Goal: Task Accomplishment & Management: Use online tool/utility

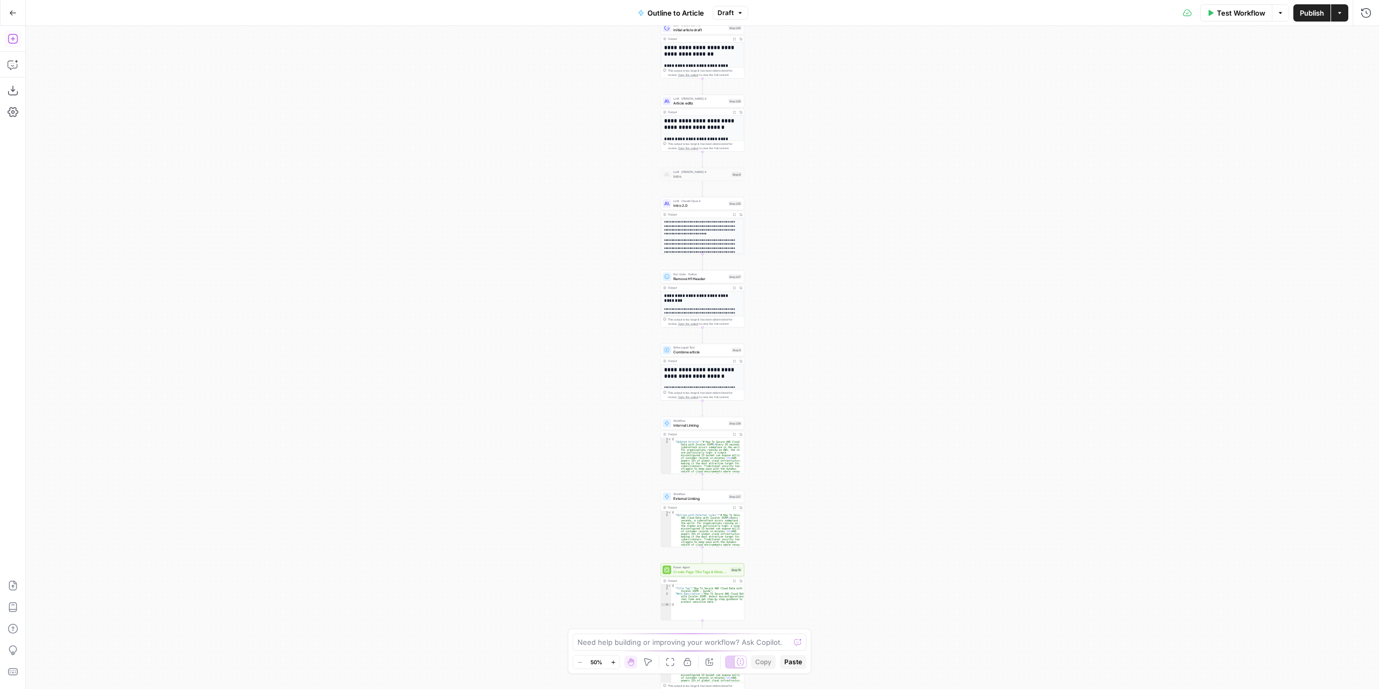
click at [11, 44] on icon "button" at bounding box center [13, 38] width 11 height 11
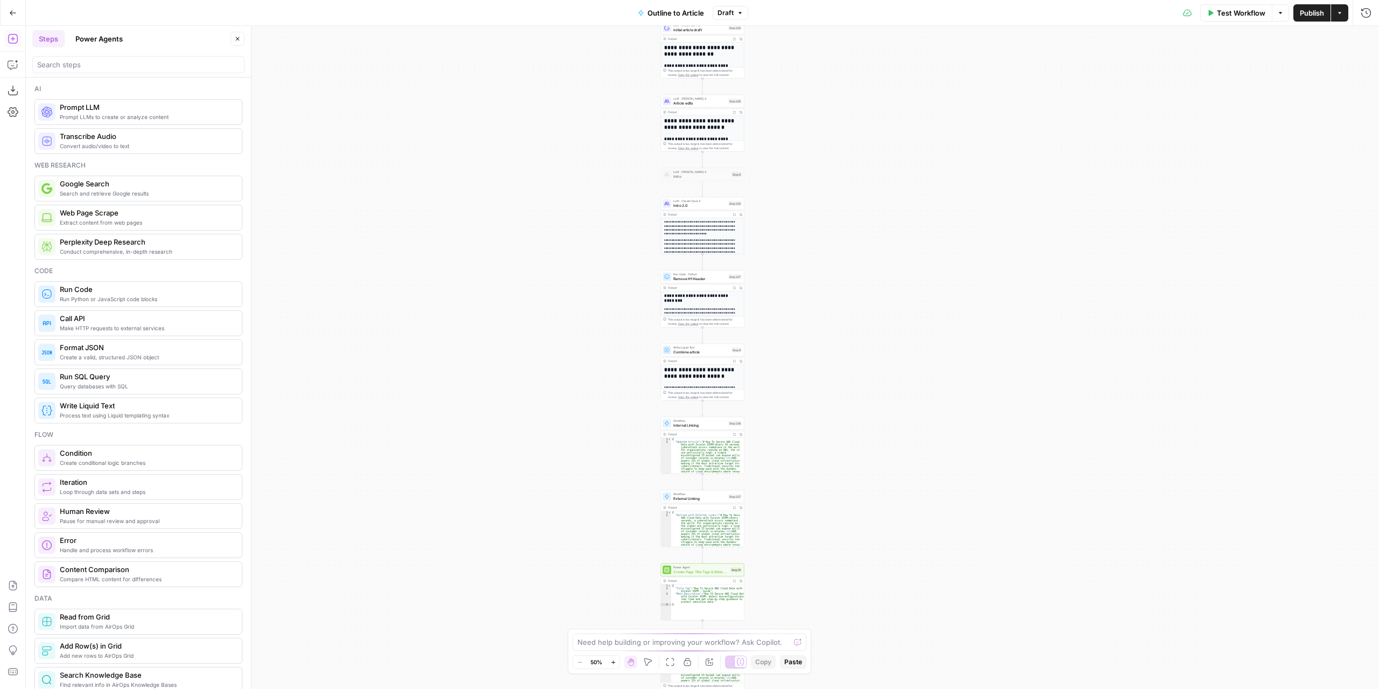
click at [10, 20] on button "Go Back" at bounding box center [12, 12] width 19 height 19
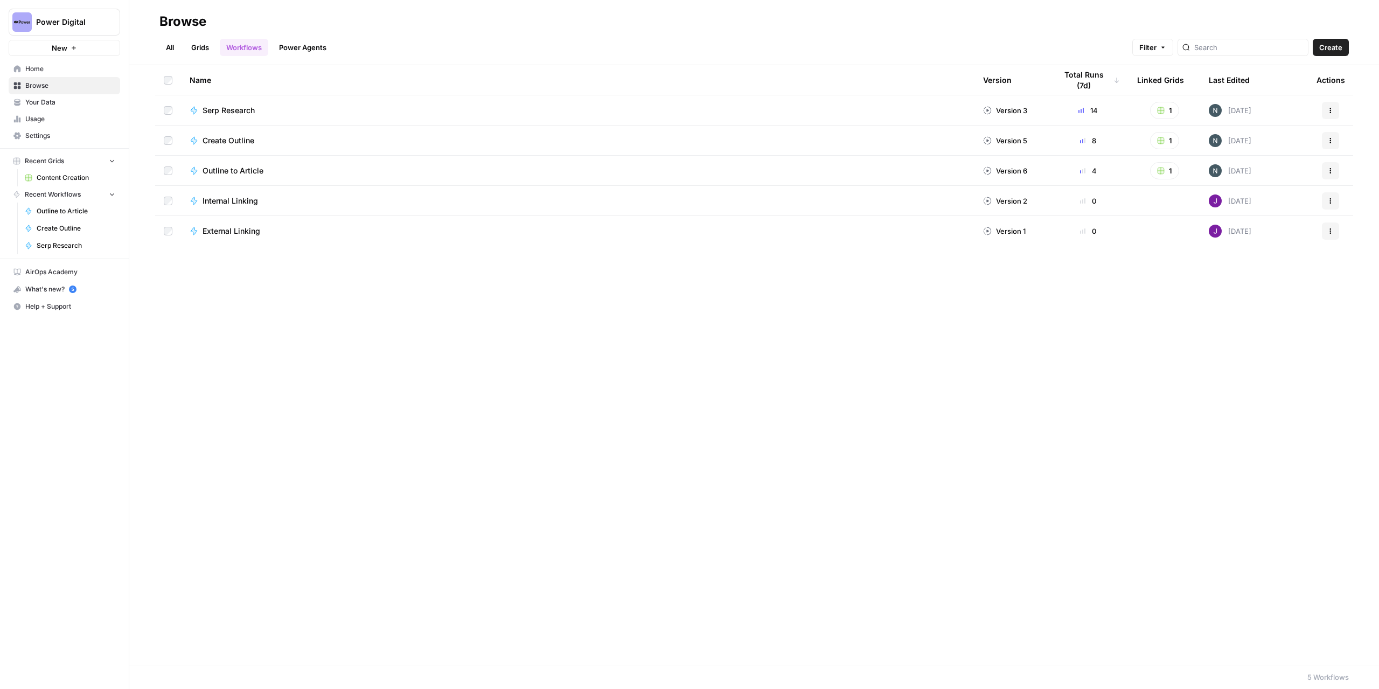
click at [63, 25] on span "Power Digital" at bounding box center [68, 22] width 65 height 11
click at [64, 173] on button "Carta" at bounding box center [97, 166] width 172 height 17
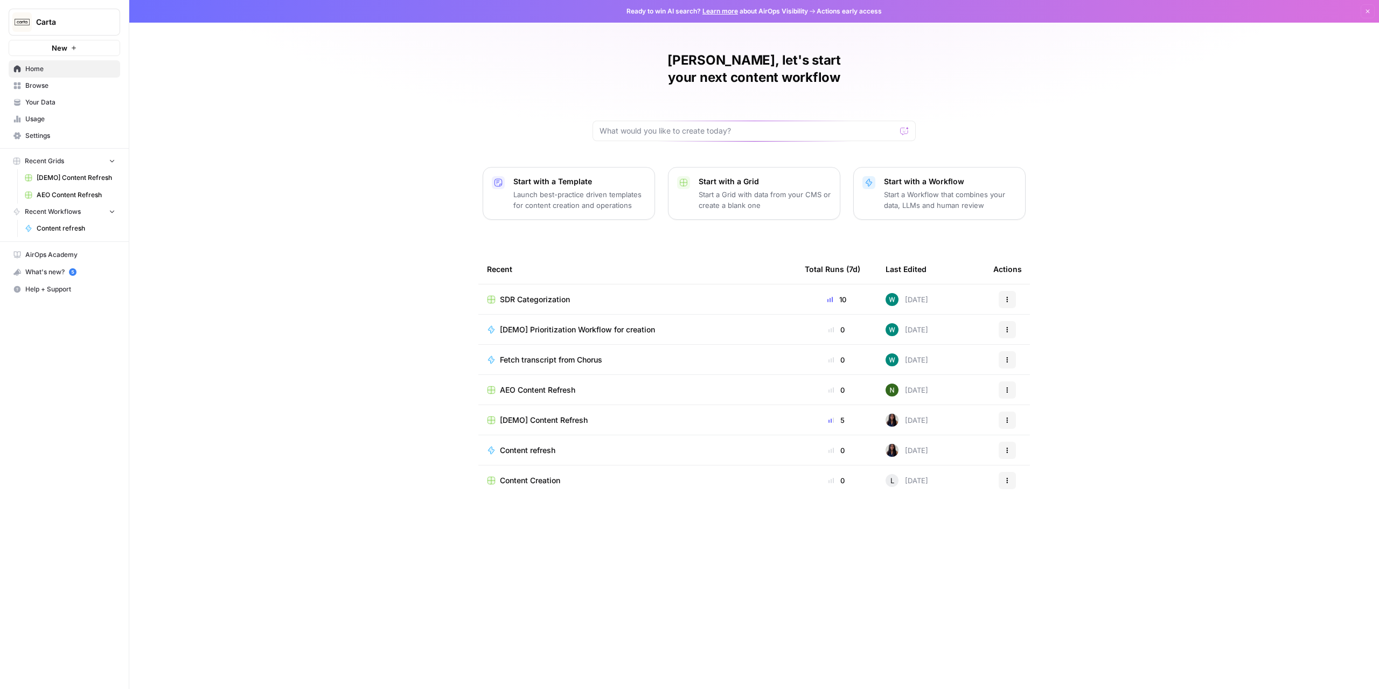
click at [553, 385] on span "AEO Content Refresh" at bounding box center [537, 390] width 75 height 11
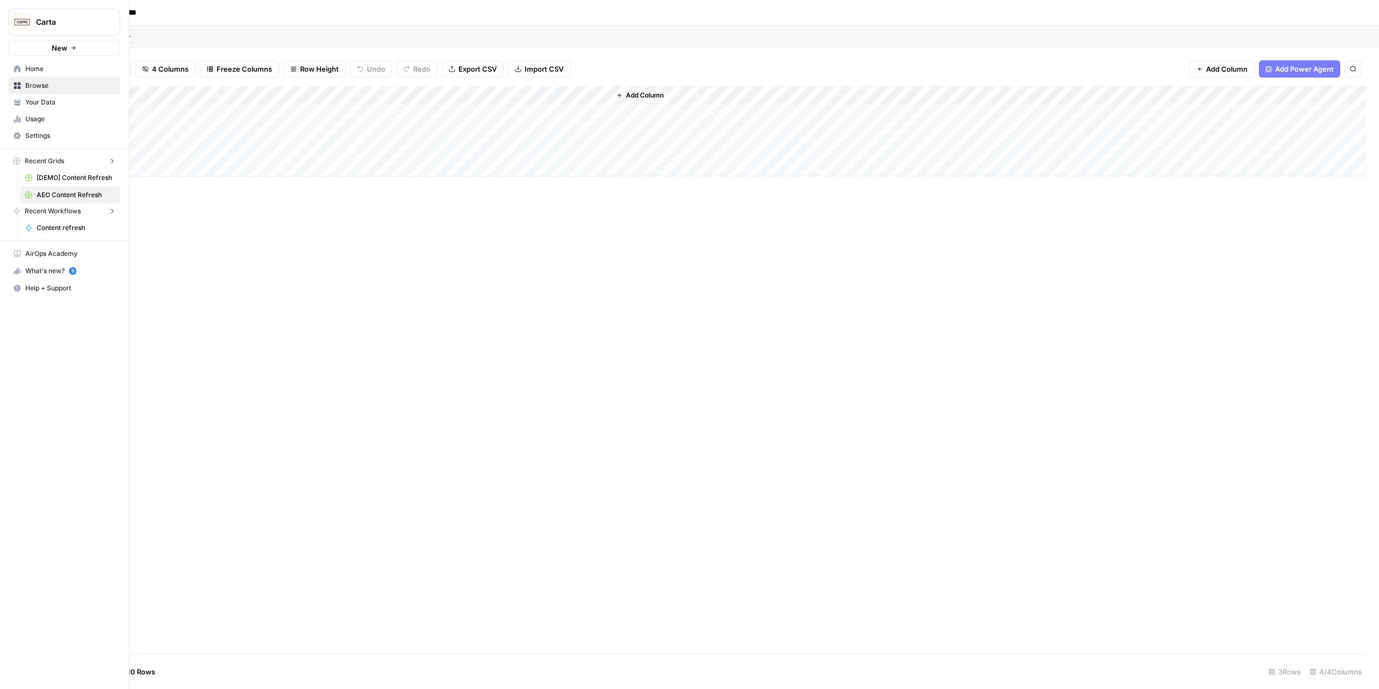
click at [22, 70] on link "Home" at bounding box center [65, 68] width 112 height 17
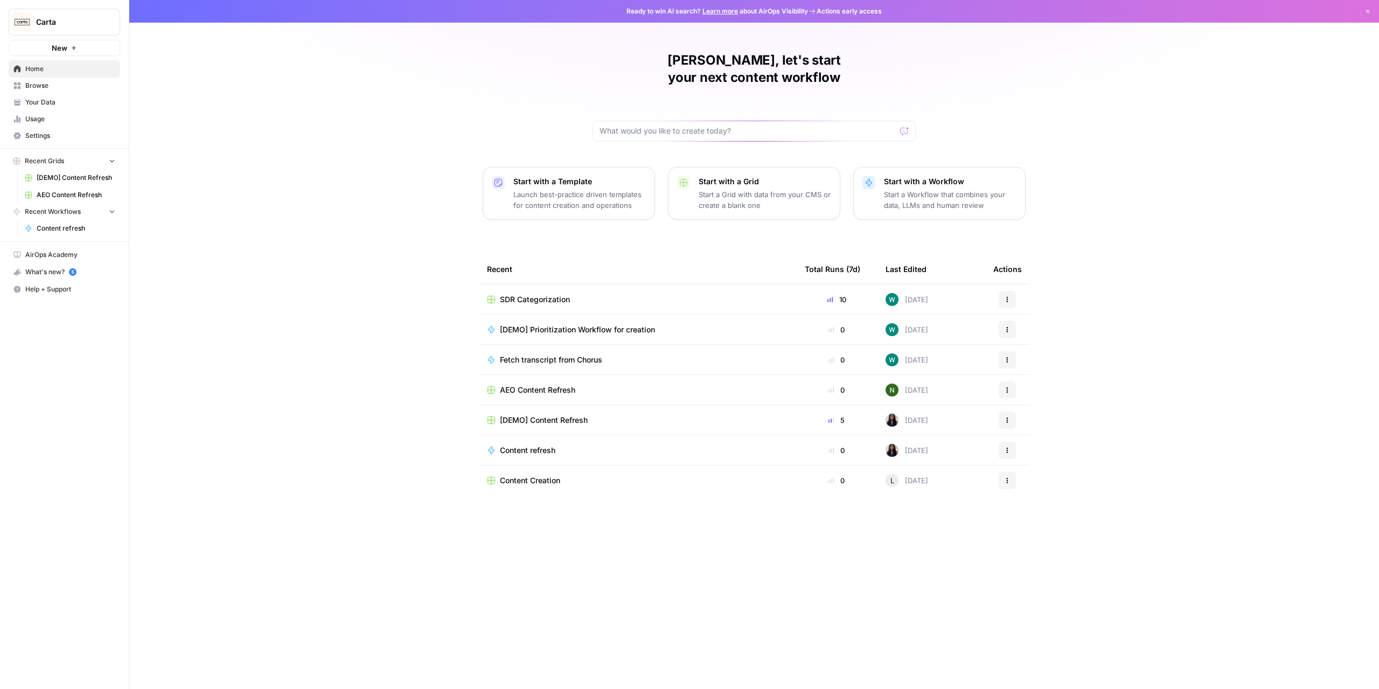
click at [84, 86] on span "Browse" at bounding box center [70, 86] width 90 height 10
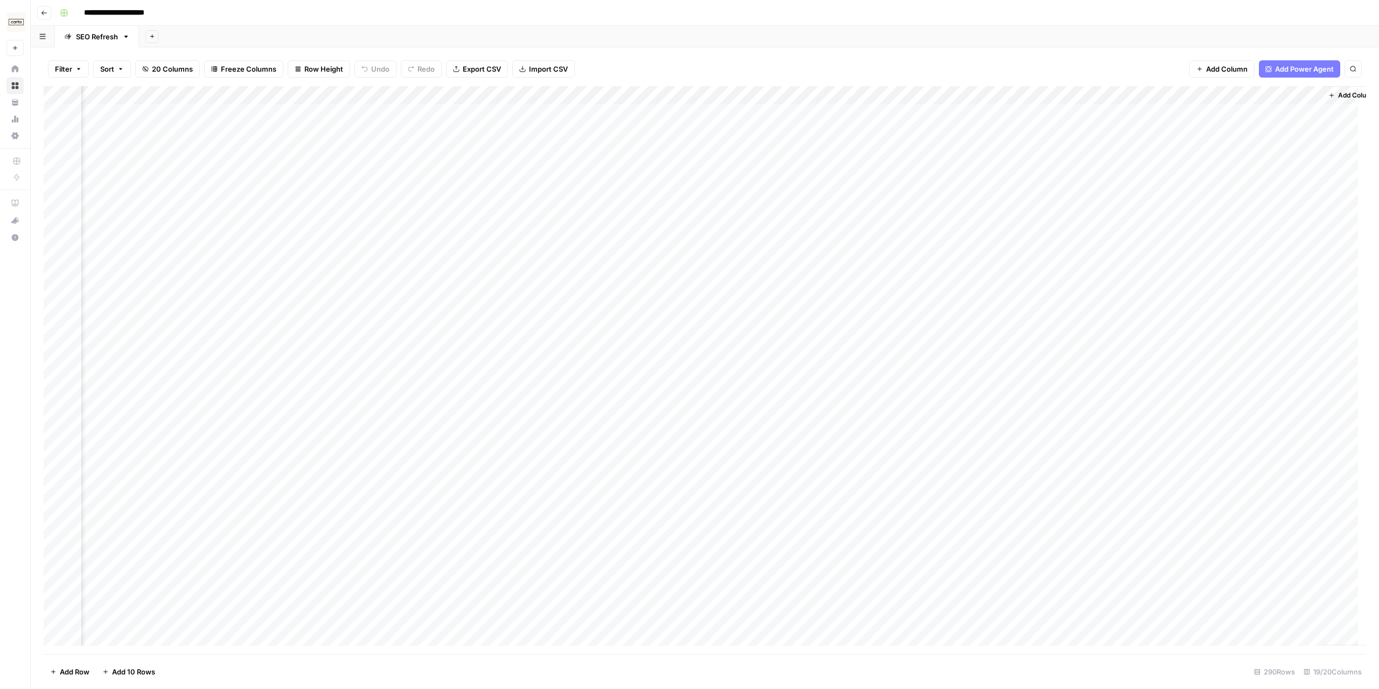
scroll to position [0, 925]
click at [870, 92] on div "Add Column" at bounding box center [705, 370] width 1323 height 568
type input "Content refresh"
click at [860, 201] on span "Edit Workflow" at bounding box center [874, 201] width 94 height 11
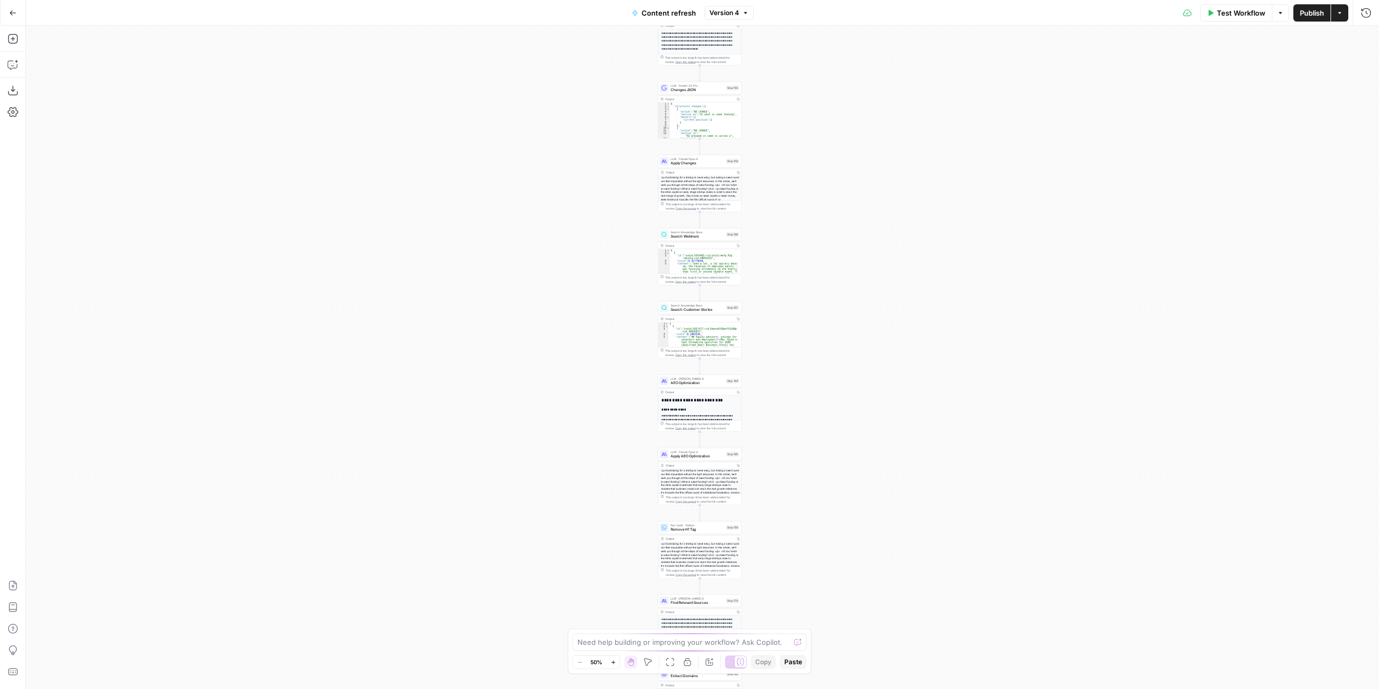
drag, startPoint x: 806, startPoint y: 534, endPoint x: 793, endPoint y: 272, distance: 262.2
click at [795, 256] on div "true false true false true false Workflow Set Inputs Inputs Power Agent Identif…" at bounding box center [702, 357] width 1353 height 663
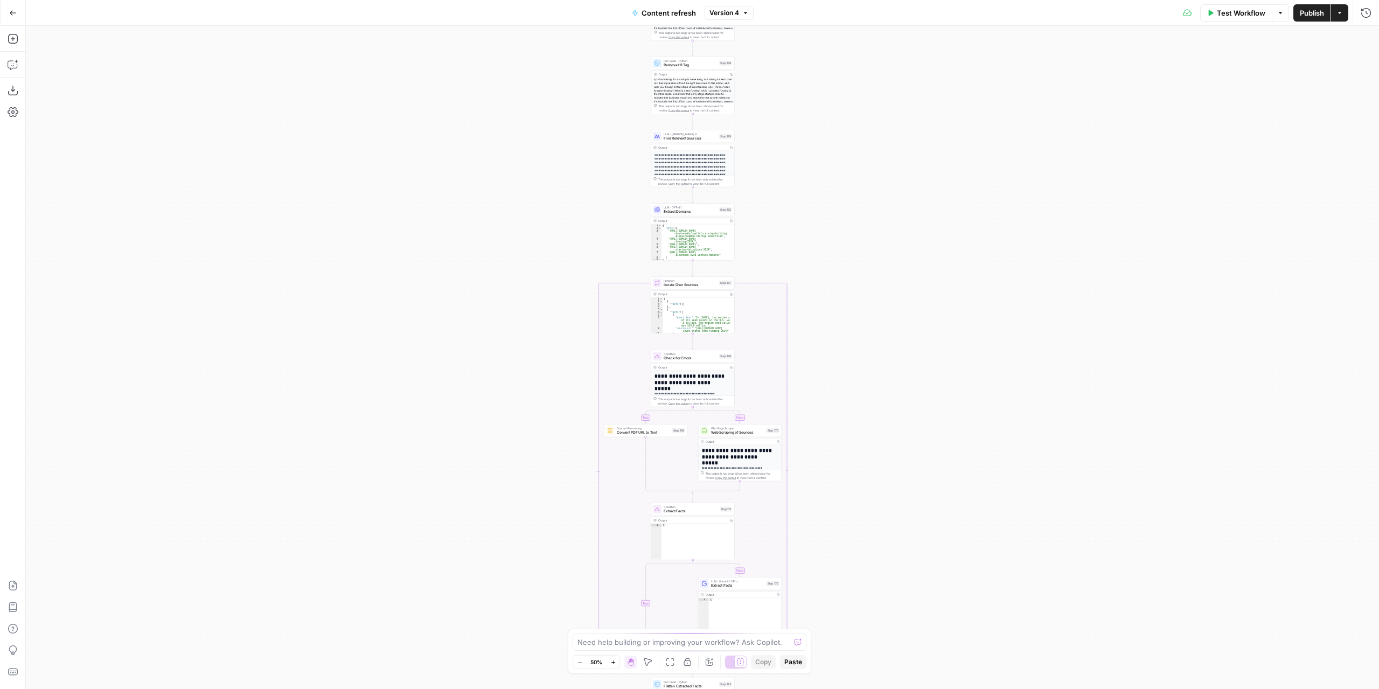
drag, startPoint x: 800, startPoint y: 311, endPoint x: 796, endPoint y: 247, distance: 64.2
click at [798, 234] on div "true false true false true false Workflow Set Inputs Inputs Power Agent Identif…" at bounding box center [702, 357] width 1353 height 663
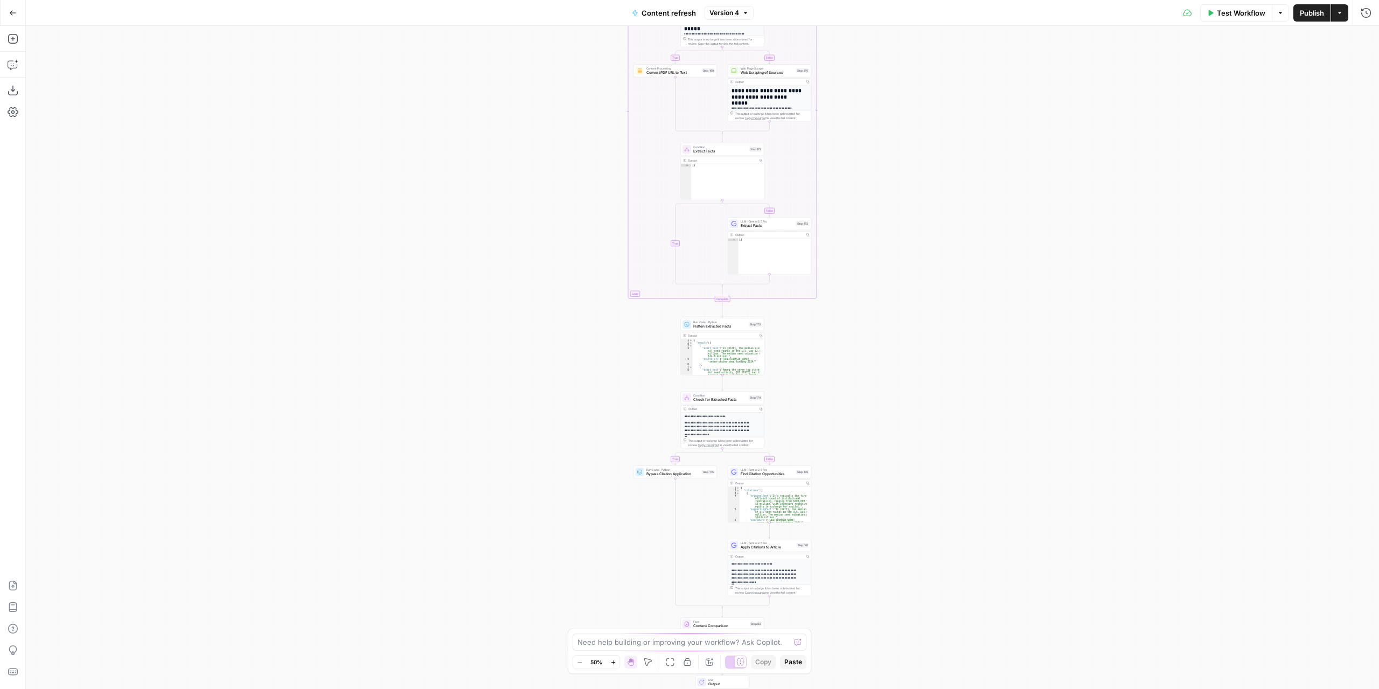
drag, startPoint x: 831, startPoint y: 592, endPoint x: 861, endPoint y: 266, distance: 327.9
click at [861, 266] on div "true false true false true false Workflow Set Inputs Inputs Power Agent Identif…" at bounding box center [702, 357] width 1353 height 663
click at [815, 366] on div "true false true false true false Workflow Set Inputs Inputs Power Agent Identif…" at bounding box center [702, 357] width 1353 height 663
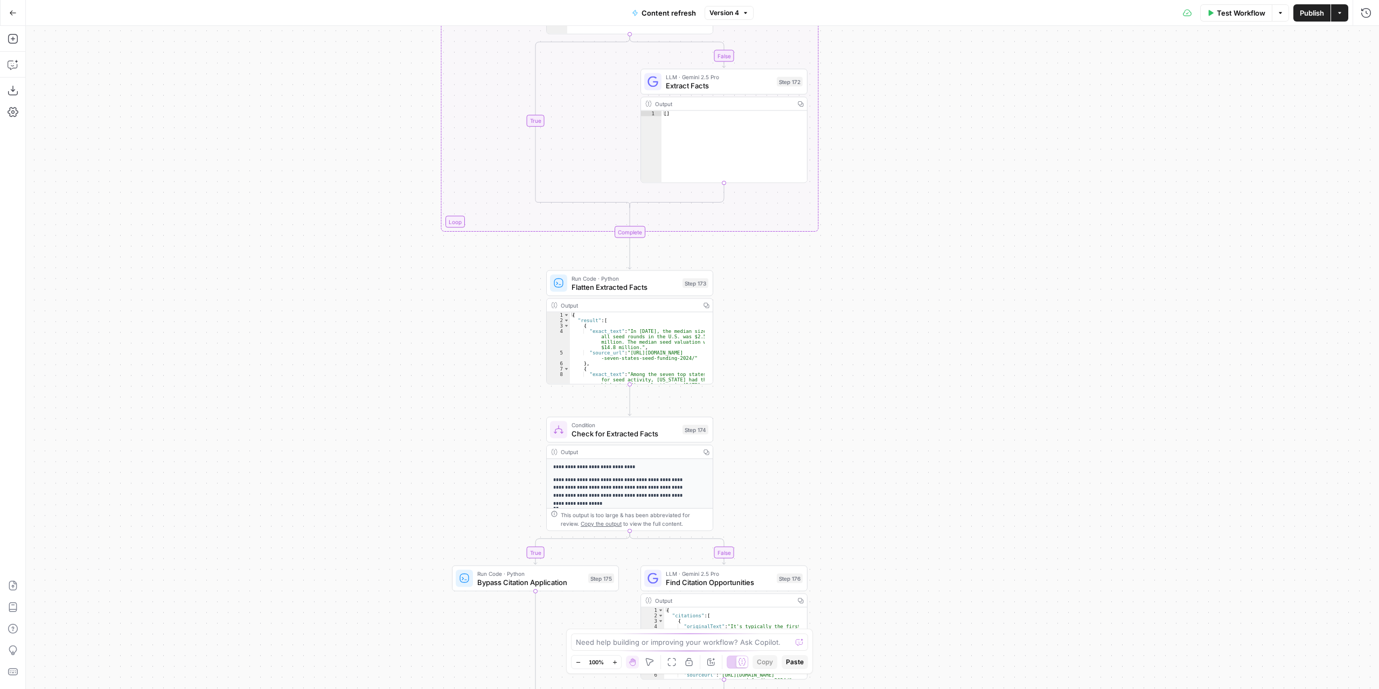
drag, startPoint x: 867, startPoint y: 205, endPoint x: 877, endPoint y: 550, distance: 345.0
click at [879, 548] on div "true false true false true false Workflow Set Inputs Inputs Power Agent Identif…" at bounding box center [702, 357] width 1353 height 663
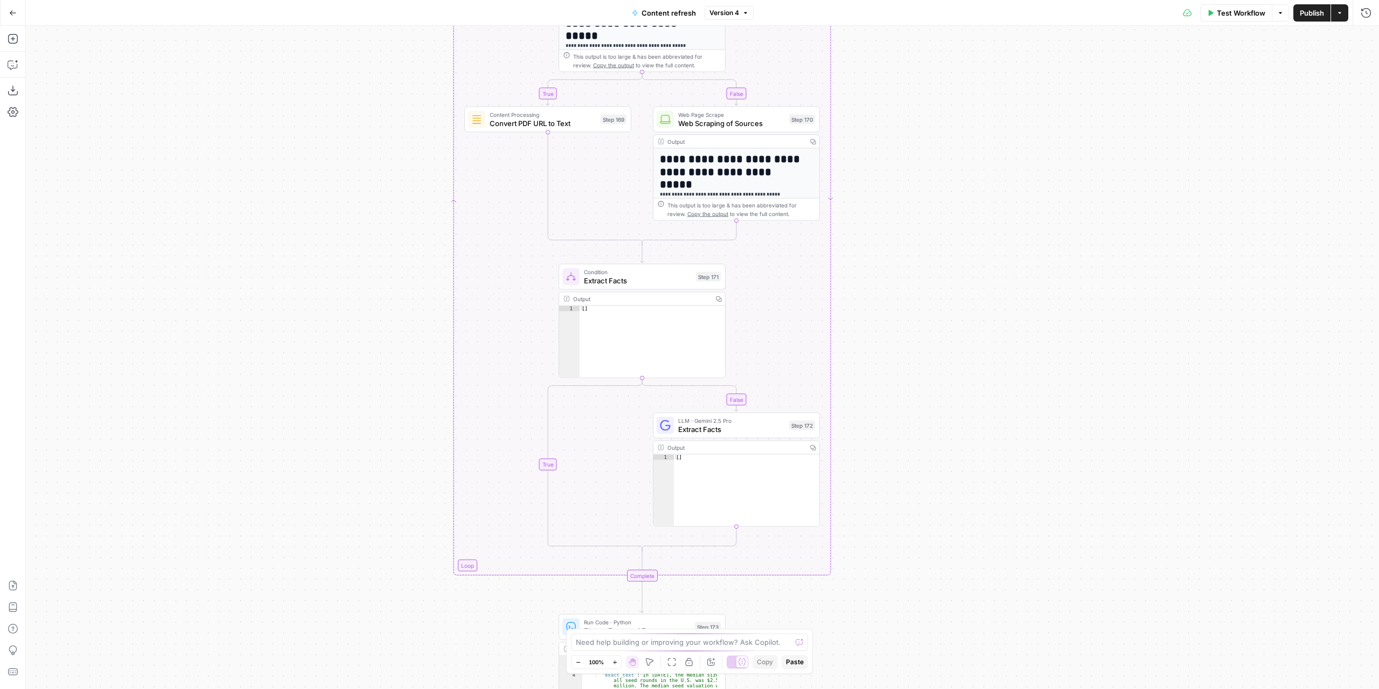
drag, startPoint x: 869, startPoint y: 248, endPoint x: 881, endPoint y: 491, distance: 243.3
click at [883, 516] on div "true false true false true false Workflow Set Inputs Inputs Power Agent Identif…" at bounding box center [702, 357] width 1353 height 663
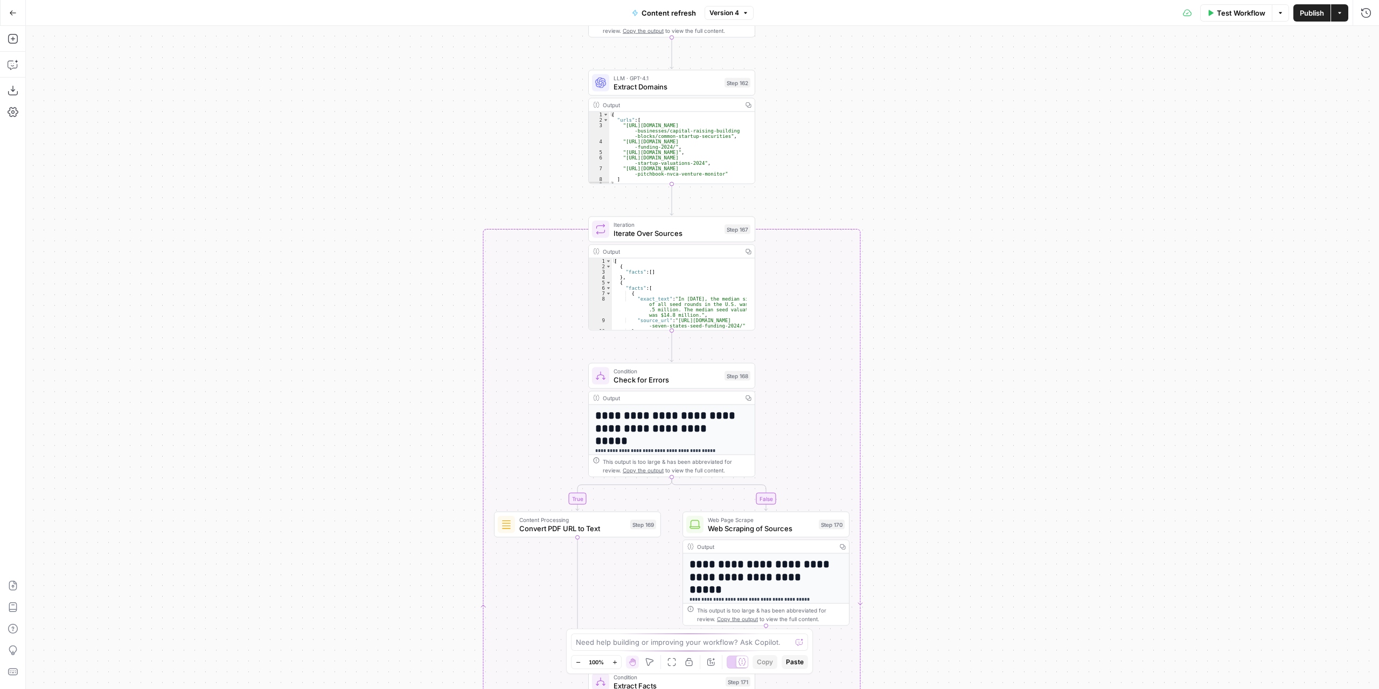
drag, startPoint x: 887, startPoint y: 228, endPoint x: 889, endPoint y: 272, distance: 43.7
click at [912, 511] on div "true false true false true false Workflow Set Inputs Inputs Power Agent Identif…" at bounding box center [702, 357] width 1353 height 663
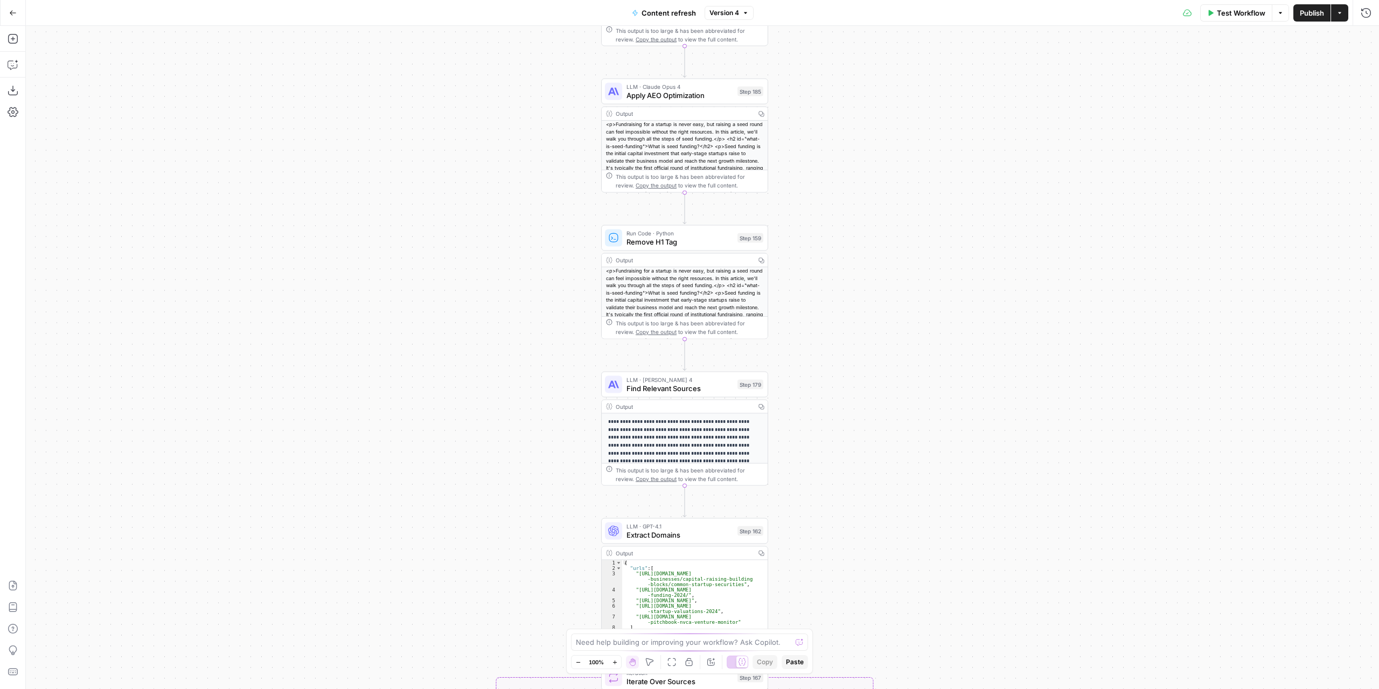
drag, startPoint x: 865, startPoint y: 183, endPoint x: 863, endPoint y: 445, distance: 261.9
click at [867, 474] on div "true false true false true false Workflow Set Inputs Inputs Power Agent Identif…" at bounding box center [702, 357] width 1353 height 663
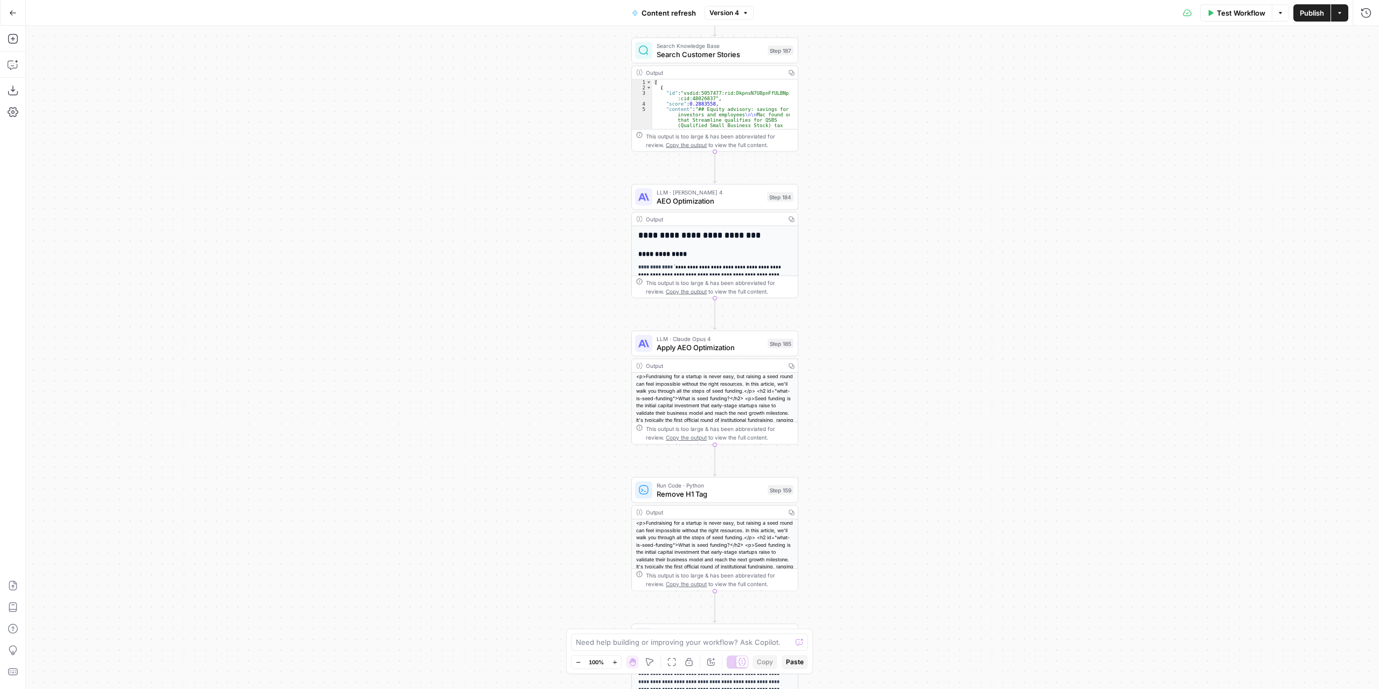
drag, startPoint x: 833, startPoint y: 220, endPoint x: 851, endPoint y: 323, distance: 104.0
click at [864, 449] on div "true false true false true false Workflow Set Inputs Inputs Power Agent Identif…" at bounding box center [702, 357] width 1353 height 663
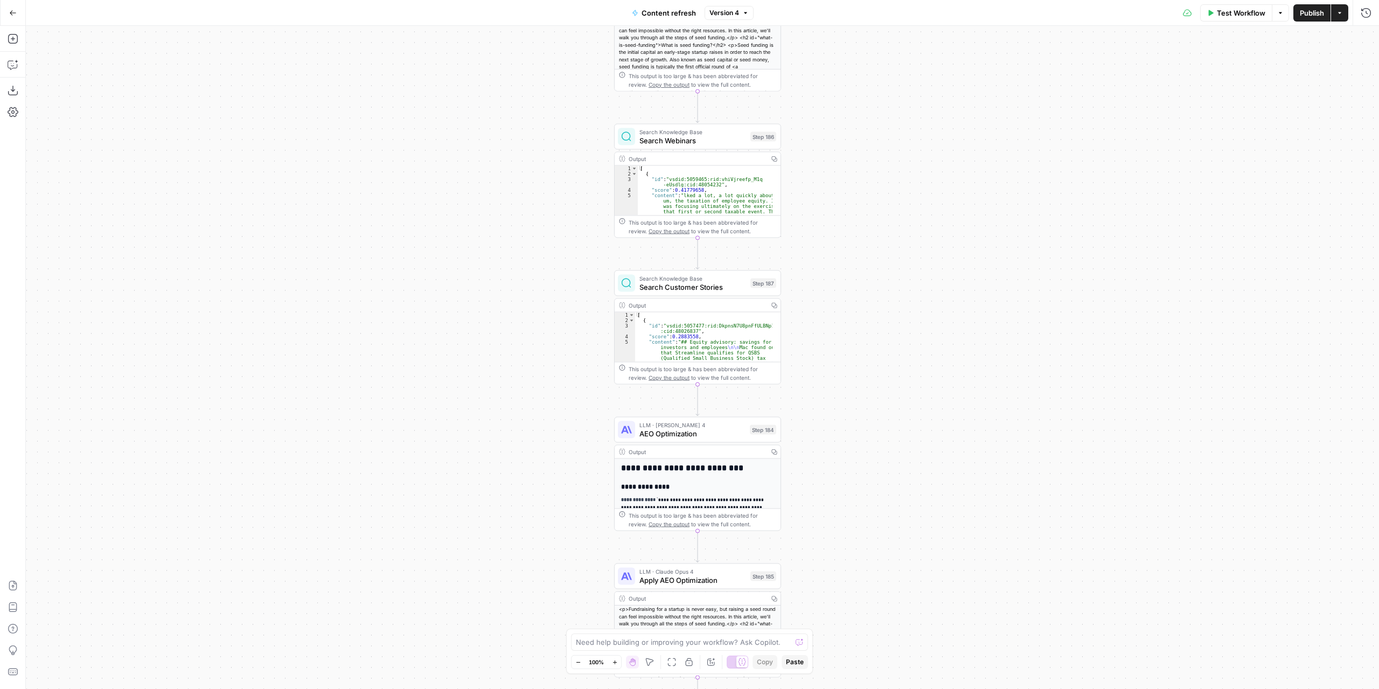
drag, startPoint x: 846, startPoint y: 168, endPoint x: 830, endPoint y: 399, distance: 232.2
click at [830, 399] on div "true false true false true false Workflow Set Inputs Inputs Power Agent Identif…" at bounding box center [702, 357] width 1353 height 663
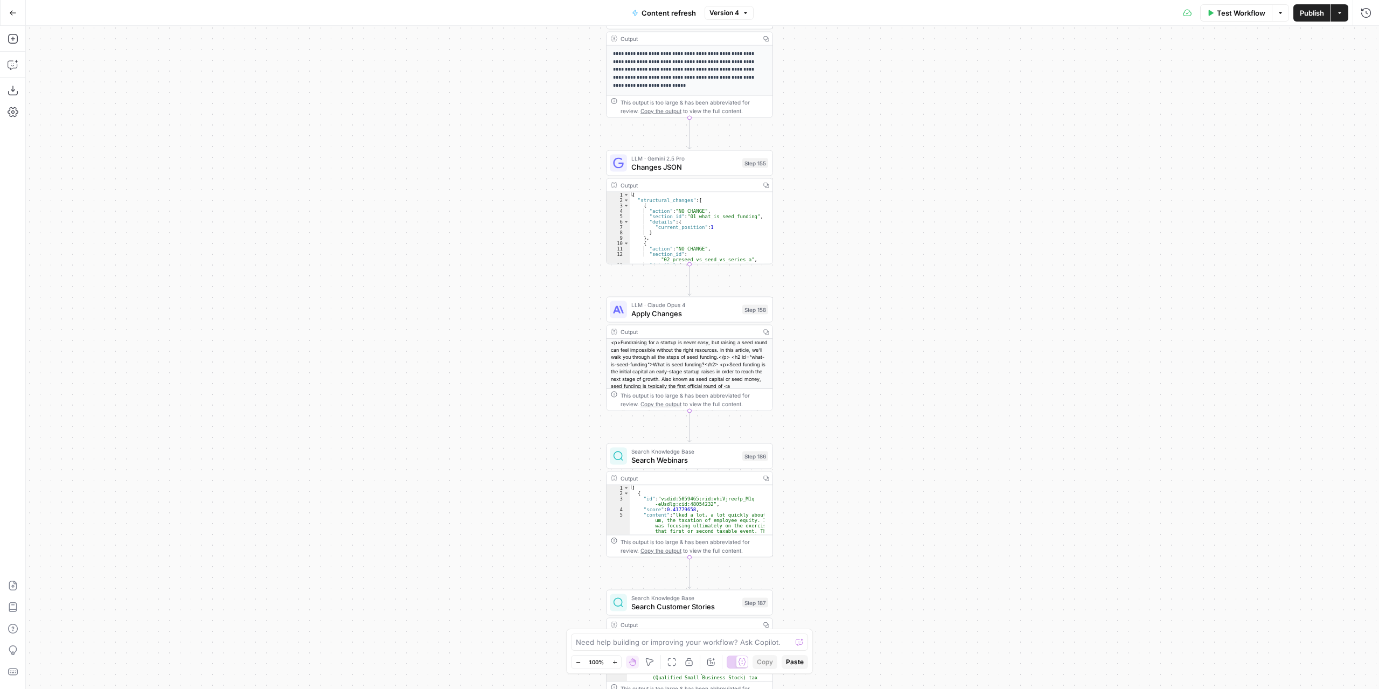
drag, startPoint x: 835, startPoint y: 156, endPoint x: 822, endPoint y: 425, distance: 269.2
click at [826, 478] on div "true false true false true false Workflow Set Inputs Inputs Power Agent Identif…" at bounding box center [702, 357] width 1353 height 663
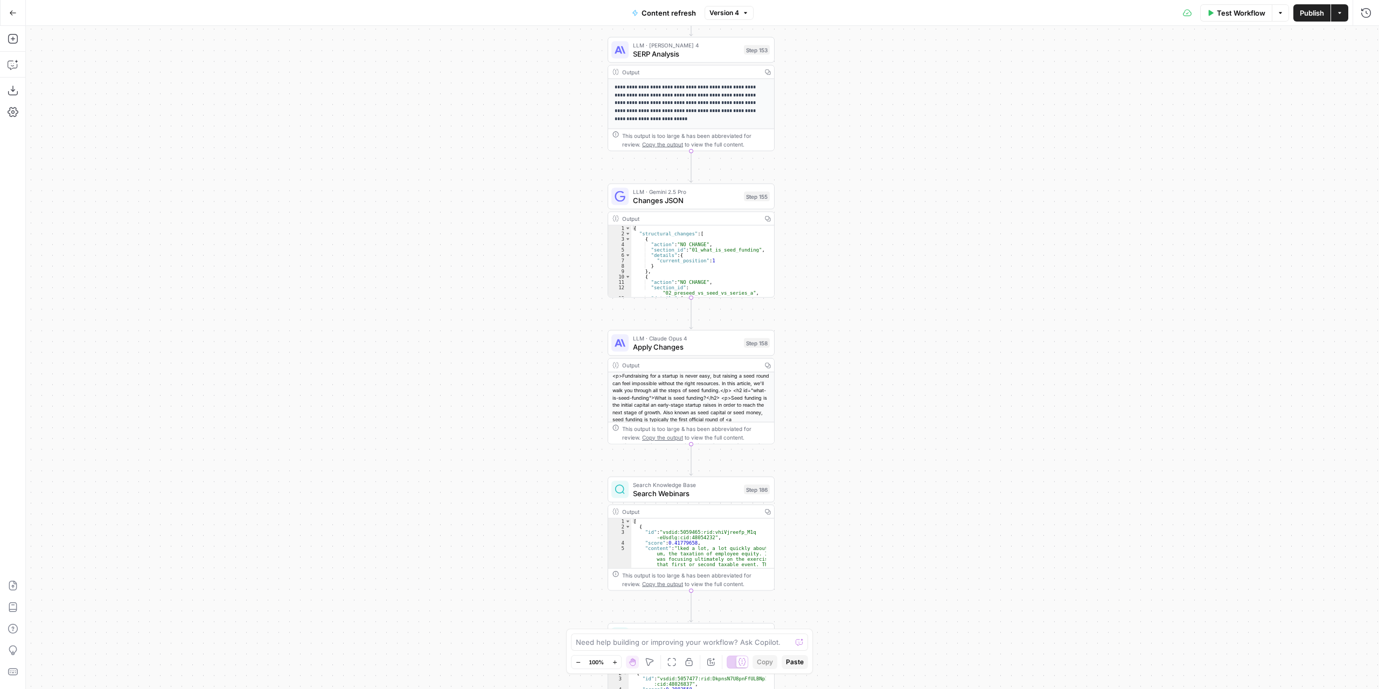
drag, startPoint x: 802, startPoint y: 200, endPoint x: 814, endPoint y: 298, distance: 98.8
click at [814, 298] on div "true false true false true false Workflow Set Inputs Inputs Power Agent Identif…" at bounding box center [702, 357] width 1353 height 663
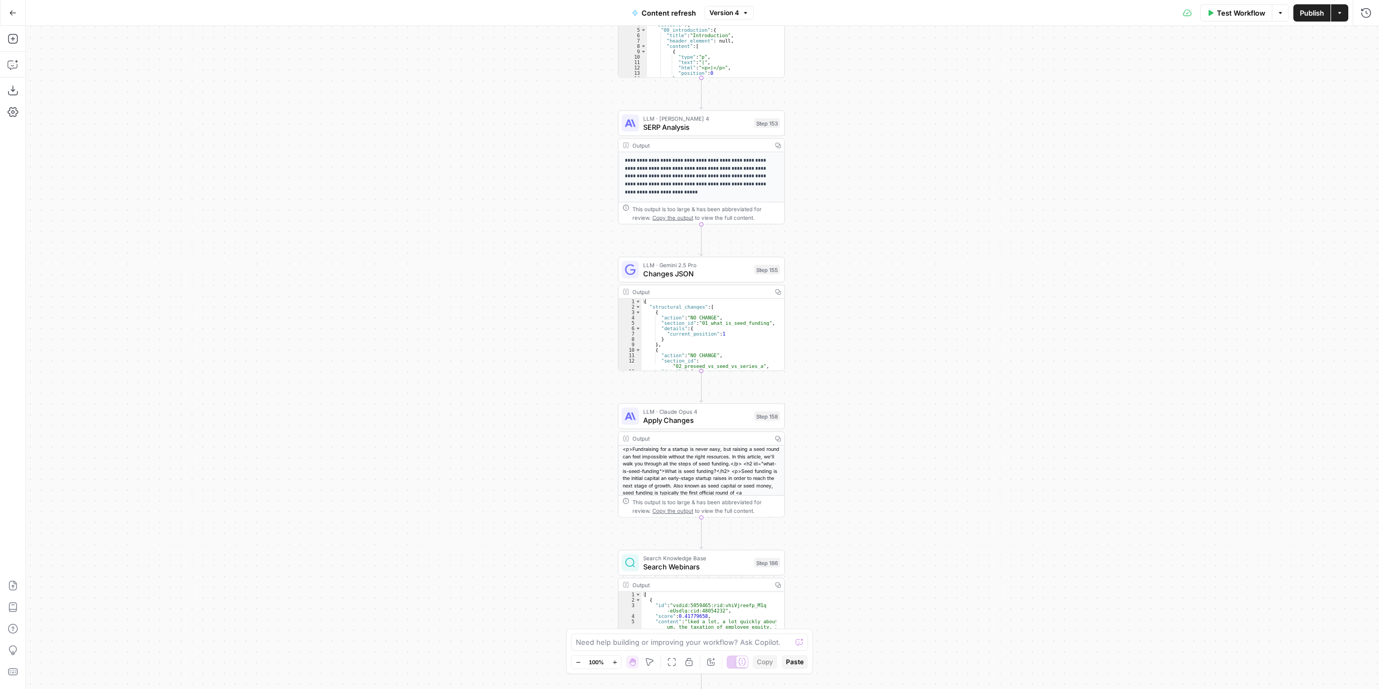
click at [813, 293] on div "true false true false true false Workflow Set Inputs Inputs Power Agent Identif…" at bounding box center [702, 357] width 1353 height 663
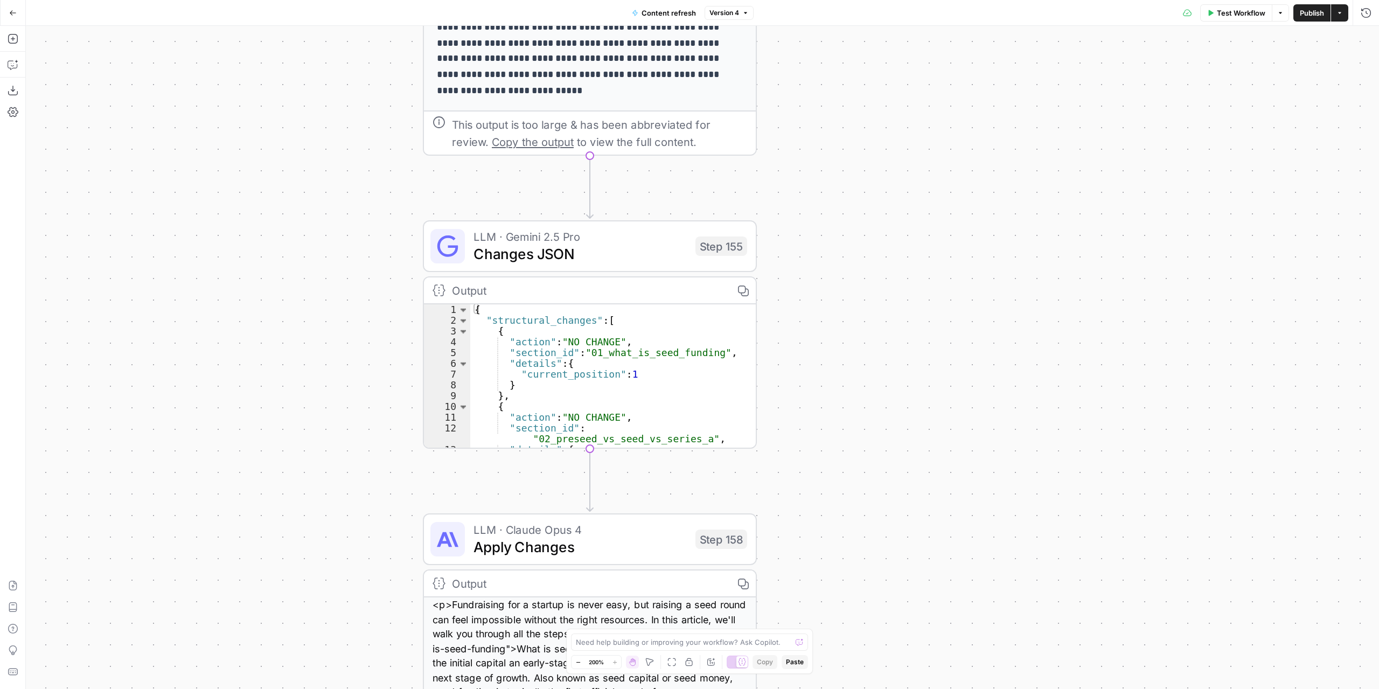
click at [691, 293] on div "Output" at bounding box center [588, 290] width 272 height 17
click at [668, 260] on span "Changes JSON" at bounding box center [580, 254] width 213 height 22
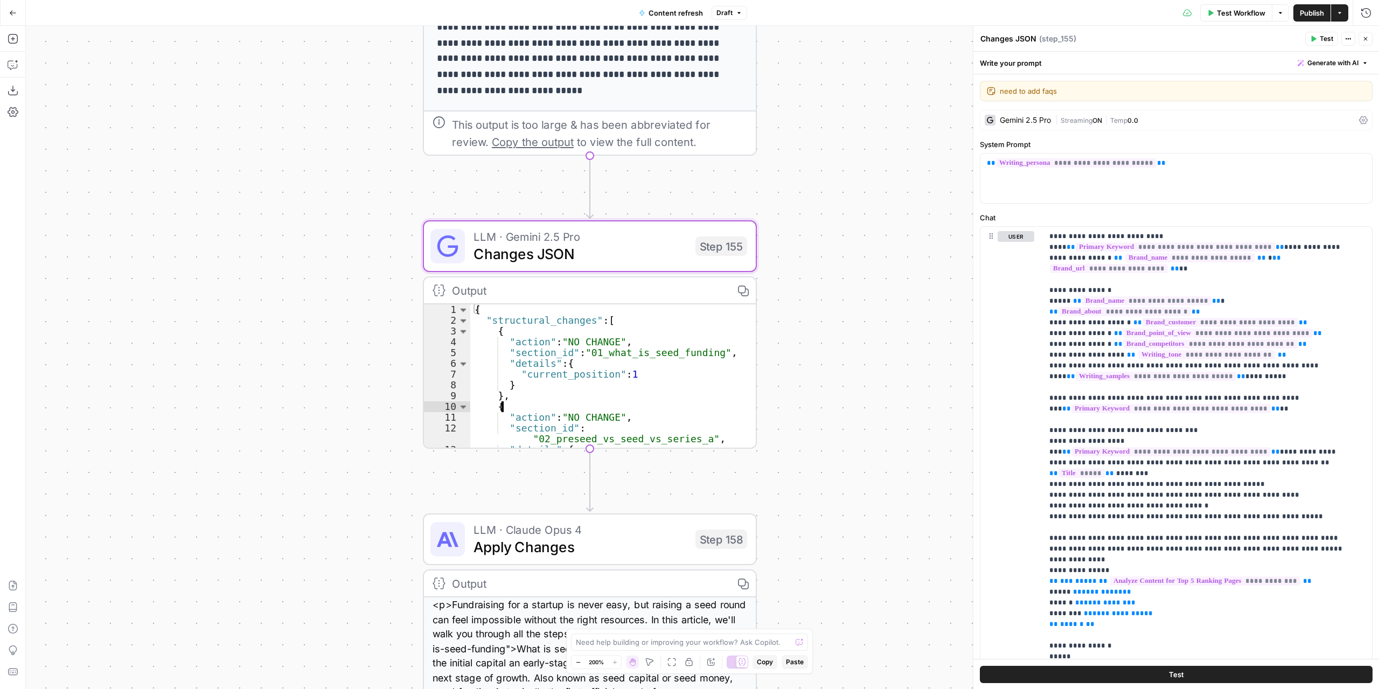
click at [707, 353] on div "{ "structural_changes" : [ { "action" : "NO CHANGE" , "section_id" : "01_what_i…" at bounding box center [605, 387] width 270 height 166
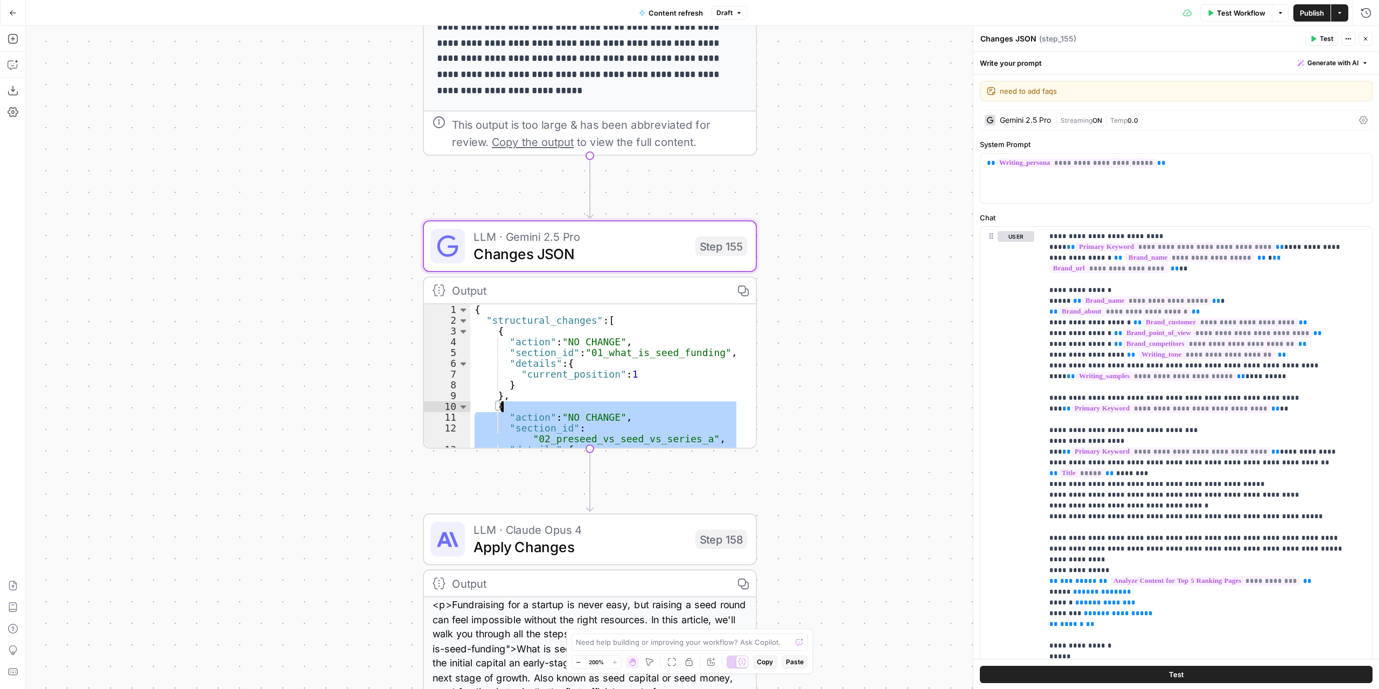
click at [718, 348] on div "{ "structural_changes" : [ { "action" : "NO CHANGE" , "section_id" : "01_what_i…" at bounding box center [605, 387] width 270 height 166
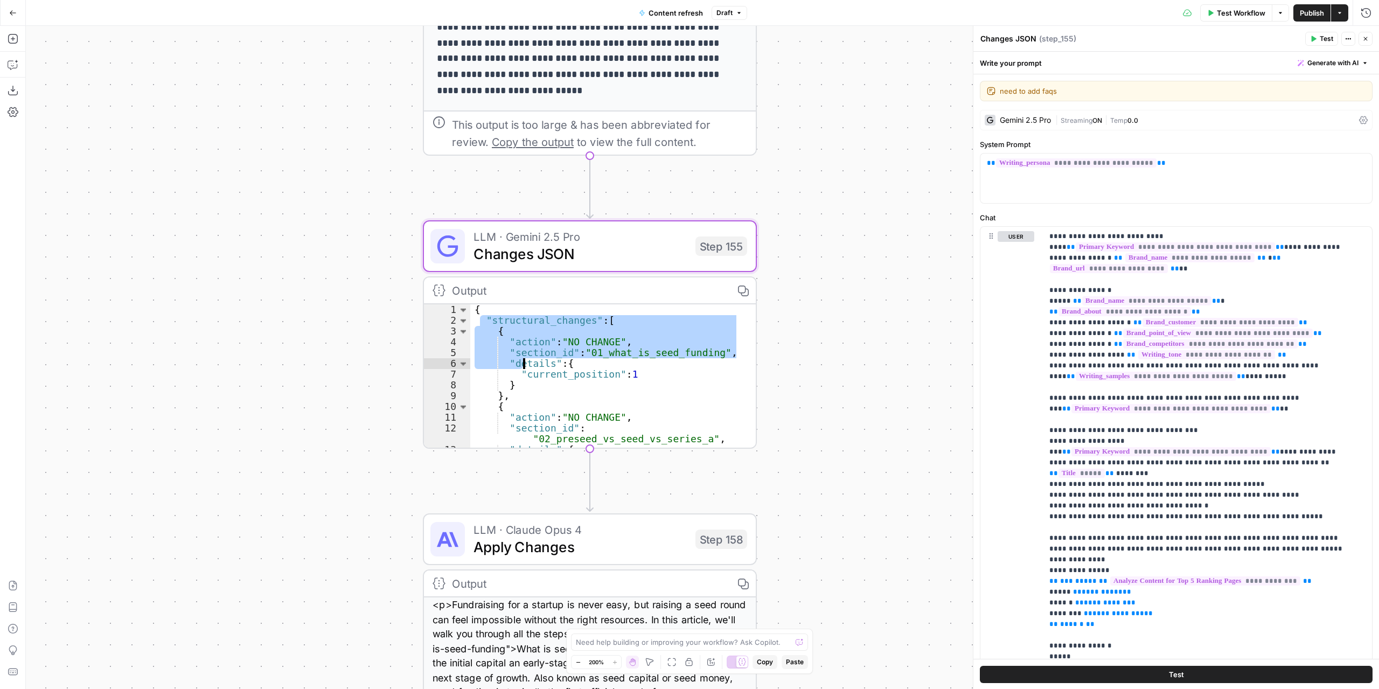
drag, startPoint x: 475, startPoint y: 310, endPoint x: 497, endPoint y: 330, distance: 29.4
click at [497, 330] on div "{ "structural_changes" : [ { "action" : "NO CHANGE" , "section_id" : "01_what_i…" at bounding box center [605, 387] width 270 height 166
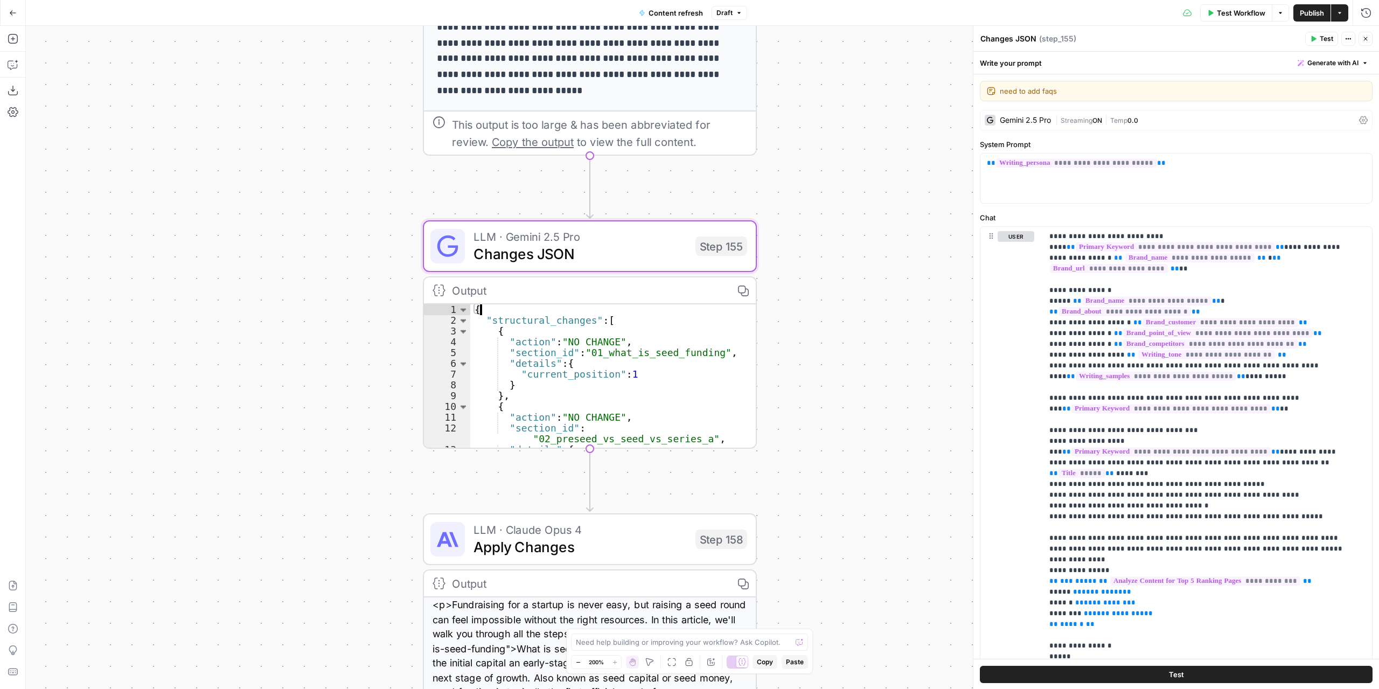
click at [475, 304] on div "{ "structural_changes" : [ { "action" : "NO CHANGE" , "section_id" : "01_what_i…" at bounding box center [605, 387] width 270 height 166
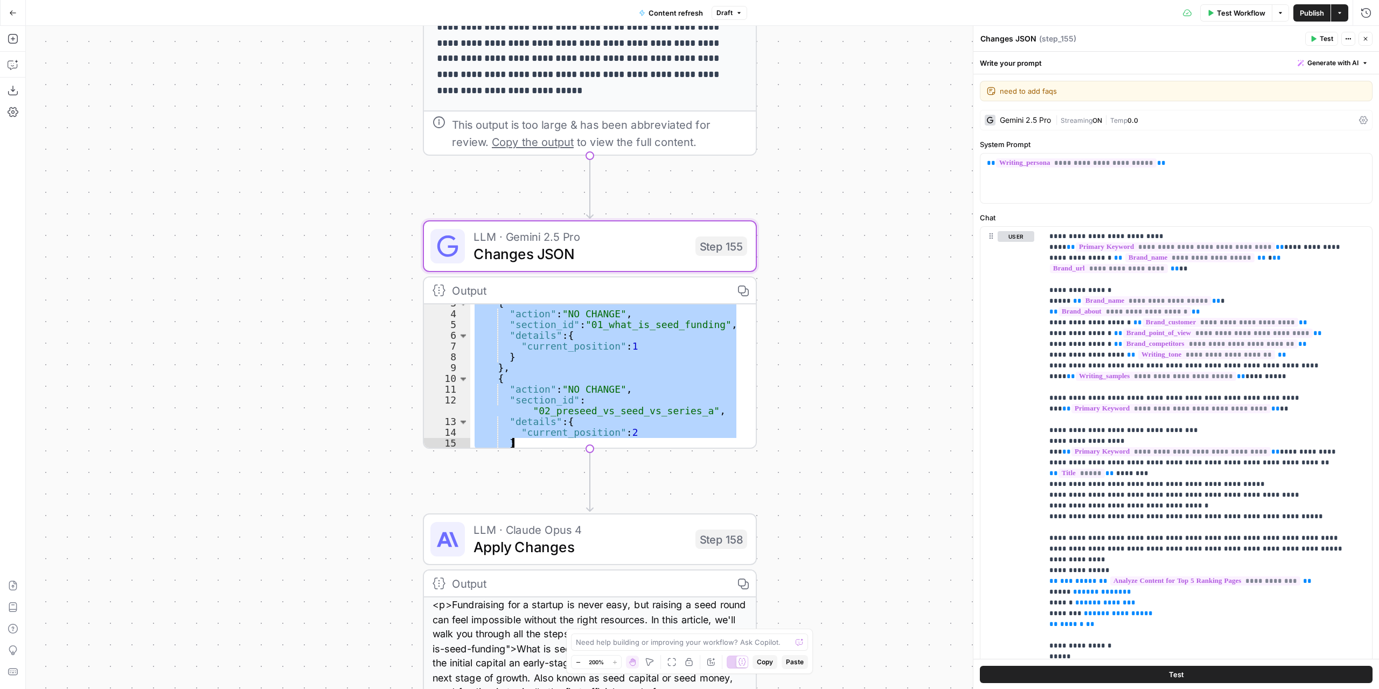
scroll to position [644, 0]
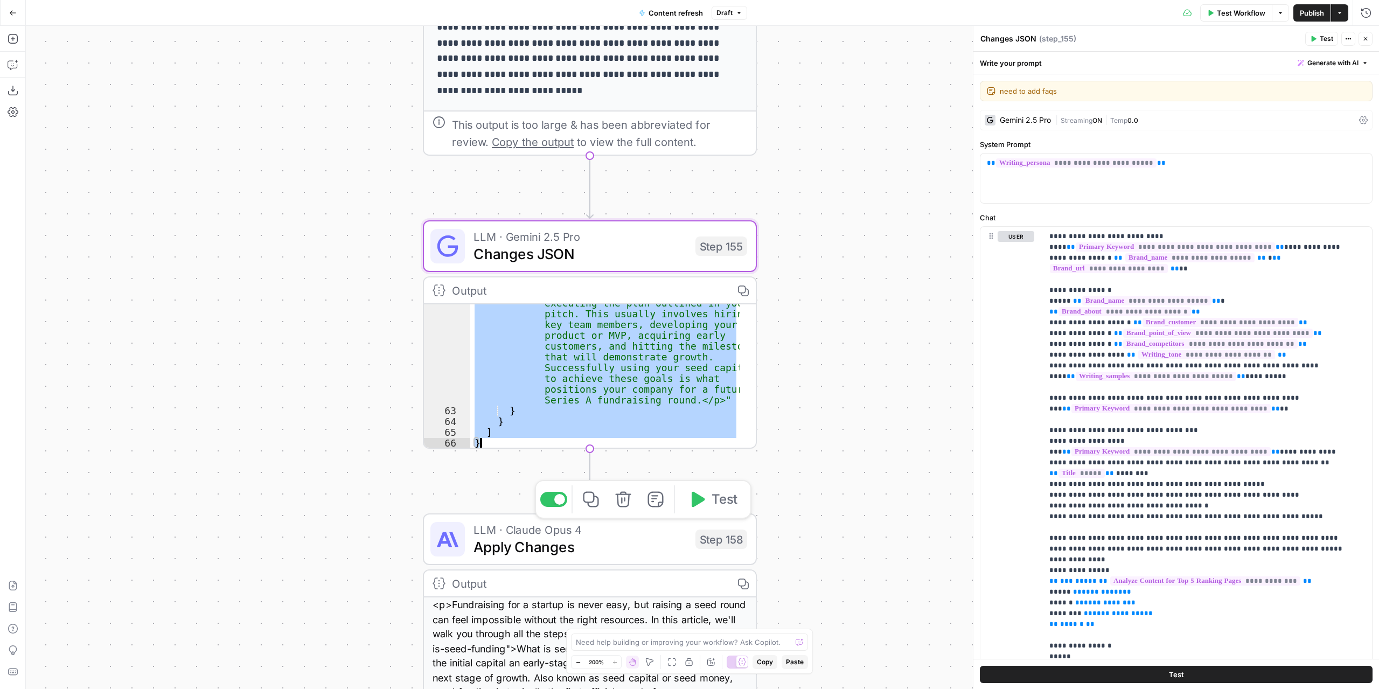
drag, startPoint x: 474, startPoint y: 305, endPoint x: 655, endPoint y: 513, distance: 275.4
type textarea "* *"
click at [843, 334] on div "true false false true false true Workflow Set Inputs Inputs Power Agent Identif…" at bounding box center [702, 357] width 1353 height 663
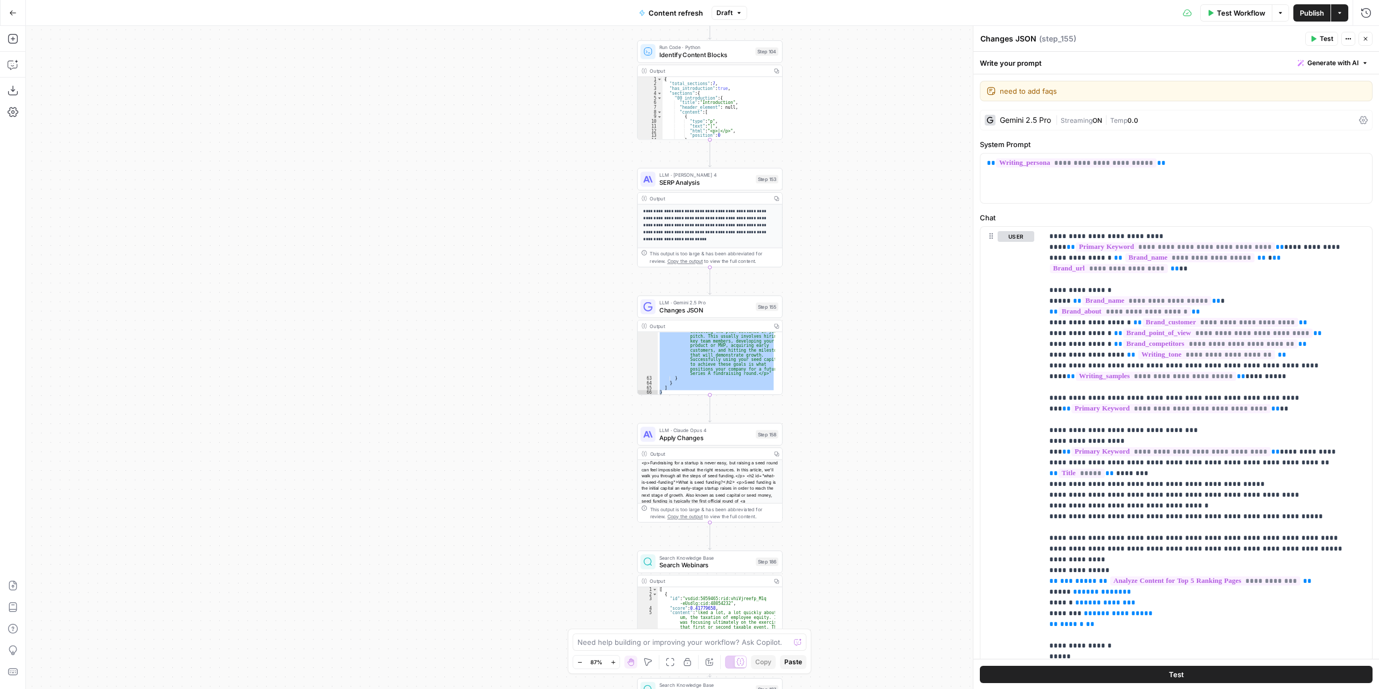
drag, startPoint x: 870, startPoint y: 385, endPoint x: 842, endPoint y: 385, distance: 28.0
click at [842, 385] on div "true false false true false true Workflow Set Inputs Inputs Power Agent Identif…" at bounding box center [702, 357] width 1353 height 663
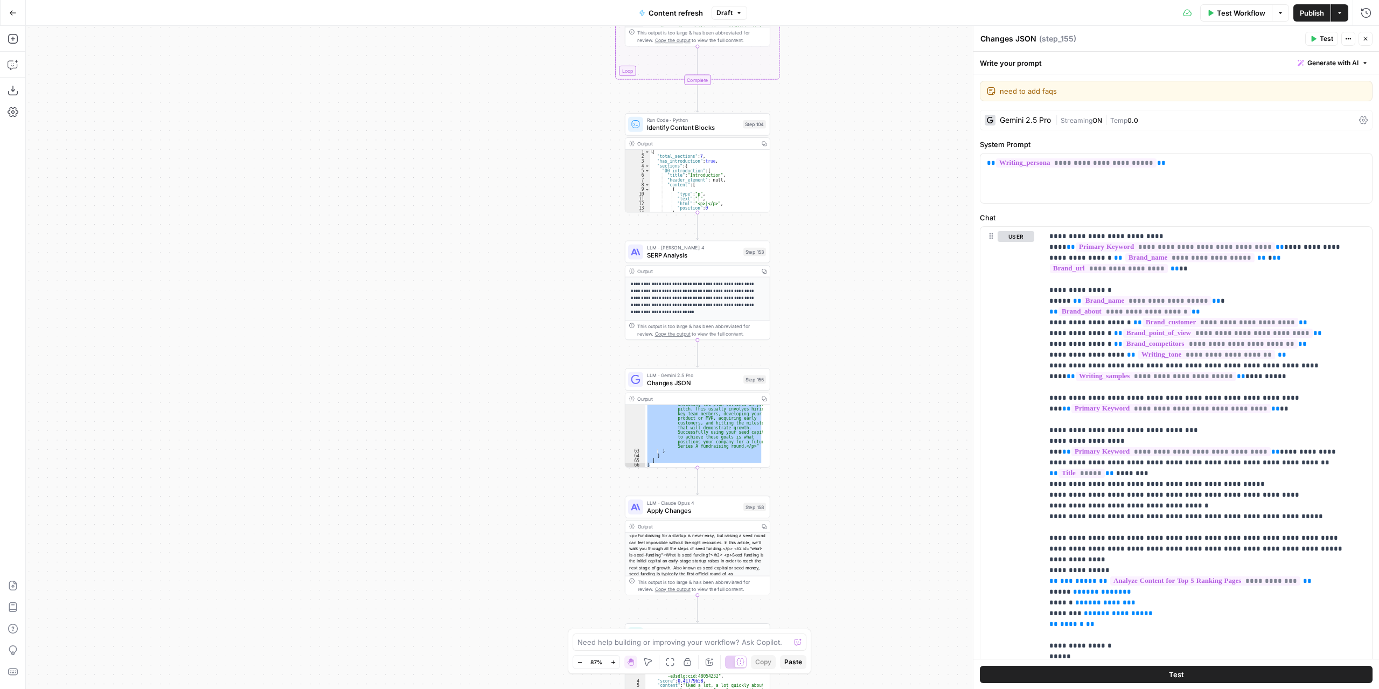
drag, startPoint x: 823, startPoint y: 360, endPoint x: 810, endPoint y: 490, distance: 130.5
click at [810, 490] on div "true false false true false true Workflow Set Inputs Inputs Power Agent Identif…" at bounding box center [702, 357] width 1353 height 663
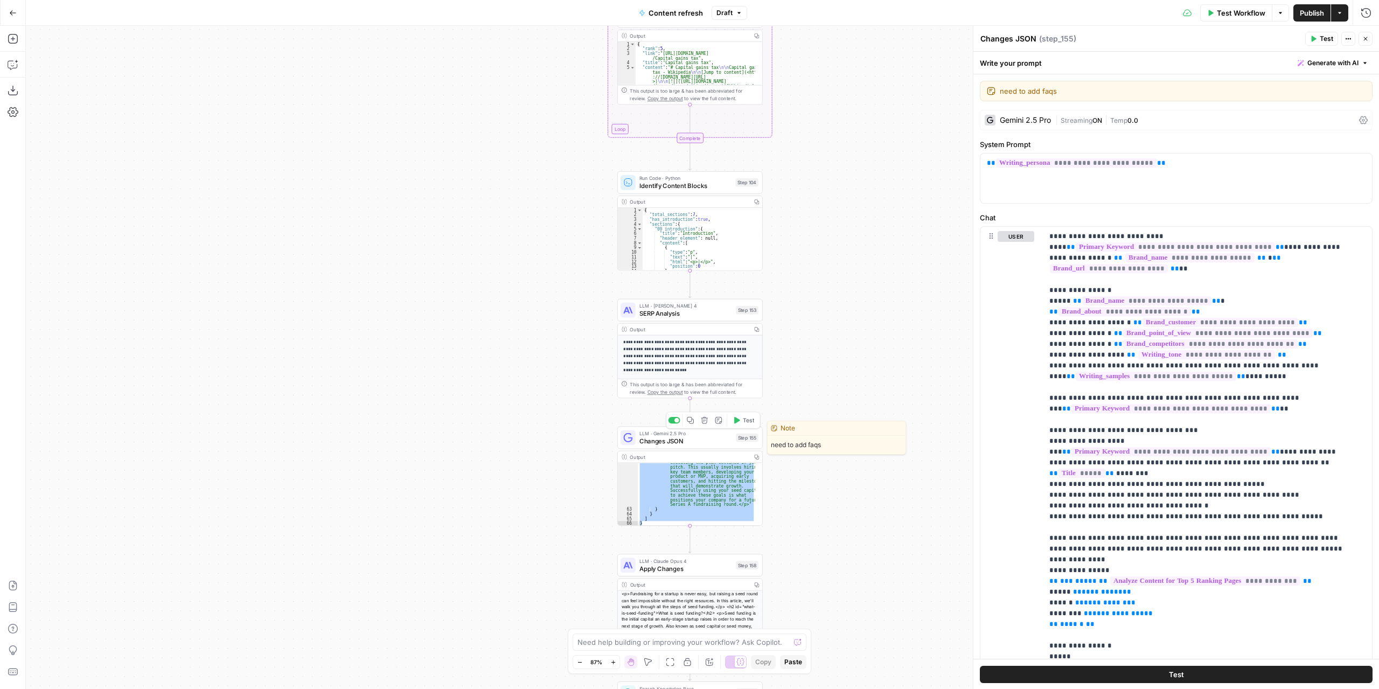
click at [697, 443] on span "Changes JSON" at bounding box center [686, 440] width 93 height 9
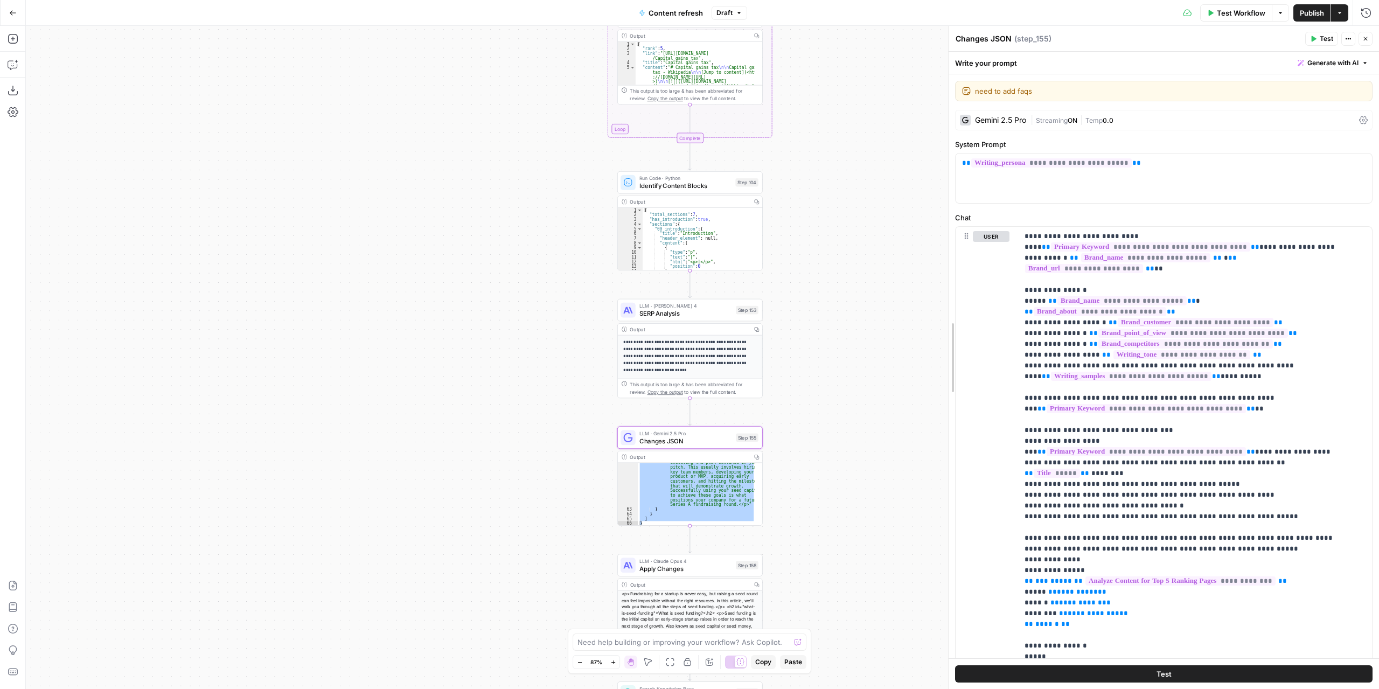
drag, startPoint x: 974, startPoint y: 343, endPoint x: 806, endPoint y: 343, distance: 168.1
click at [806, 343] on body "Carta New Home Browse Your Data Usage Settings Recent Grids [DEMO] Content Refr…" at bounding box center [689, 344] width 1379 height 689
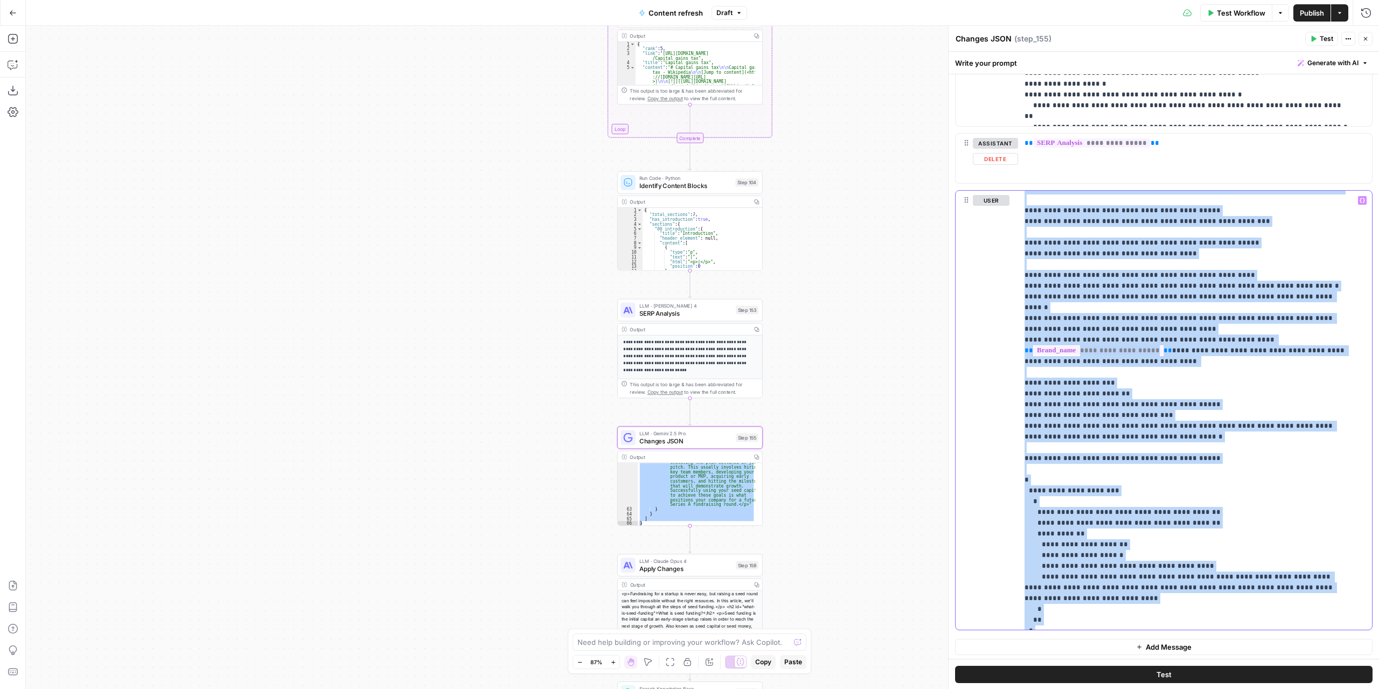
scroll to position [0, 0]
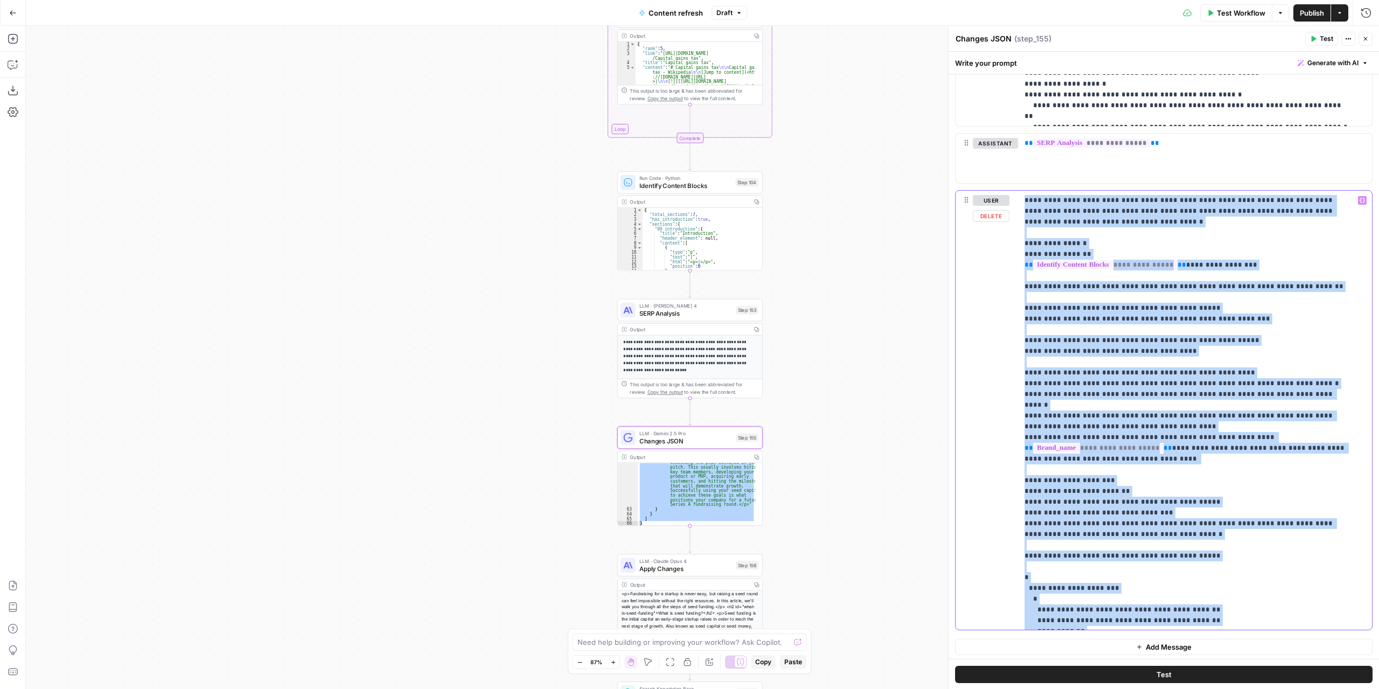
drag, startPoint x: 1072, startPoint y: 618, endPoint x: 1000, endPoint y: 199, distance: 425.3
click at [1000, 199] on div "**********" at bounding box center [1164, 410] width 416 height 439
copy p "**********"
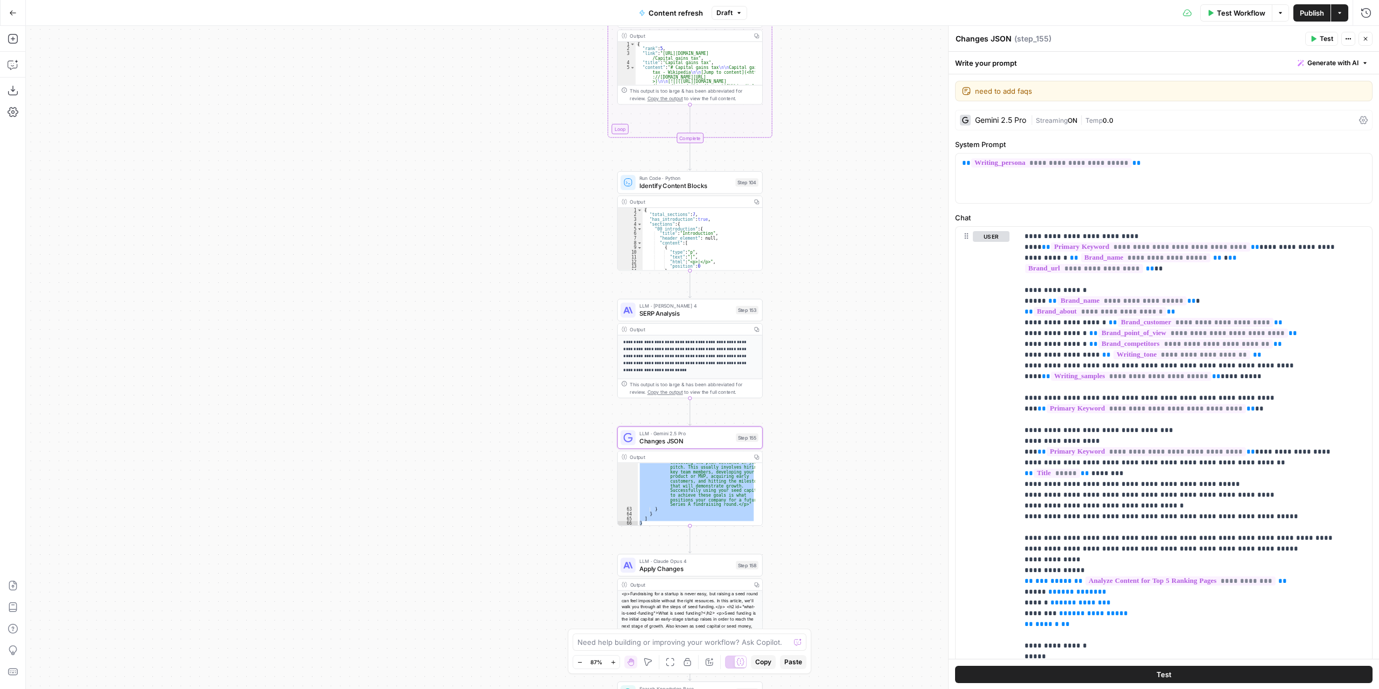
click at [804, 448] on div "true false false true false true Workflow Set Inputs Inputs Power Agent Identif…" at bounding box center [702, 357] width 1353 height 663
click at [720, 442] on span "Changes JSON" at bounding box center [686, 440] width 93 height 9
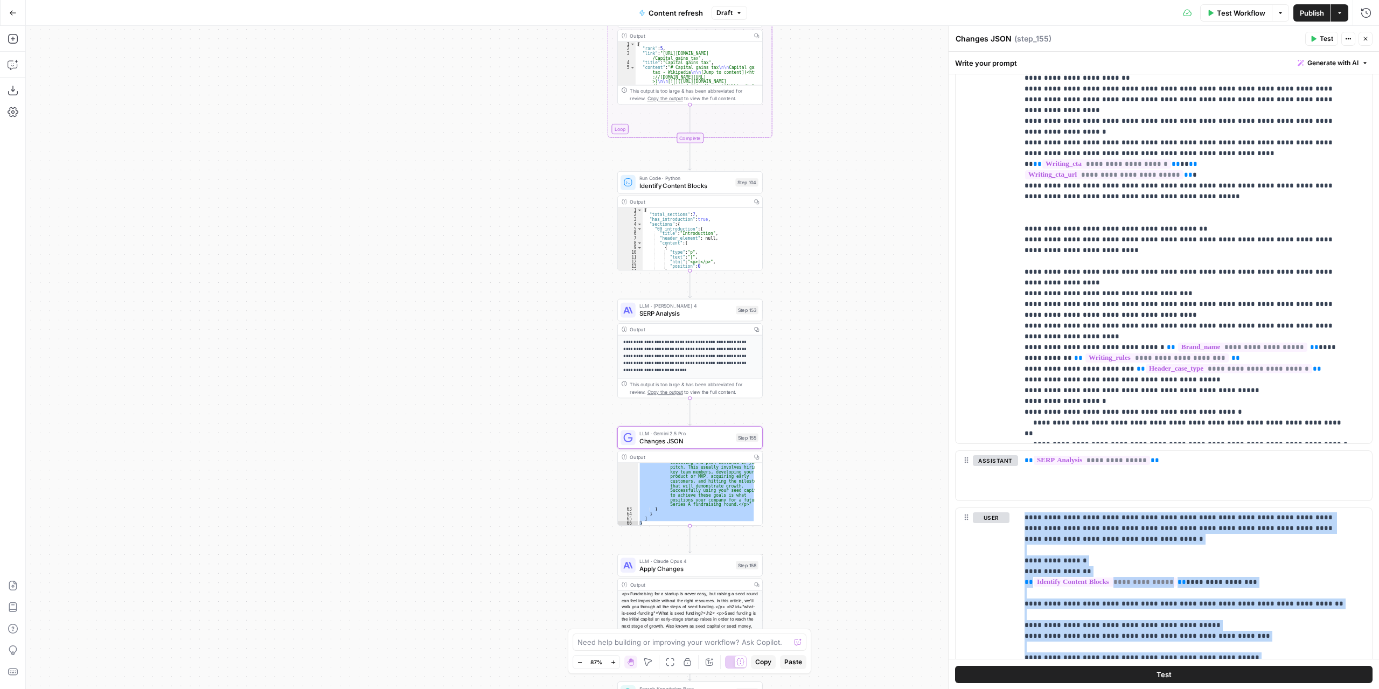
scroll to position [323, 0]
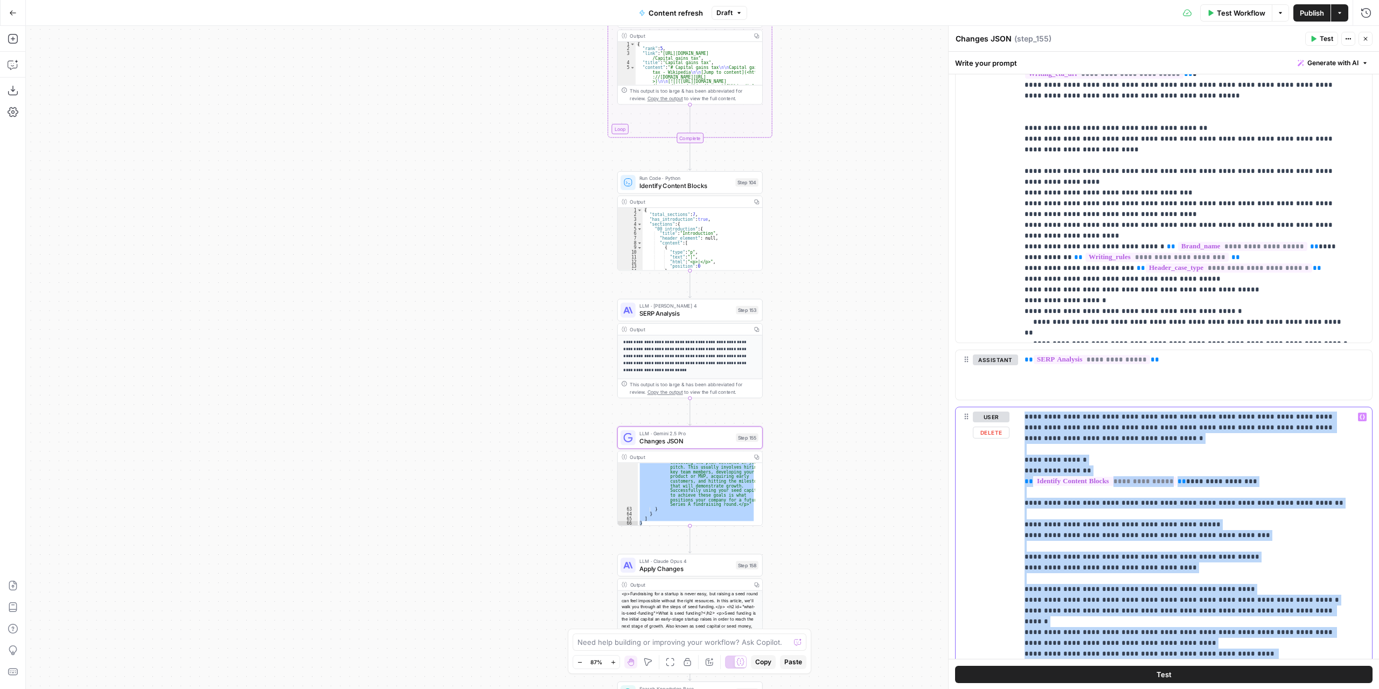
click at [1197, 441] on p "**********" at bounding box center [1187, 676] width 325 height 528
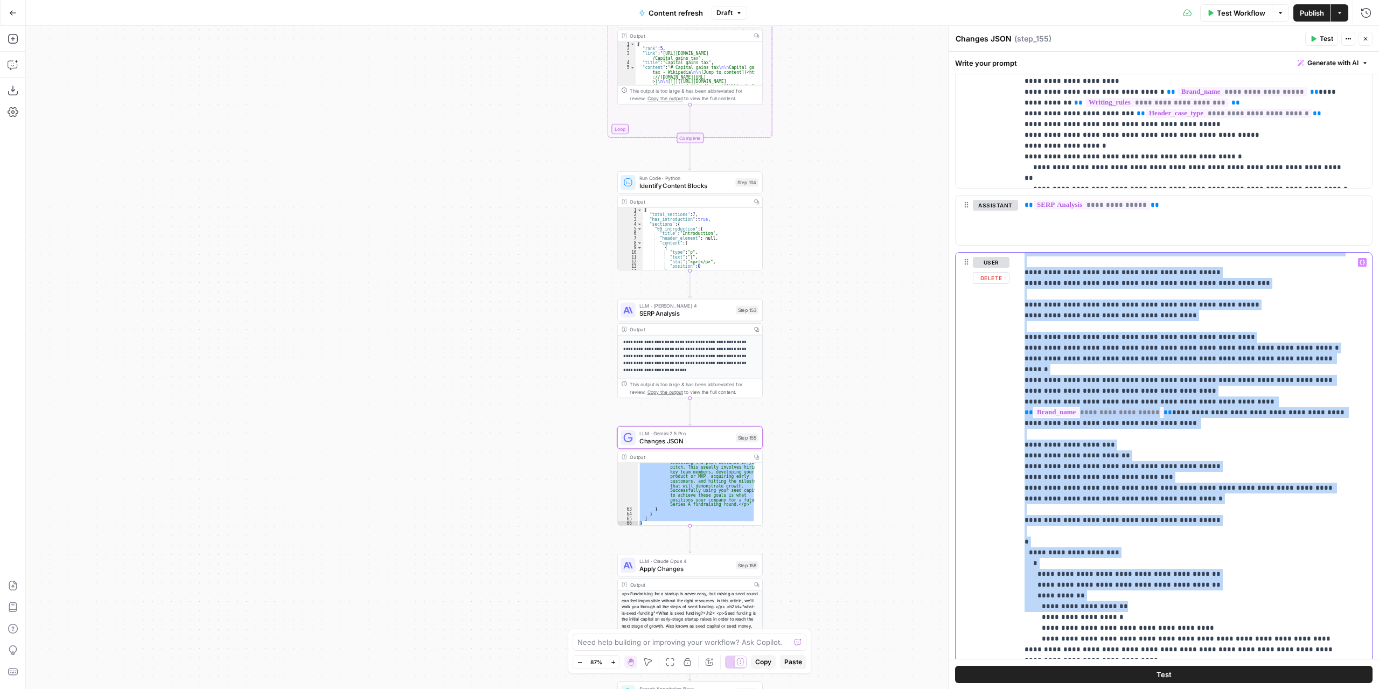
scroll to position [540, 0]
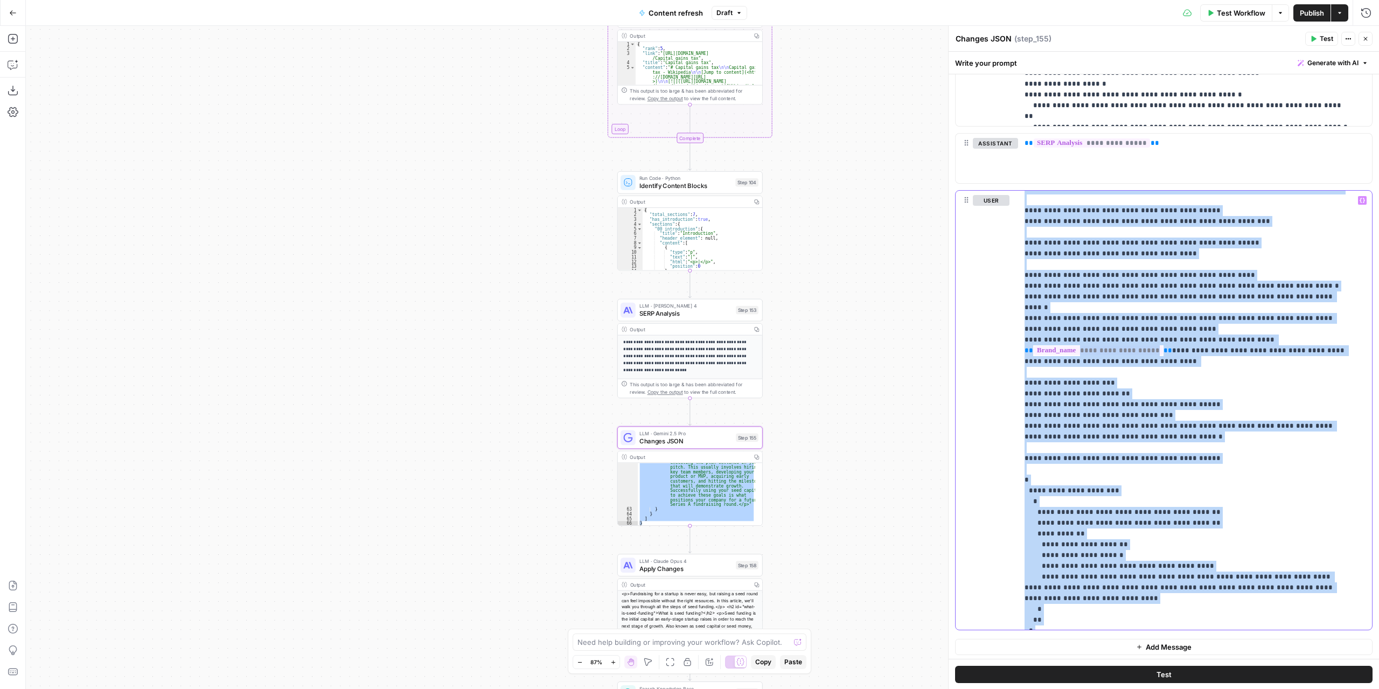
drag, startPoint x: 1023, startPoint y: 387, endPoint x: 1167, endPoint y: 633, distance: 285.2
click at [1167, 633] on div "**********" at bounding box center [1164, 97] width 430 height 1127
copy p "**********"
click at [989, 481] on div "user Delete" at bounding box center [991, 410] width 37 height 430
click at [1058, 444] on p "**********" at bounding box center [1187, 362] width 325 height 528
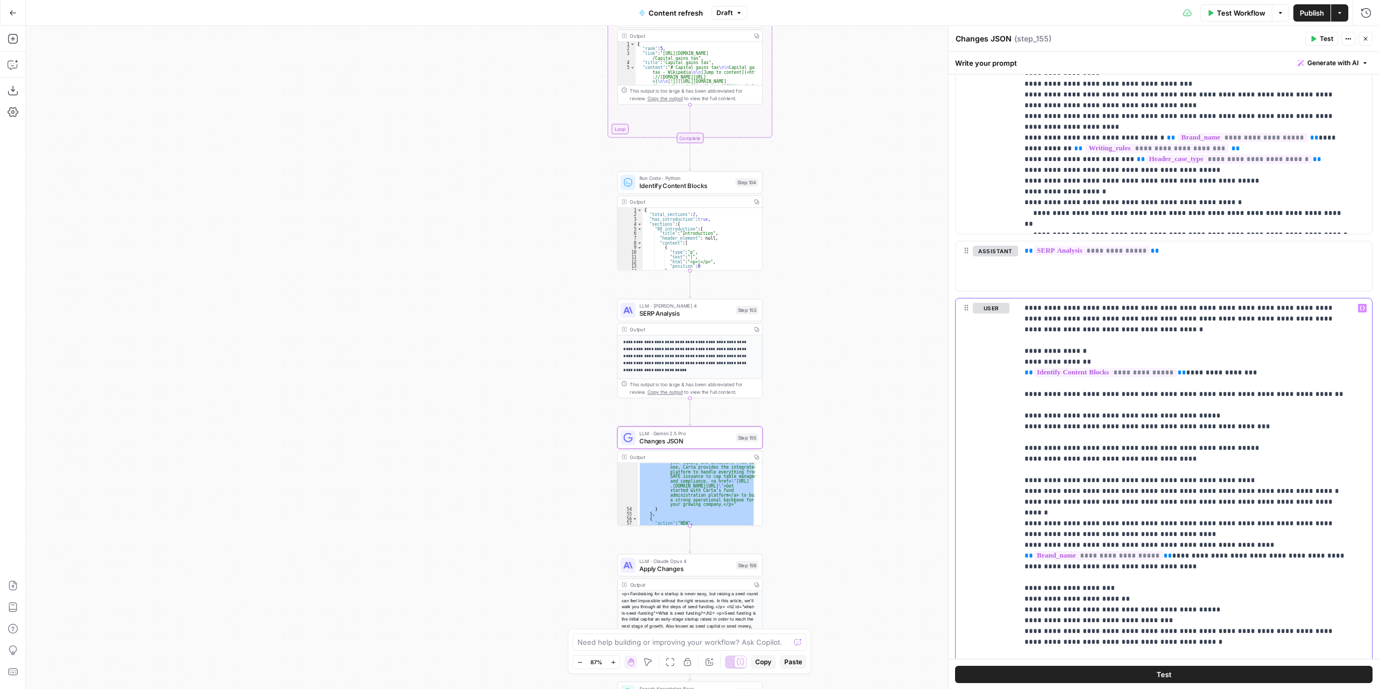
scroll to position [353, 0]
click at [738, 420] on icon "button" at bounding box center [737, 420] width 6 height 6
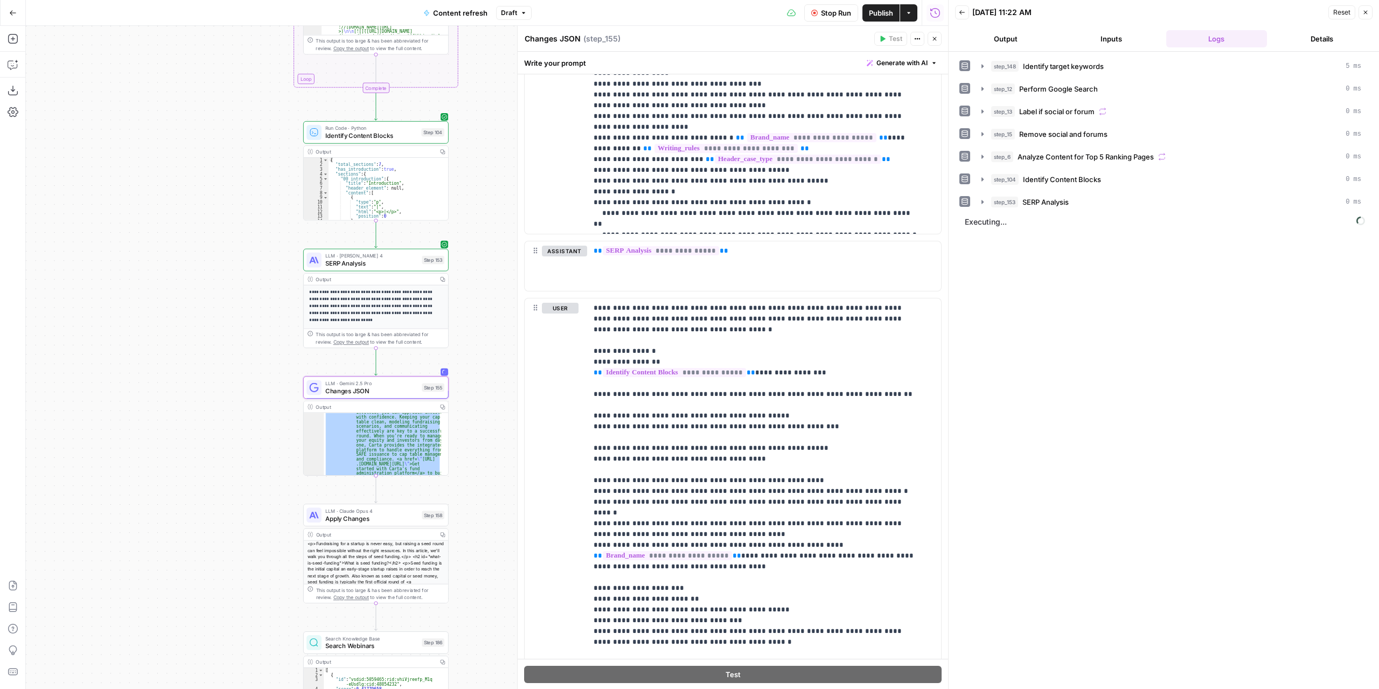
drag, startPoint x: 462, startPoint y: 240, endPoint x: 162, endPoint y: 187, distance: 305.3
click at [161, 187] on div "true false false true false true Workflow Set Inputs Inputs Power Agent Identif…" at bounding box center [487, 357] width 922 height 663
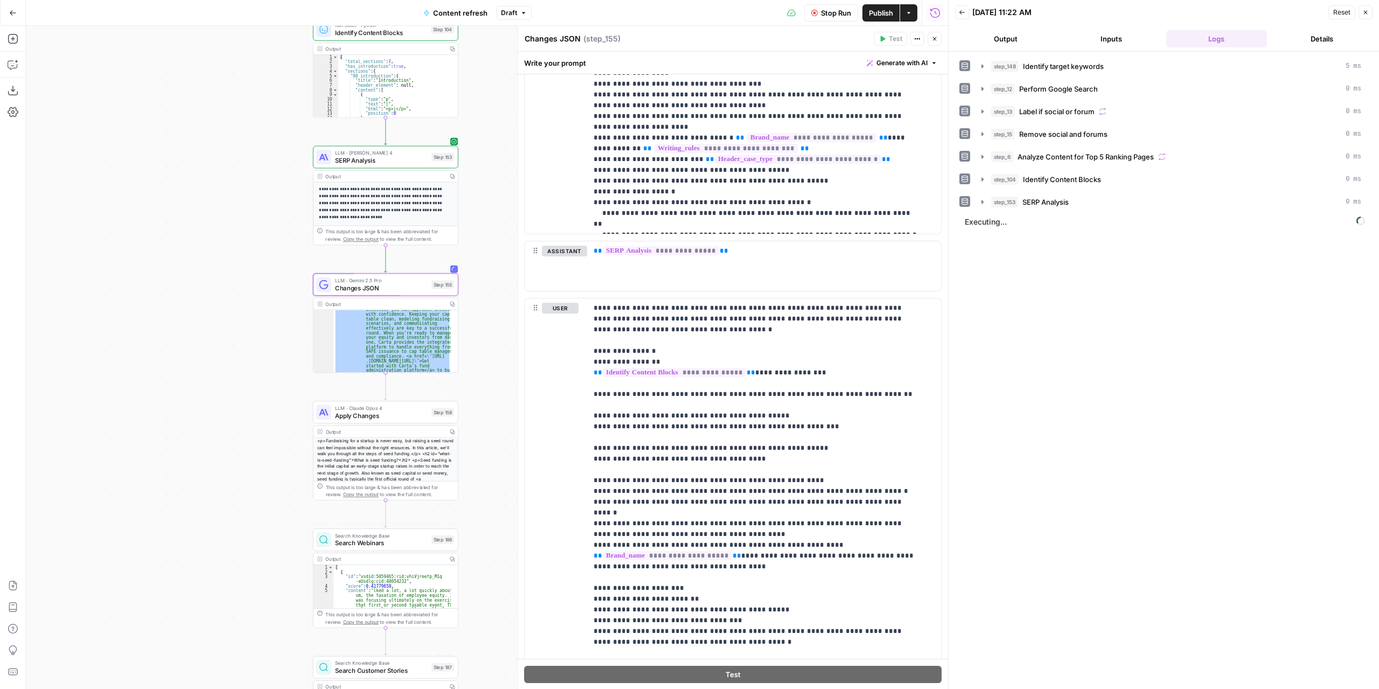
drag, startPoint x: 485, startPoint y: 295, endPoint x: 495, endPoint y: 192, distance: 102.8
click at [495, 192] on div "true false false true false true Workflow Set Inputs Inputs Power Agent Identif…" at bounding box center [487, 357] width 922 height 663
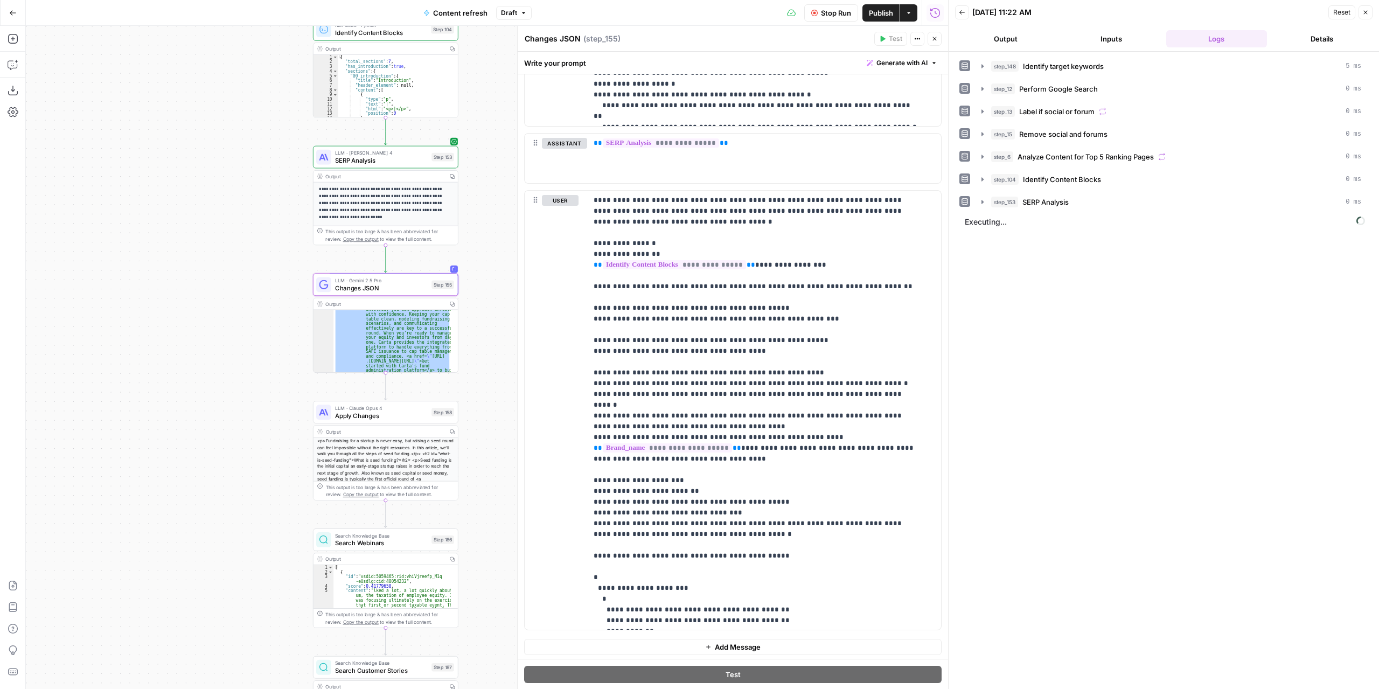
click at [1018, 38] on button "Output" at bounding box center [1005, 38] width 101 height 17
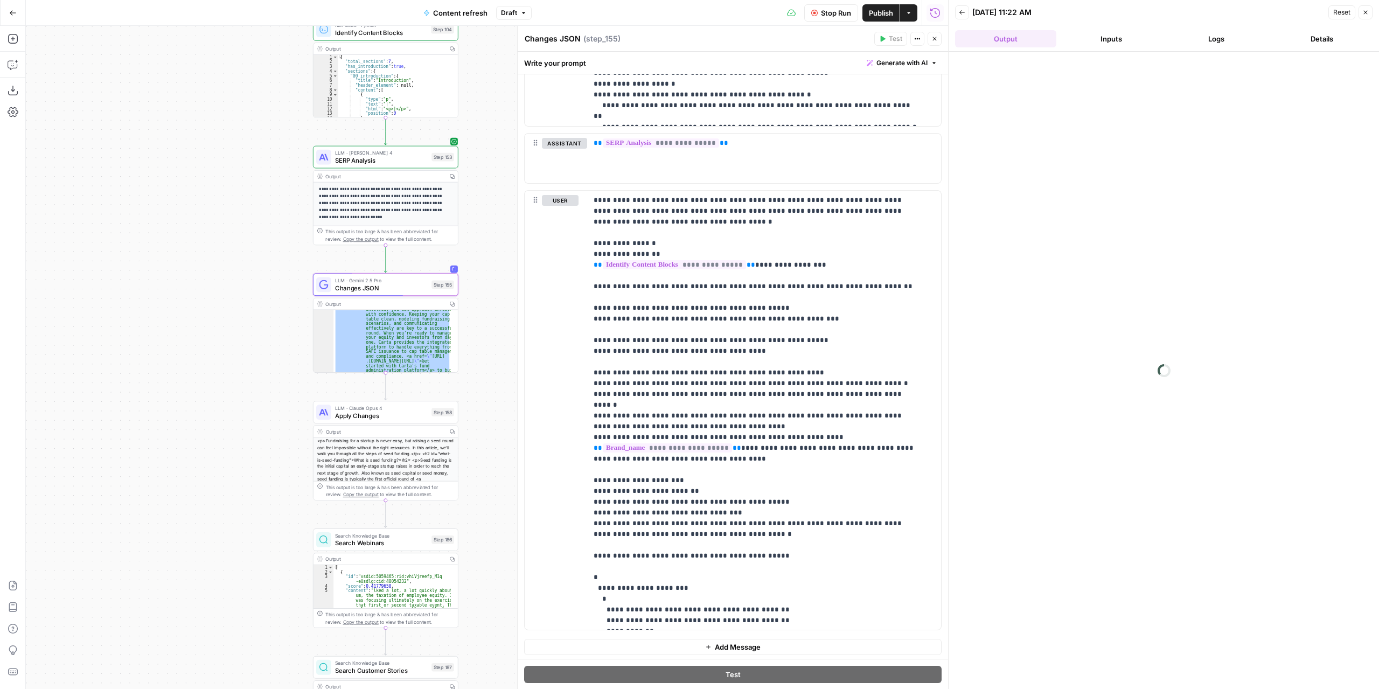
click at [1238, 36] on button "Logs" at bounding box center [1216, 38] width 101 height 17
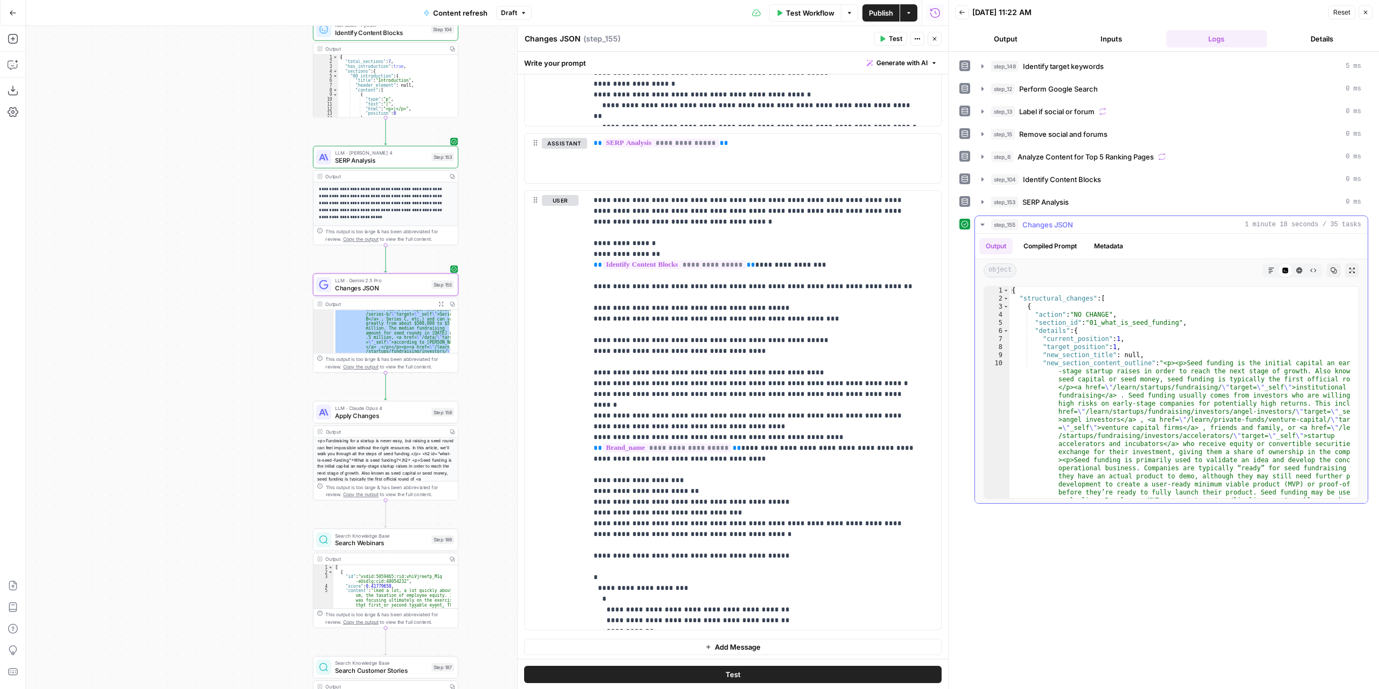
click at [1354, 268] on icon "button" at bounding box center [1352, 270] width 6 height 6
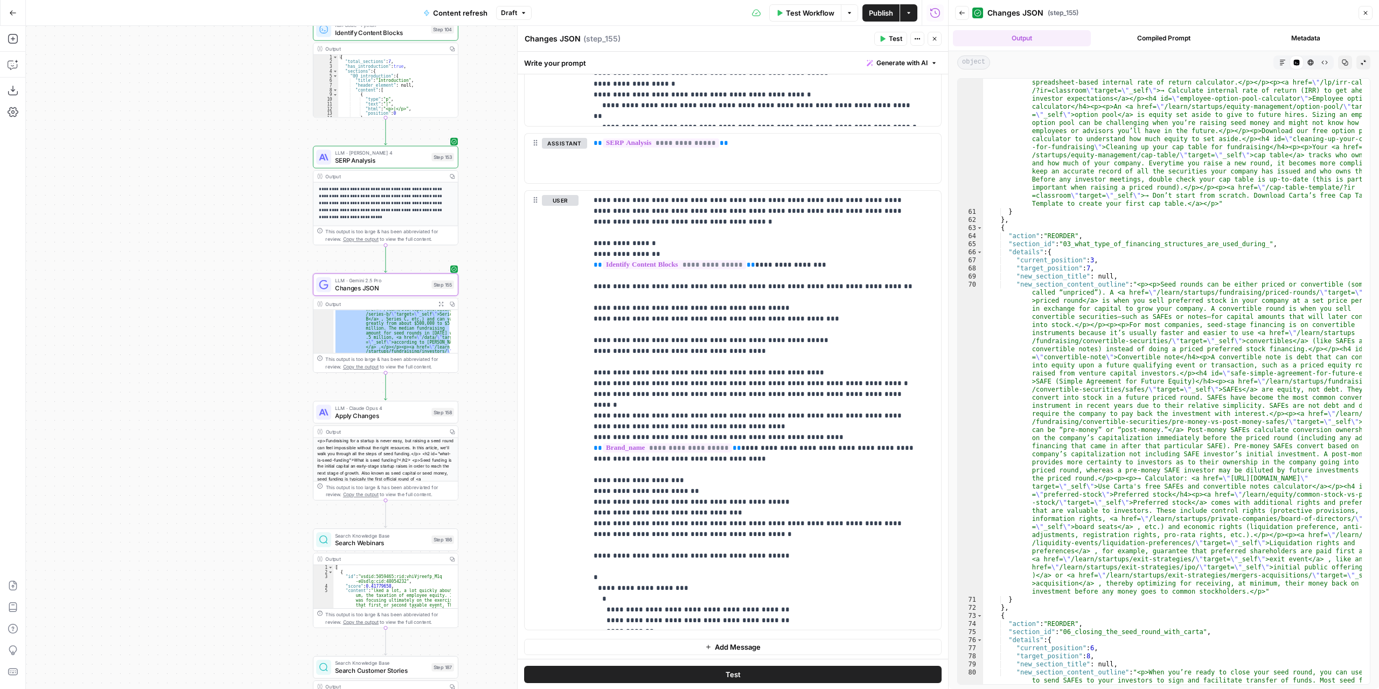
scroll to position [1778, 0]
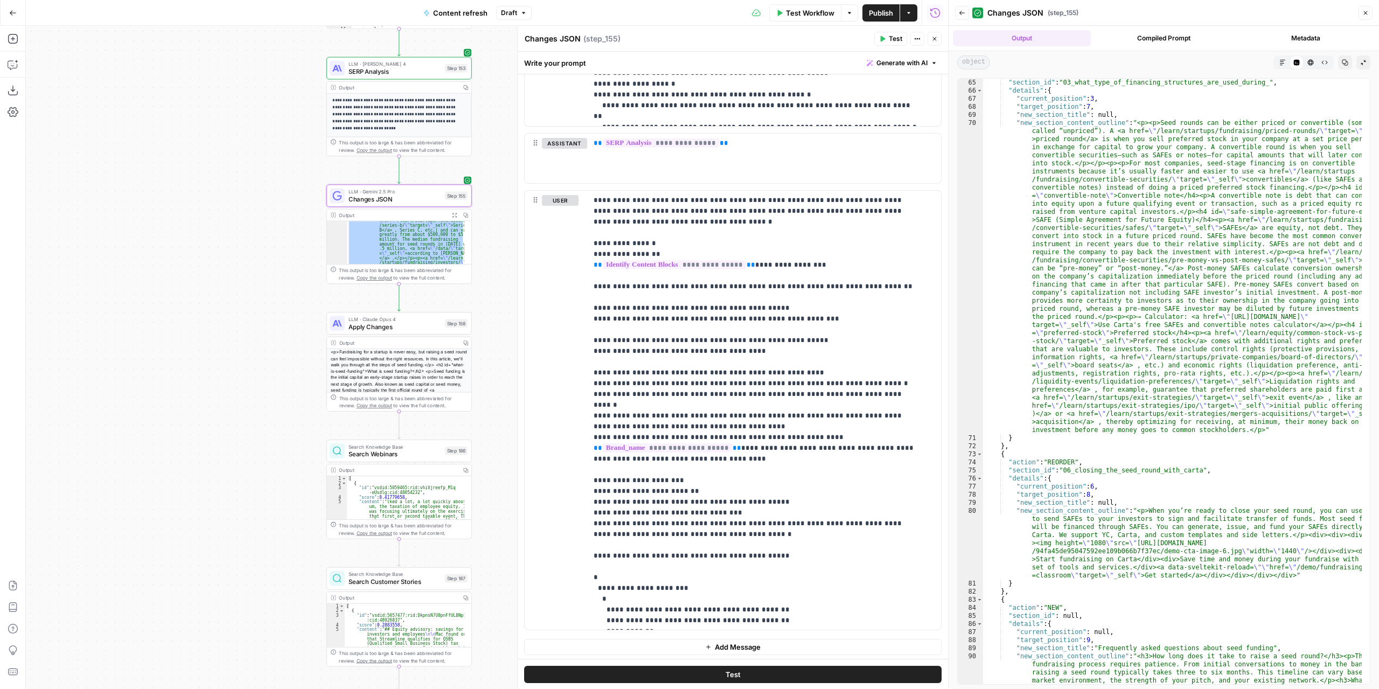
drag, startPoint x: 512, startPoint y: 301, endPoint x: 484, endPoint y: 289, distance: 30.7
click at [511, 266] on div "true false false true false true Workflow Set Inputs Inputs Power Agent Identif…" at bounding box center [487, 357] width 922 height 663
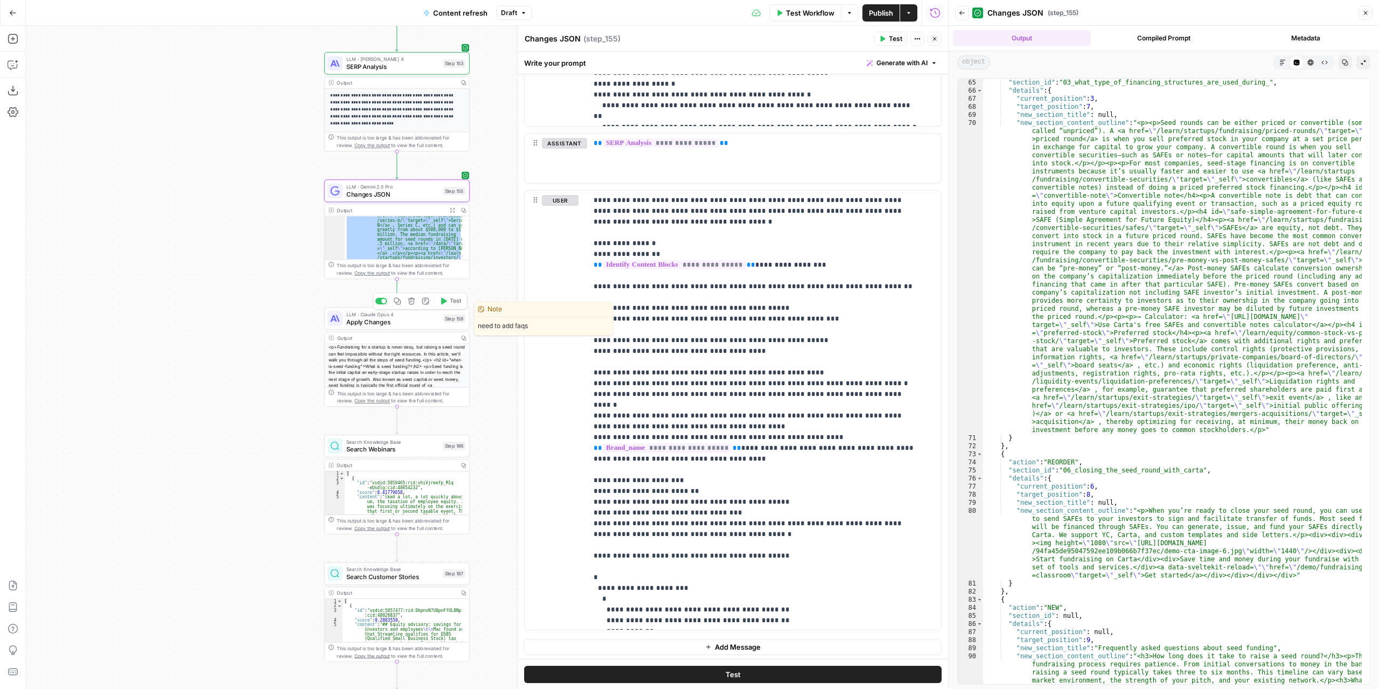
click at [444, 301] on icon "button" at bounding box center [444, 301] width 6 height 6
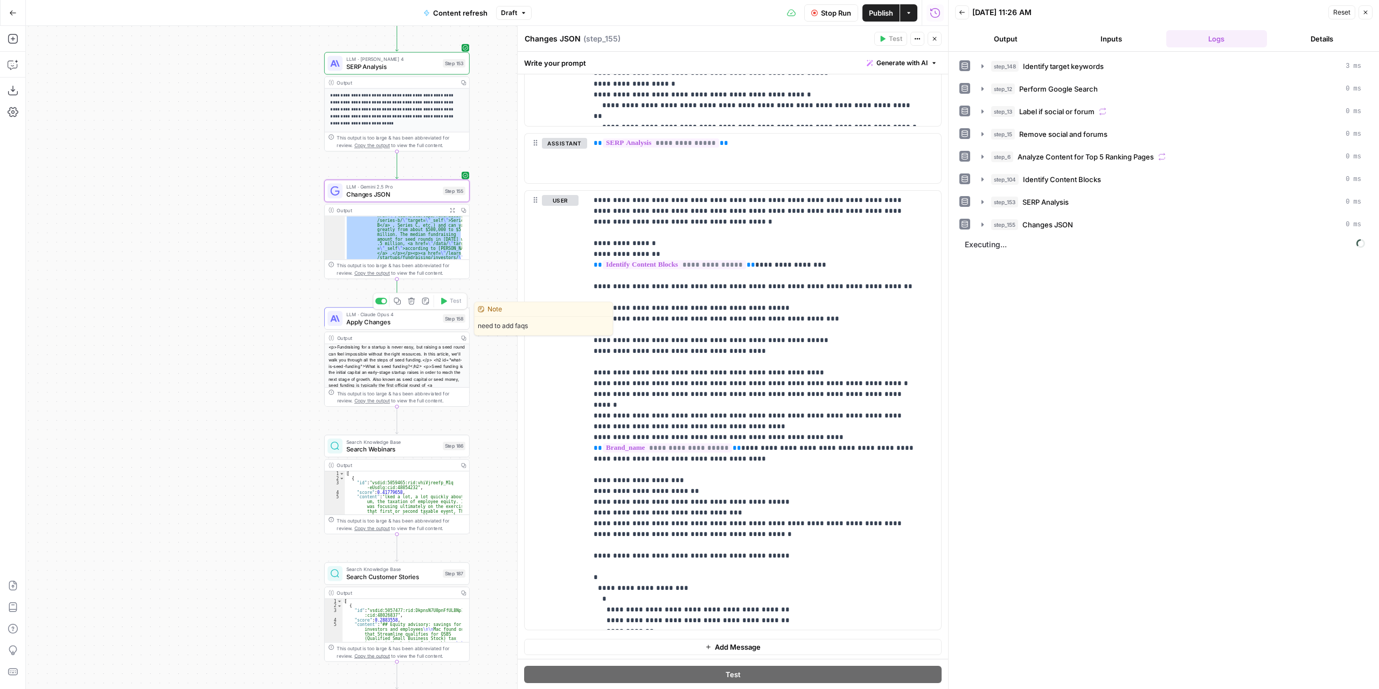
click at [411, 323] on span "Apply Changes" at bounding box center [392, 321] width 93 height 9
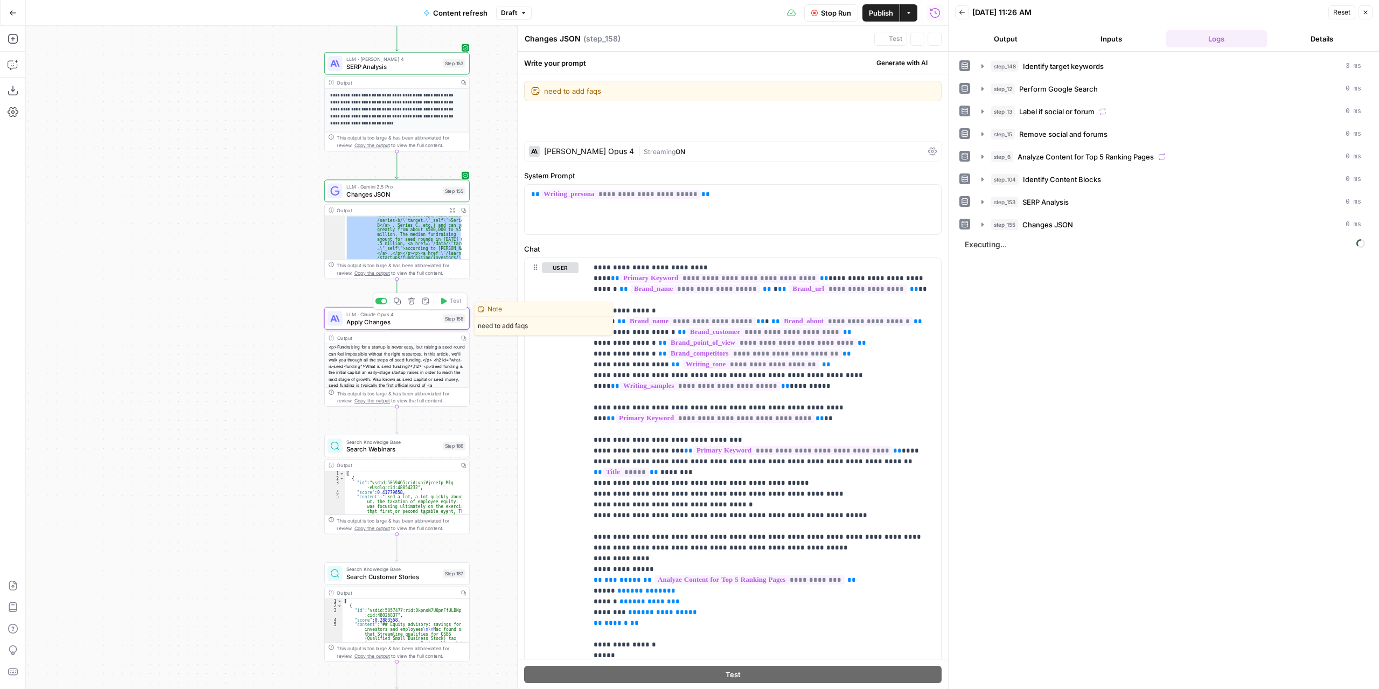
type textarea "Apply Changes"
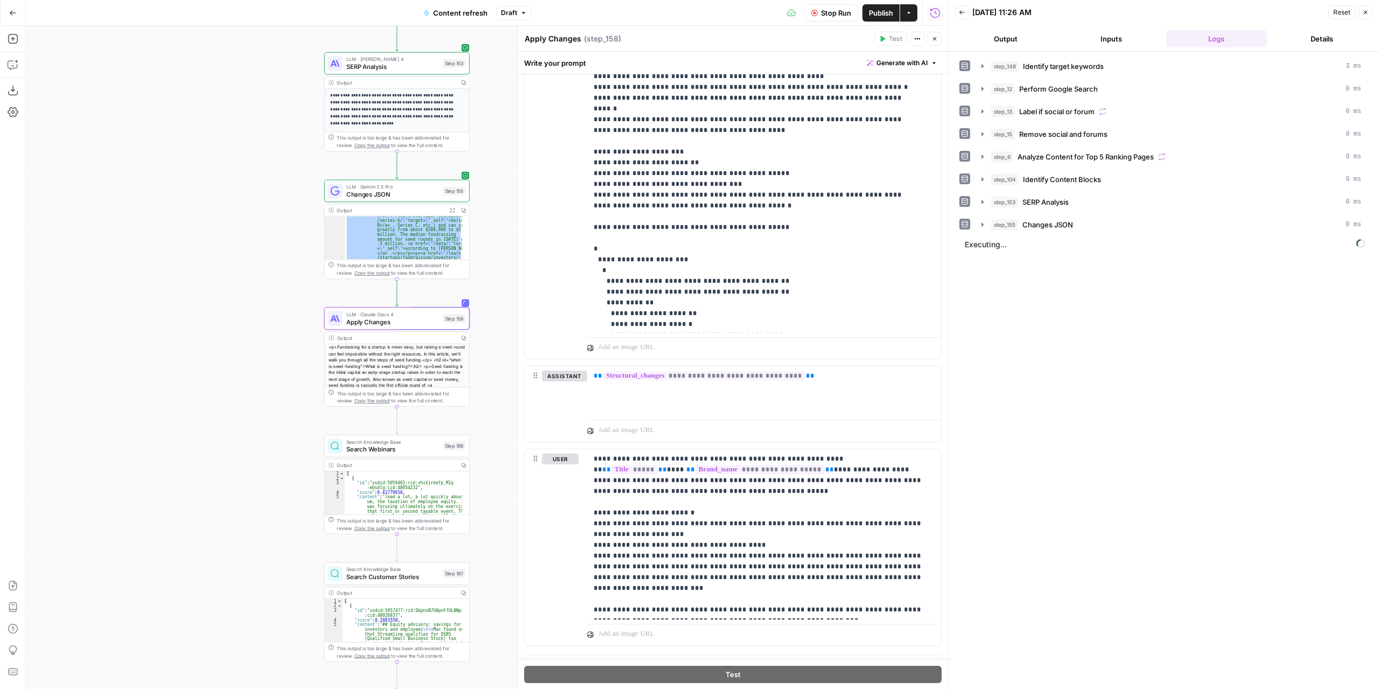
scroll to position [902, 0]
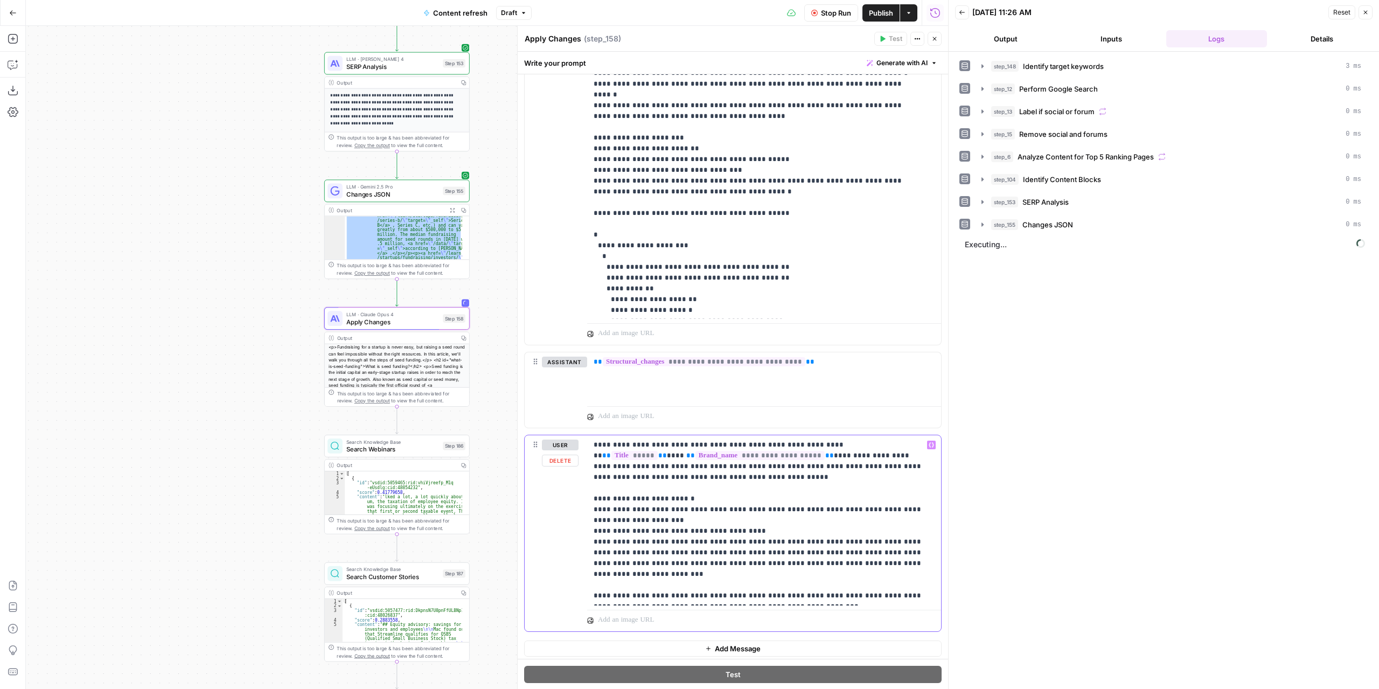
drag, startPoint x: 592, startPoint y: 441, endPoint x: 881, endPoint y: 619, distance: 339.1
click at [881, 619] on div "**********" at bounding box center [764, 533] width 354 height 196
copy p "**********"
click at [14, 72] on button "Copilot" at bounding box center [12, 64] width 17 height 17
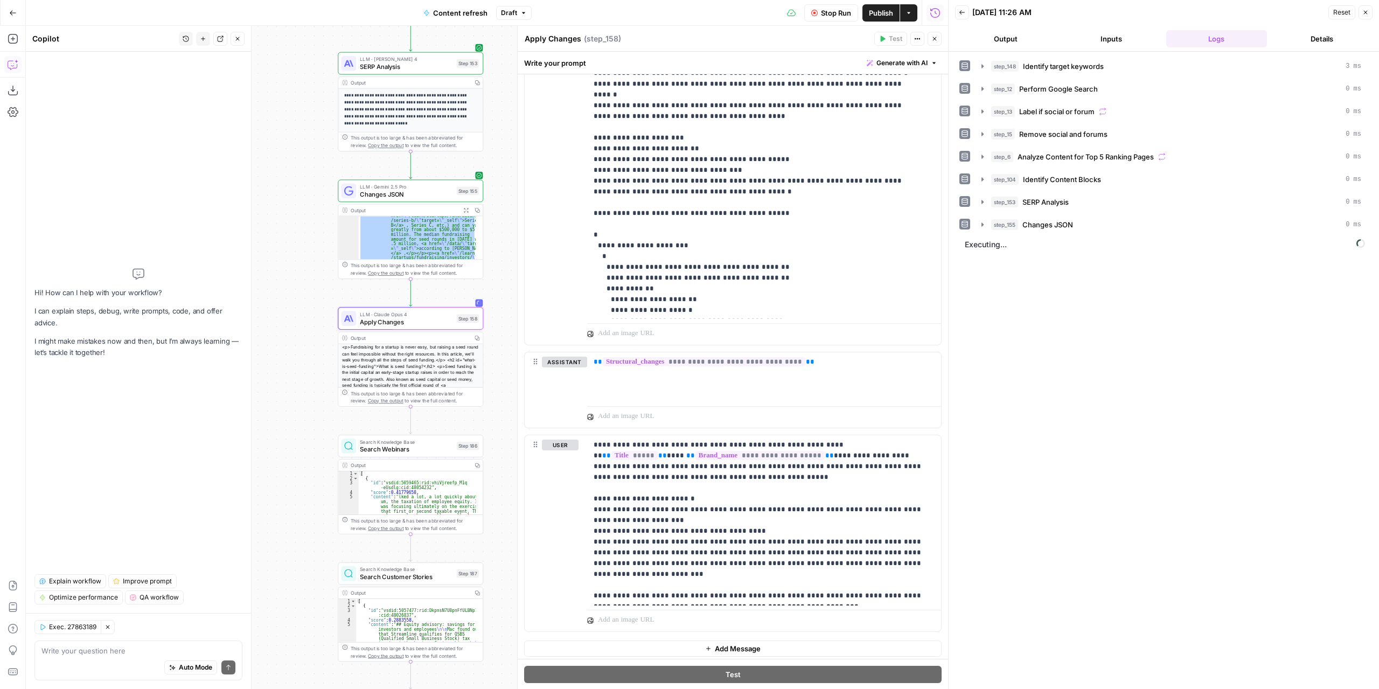
click at [237, 38] on icon "button" at bounding box center [237, 39] width 6 height 6
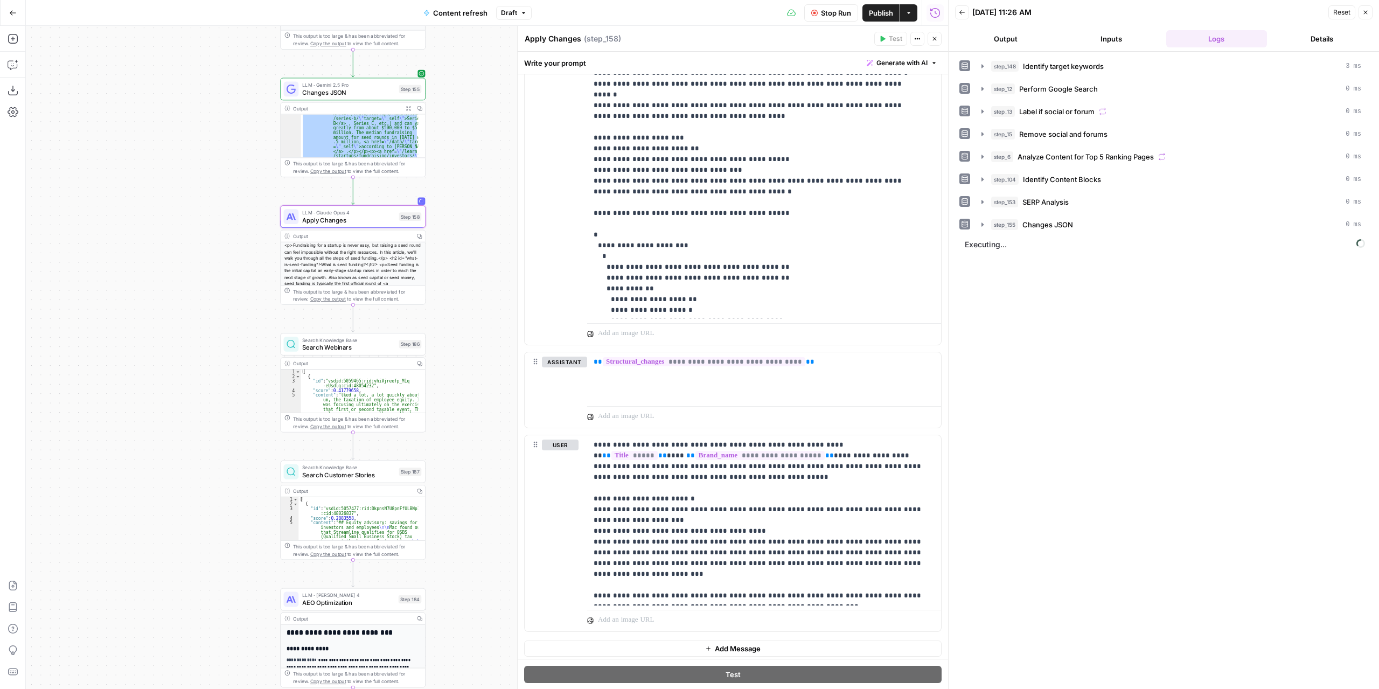
drag, startPoint x: 218, startPoint y: 325, endPoint x: 175, endPoint y: 244, distance: 91.8
click at [175, 244] on div "true false false true false true Workflow Set Inputs Inputs Power Agent Identif…" at bounding box center [487, 357] width 922 height 663
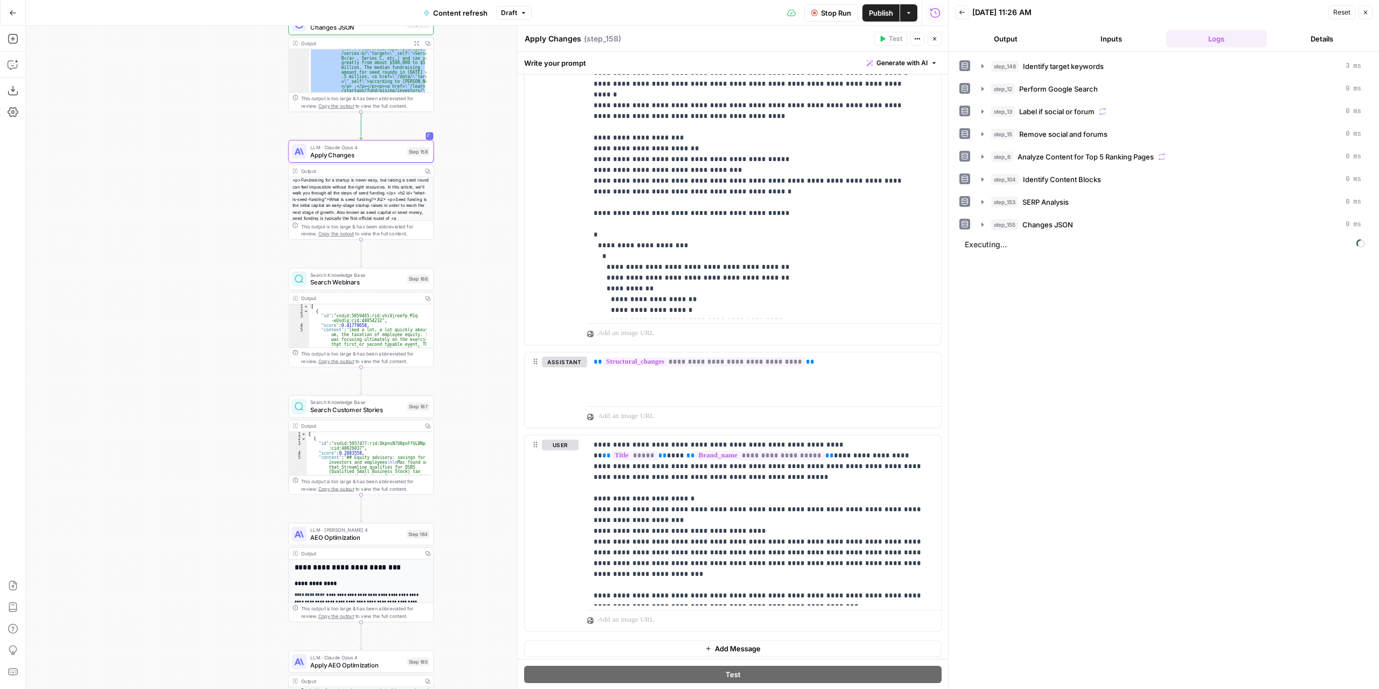
drag, startPoint x: 467, startPoint y: 401, endPoint x: 474, endPoint y: 352, distance: 49.1
click at [474, 352] on div "true false false true false true Workflow Set Inputs Inputs Power Agent Identif…" at bounding box center [487, 357] width 922 height 663
click at [389, 277] on span "Search Webinars" at bounding box center [356, 281] width 93 height 9
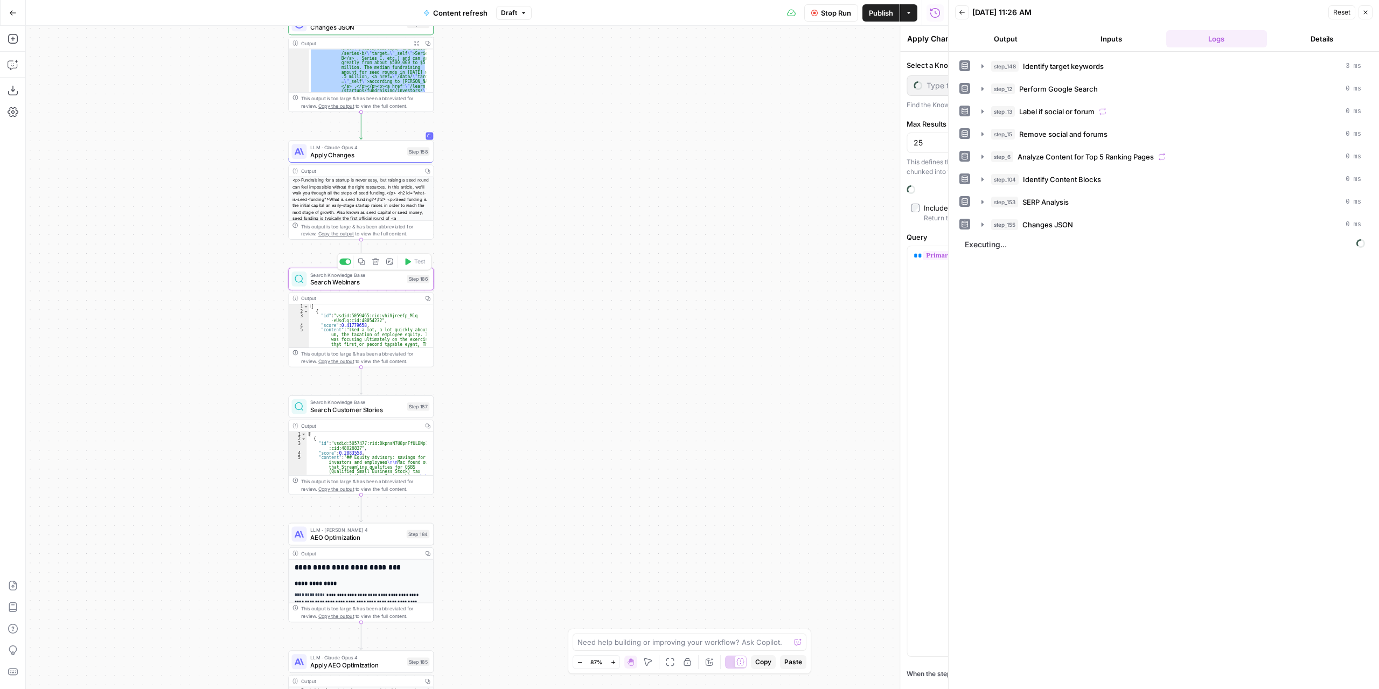
type textarea "Search Webinars"
type input "Webinar Transcripts"
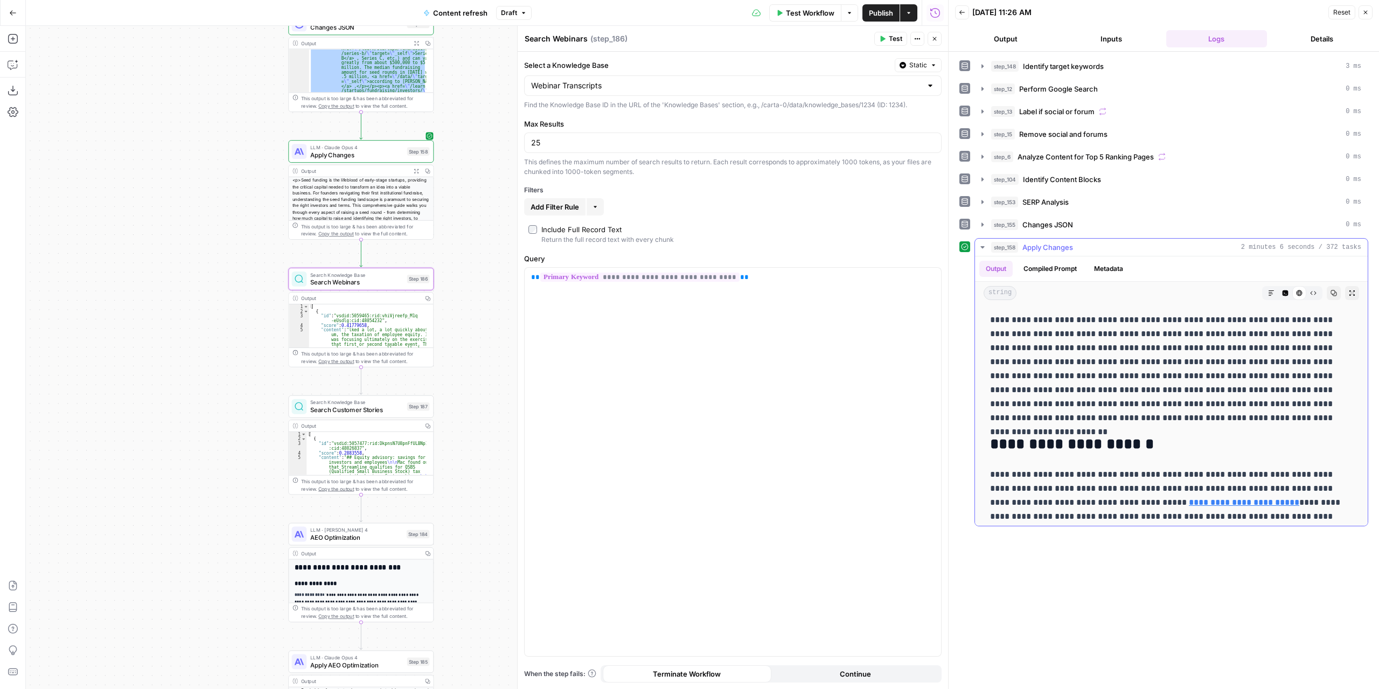
click at [1350, 290] on icon "button" at bounding box center [1352, 292] width 5 height 5
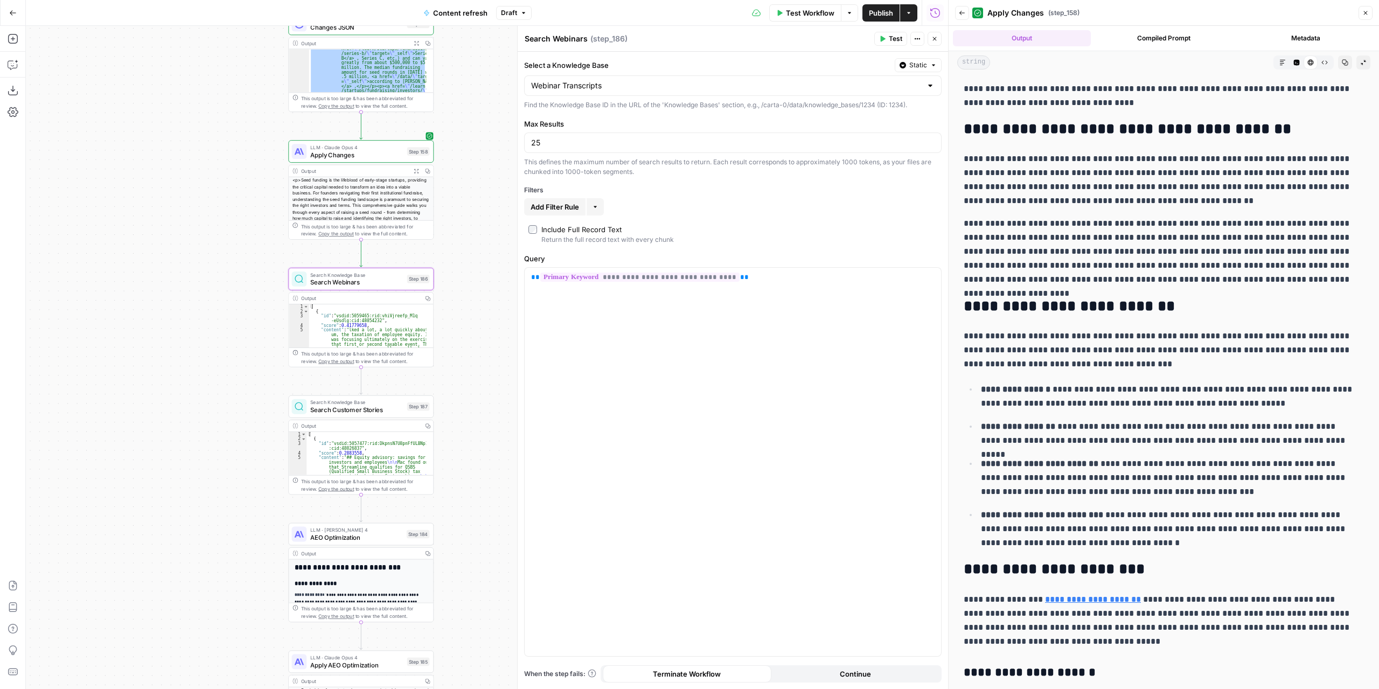
scroll to position [1078, 0]
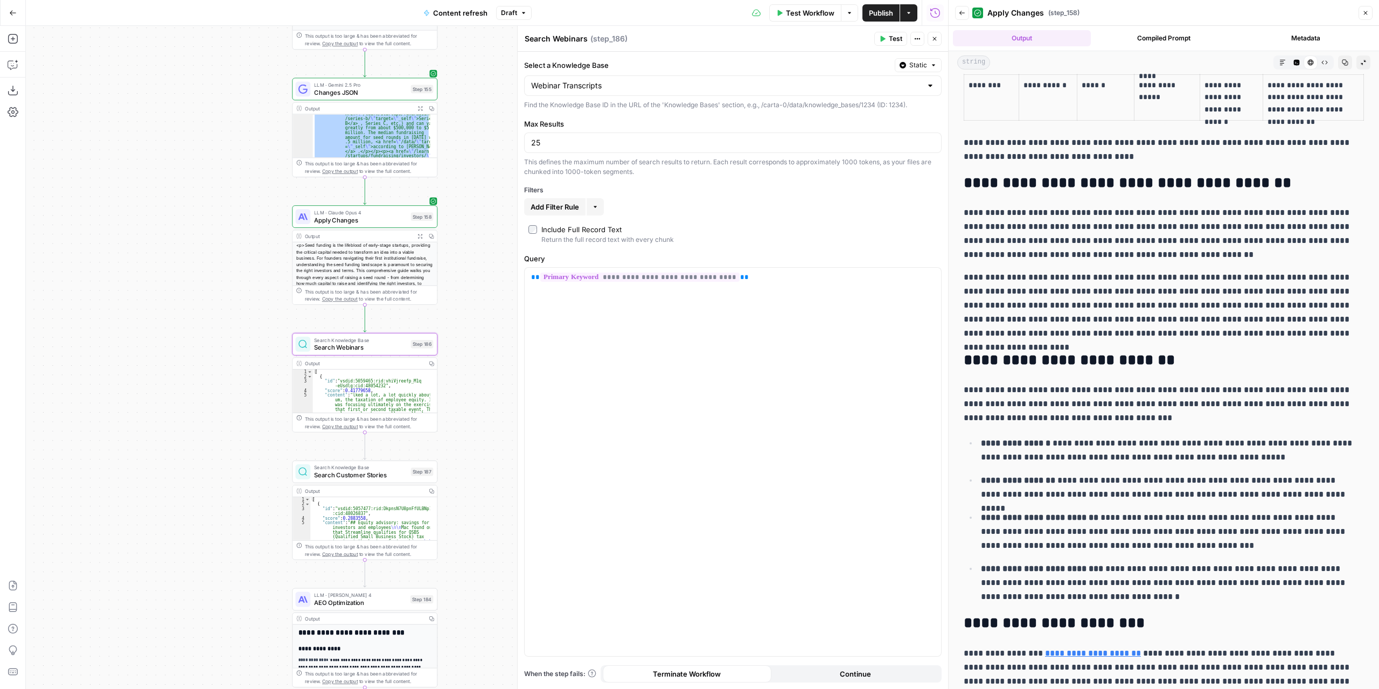
drag, startPoint x: 476, startPoint y: 243, endPoint x: 472, endPoint y: 401, distance: 157.9
click at [477, 426] on div "true false false true false true Workflow Set Inputs Inputs Power Agent Identif…" at bounding box center [487, 357] width 922 height 663
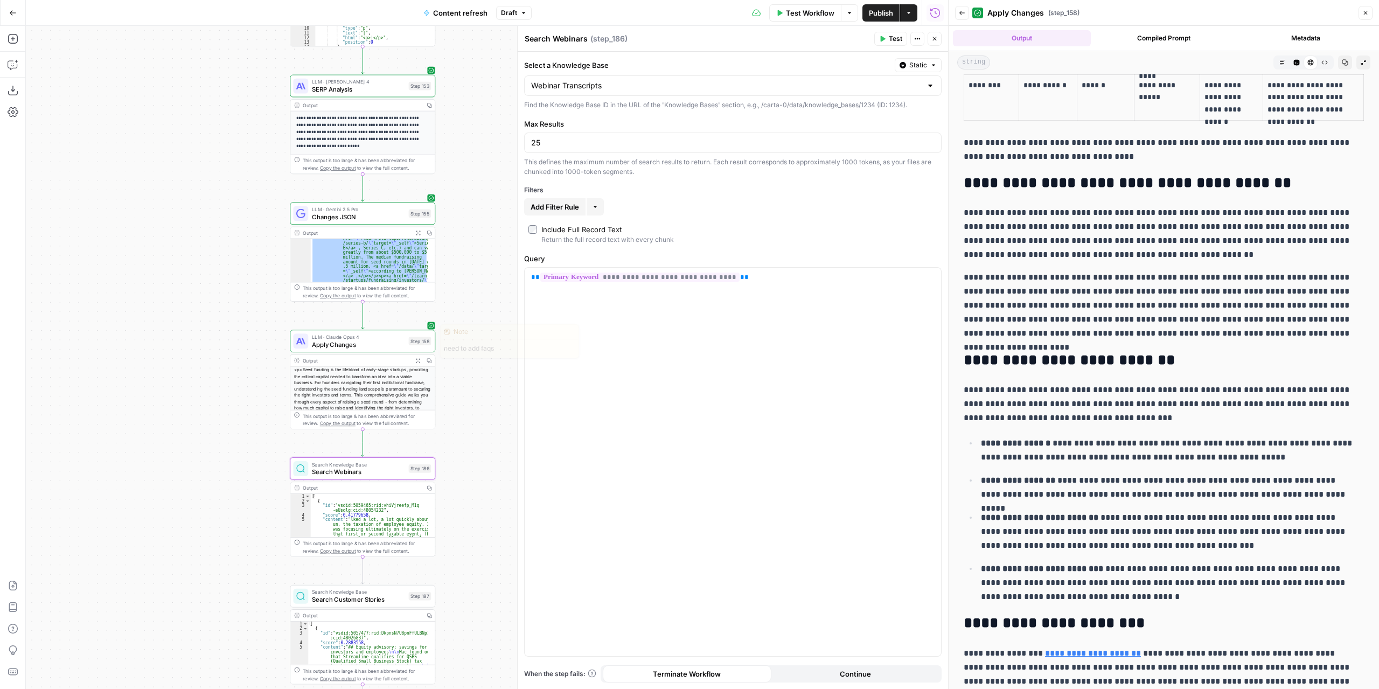
click at [378, 343] on span "Apply Changes" at bounding box center [358, 344] width 93 height 9
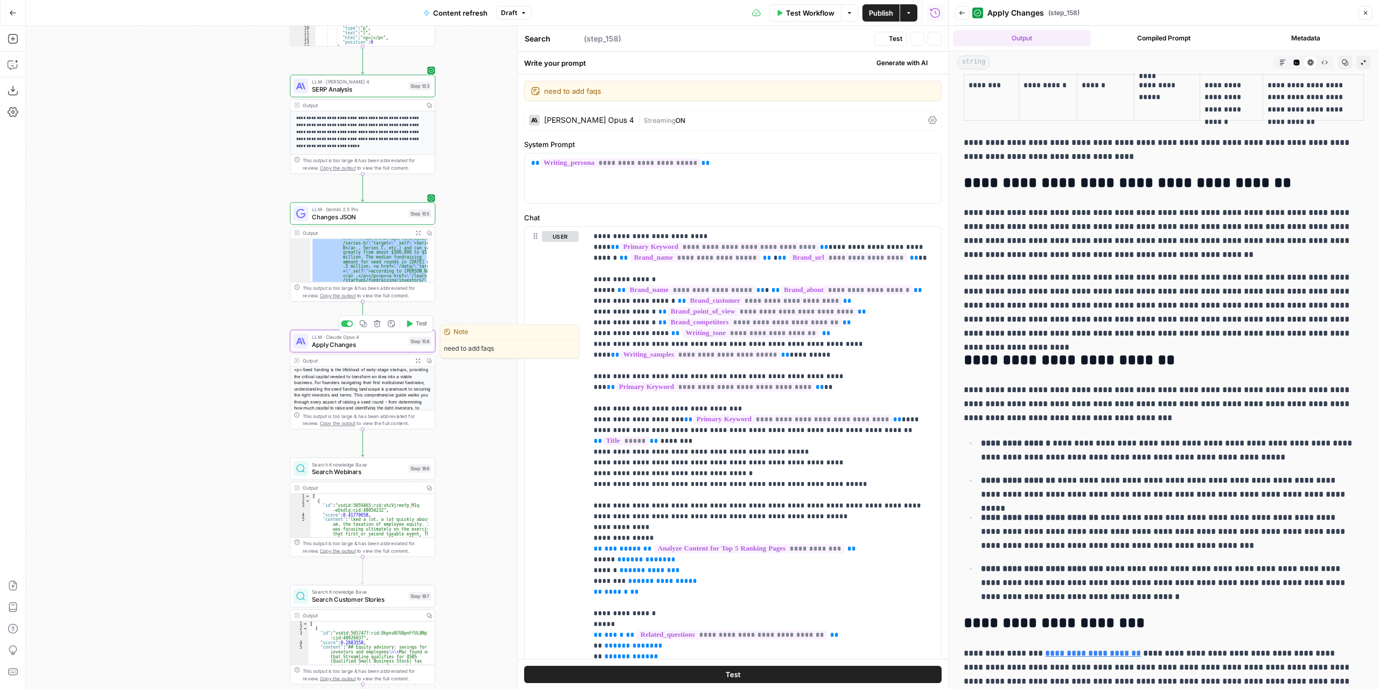
type textarea "Apply Changes"
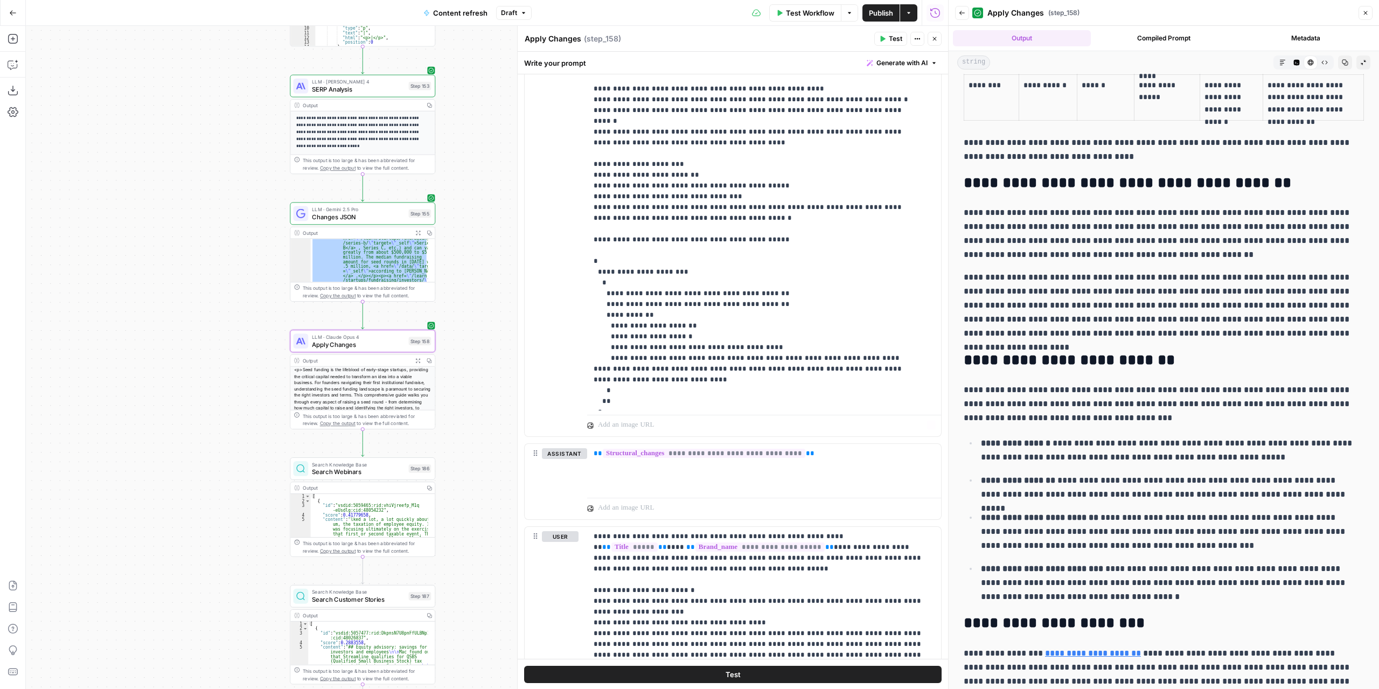
scroll to position [902, 0]
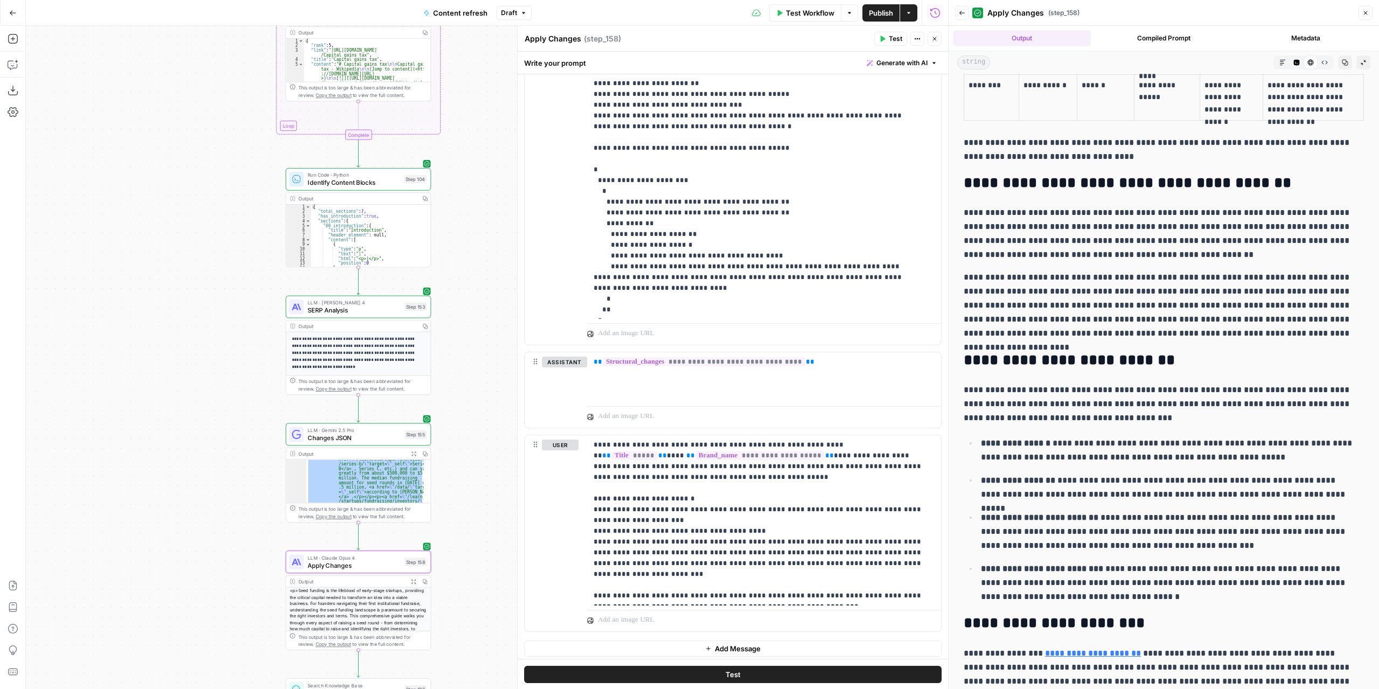
drag, startPoint x: 488, startPoint y: 295, endPoint x: 484, endPoint y: 513, distance: 218.2
click at [484, 513] on div "true false false true false true Workflow Set Inputs Inputs Power Agent Identif…" at bounding box center [487, 357] width 922 height 663
click at [470, 418] on div "true false false true false true Workflow Set Inputs Inputs Power Agent Identif…" at bounding box center [487, 357] width 922 height 663
click at [396, 310] on span "SERP Analysis" at bounding box center [354, 309] width 93 height 9
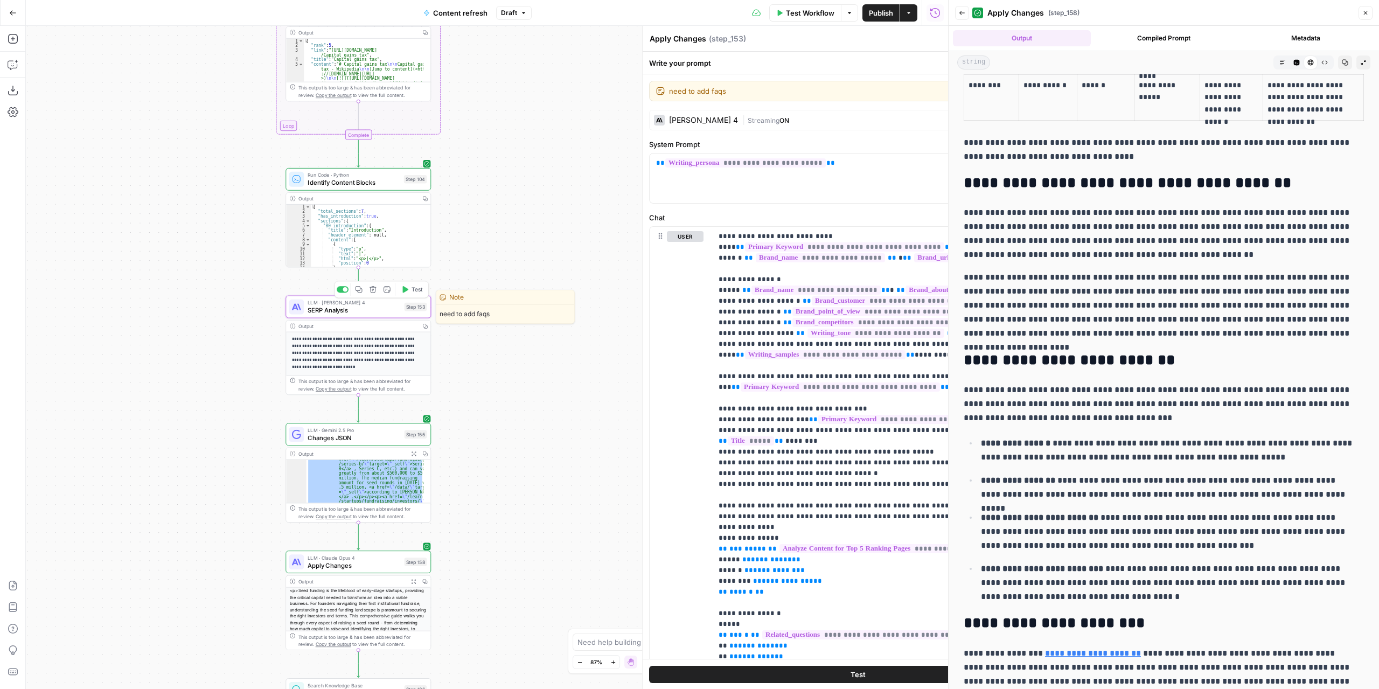
type textarea "SERP Analysis"
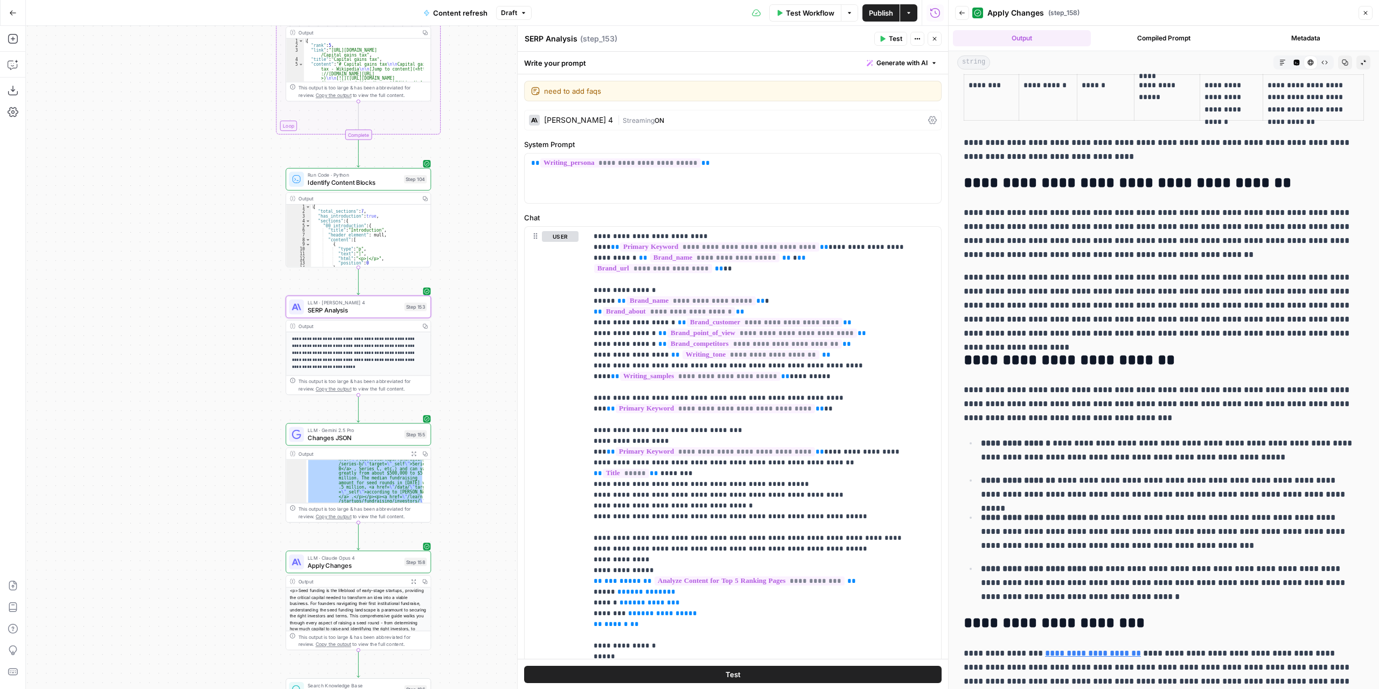
click at [414, 452] on icon "button" at bounding box center [413, 453] width 5 height 5
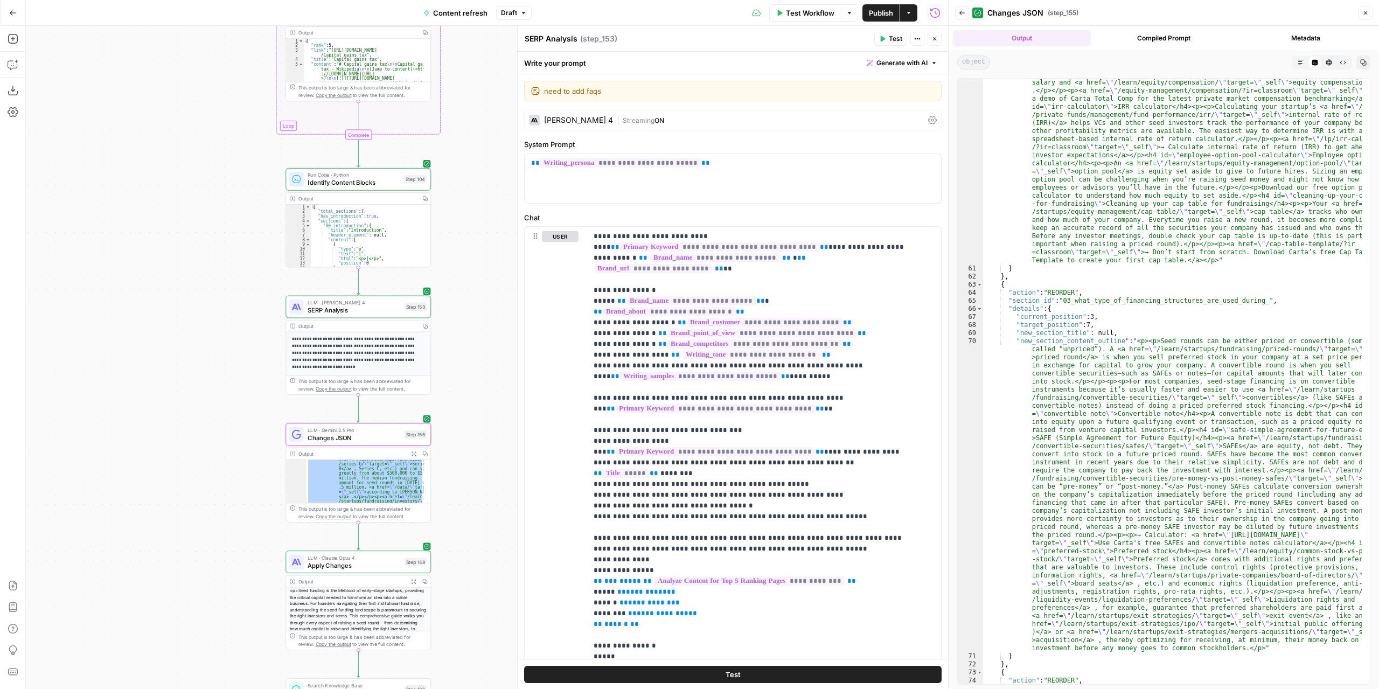
scroll to position [1495, 0]
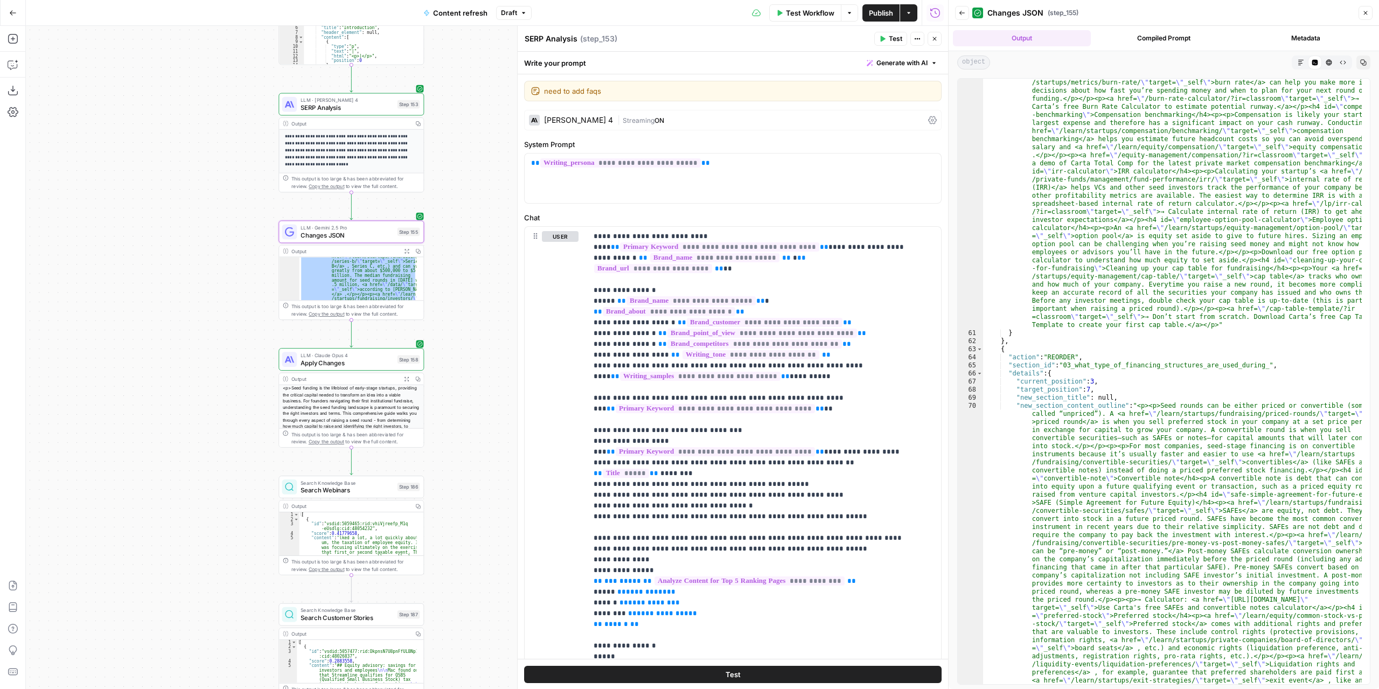
drag, startPoint x: 448, startPoint y: 481, endPoint x: 441, endPoint y: 279, distance: 202.7
click at [441, 279] on div "true false false true false true Workflow Set Inputs Inputs Power Agent Identif…" at bounding box center [487, 357] width 922 height 663
click at [960, 13] on icon "button" at bounding box center [962, 13] width 5 height 4
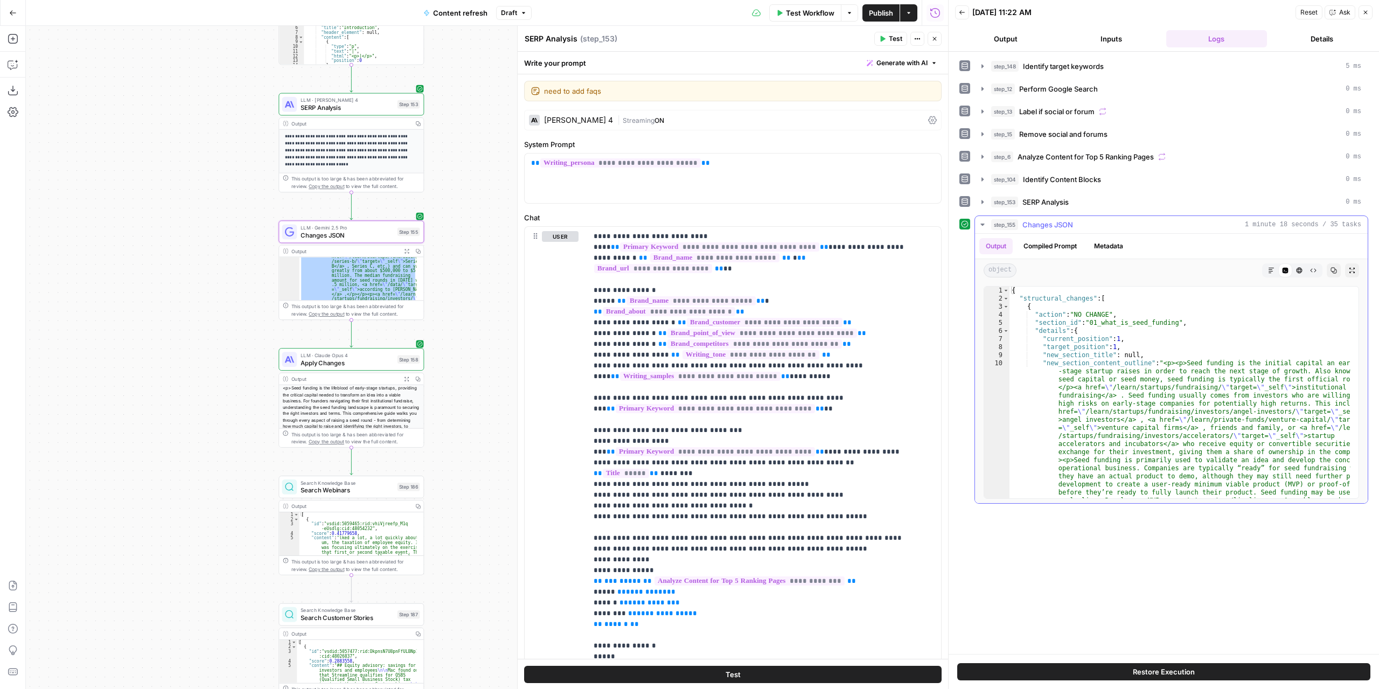
click at [984, 221] on icon "button" at bounding box center [982, 224] width 9 height 9
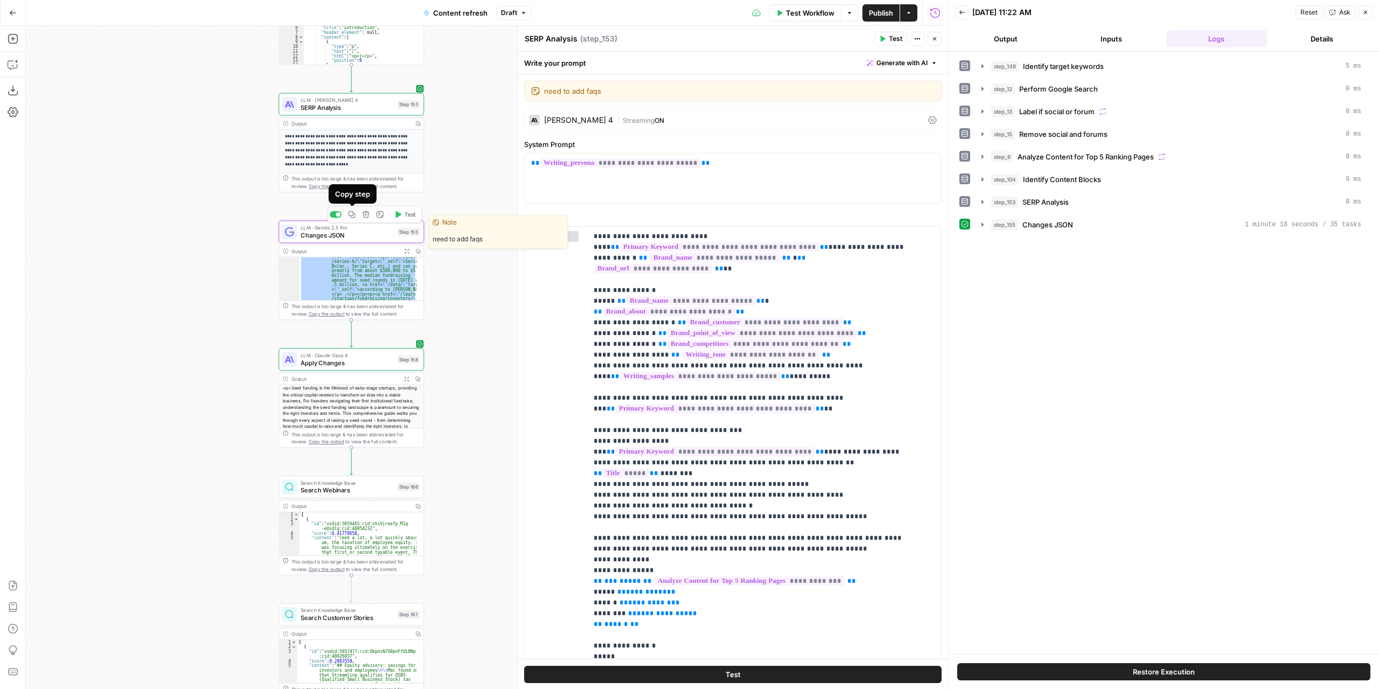
click at [353, 218] on icon "button" at bounding box center [352, 214] width 7 height 7
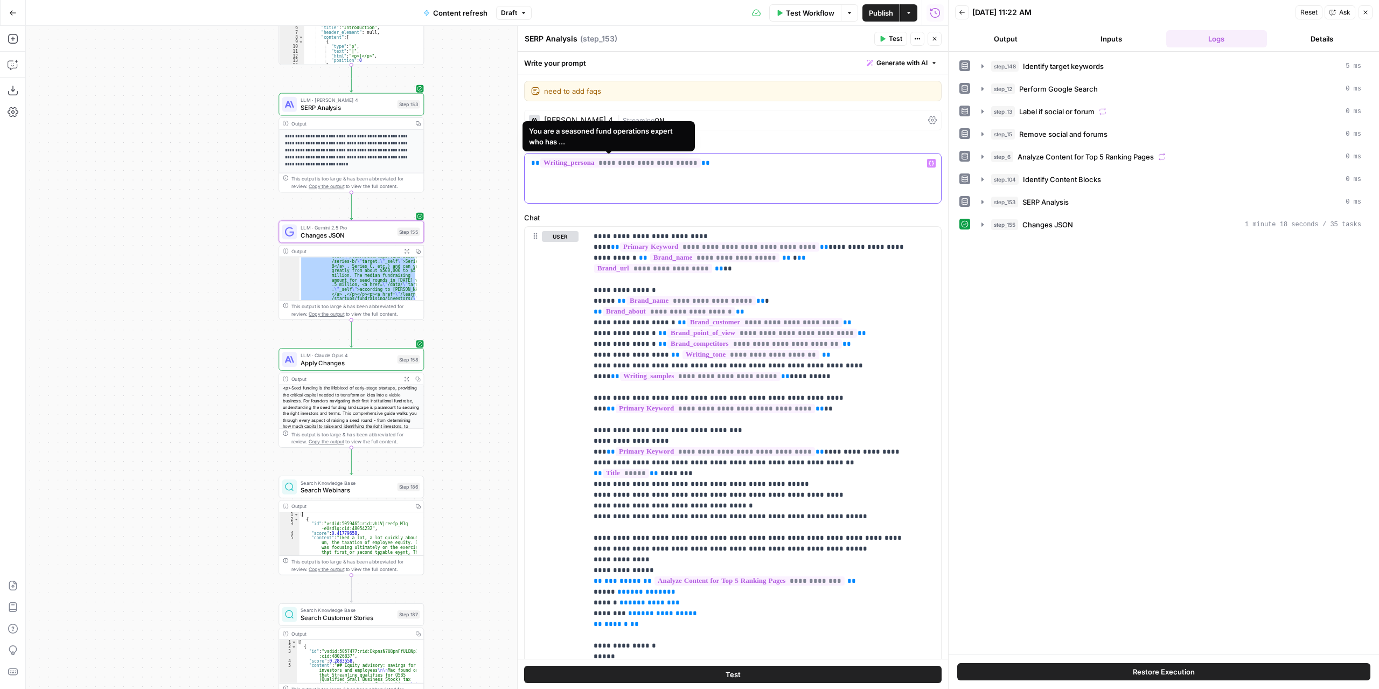
drag, startPoint x: 745, startPoint y: 161, endPoint x: 528, endPoint y: 162, distance: 217.1
click at [528, 162] on div "**********" at bounding box center [733, 179] width 416 height 50
copy p "**********"
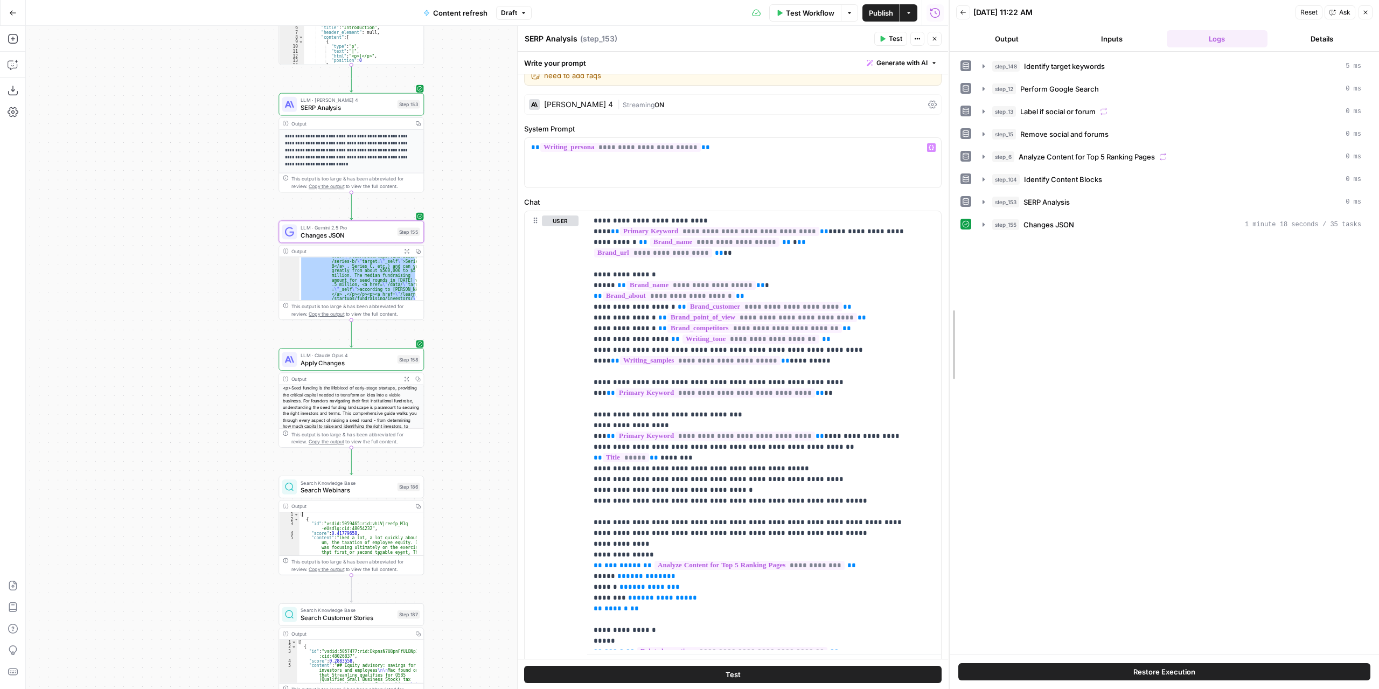
scroll to position [62, 0]
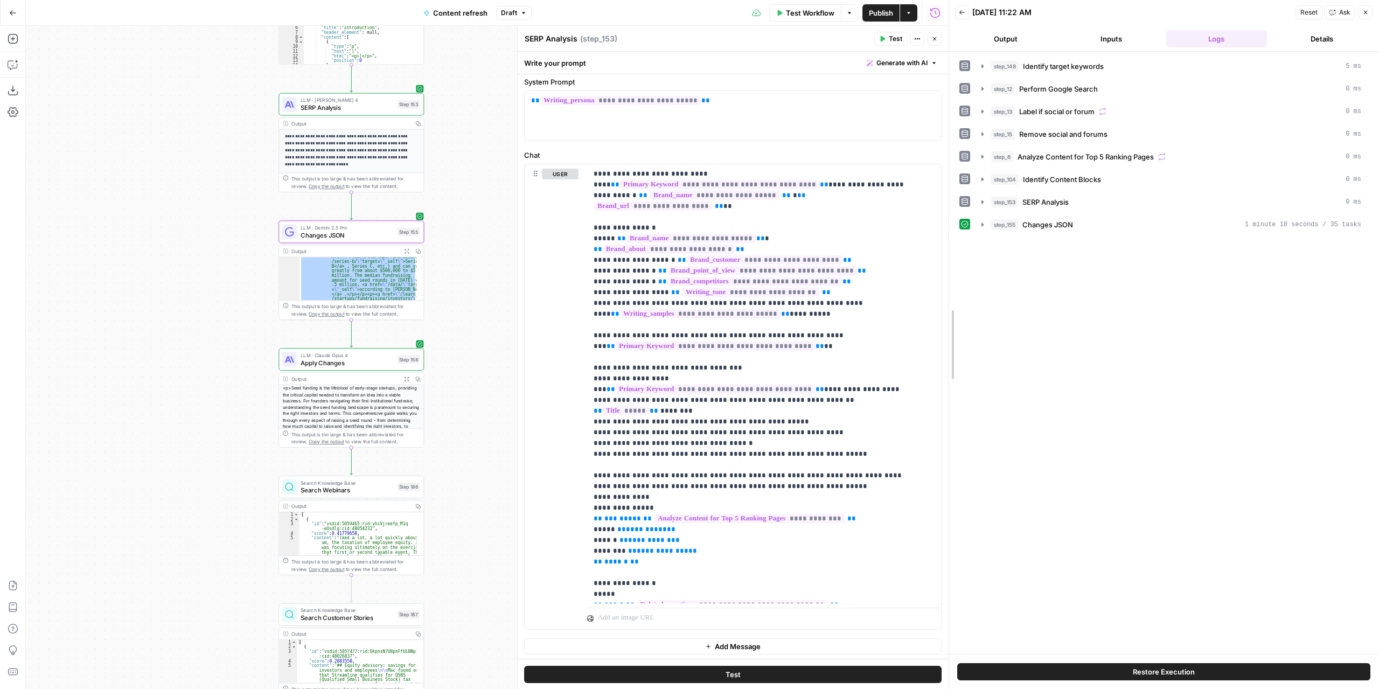
drag, startPoint x: 943, startPoint y: 255, endPoint x: 898, endPoint y: 387, distance: 140.1
click at [939, 370] on body "Carta New Home Browse Your Data Usage Settings Recent Grids [DEMO] Content Refr…" at bounding box center [689, 344] width 1379 height 689
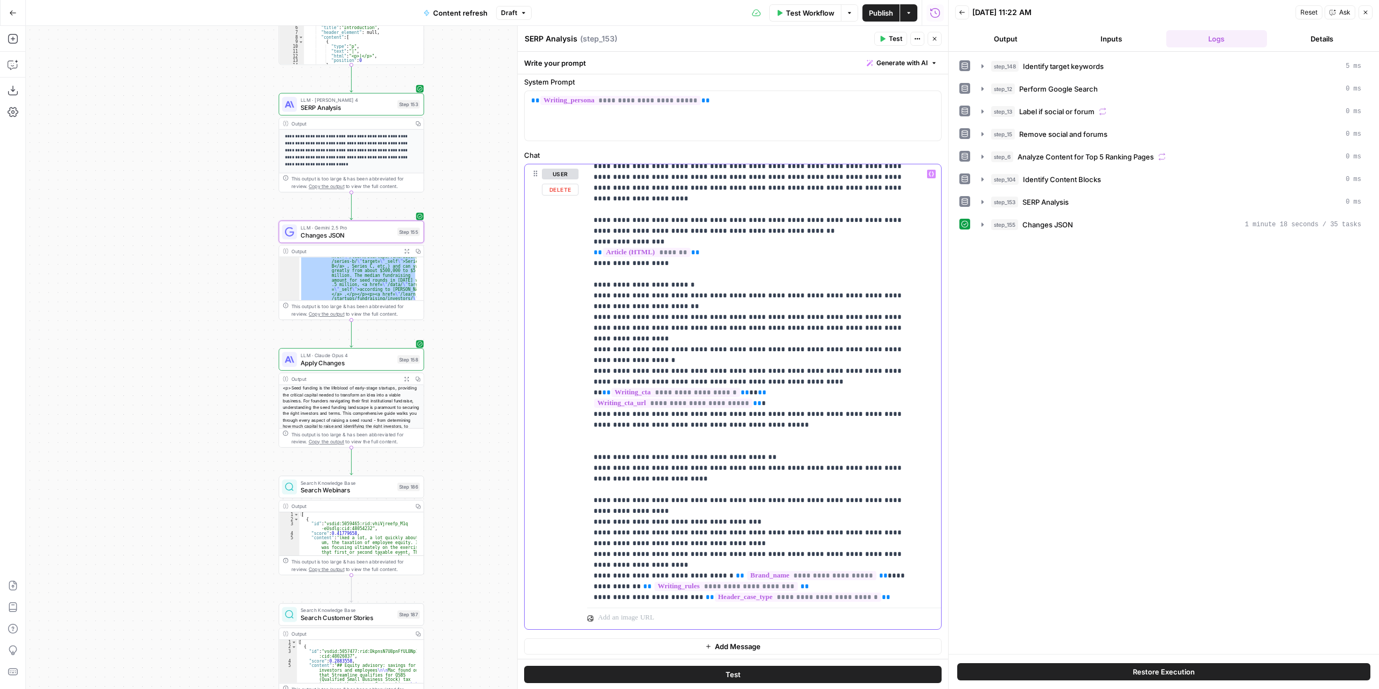
scroll to position [895, 0]
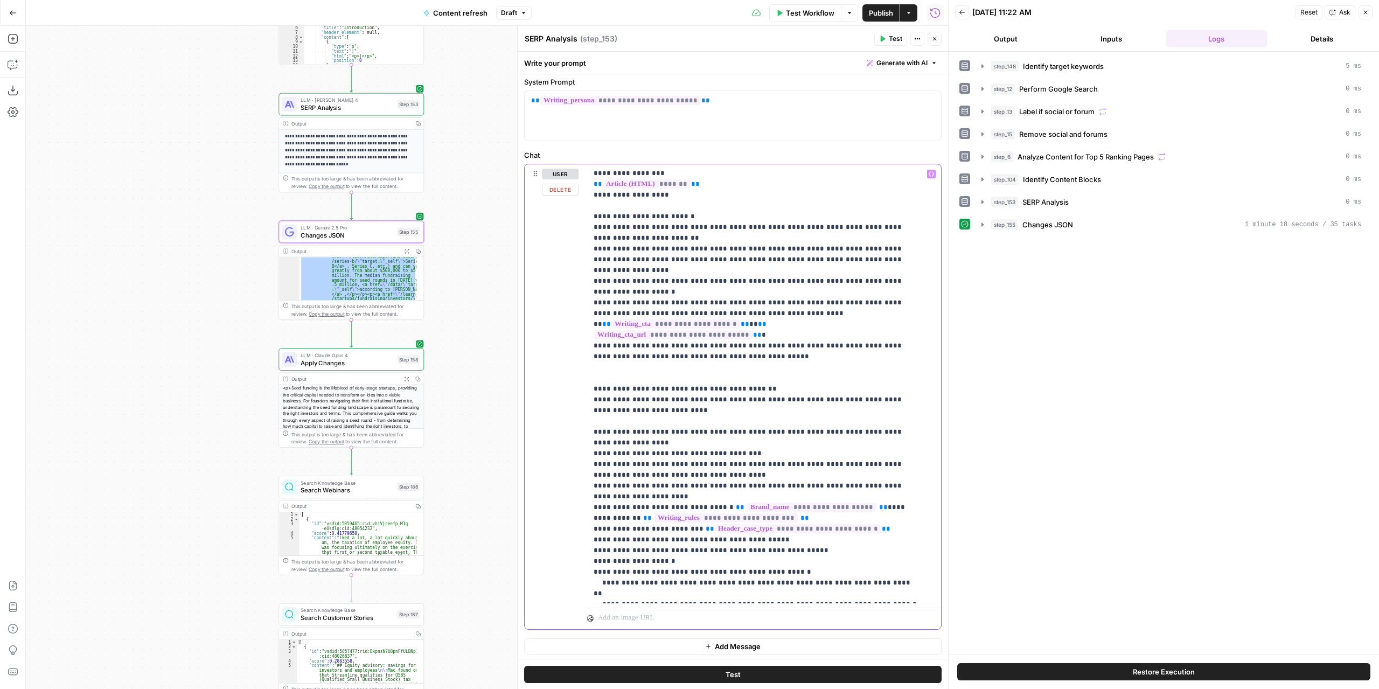
drag, startPoint x: 596, startPoint y: 176, endPoint x: 883, endPoint y: 608, distance: 518.5
click at [883, 608] on div "**********" at bounding box center [764, 396] width 354 height 464
click at [366, 235] on span "Changes JSON" at bounding box center [347, 235] width 93 height 9
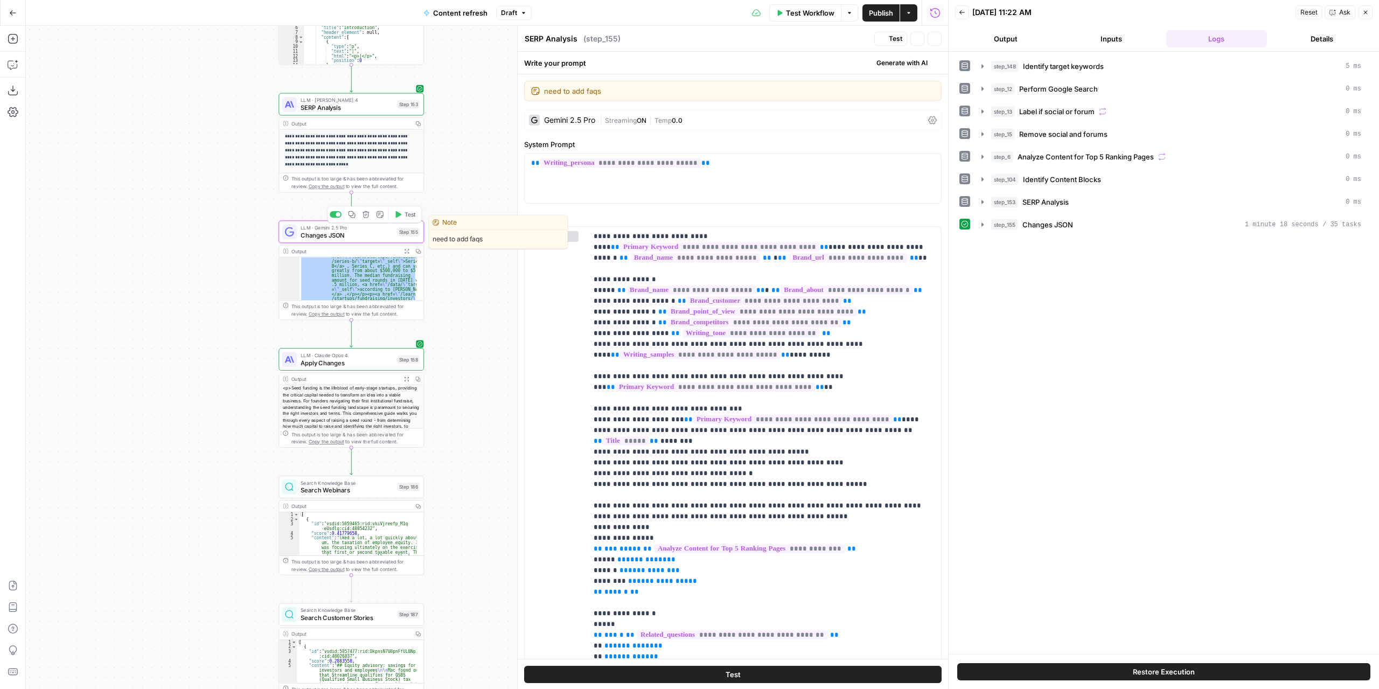
type textarea "Changes JSON"
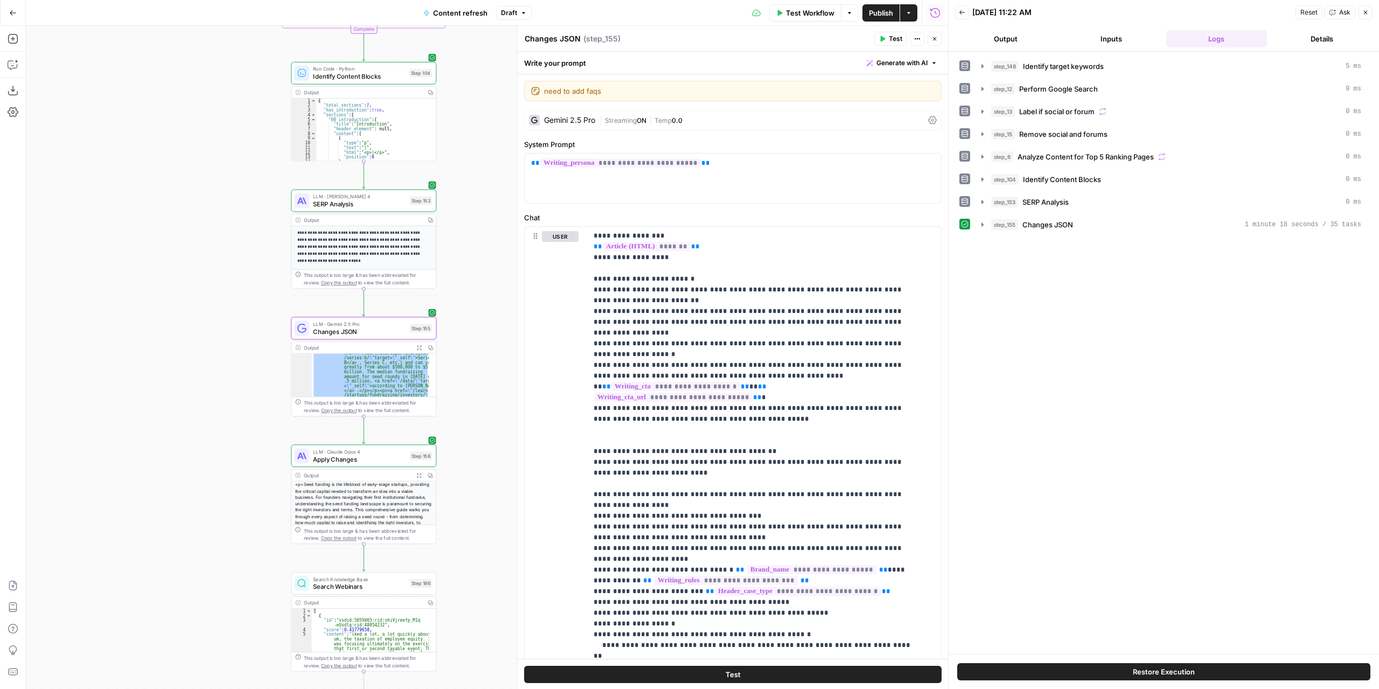
drag, startPoint x: 449, startPoint y: 258, endPoint x: 462, endPoint y: 355, distance: 97.2
click at [462, 355] on div "true false false true false true Workflow Set Inputs Inputs Power Agent Identif…" at bounding box center [487, 357] width 922 height 663
click at [422, 349] on button "Expand Output" at bounding box center [419, 347] width 11 height 11
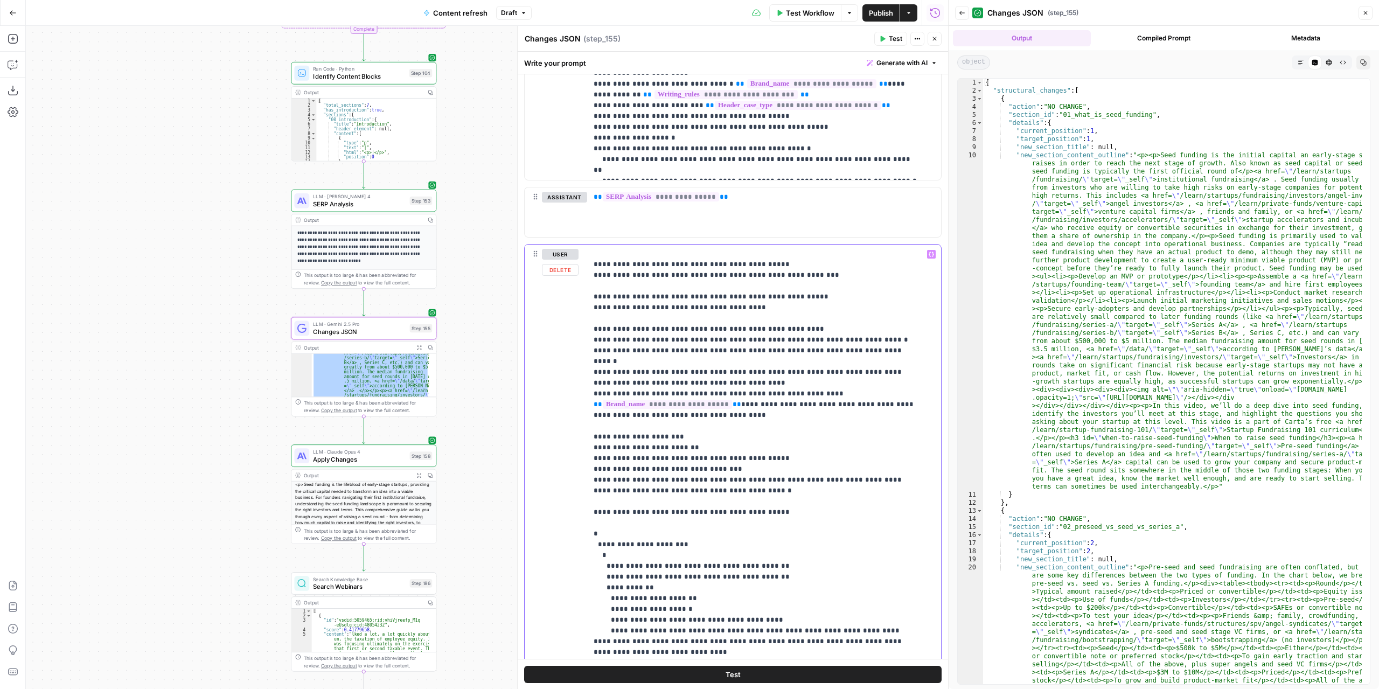
scroll to position [540, 0]
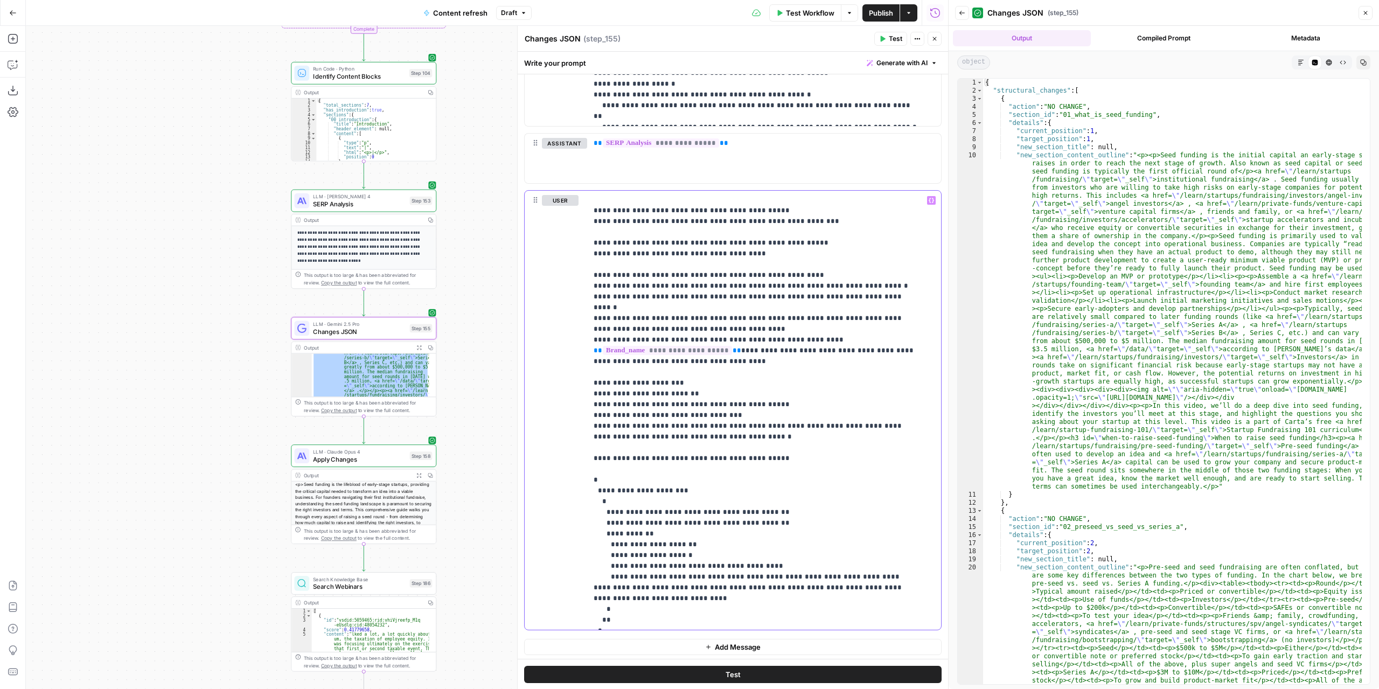
drag, startPoint x: 589, startPoint y: 256, endPoint x: 842, endPoint y: 710, distance: 519.0
click at [842, 689] on html "Carta New Home Browse Your Data Usage Settings Recent Grids [DEMO] Content Refr…" at bounding box center [689, 344] width 1379 height 689
copy p "**********"
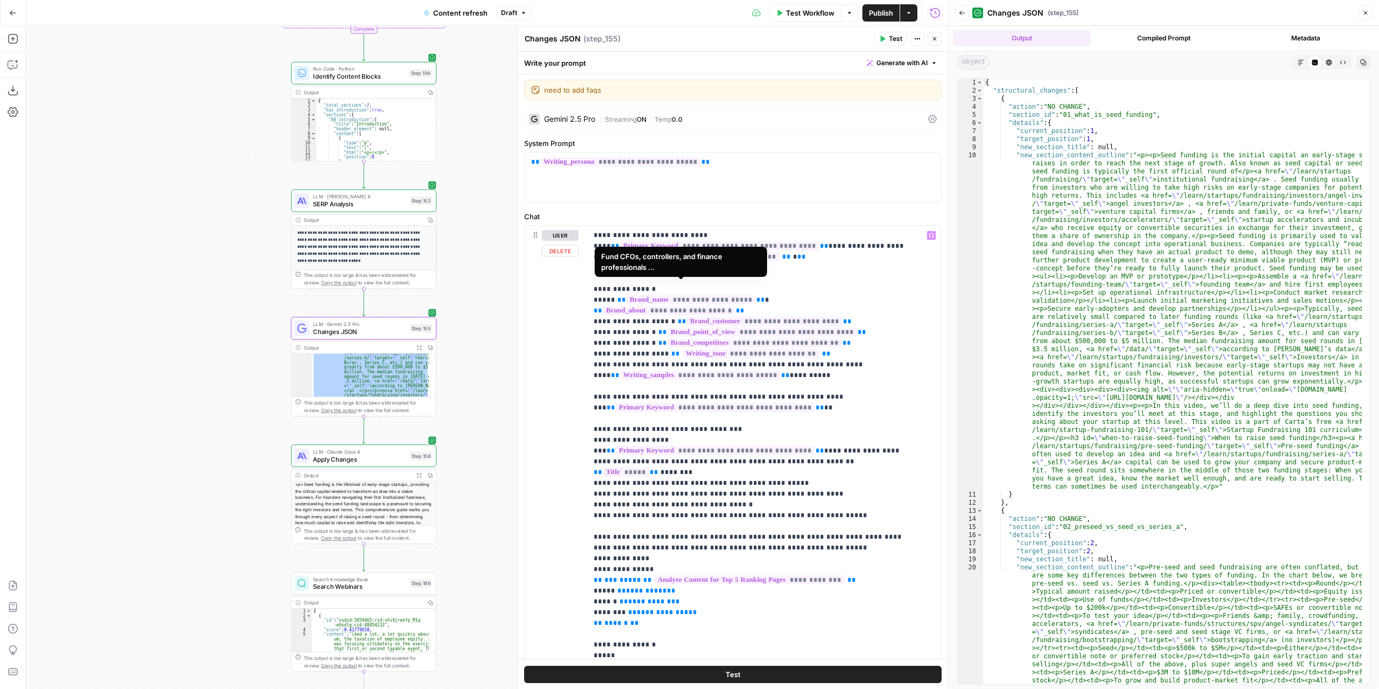
scroll to position [0, 0]
click at [552, 350] on div "user Delete" at bounding box center [560, 446] width 37 height 430
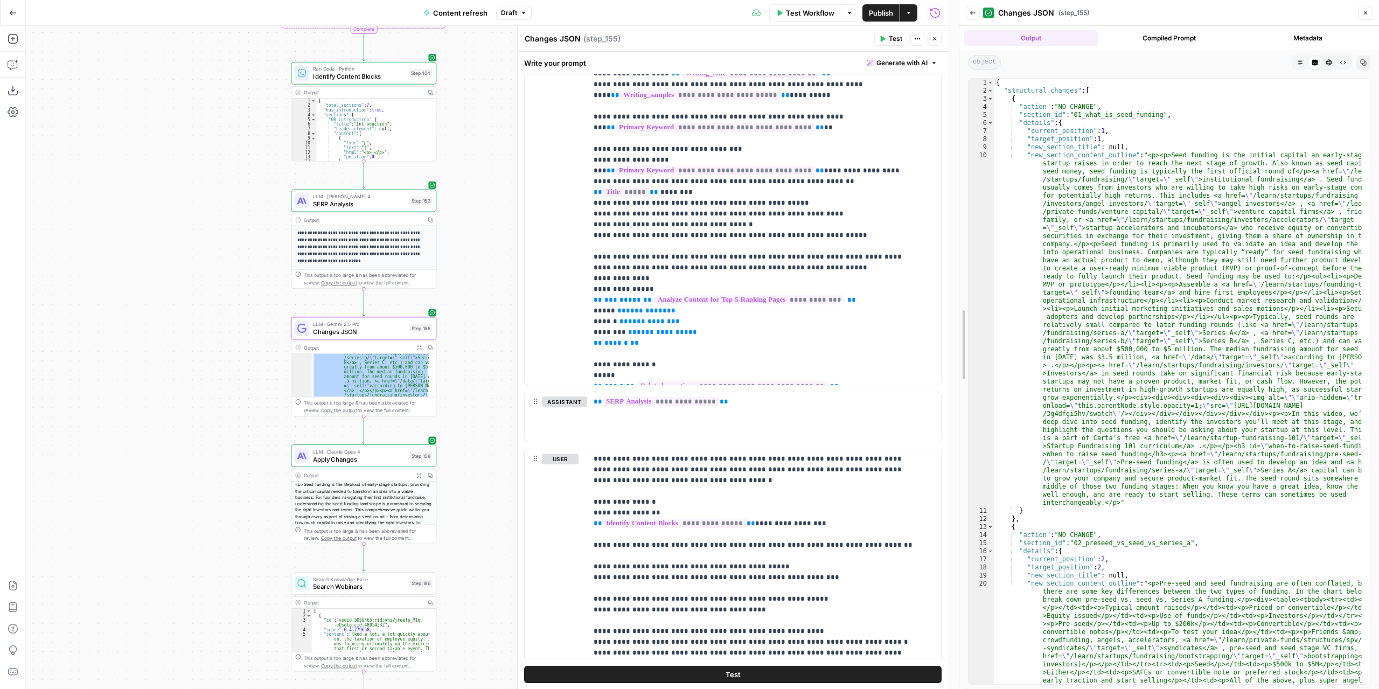
scroll to position [290, 0]
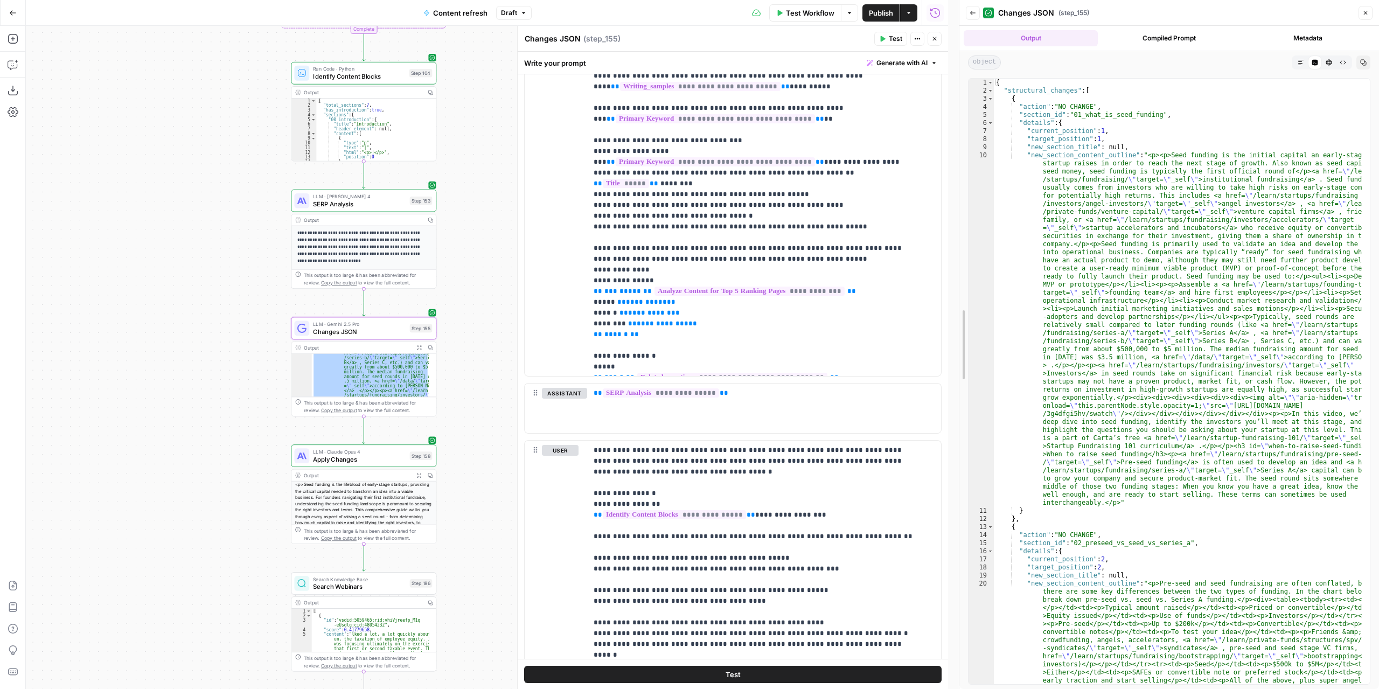
drag, startPoint x: 943, startPoint y: 325, endPoint x: 954, endPoint y: 478, distance: 152.9
click at [954, 478] on div at bounding box center [959, 344] width 11 height 689
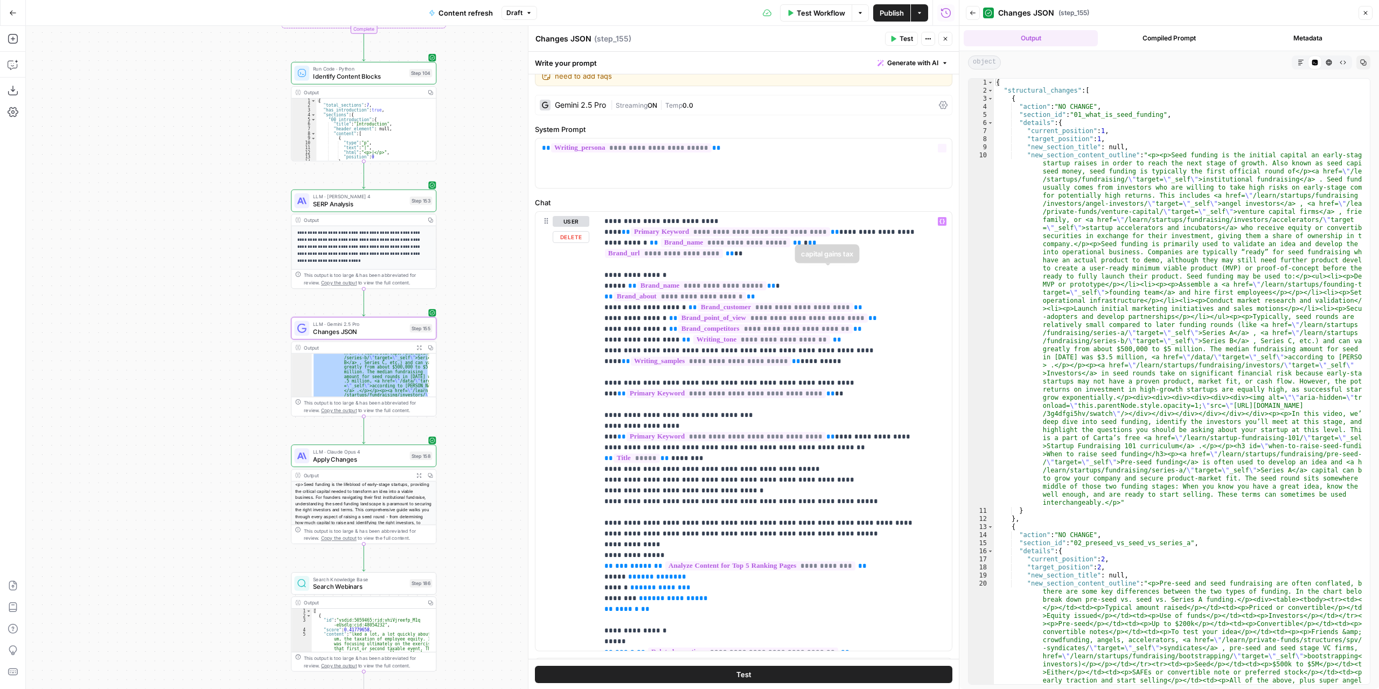
scroll to position [0, 0]
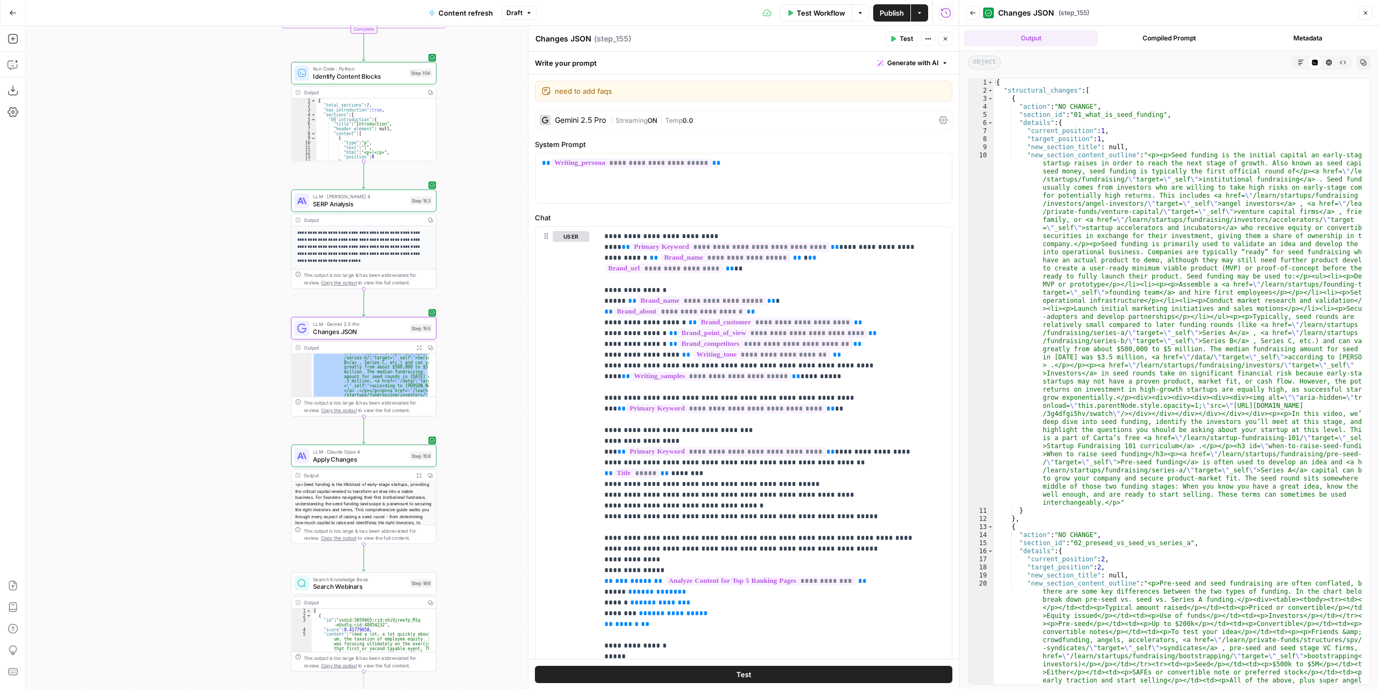
click at [669, 121] on span "Temp" at bounding box center [673, 120] width 17 height 8
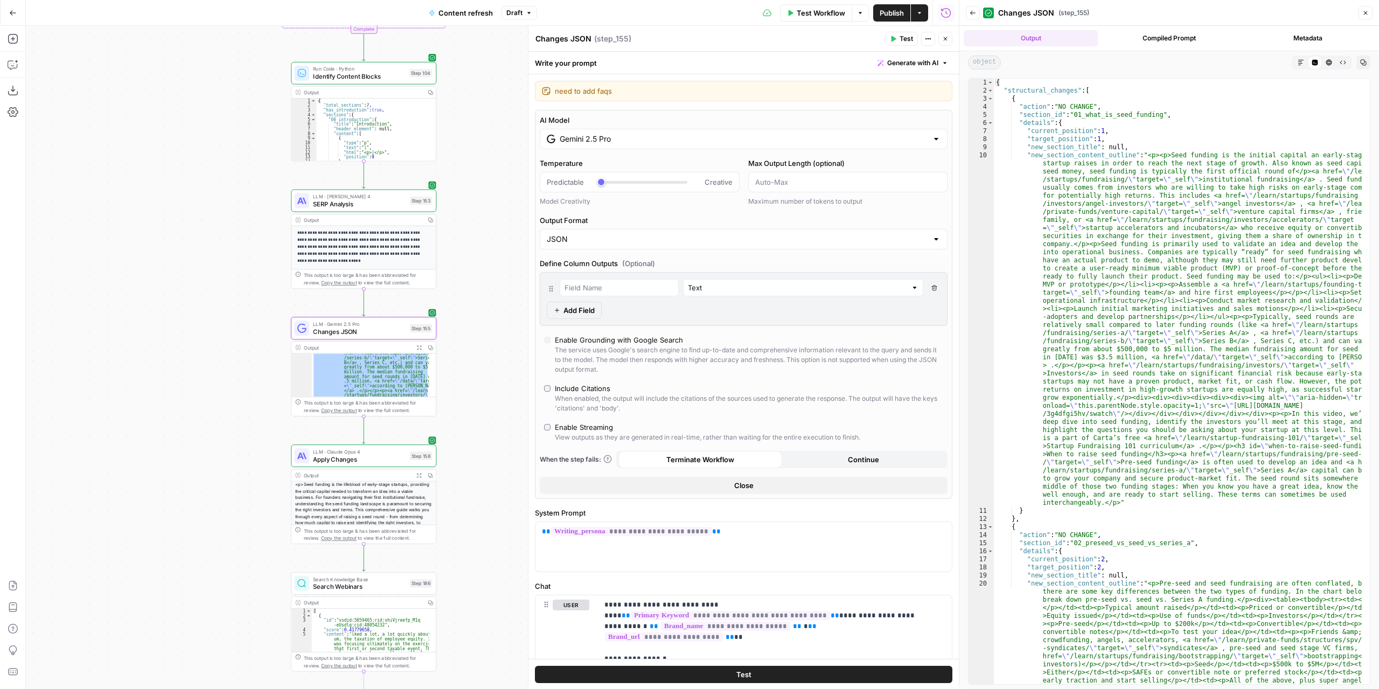
click at [451, 362] on div "true false false true false true Workflow Set Inputs Inputs Power Agent Identif…" at bounding box center [492, 357] width 933 height 663
click at [390, 324] on span "LLM · Gemini 2.5 Pro" at bounding box center [359, 325] width 93 height 8
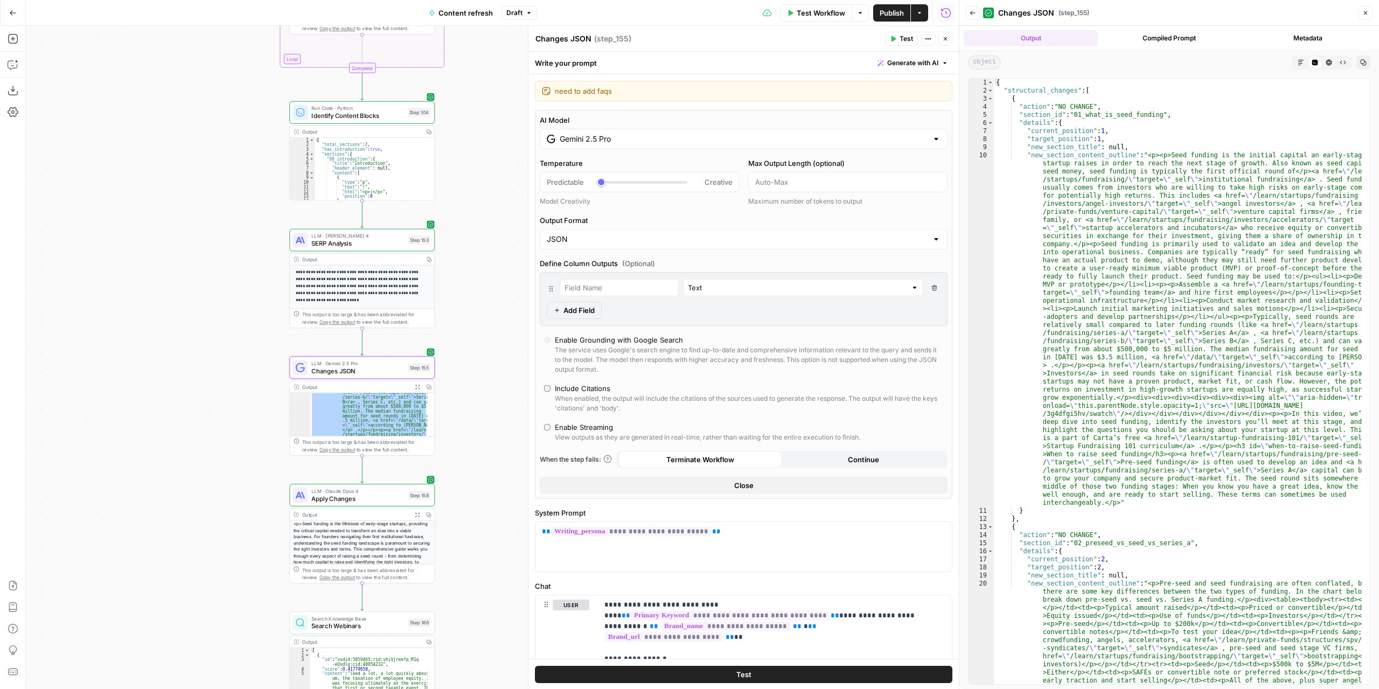
drag, startPoint x: 491, startPoint y: 311, endPoint x: 489, endPoint y: 373, distance: 62.0
click at [489, 373] on div "true false false true false true Workflow Set Inputs Inputs Power Agent Identif…" at bounding box center [492, 357] width 933 height 663
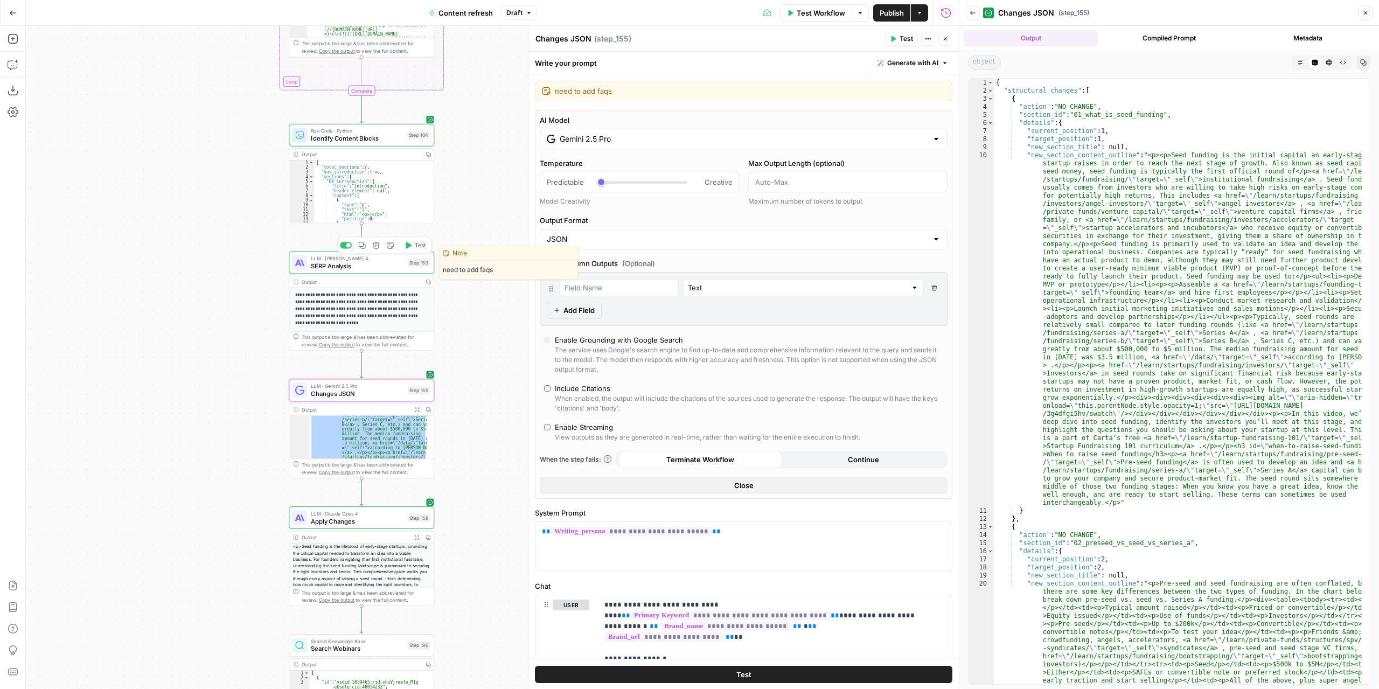
click at [409, 251] on button "Test" at bounding box center [415, 245] width 29 height 12
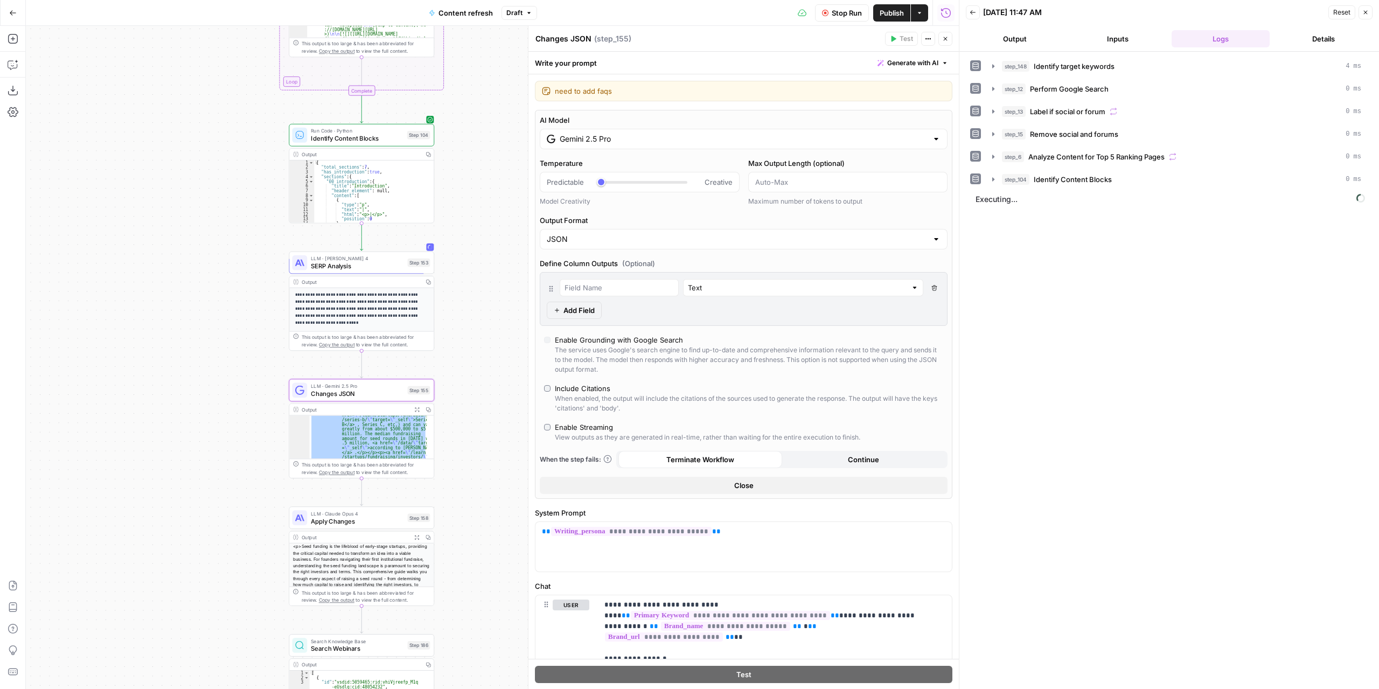
click at [1031, 35] on button "Output" at bounding box center [1015, 38] width 99 height 17
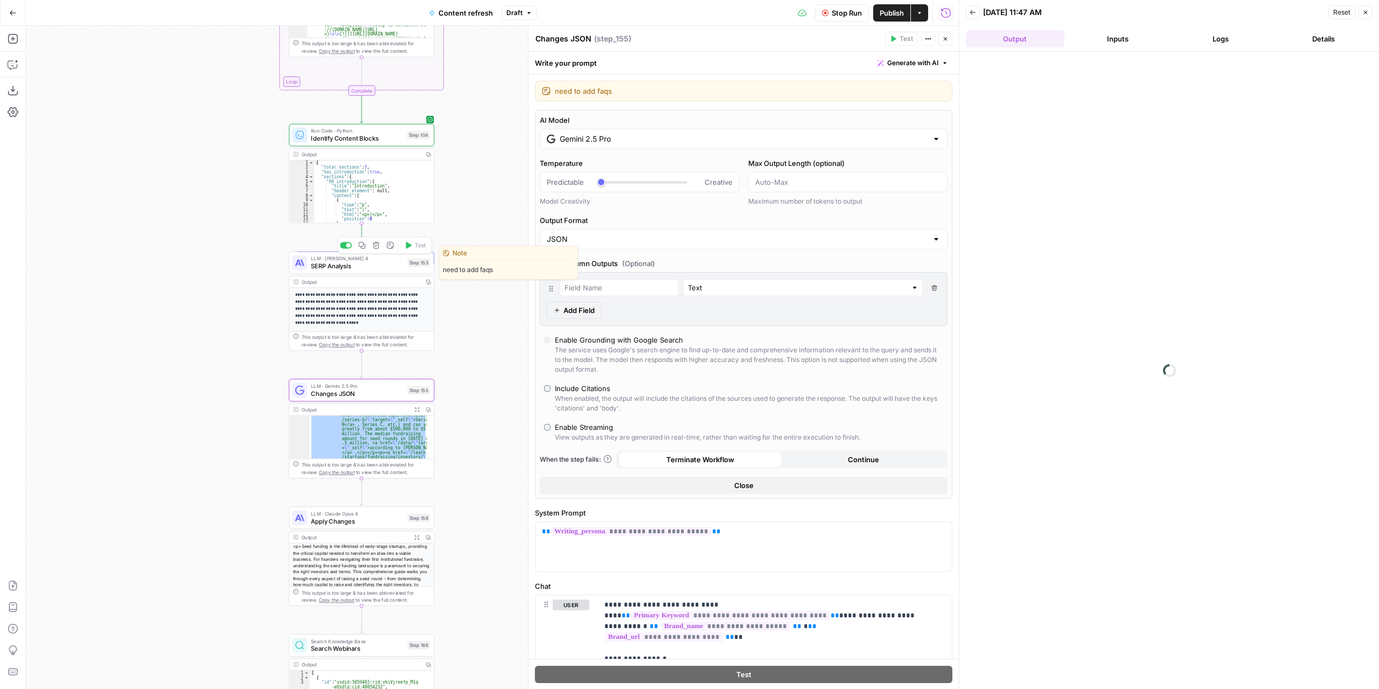
click at [392, 267] on span "SERP Analysis" at bounding box center [357, 265] width 93 height 9
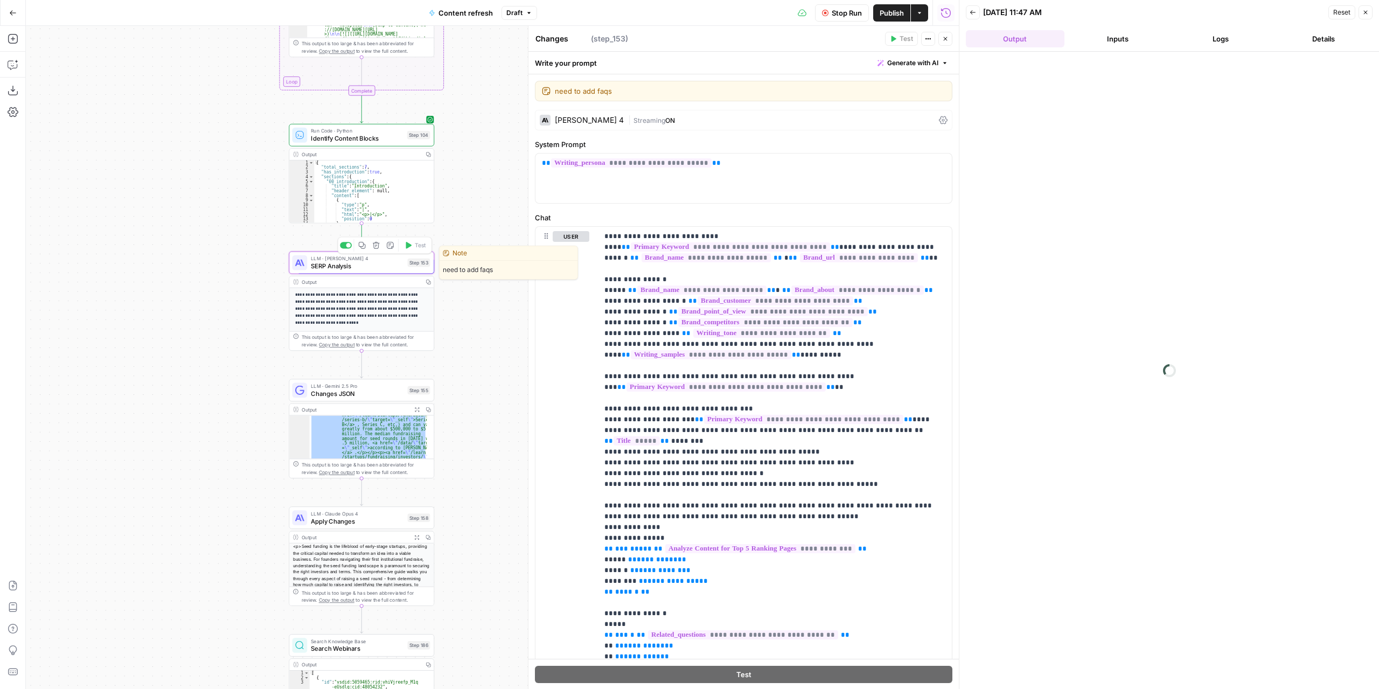
type textarea "SERP Analysis"
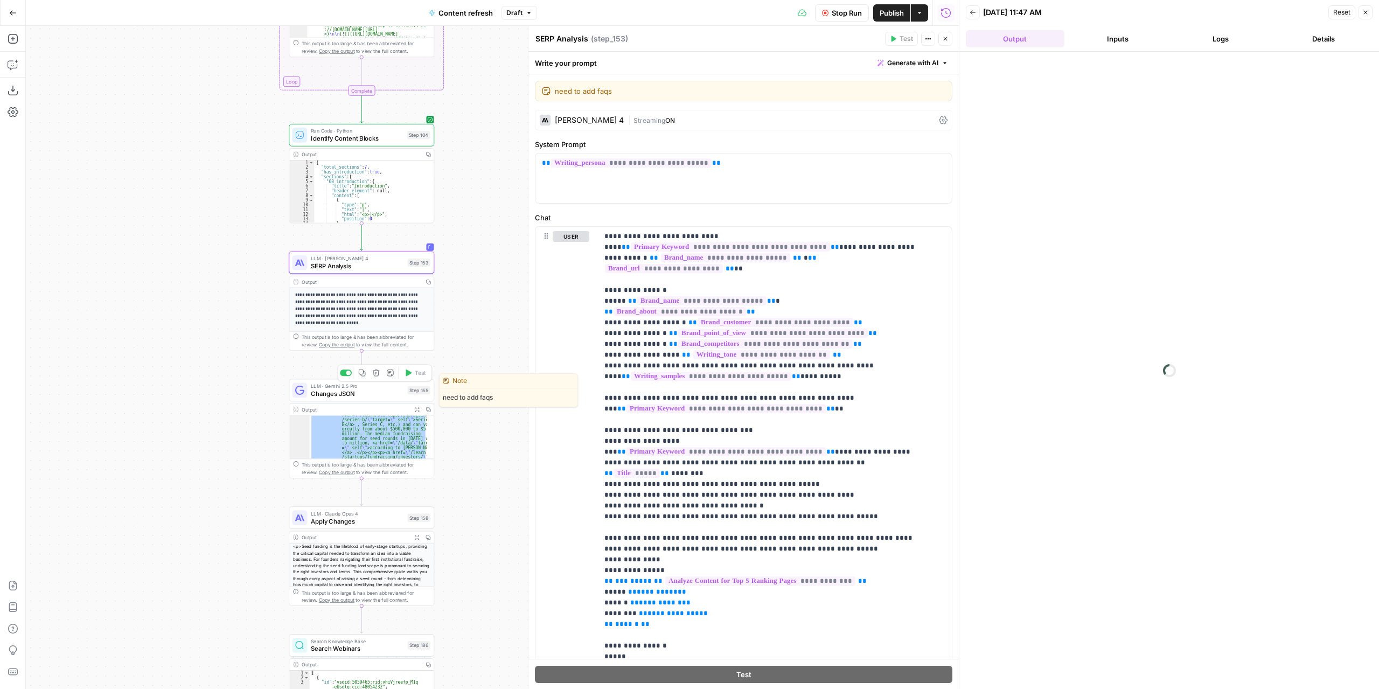
click at [385, 395] on span "Changes JSON" at bounding box center [357, 393] width 93 height 9
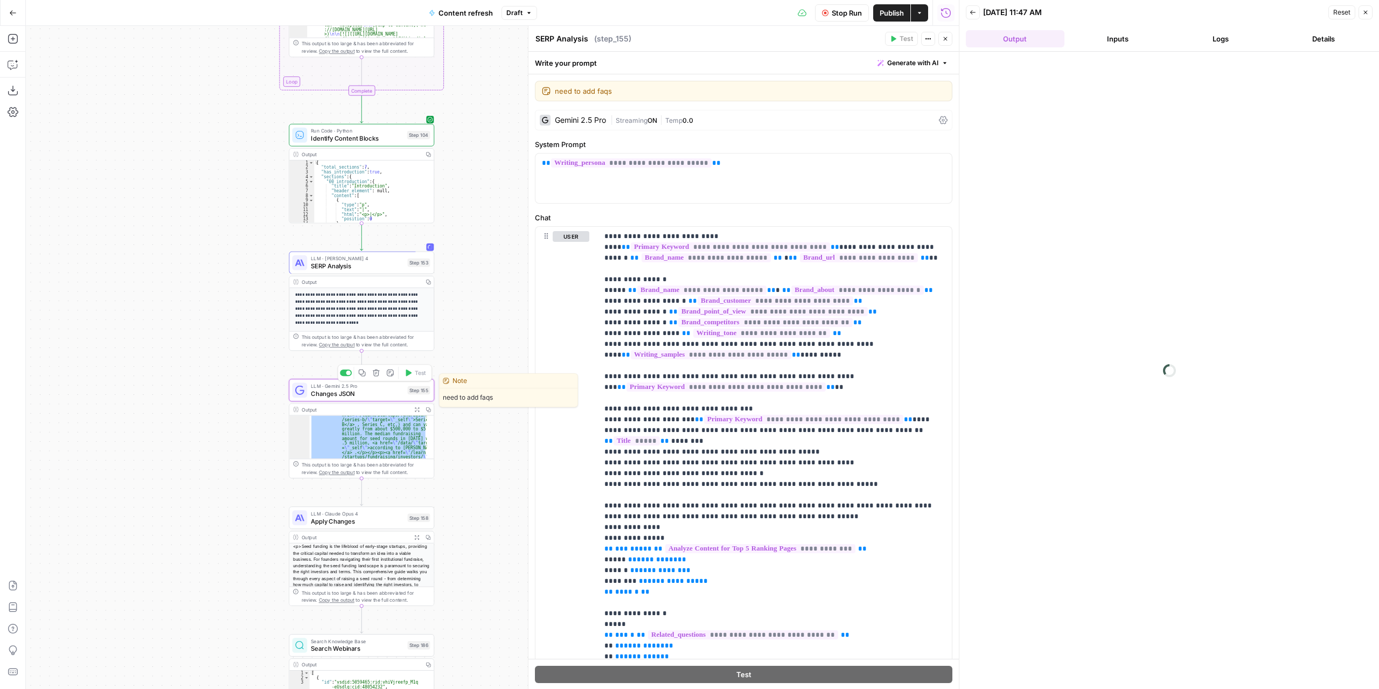
type textarea "Changes JSON"
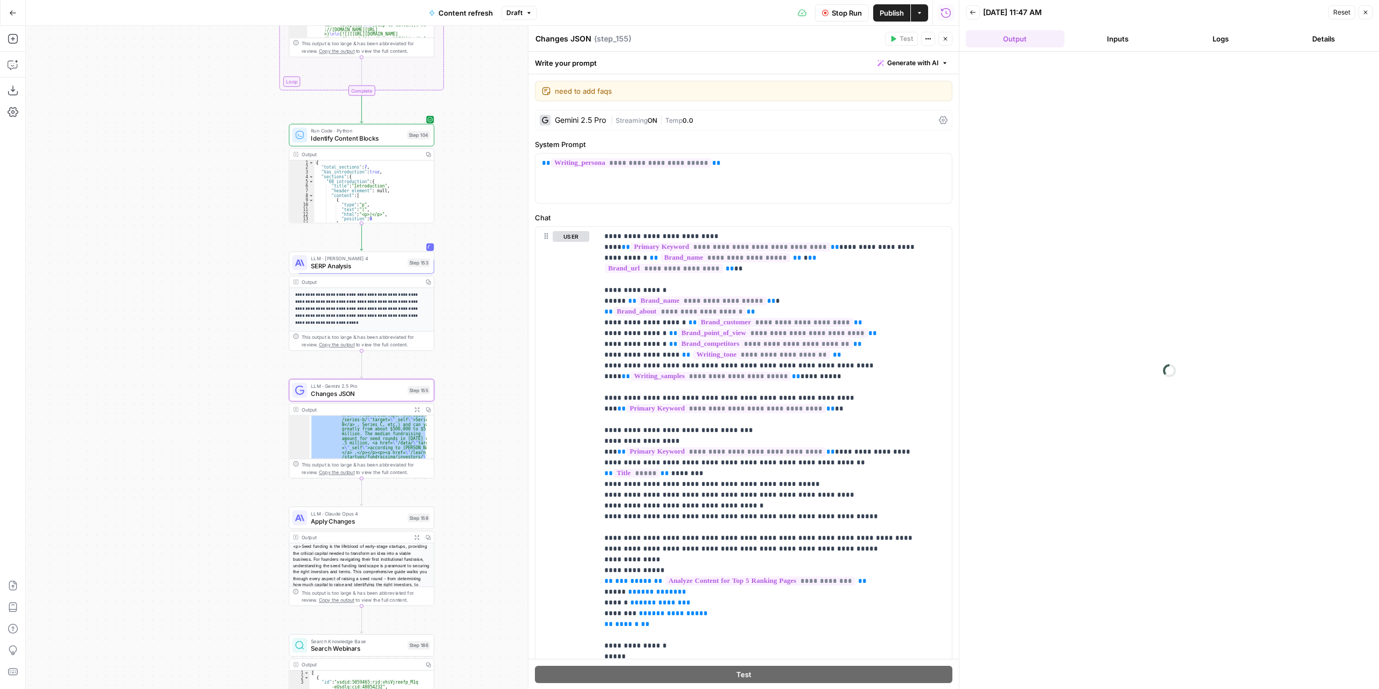
click at [697, 115] on div "| Streaming ON | Temp 0.0" at bounding box center [772, 120] width 324 height 10
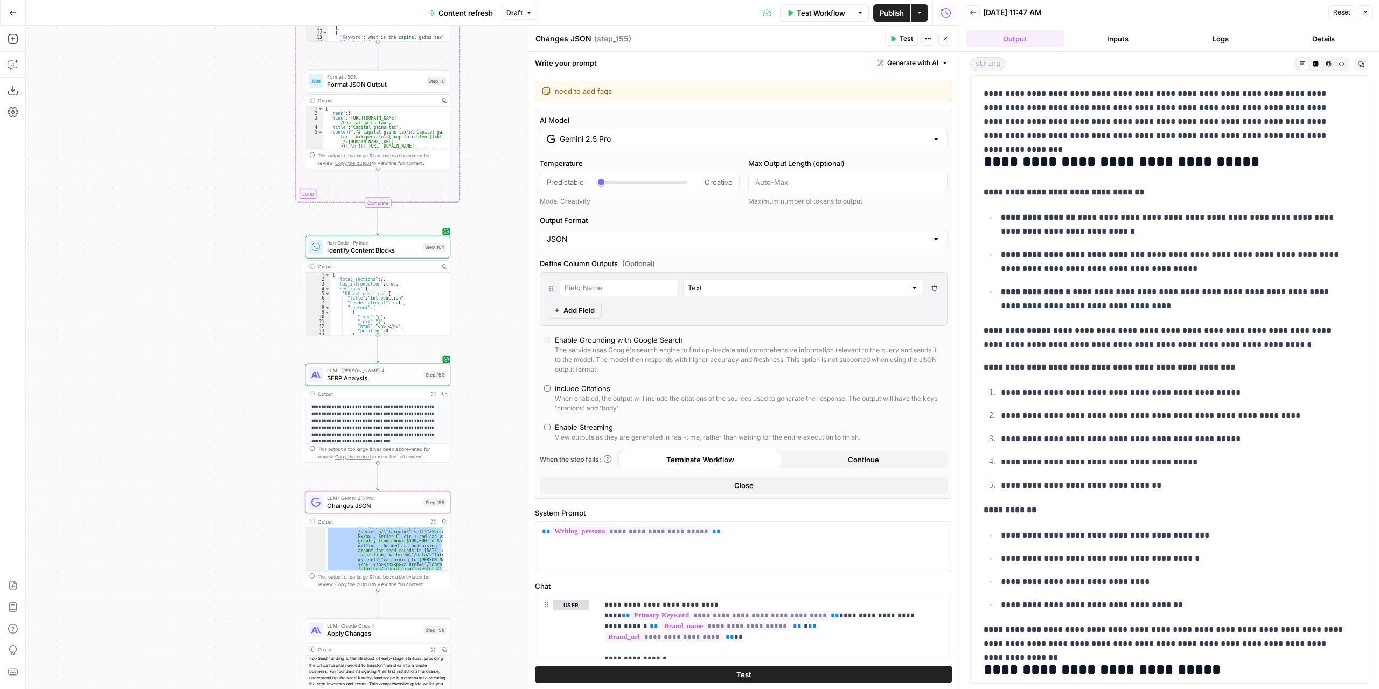
drag, startPoint x: 464, startPoint y: 221, endPoint x: 468, endPoint y: 328, distance: 106.7
click at [473, 304] on div "true false false true false true Workflow Set Inputs Inputs Power Agent Identif…" at bounding box center [492, 357] width 933 height 663
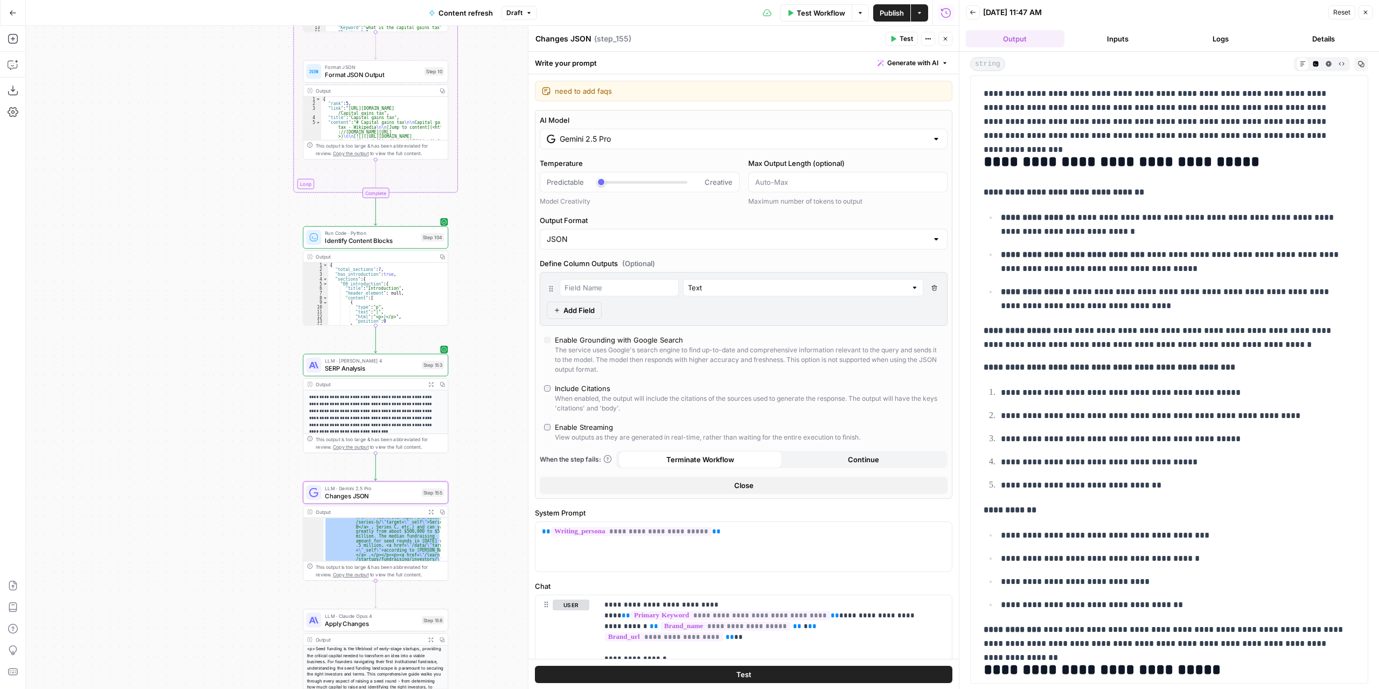
click at [431, 383] on icon "button" at bounding box center [430, 383] width 5 height 5
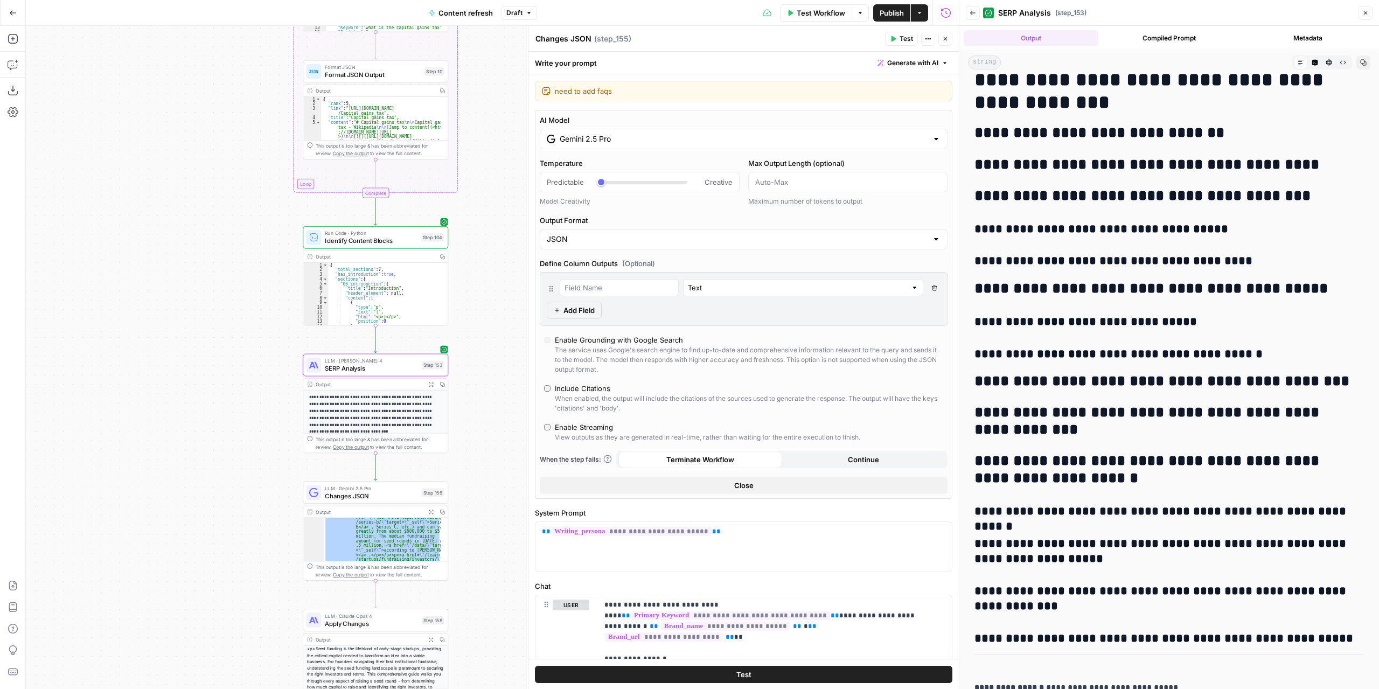
scroll to position [1713, 0]
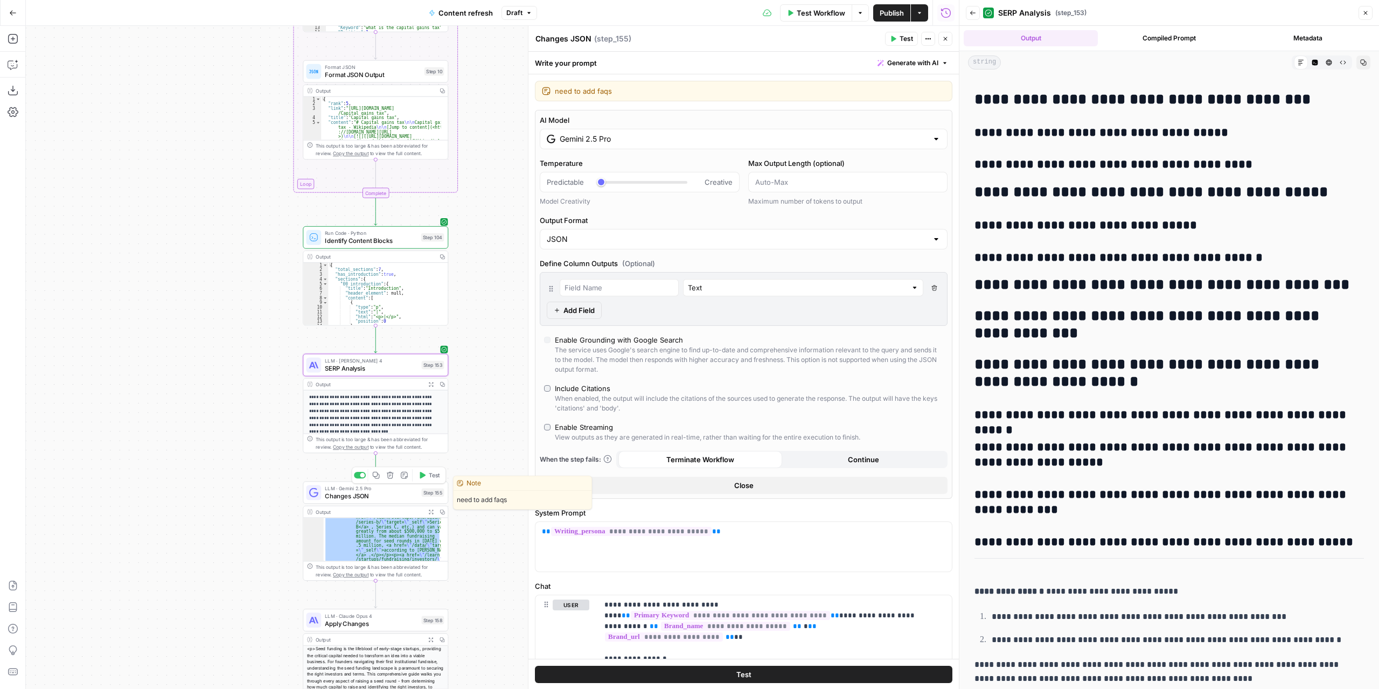
drag, startPoint x: 398, startPoint y: 496, endPoint x: 405, endPoint y: 494, distance: 8.0
click at [398, 496] on span "Changes JSON" at bounding box center [371, 495] width 93 height 9
click at [388, 494] on span "Changes JSON" at bounding box center [371, 495] width 93 height 9
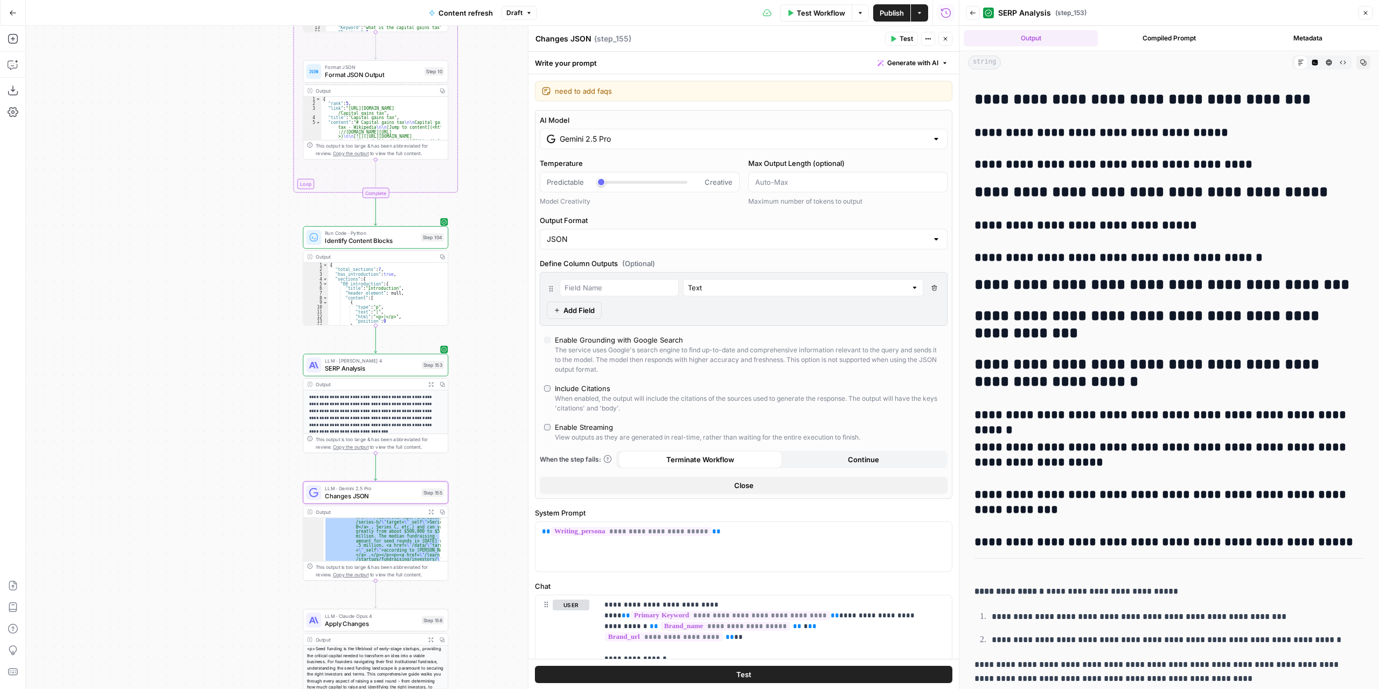
click at [427, 515] on button "Expand Output" at bounding box center [431, 511] width 11 height 11
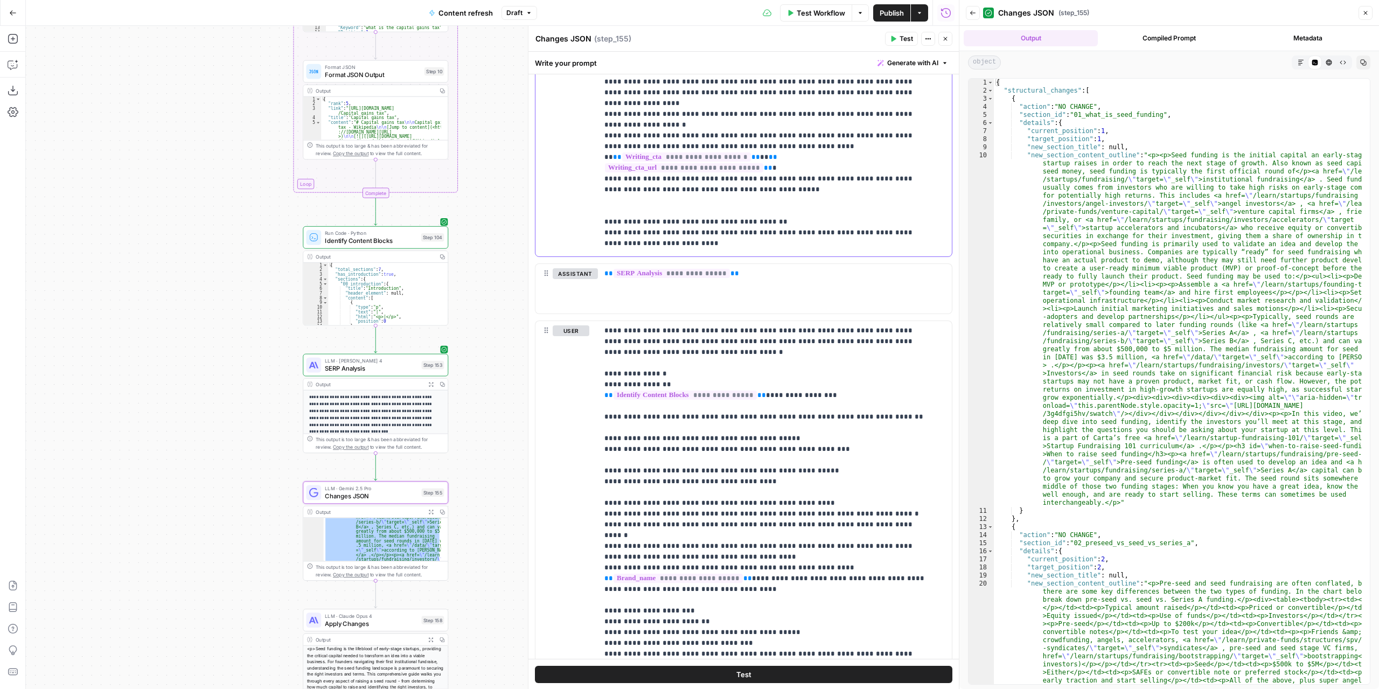
scroll to position [846, 0]
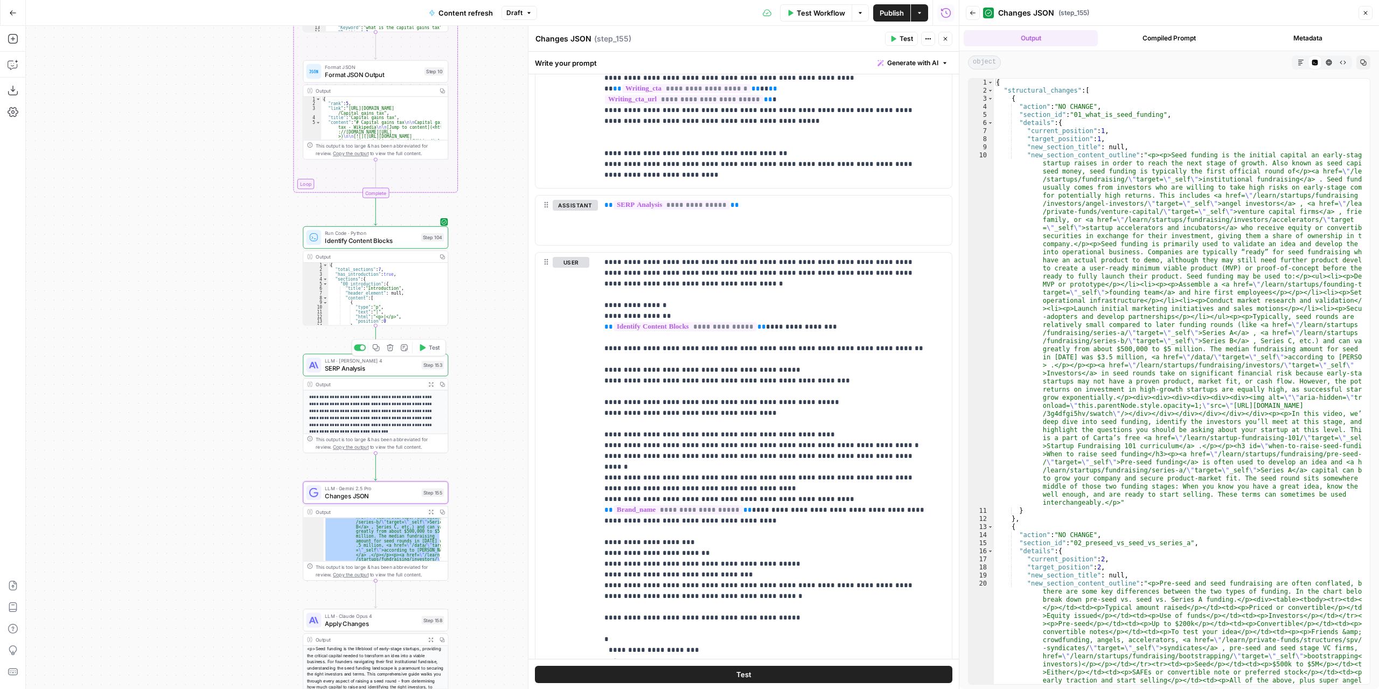
click at [433, 383] on icon "button" at bounding box center [430, 383] width 5 height 5
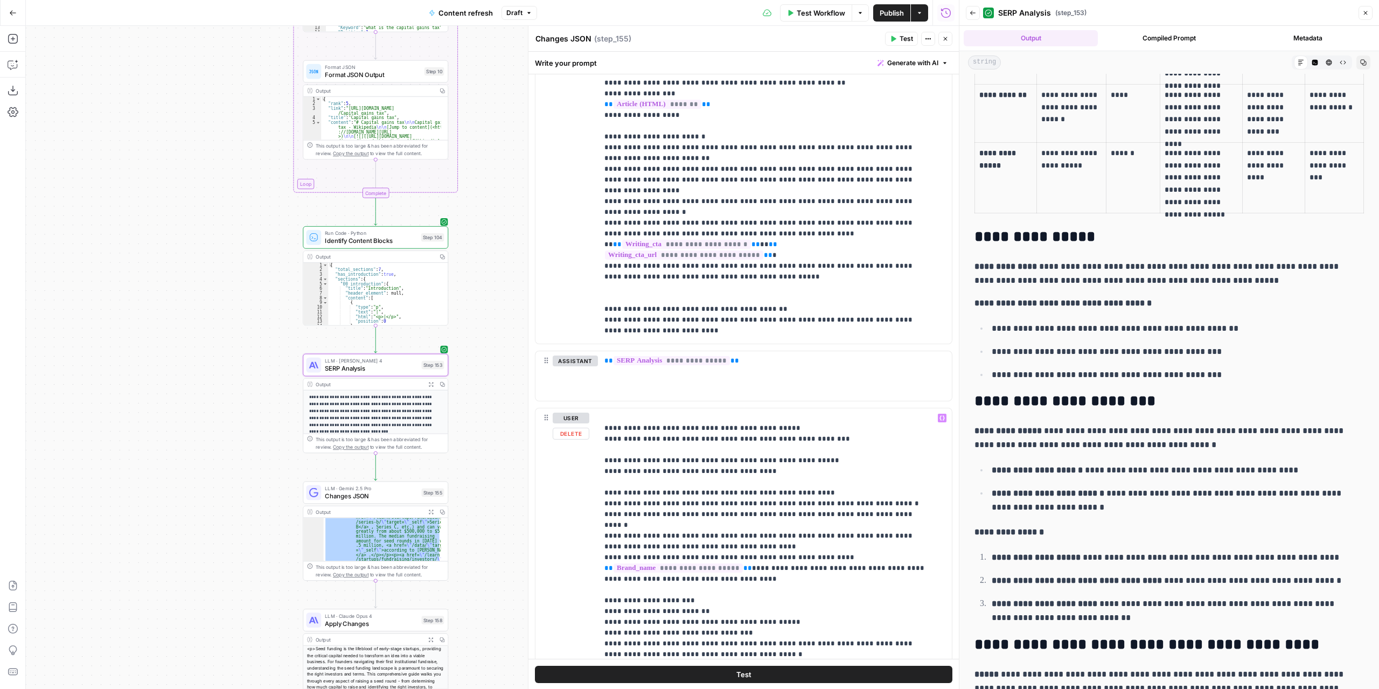
scroll to position [906, 0]
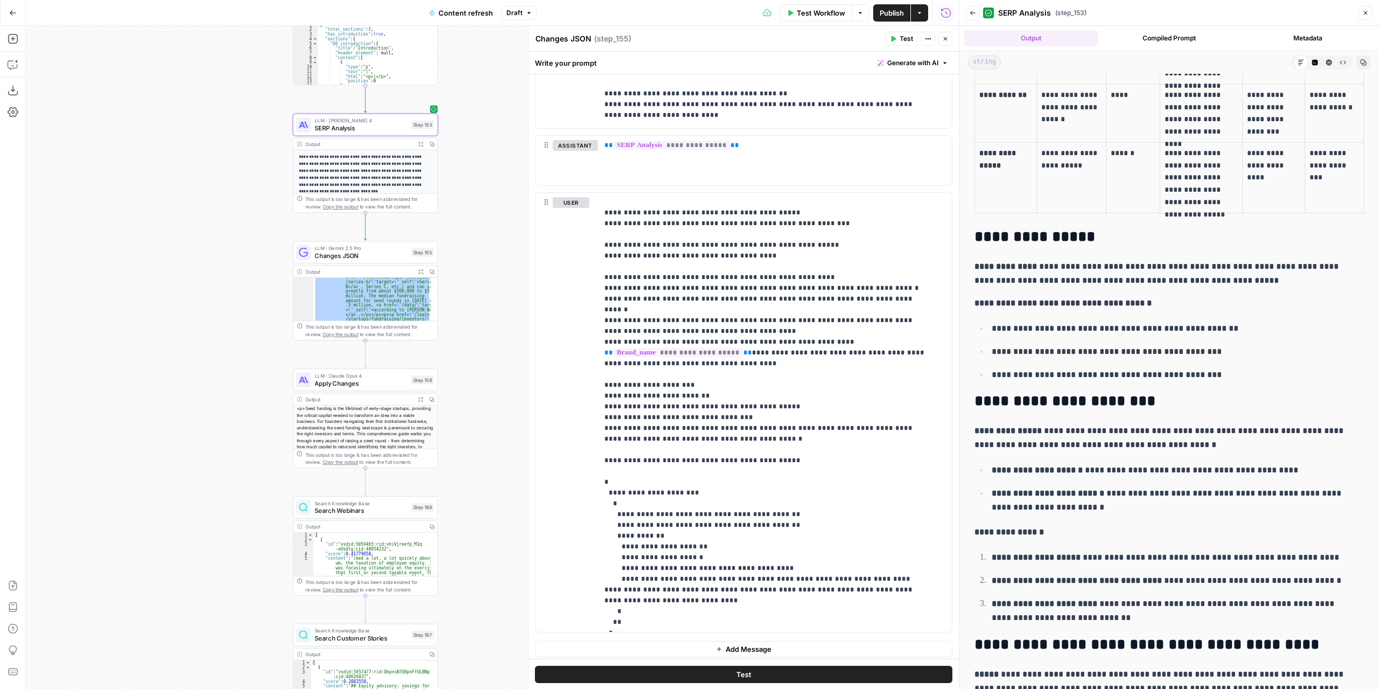
drag, startPoint x: 492, startPoint y: 560, endPoint x: 482, endPoint y: 332, distance: 228.1
click at [482, 332] on div "true false false true false true Workflow Set Inputs Inputs Power Agent Identif…" at bounding box center [492, 357] width 933 height 663
click at [386, 257] on span "Changes JSON" at bounding box center [361, 255] width 93 height 9
click at [419, 270] on icon "button" at bounding box center [421, 271] width 4 height 4
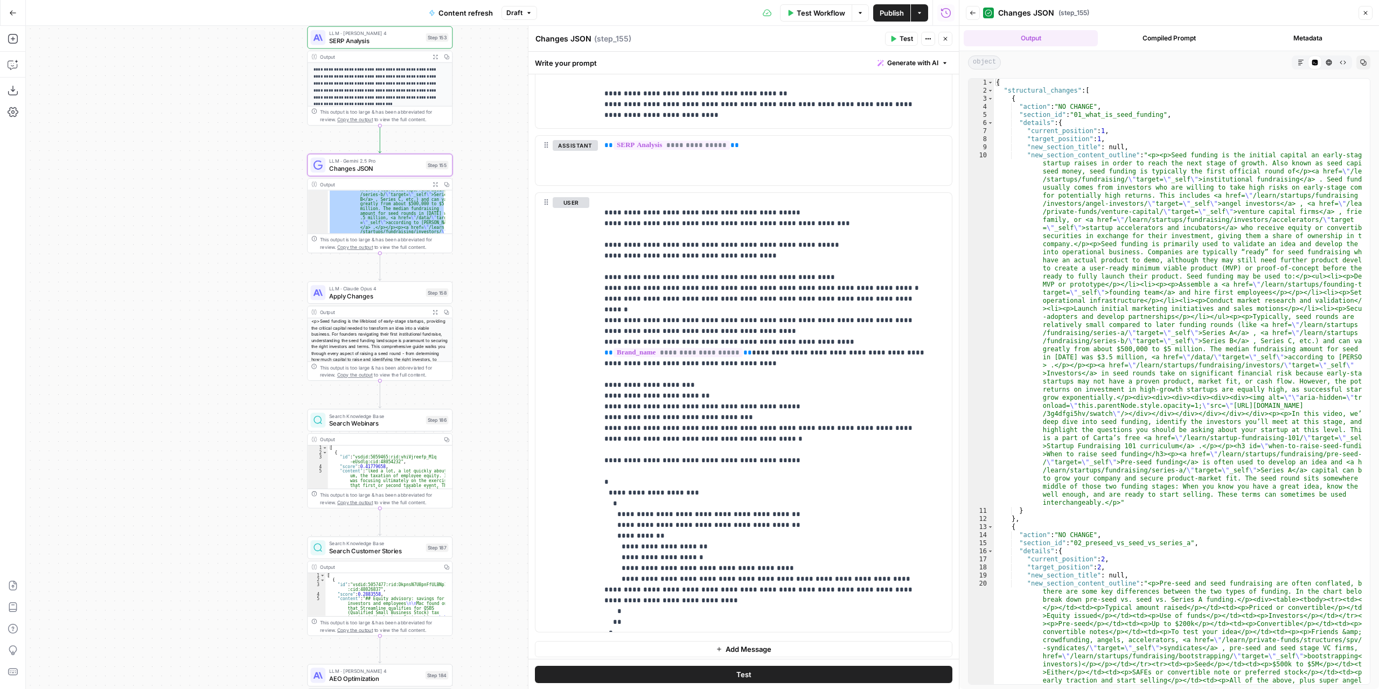
drag, startPoint x: 487, startPoint y: 398, endPoint x: 500, endPoint y: 322, distance: 77.2
click at [500, 322] on div "true false false true false true Workflow Set Inputs Inputs Power Agent Identif…" at bounding box center [492, 357] width 933 height 663
click at [433, 312] on icon "button" at bounding box center [435, 311] width 5 height 5
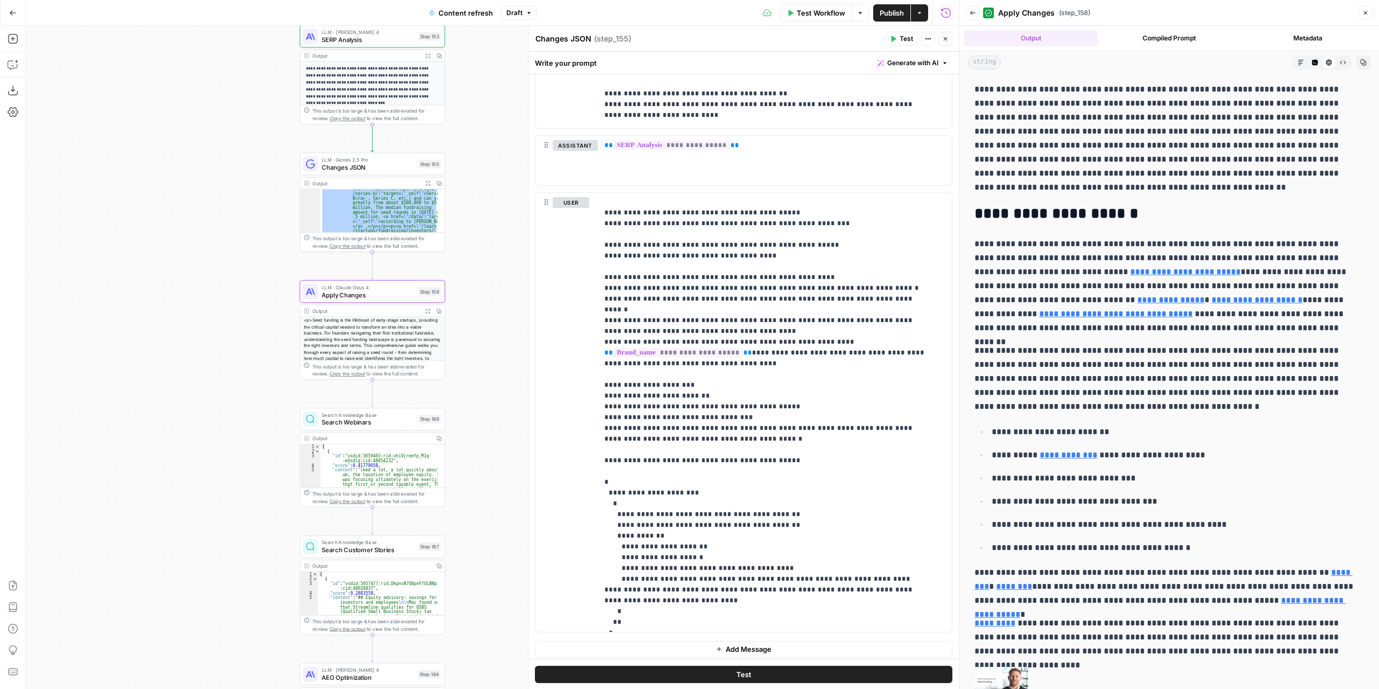
drag, startPoint x: 499, startPoint y: 383, endPoint x: 467, endPoint y: 358, distance: 40.7
click at [491, 382] on div "true false false true false true Workflow Set Inputs Inputs Power Agent Identif…" at bounding box center [492, 357] width 933 height 663
drag, startPoint x: 482, startPoint y: 346, endPoint x: 492, endPoint y: 341, distance: 11.6
click at [492, 341] on div "true false false true false true Workflow Set Inputs Inputs Power Agent Identif…" at bounding box center [492, 357] width 933 height 663
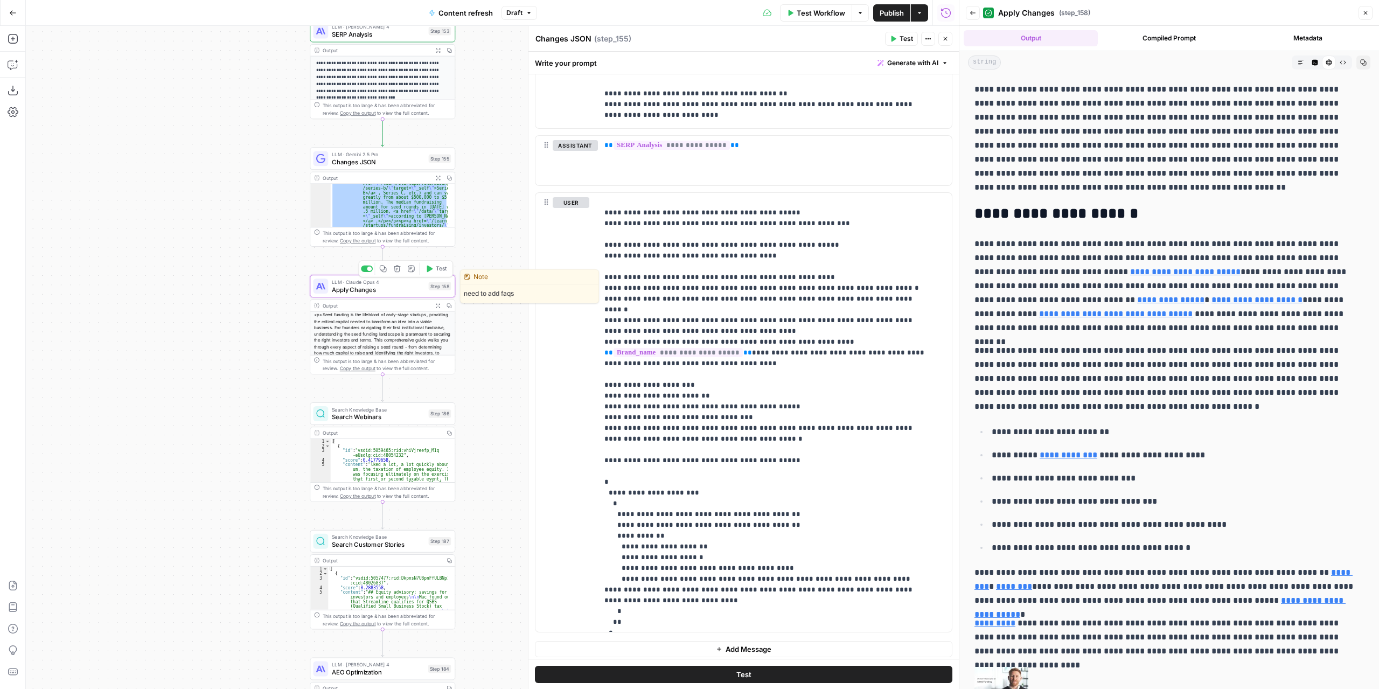
click at [413, 288] on span "Apply Changes" at bounding box center [378, 289] width 93 height 9
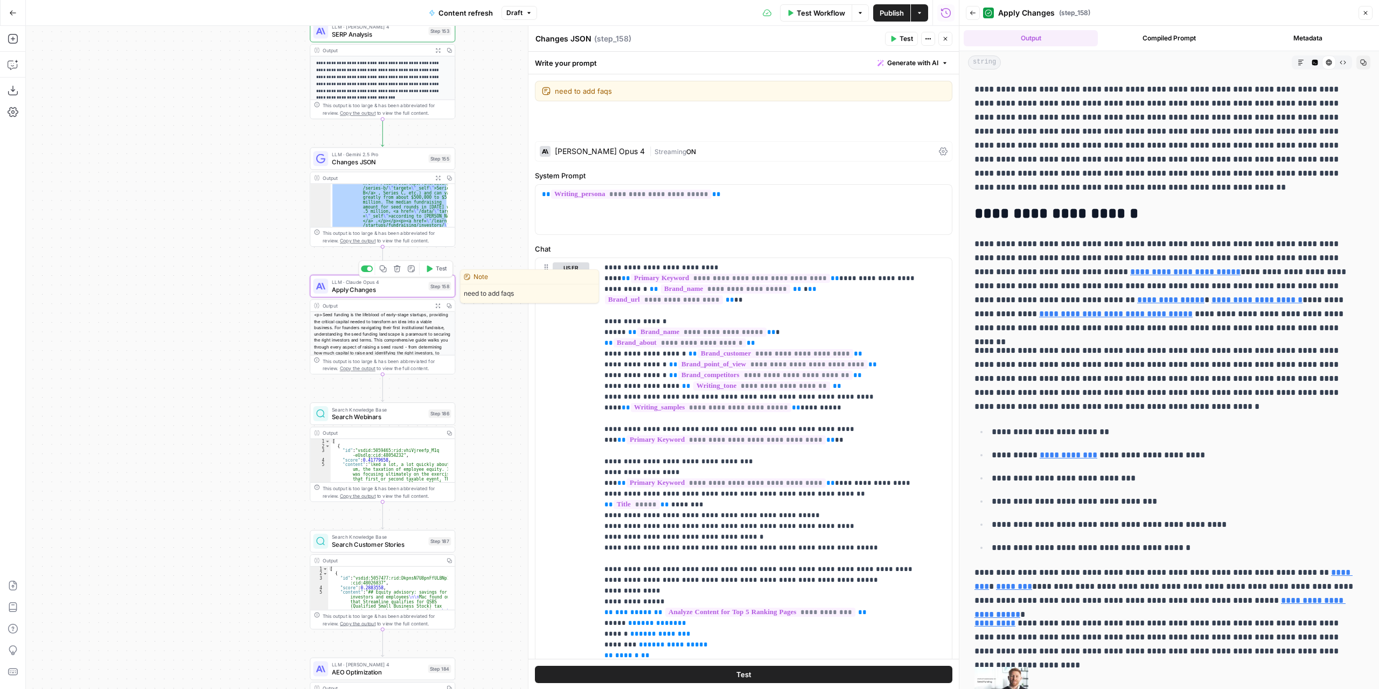
type textarea "Apply Changes"
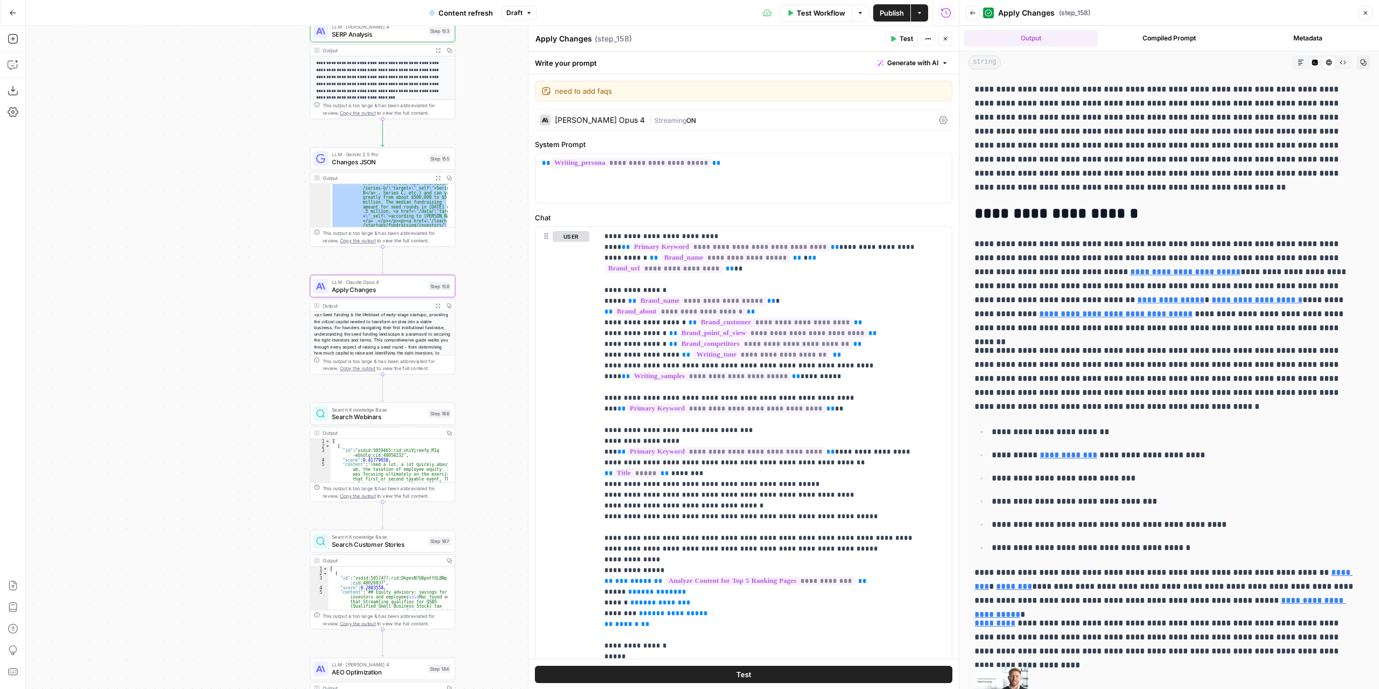
click at [419, 295] on div "LLM · Claude Opus 4 Apply Changes Step 158 Copy step Delete step Edit Note Test" at bounding box center [382, 286] width 145 height 23
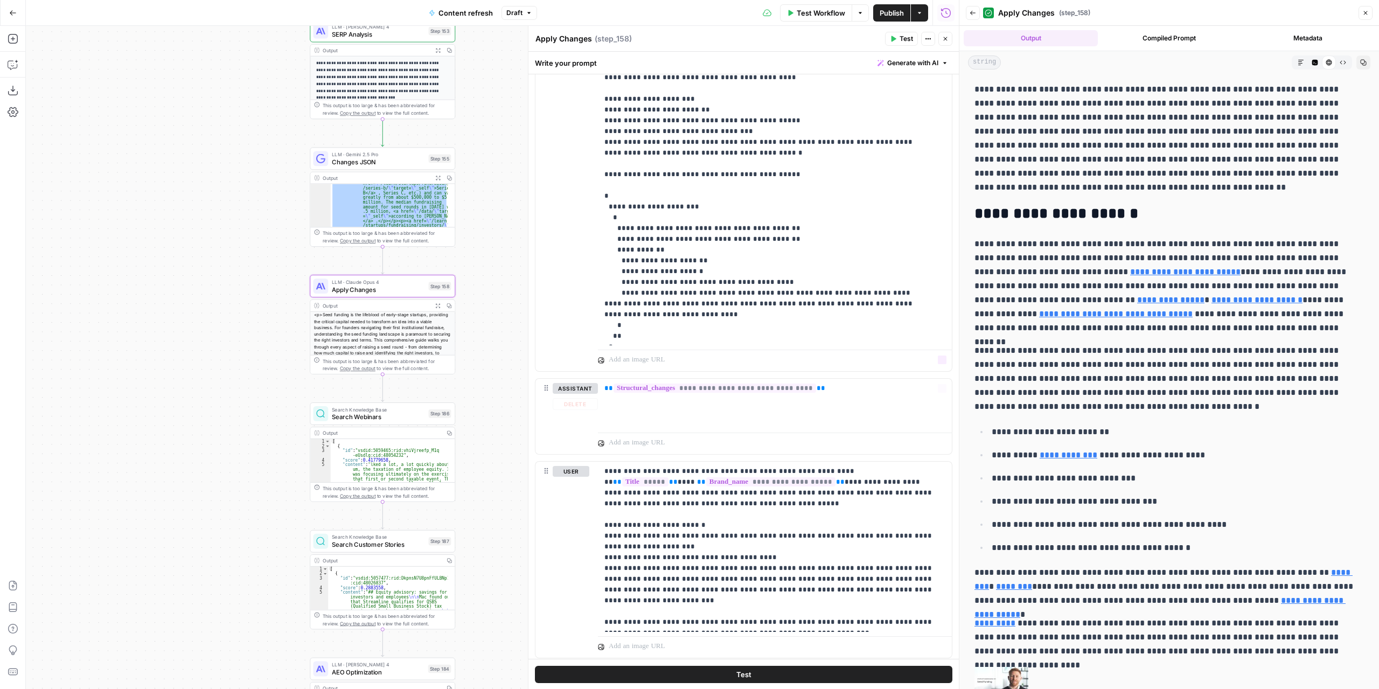
scroll to position [902, 0]
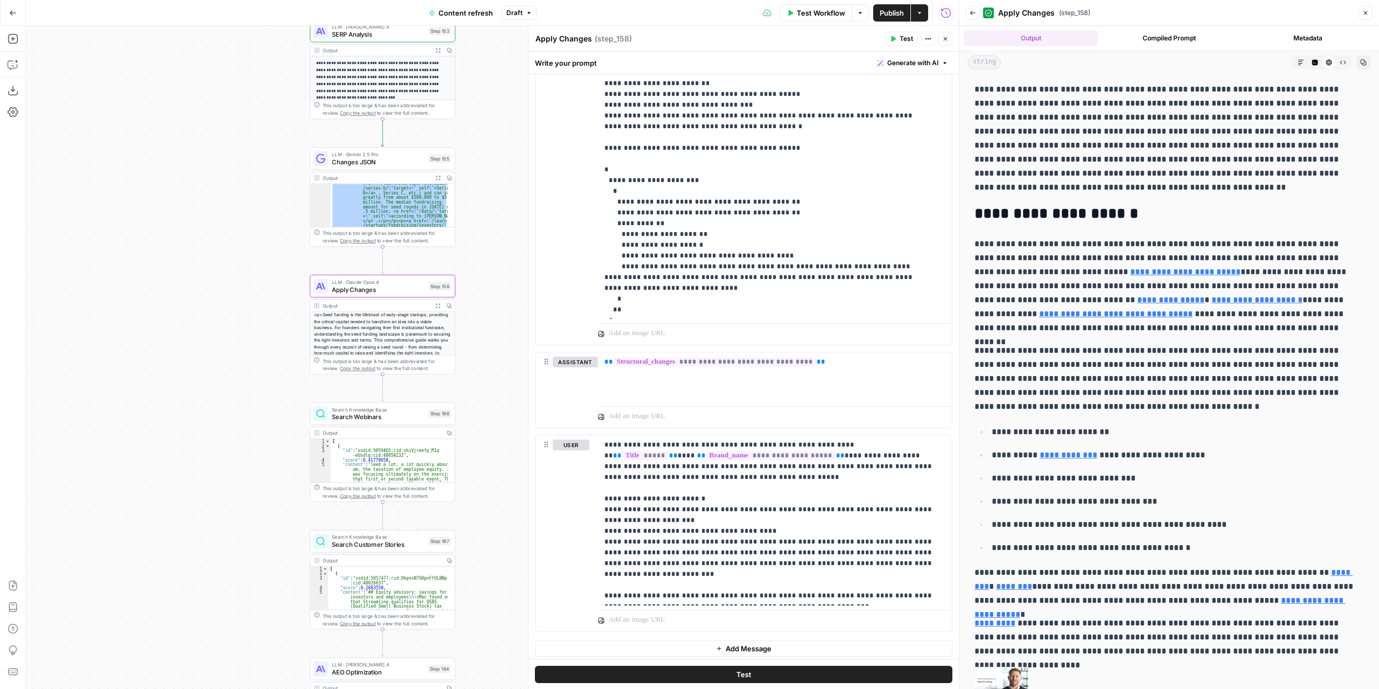
click at [974, 10] on icon "button" at bounding box center [973, 13] width 6 height 6
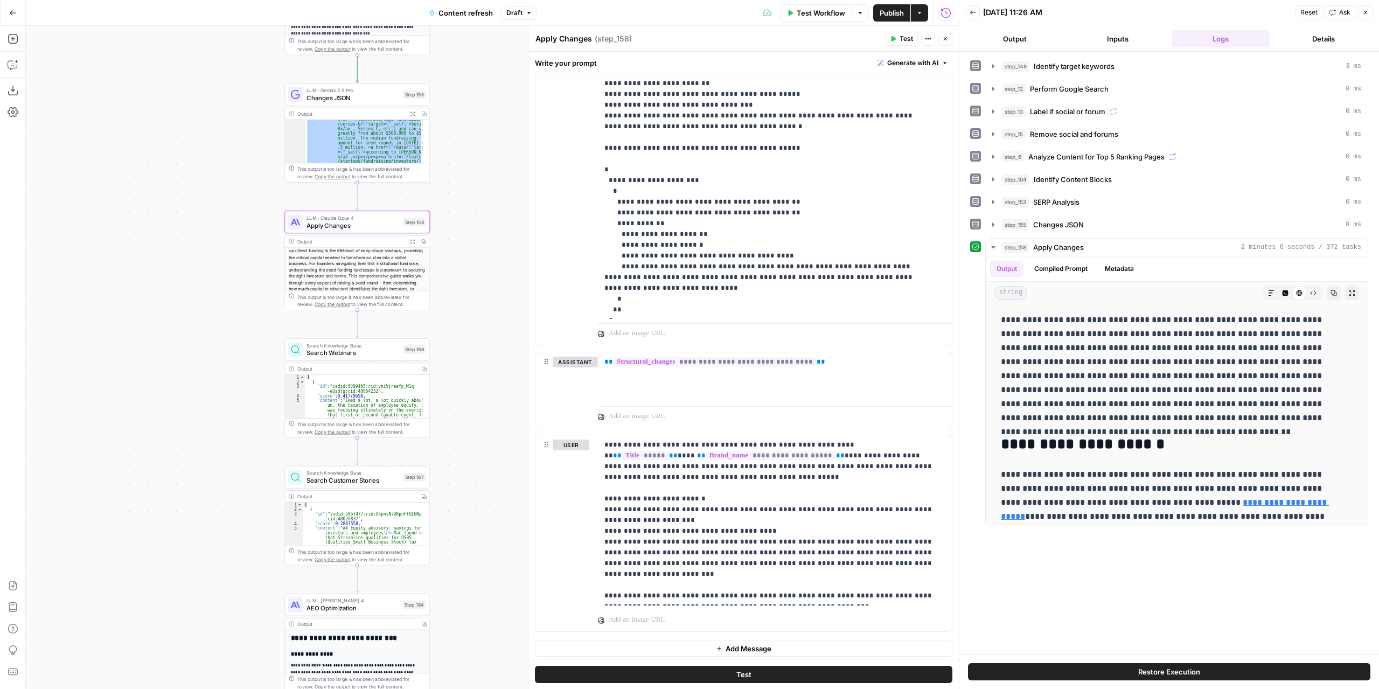
drag, startPoint x: 484, startPoint y: 353, endPoint x: 459, endPoint y: 289, distance: 68.9
click at [459, 289] on div "true false false true false true Workflow Set Inputs Inputs Power Agent Identif…" at bounding box center [492, 357] width 933 height 663
drag, startPoint x: 815, startPoint y: 594, endPoint x: 588, endPoint y: 432, distance: 278.8
click at [588, 435] on div "**********" at bounding box center [744, 533] width 416 height 196
copy p "**********"
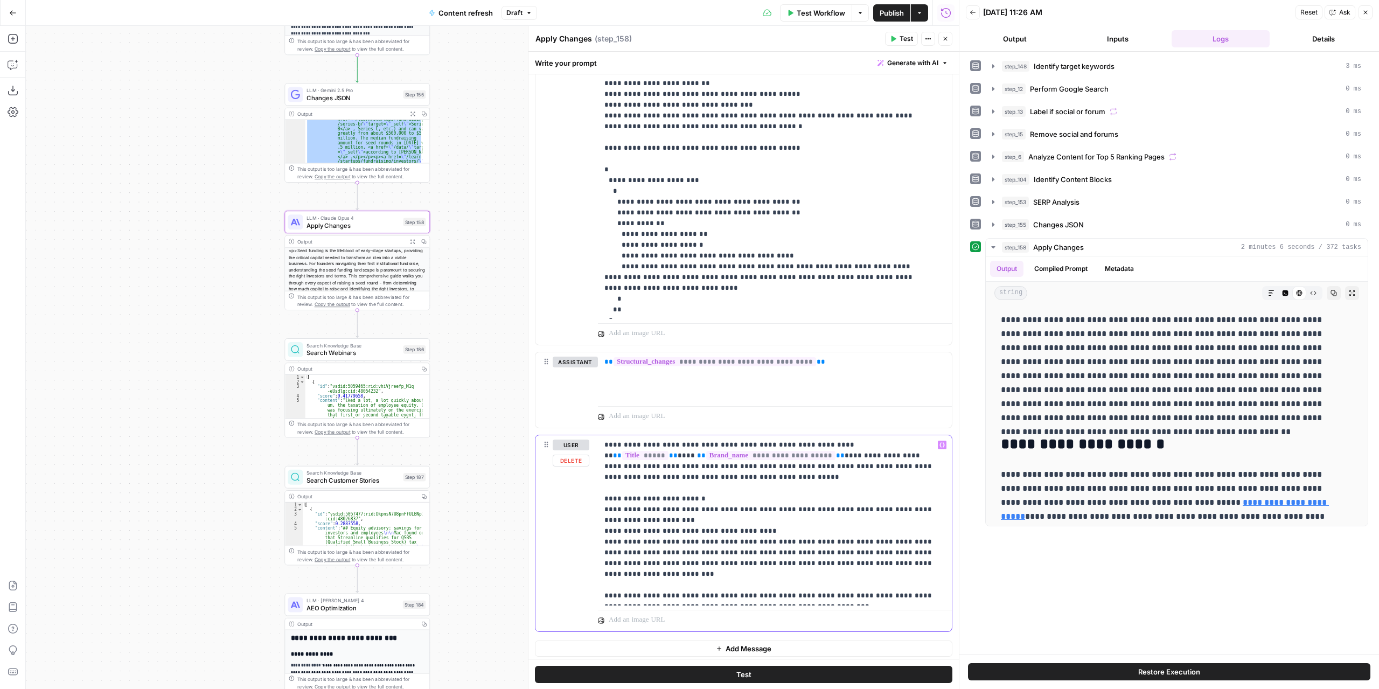
copy p "**********"
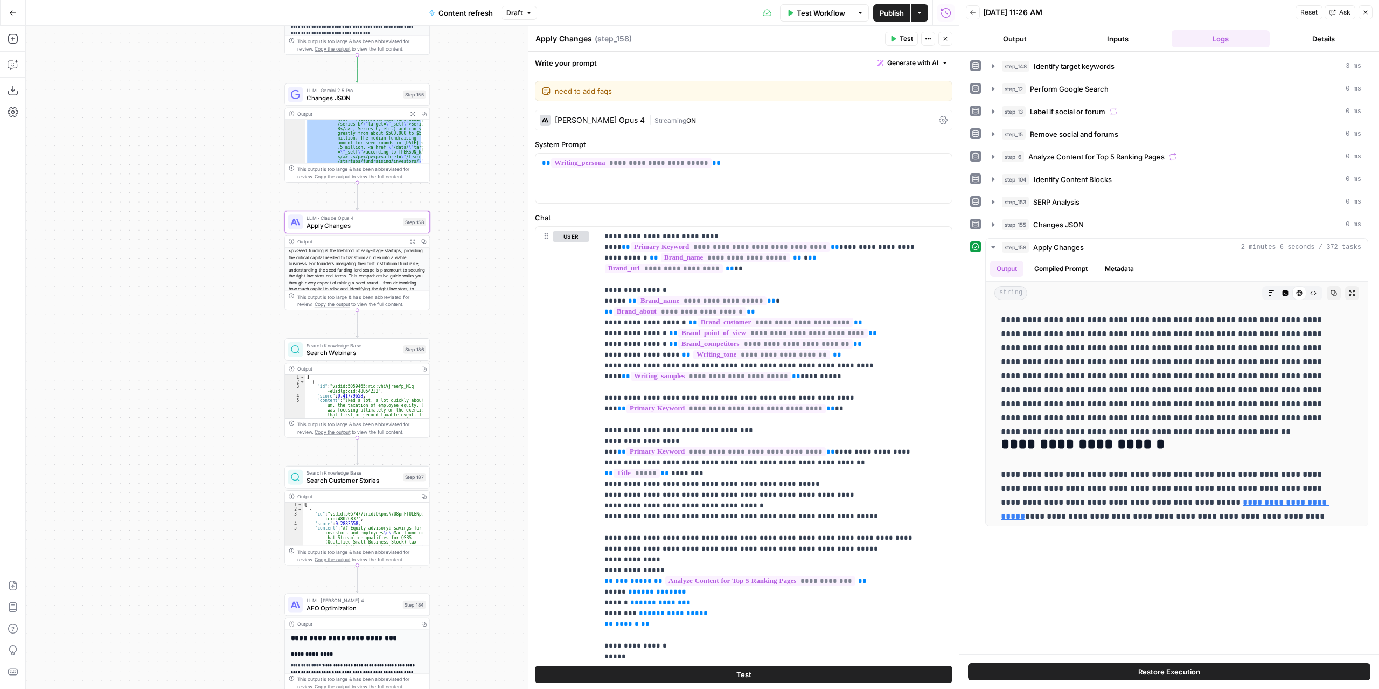
click at [714, 119] on div "| Streaming ON" at bounding box center [792, 120] width 286 height 10
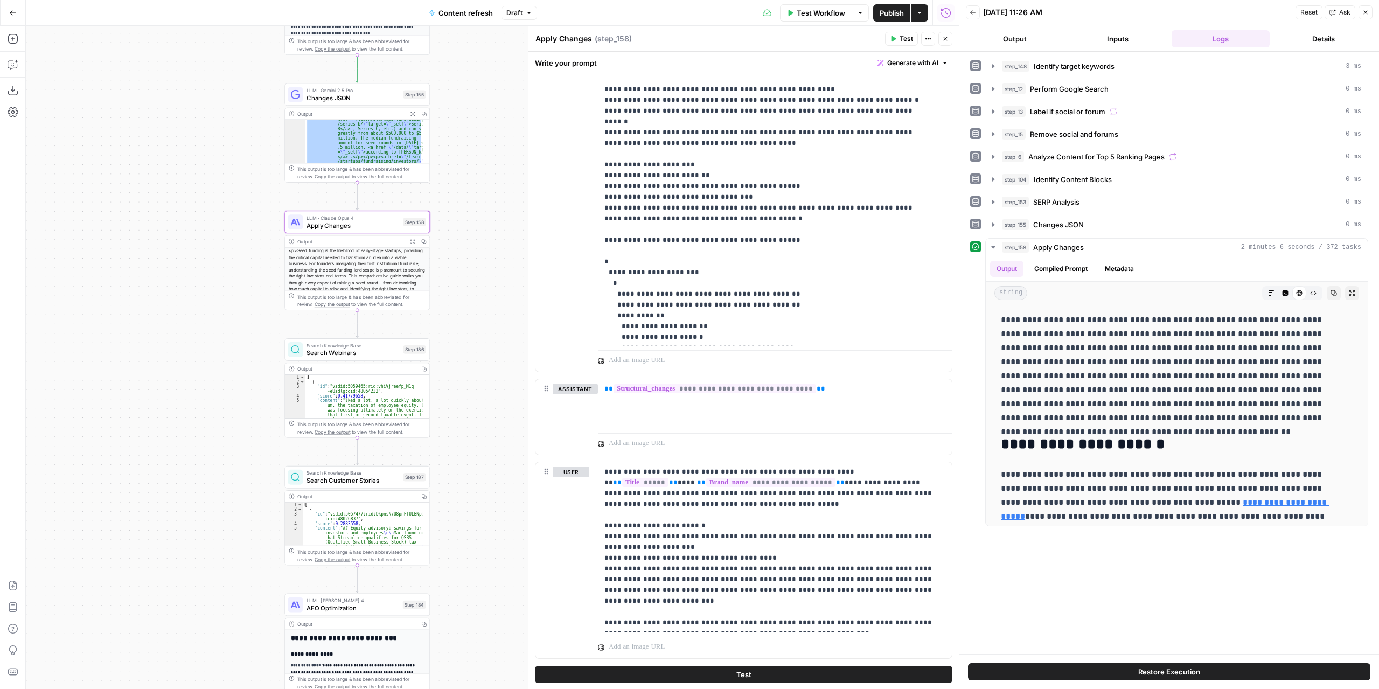
scroll to position [1150, 0]
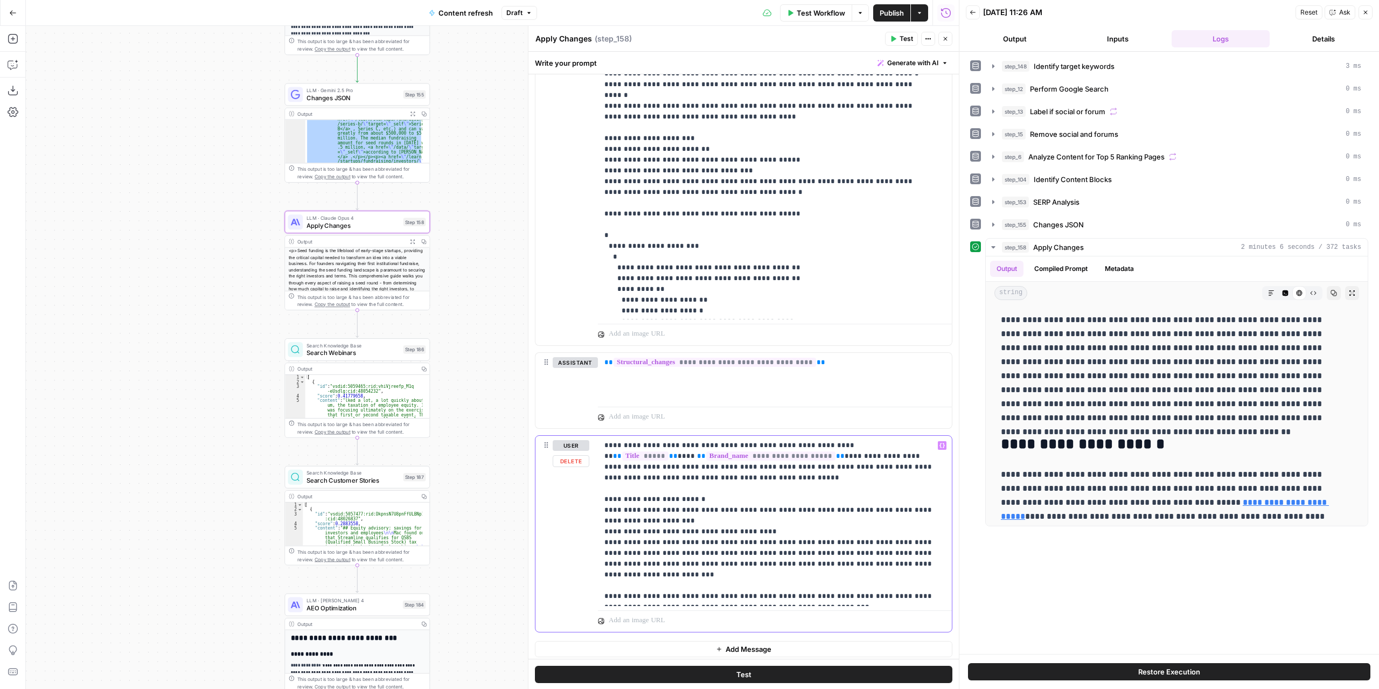
drag, startPoint x: 773, startPoint y: 572, endPoint x: 599, endPoint y: 435, distance: 221.1
click at [599, 436] on div "**********" at bounding box center [775, 521] width 354 height 170
copy p "**********"
click at [411, 240] on icon "button" at bounding box center [413, 241] width 4 height 4
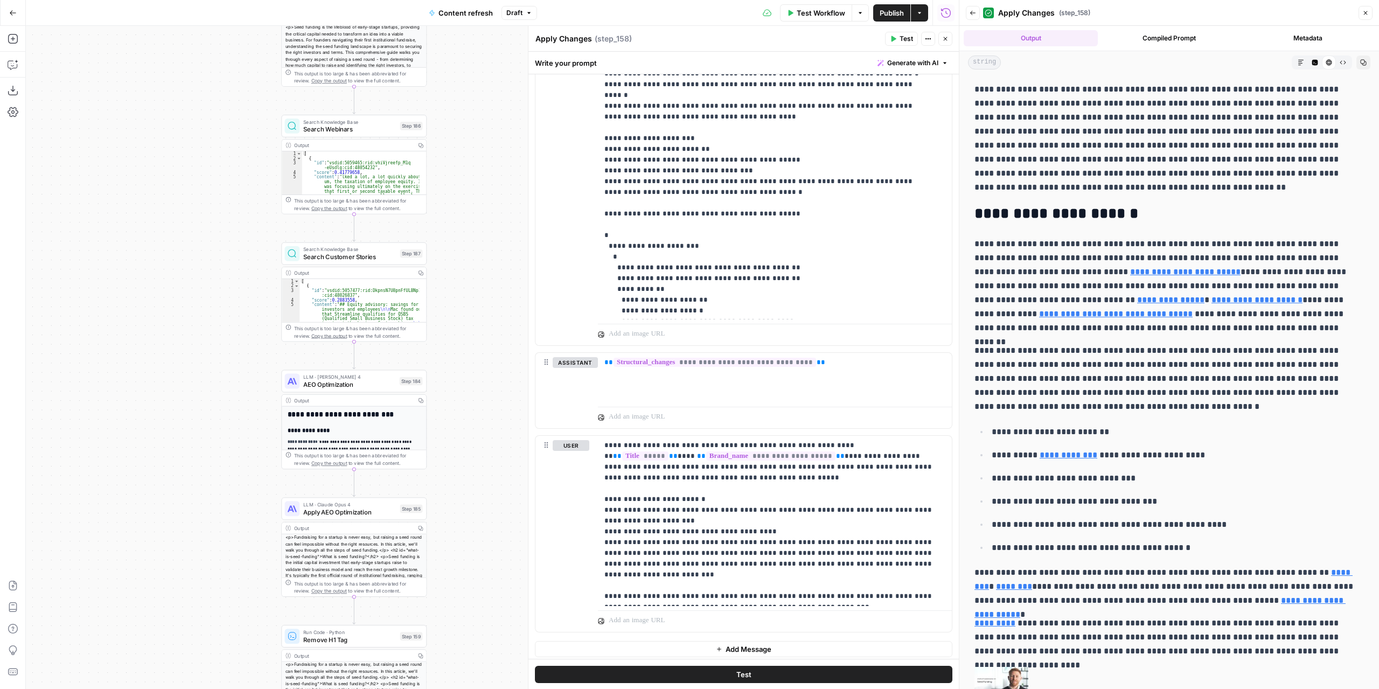
drag, startPoint x: 478, startPoint y: 480, endPoint x: 470, endPoint y: 251, distance: 229.1
click at [473, 246] on div "true false false true false true Workflow Set Inputs Inputs Power Agent Identif…" at bounding box center [492, 357] width 933 height 663
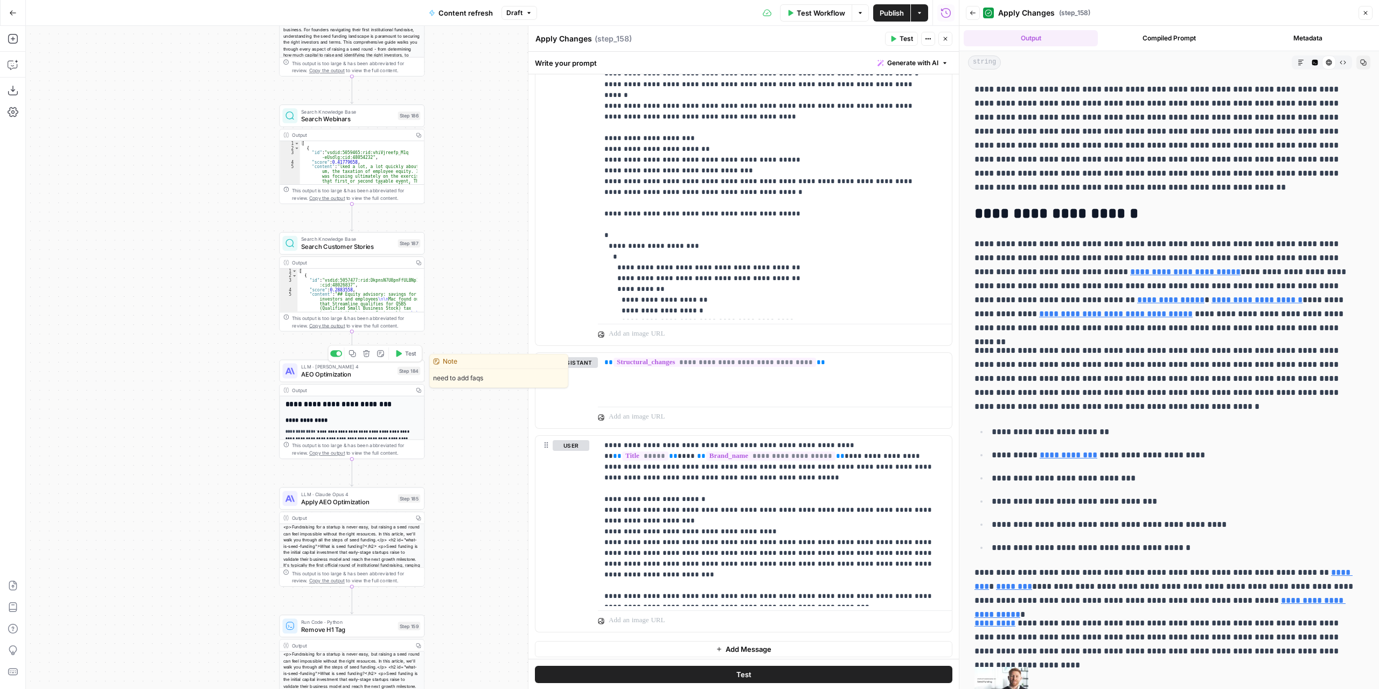
click at [402, 353] on button "Test" at bounding box center [405, 354] width 29 height 12
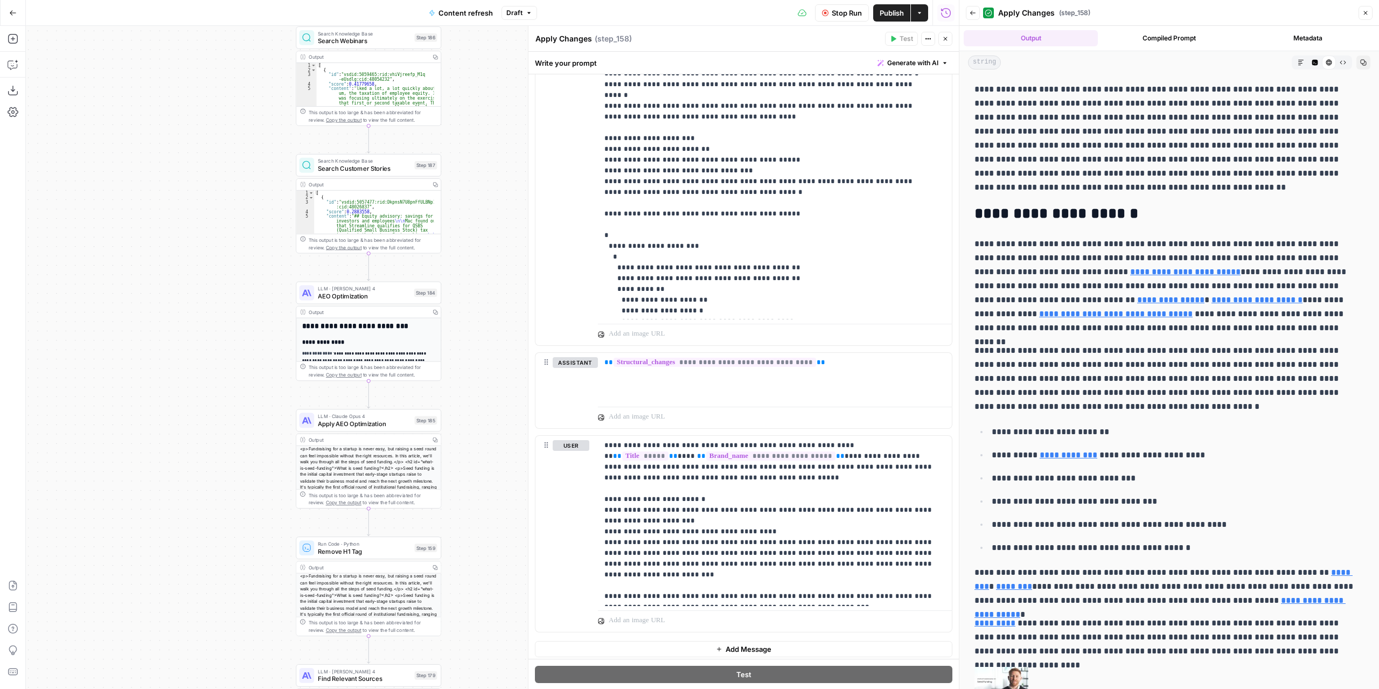
drag, startPoint x: 484, startPoint y: 384, endPoint x: 487, endPoint y: 372, distance: 11.5
click at [487, 372] on div "true false false true false true Workflow Set Inputs Inputs Power Agent Identif…" at bounding box center [492, 357] width 933 height 663
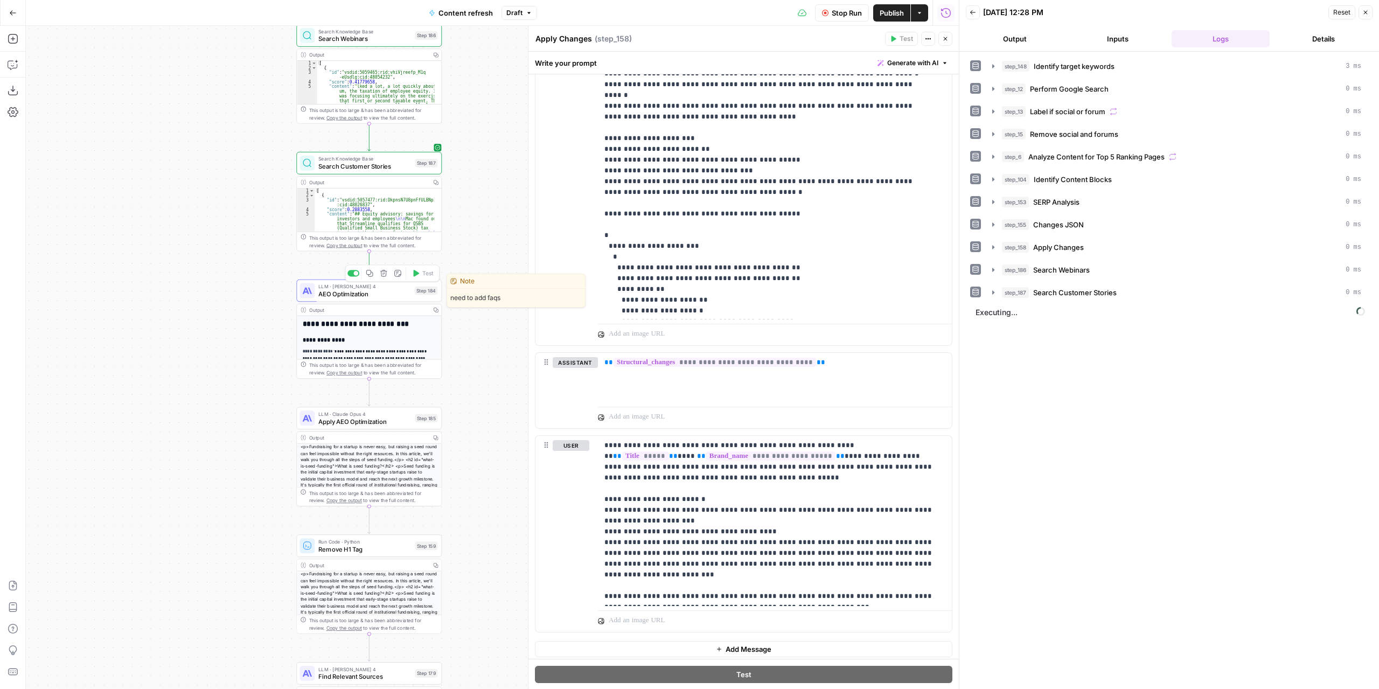
click at [387, 295] on span "AEO Optimization" at bounding box center [364, 293] width 92 height 9
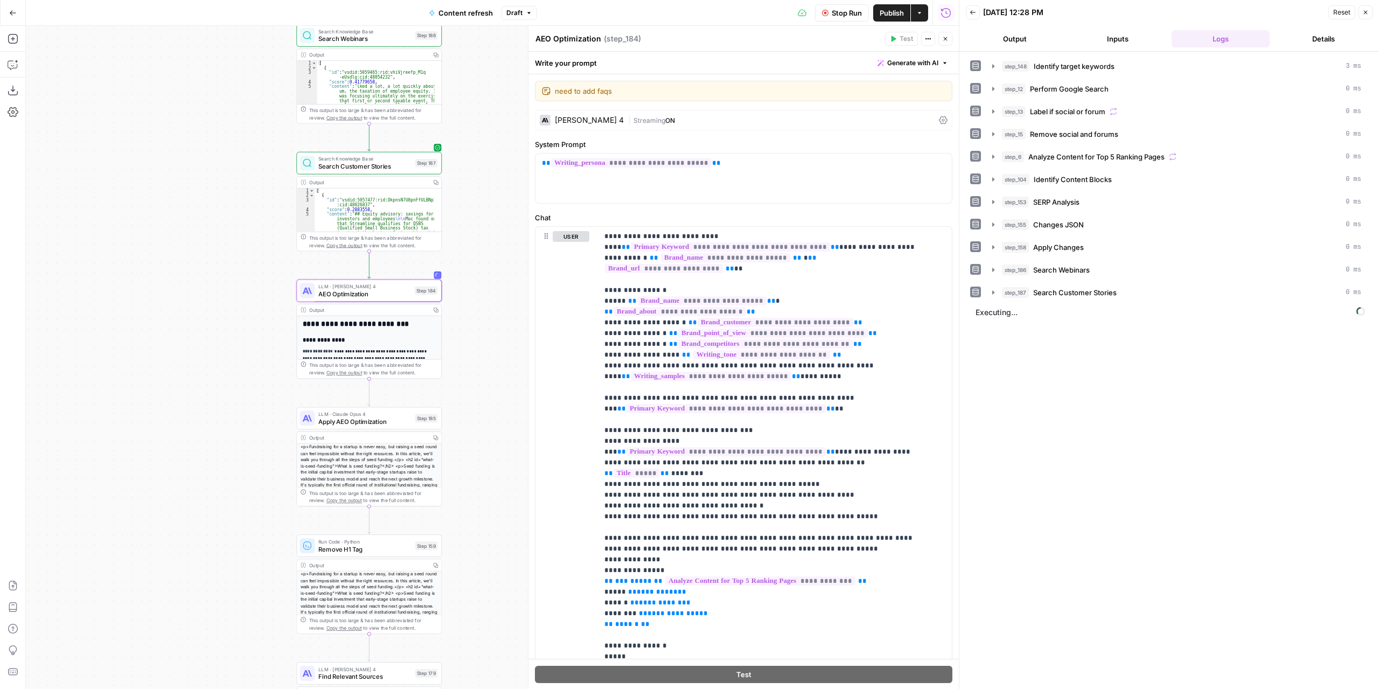
click at [1027, 40] on button "Output" at bounding box center [1015, 38] width 99 height 17
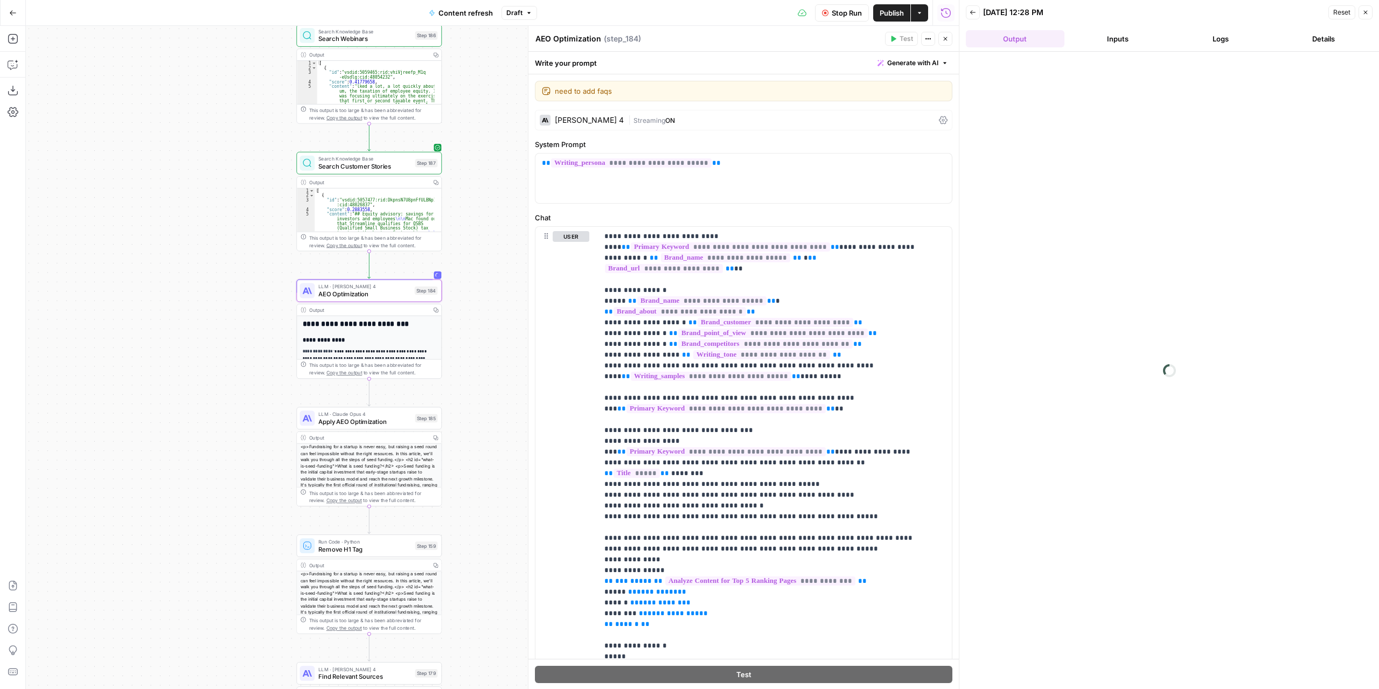
click at [1236, 36] on button "Logs" at bounding box center [1221, 38] width 99 height 17
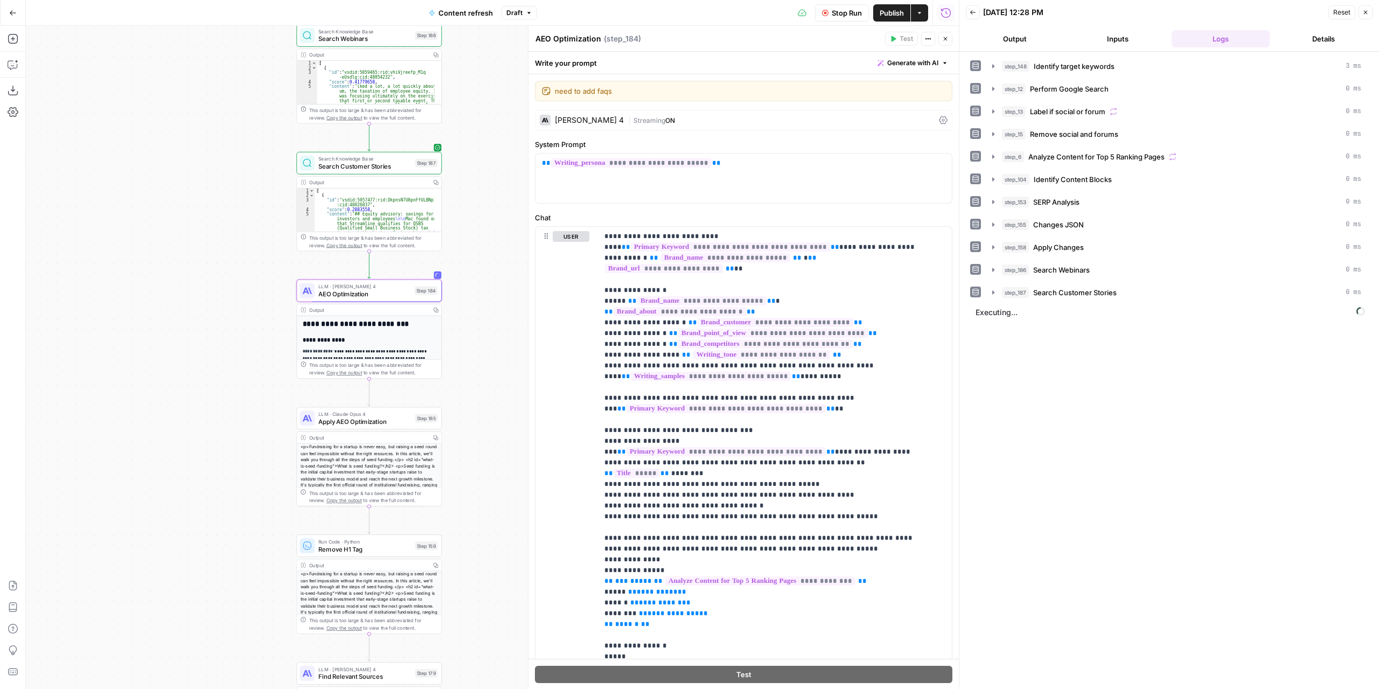
scroll to position [353, 0]
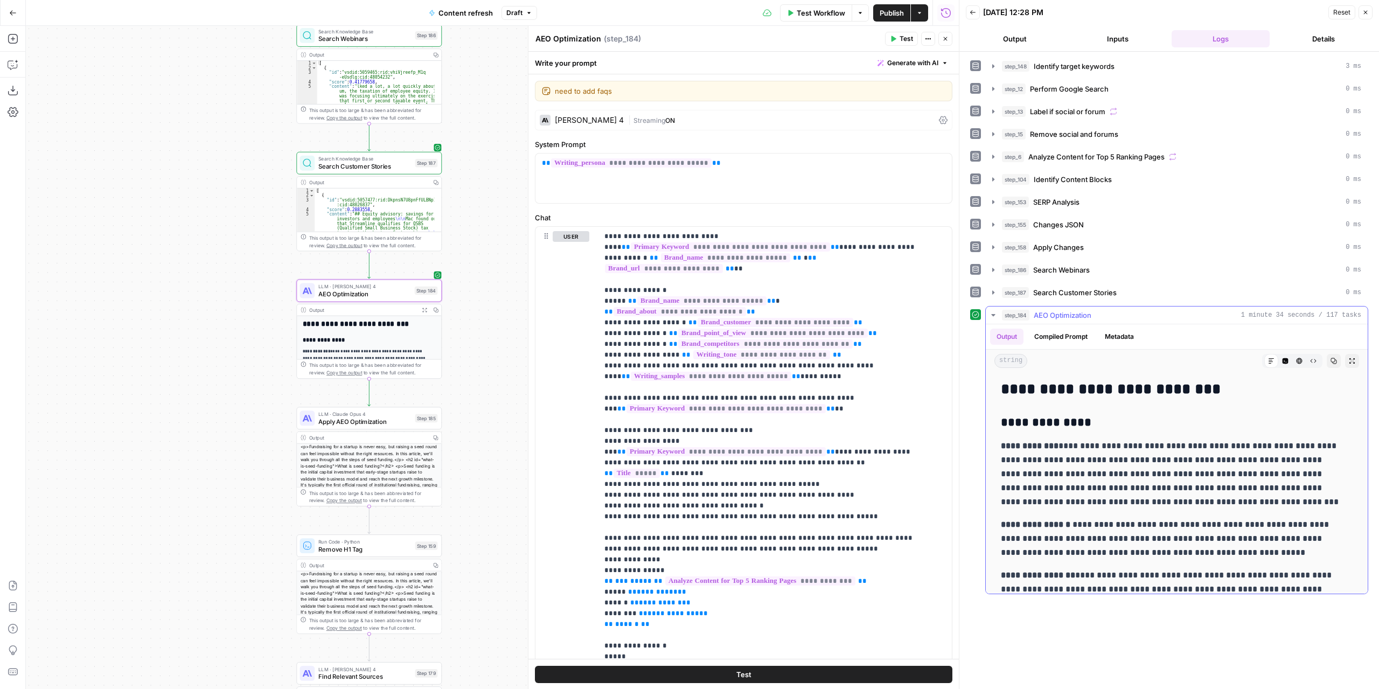
click at [1349, 358] on icon "button" at bounding box center [1352, 361] width 6 height 6
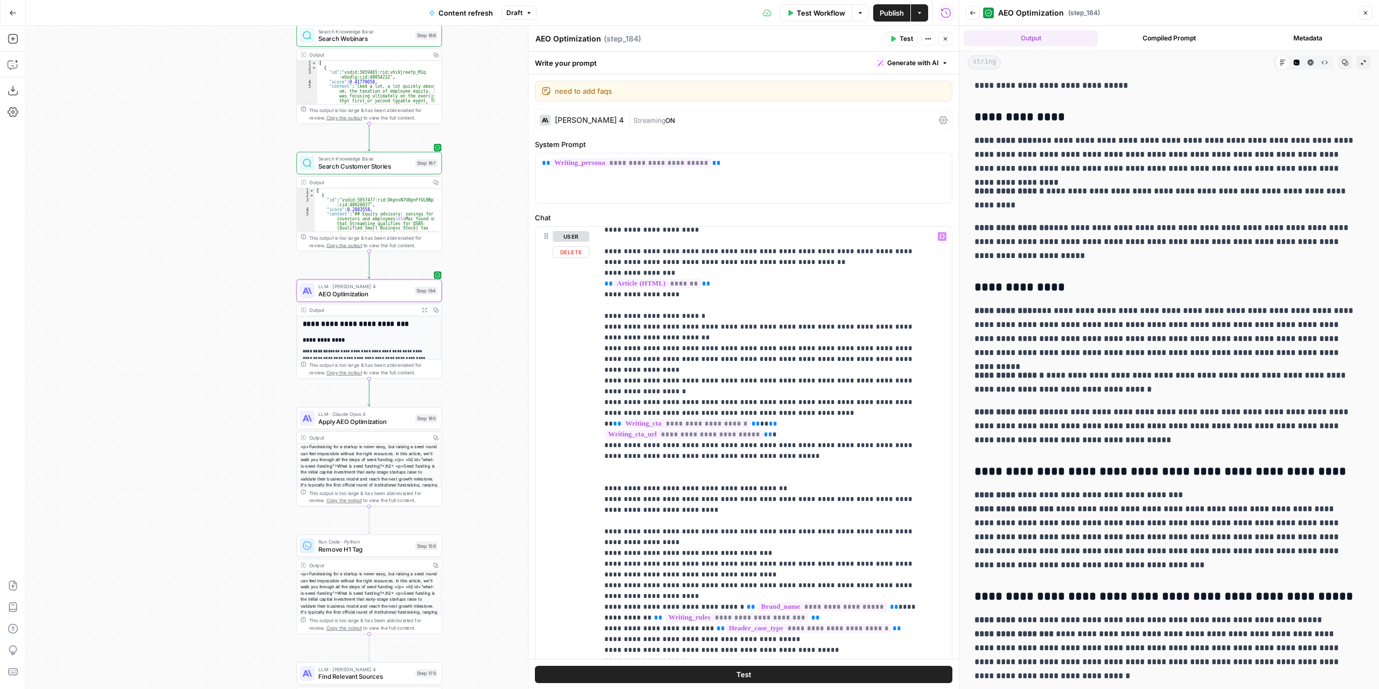
scroll to position [895, 0]
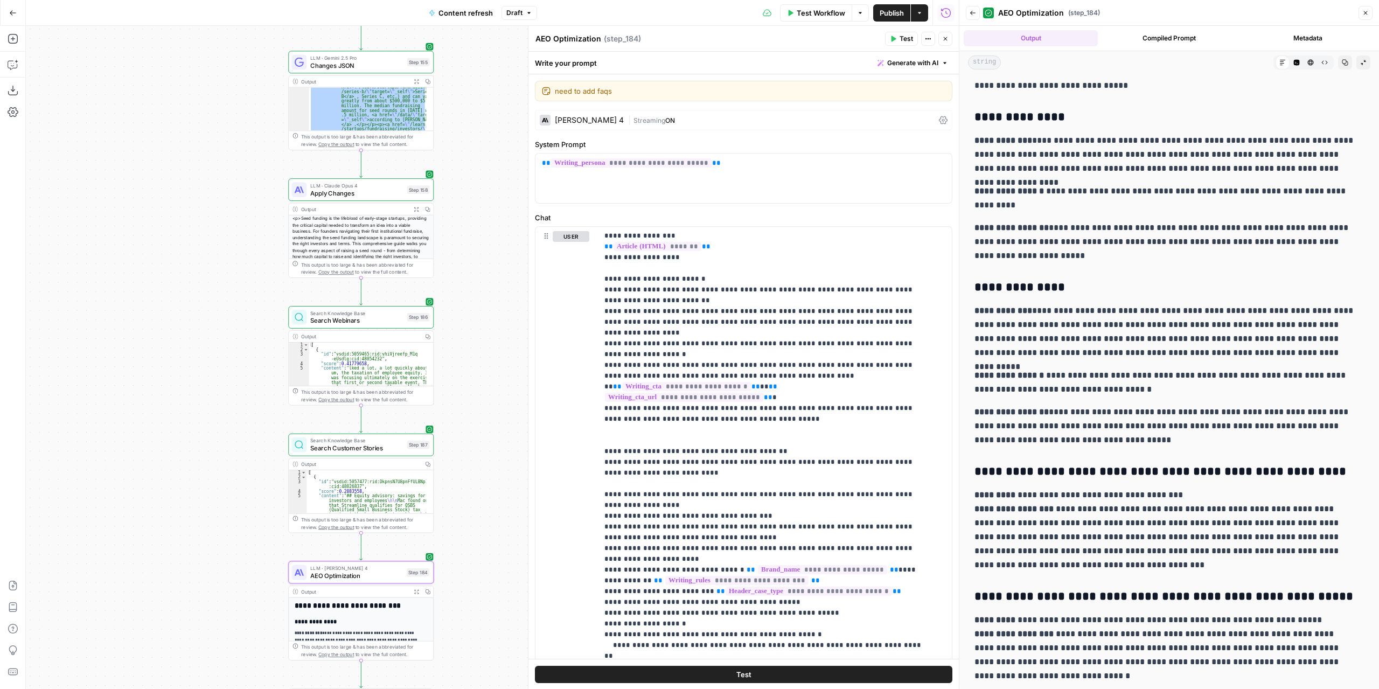
drag, startPoint x: 482, startPoint y: 276, endPoint x: 489, endPoint y: 494, distance: 217.3
click at [483, 494] on div "true false false true false true Workflow Set Inputs Inputs Power Agent Identif…" at bounding box center [492, 357] width 933 height 663
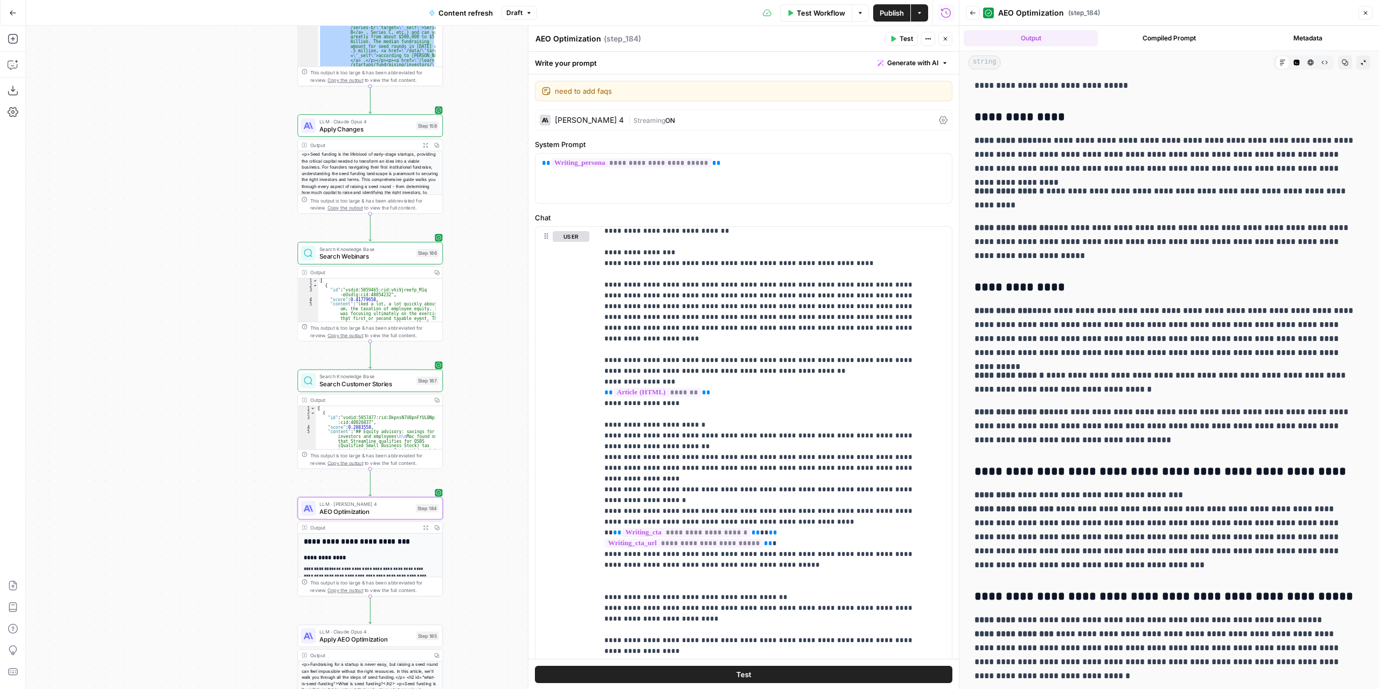
scroll to position [679, 0]
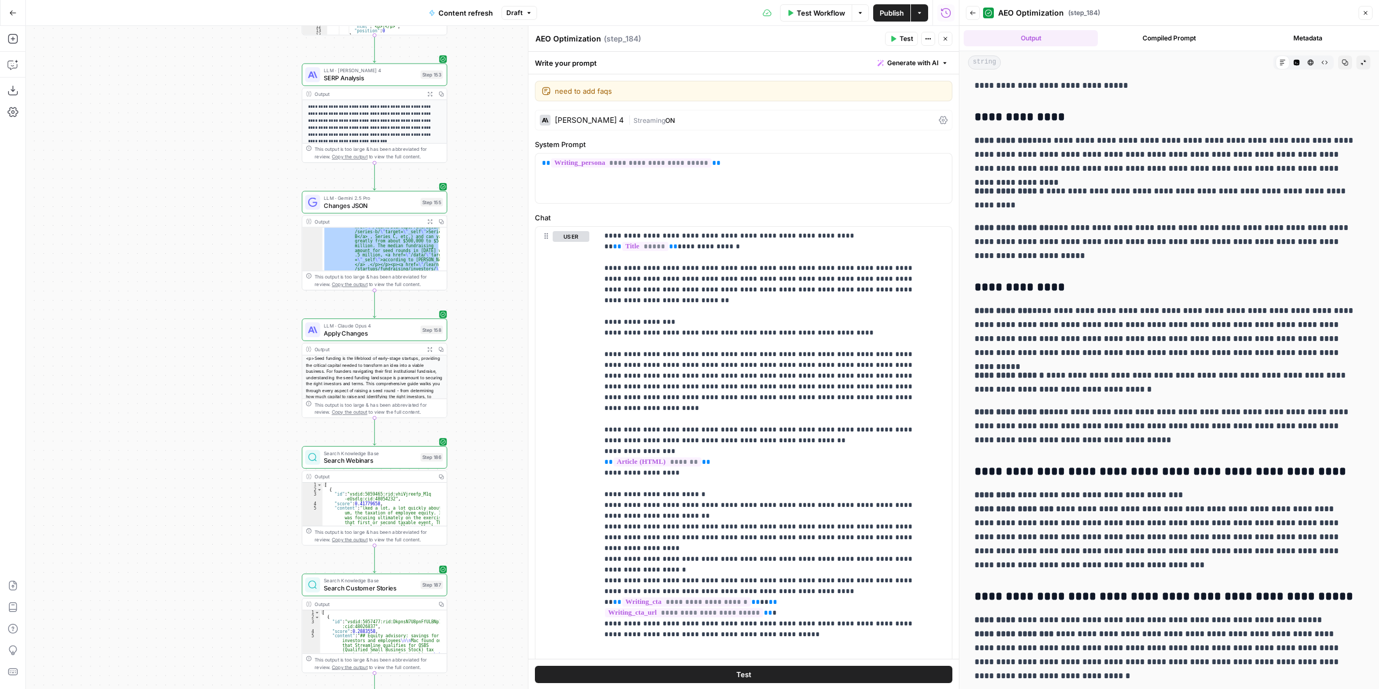
drag, startPoint x: 487, startPoint y: 220, endPoint x: 492, endPoint y: 413, distance: 192.4
click at [492, 413] on div "true false false true false true Workflow Set Inputs Inputs Power Agent Identif…" at bounding box center [492, 357] width 933 height 663
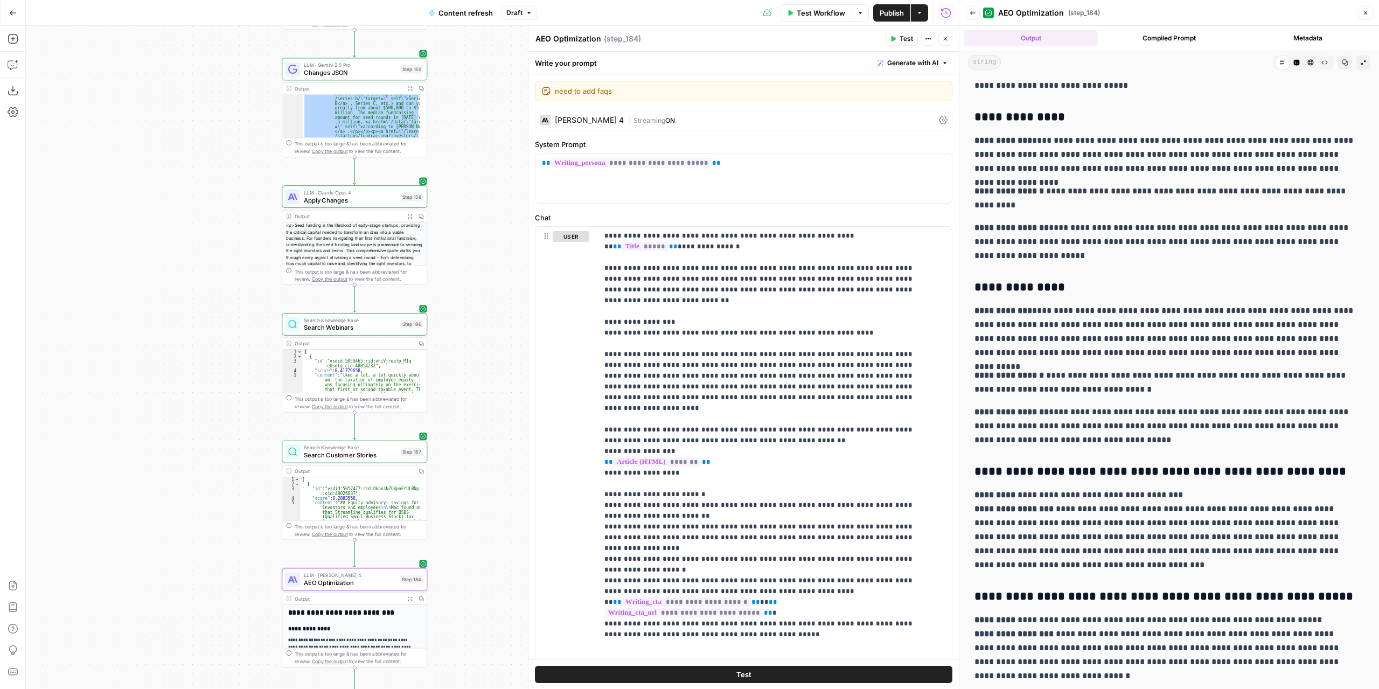
drag, startPoint x: 509, startPoint y: 467, endPoint x: 489, endPoint y: 190, distance: 277.6
click at [489, 191] on div "true false false true false true Workflow Set Inputs Inputs Power Agent Identif…" at bounding box center [492, 357] width 933 height 663
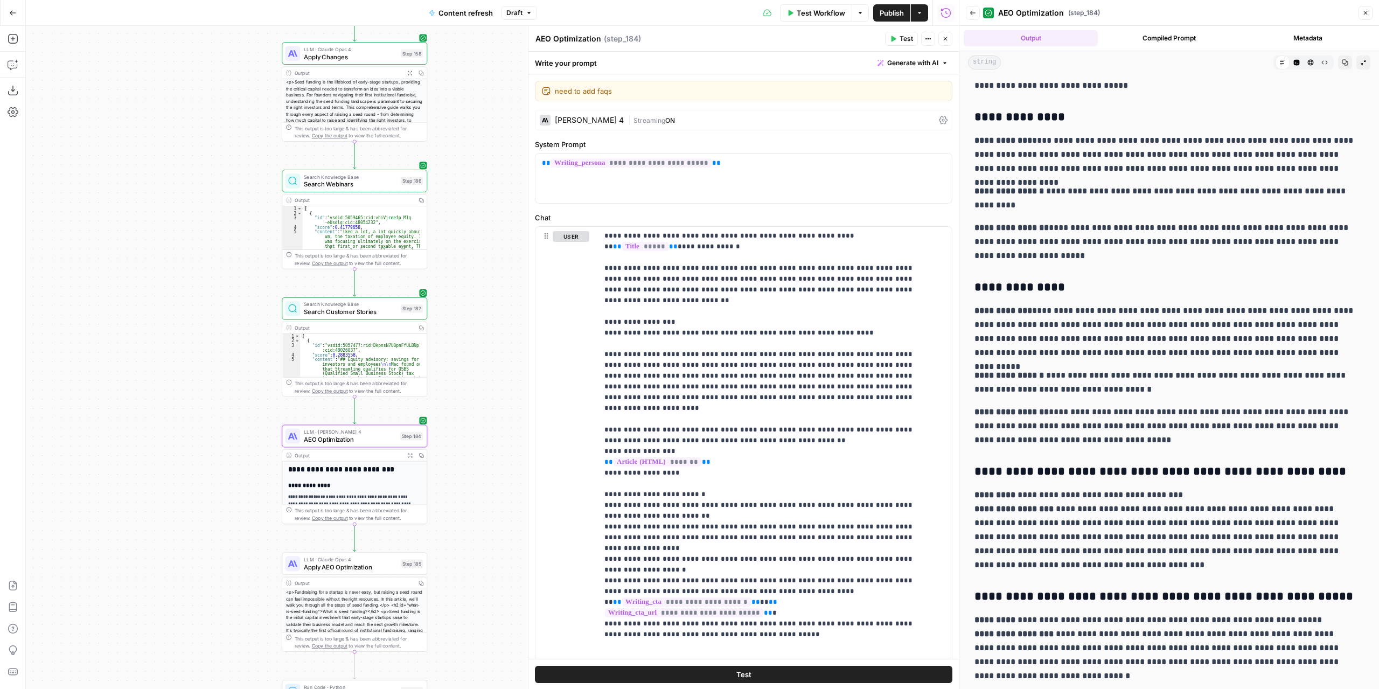
click at [370, 438] on span "AEO Optimization" at bounding box center [350, 439] width 92 height 9
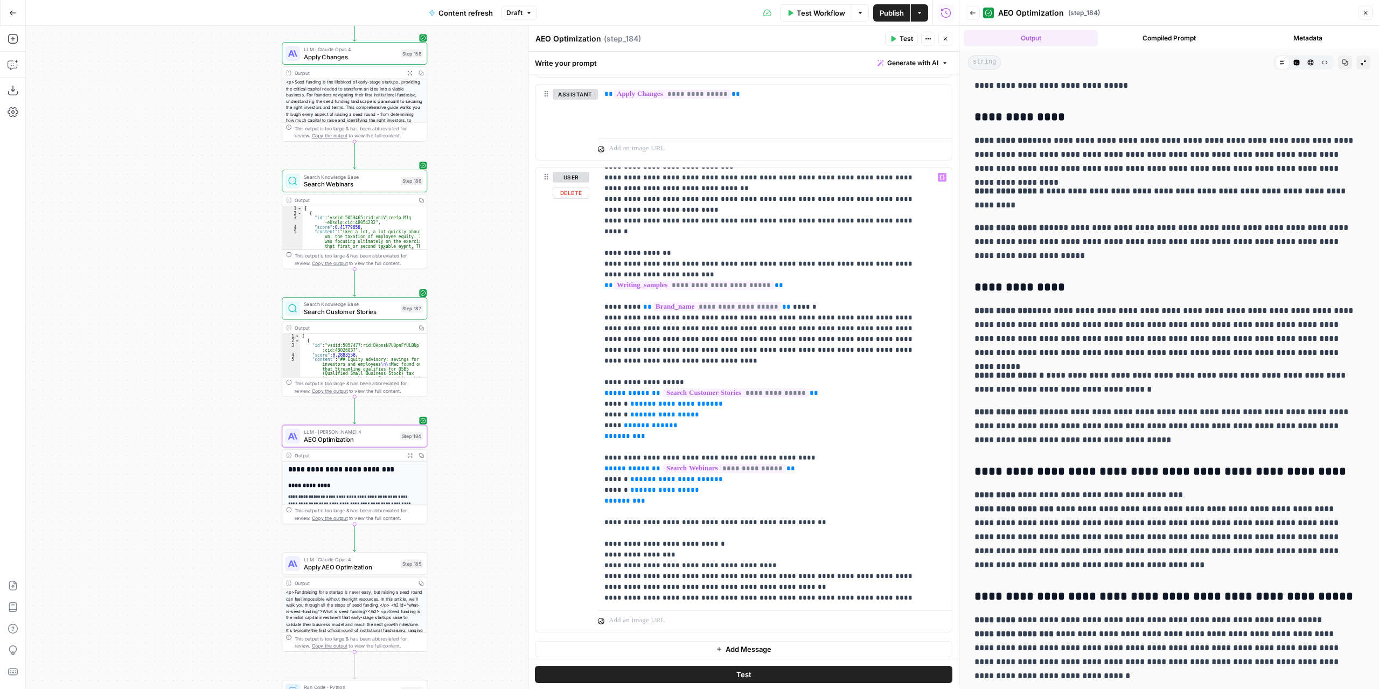
scroll to position [205, 0]
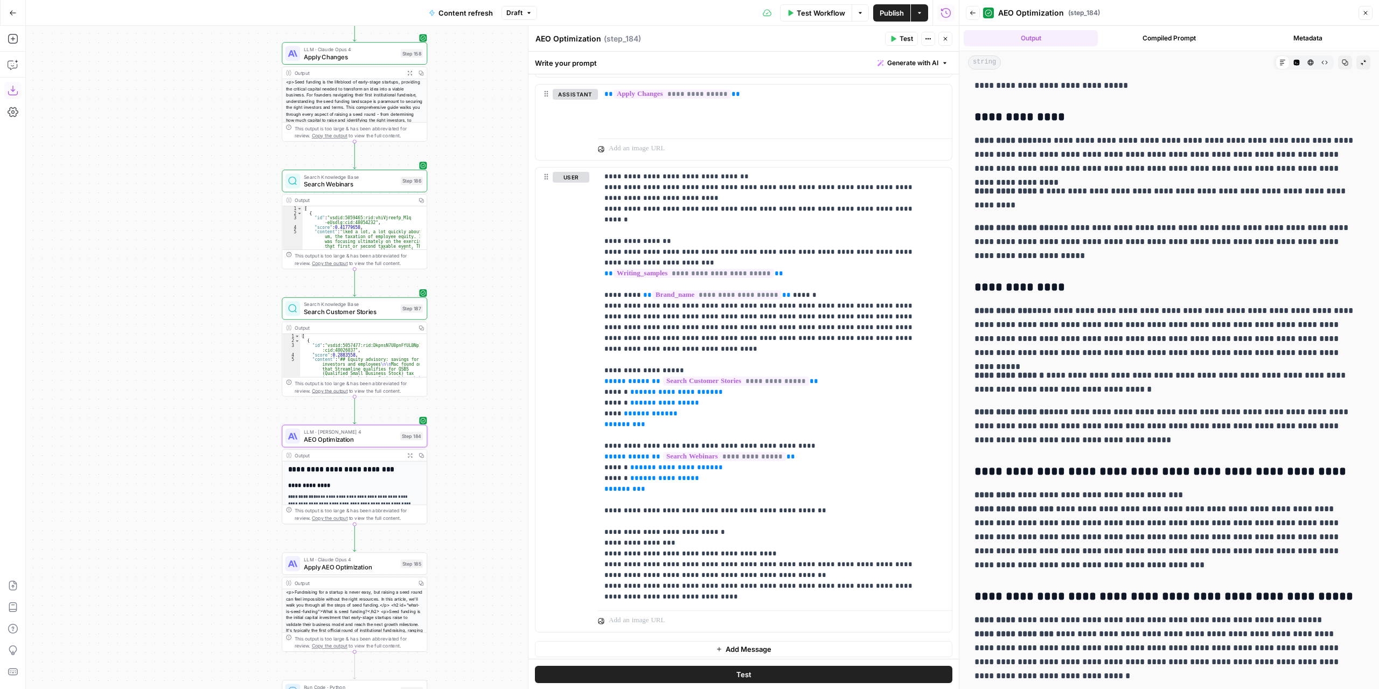
click at [17, 92] on icon "button" at bounding box center [13, 91] width 10 height 10
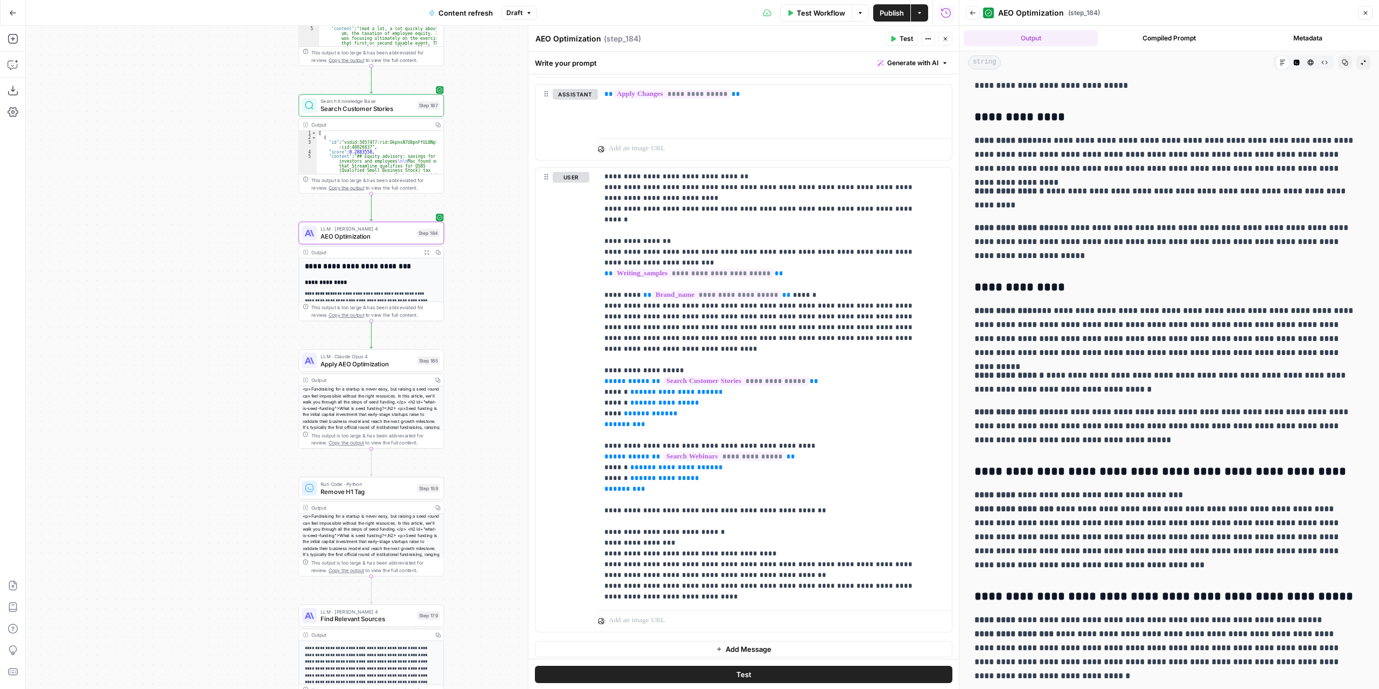
drag, startPoint x: 487, startPoint y: 532, endPoint x: 502, endPoint y: 337, distance: 196.2
click at [503, 336] on div "true false false true false true Workflow Set Inputs Inputs Power Agent Identif…" at bounding box center [492, 357] width 933 height 663
click at [425, 340] on span "Test" at bounding box center [429, 341] width 11 height 9
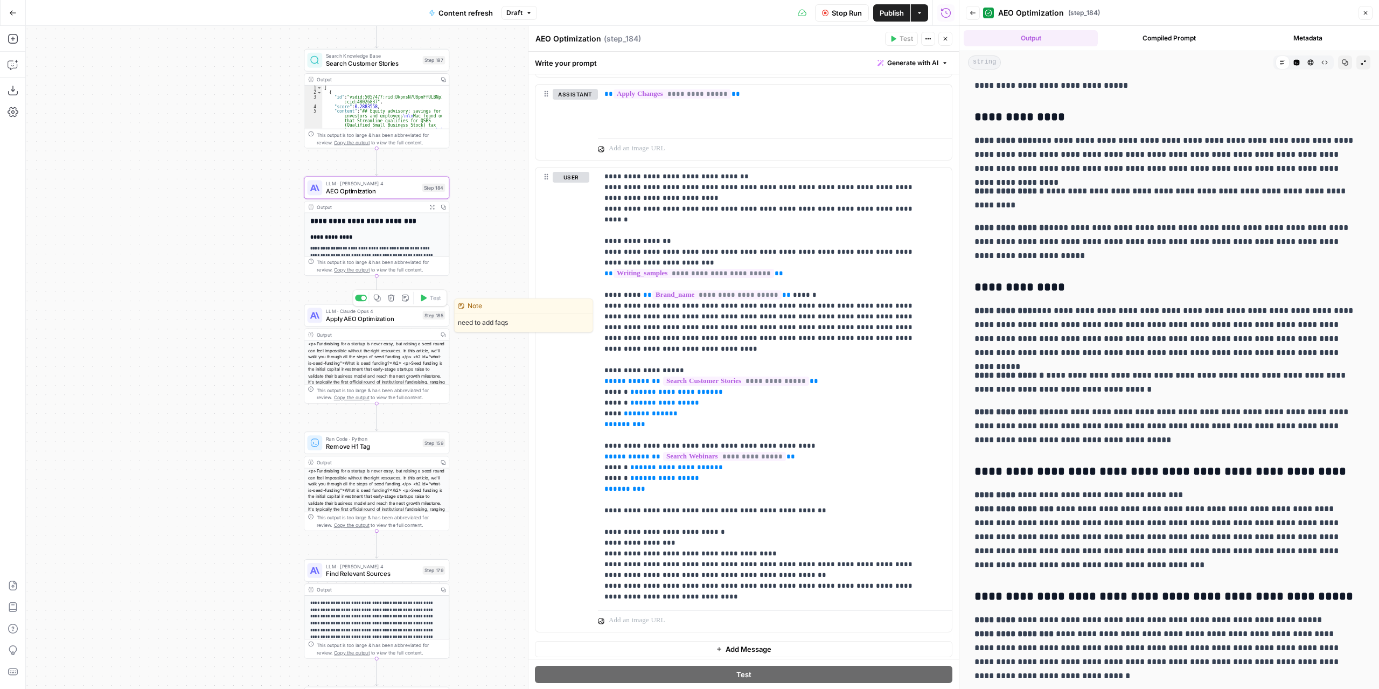
drag, startPoint x: 495, startPoint y: 448, endPoint x: 501, endPoint y: 405, distance: 43.5
click at [501, 405] on div "true false false true false true Workflow Set Inputs Inputs Power Agent Identif…" at bounding box center [492, 357] width 933 height 663
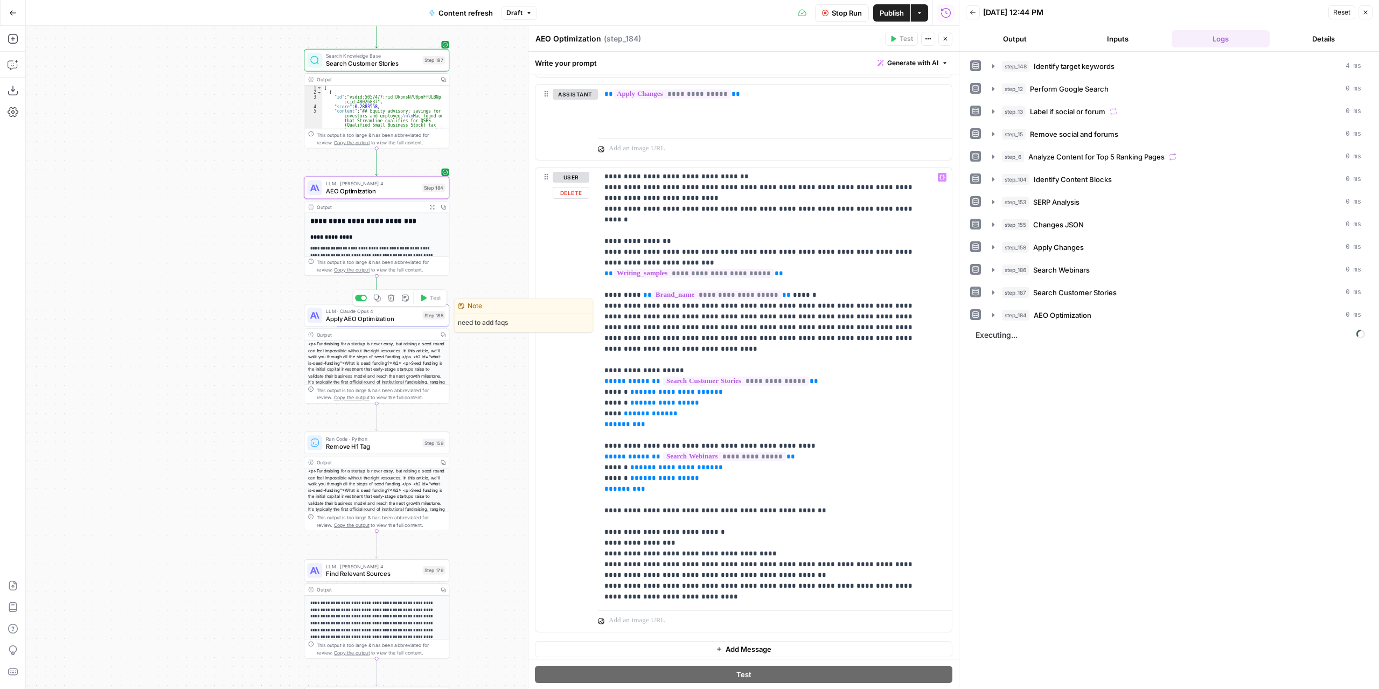
click at [393, 320] on span "Apply AEO Optimization" at bounding box center [372, 318] width 93 height 9
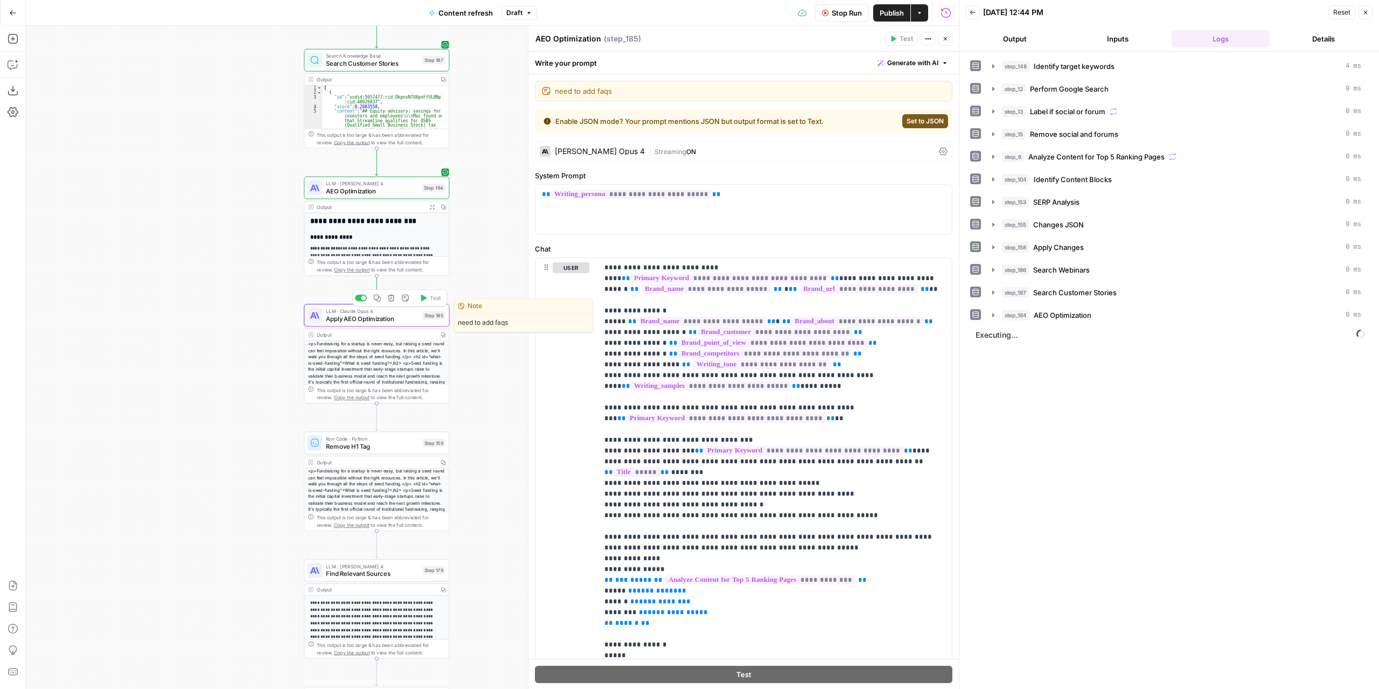
type textarea "Apply AEO Optimization"
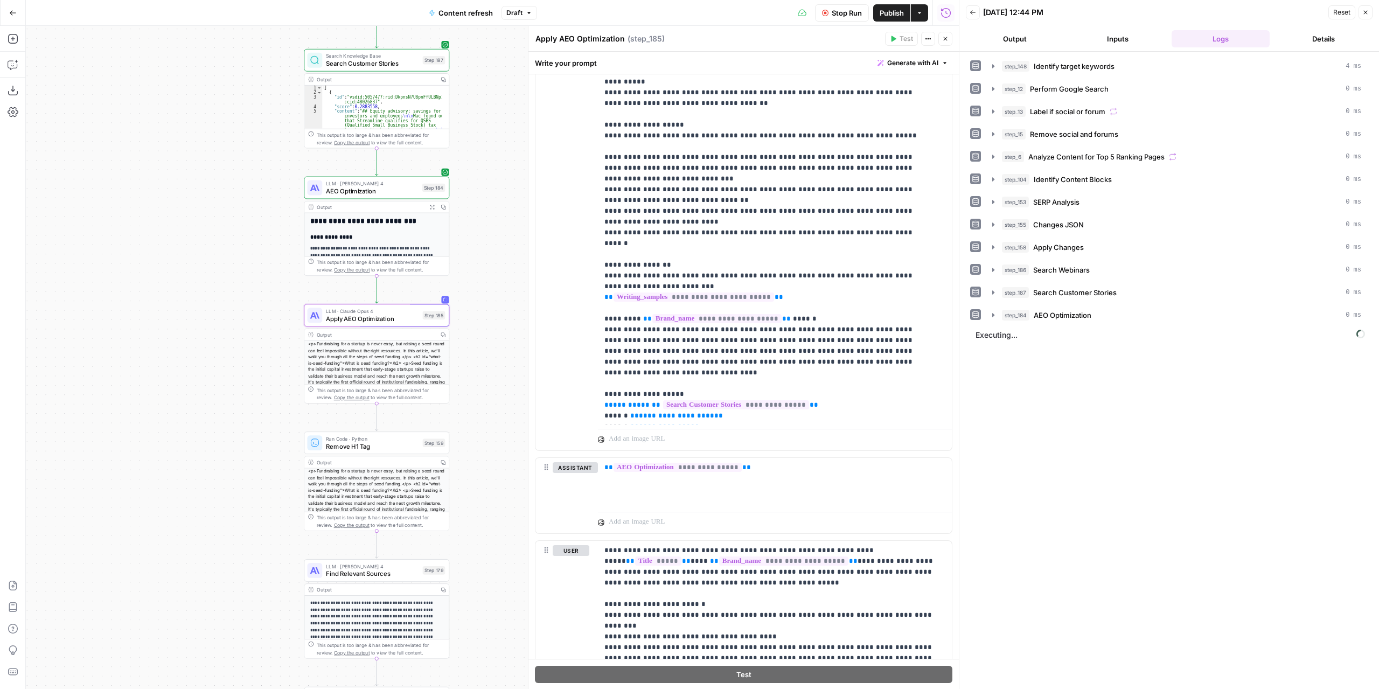
scroll to position [1731, 0]
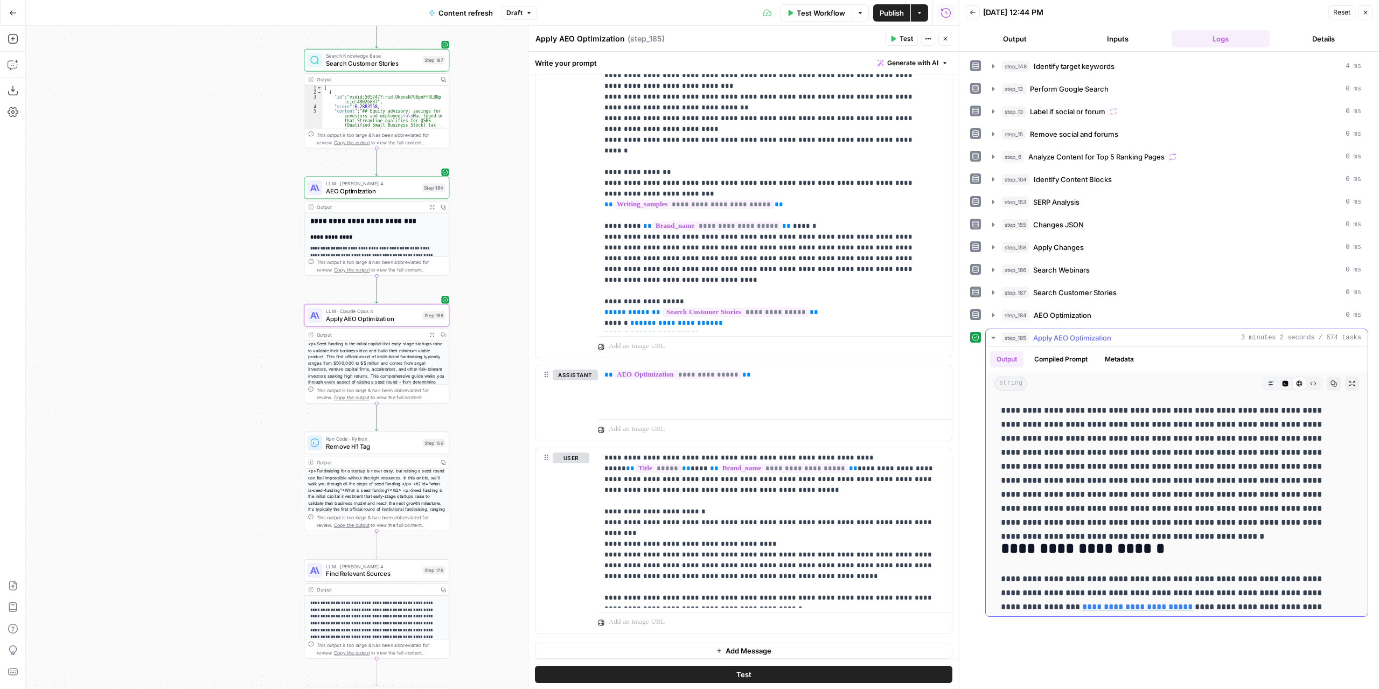
click at [1350, 381] on icon "button" at bounding box center [1352, 383] width 5 height 5
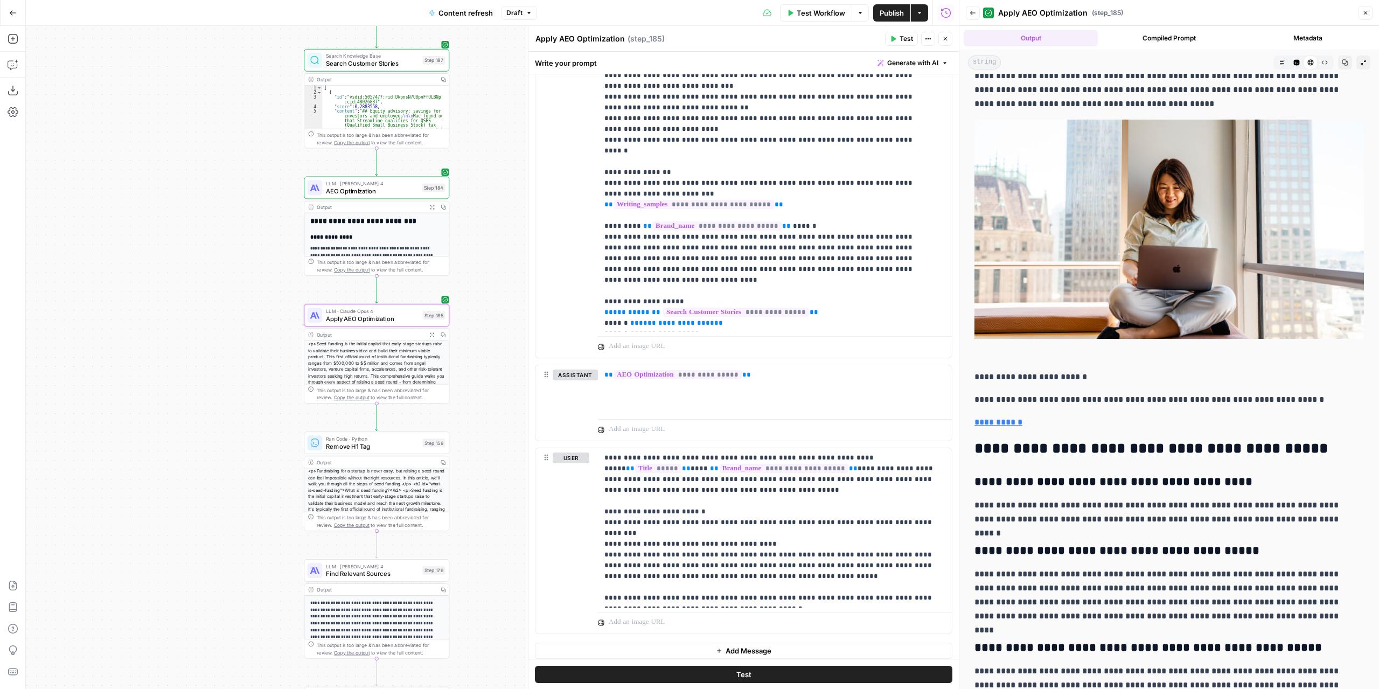
scroll to position [4284, 0]
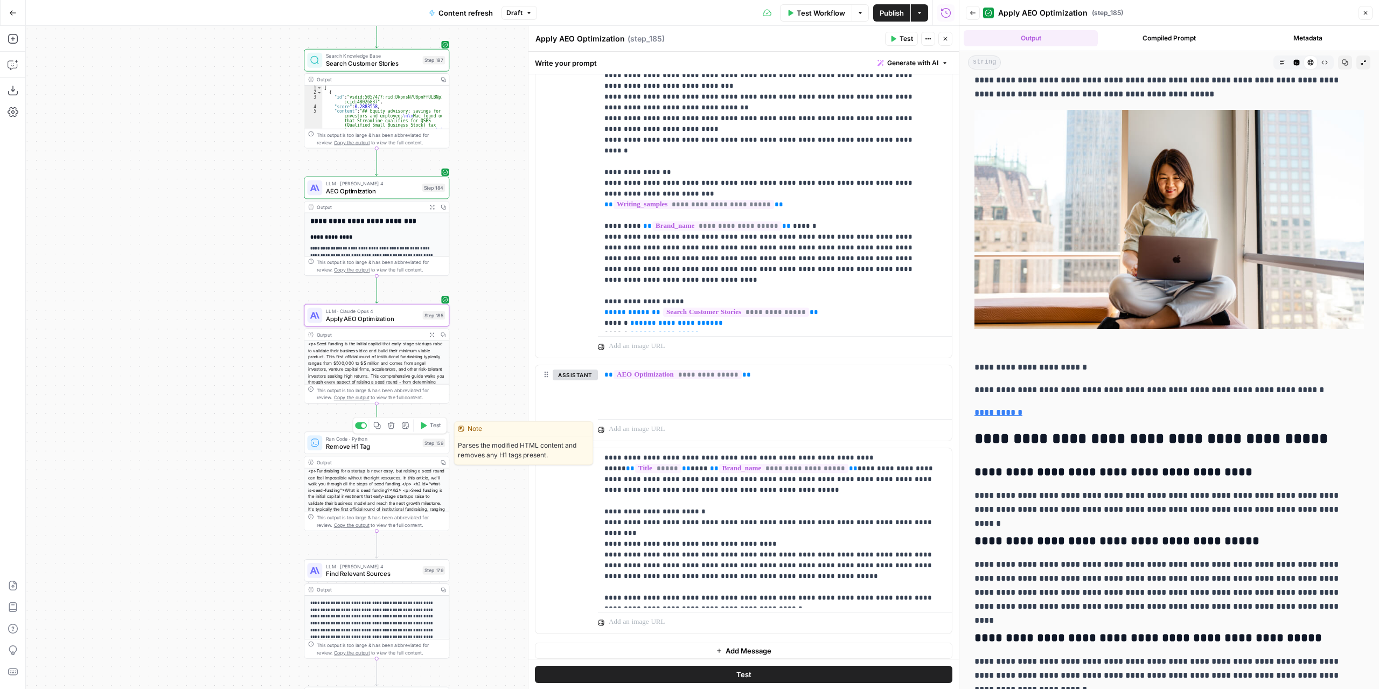
click at [434, 424] on span "Test" at bounding box center [435, 425] width 11 height 9
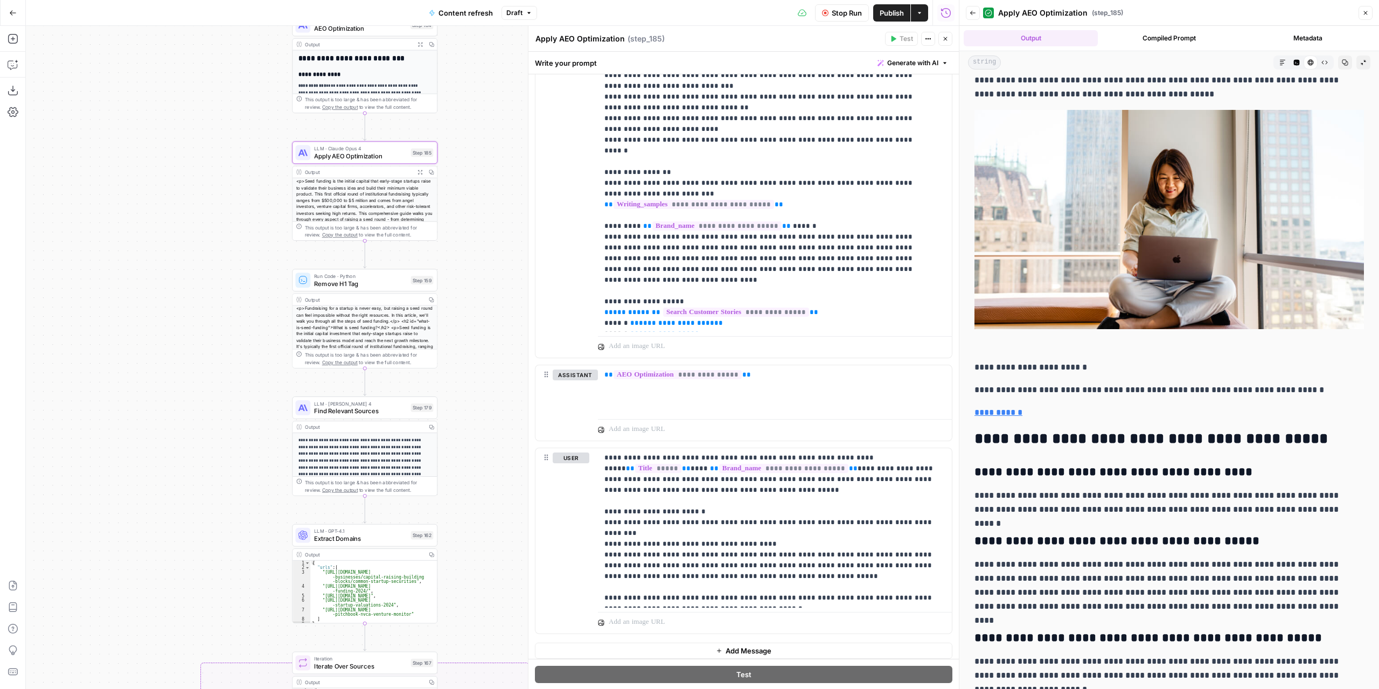
drag, startPoint x: 504, startPoint y: 524, endPoint x: 492, endPoint y: 363, distance: 161.0
click at [492, 363] on div "true false false true false true Workflow Set Inputs Inputs Power Agent Identif…" at bounding box center [492, 357] width 933 height 663
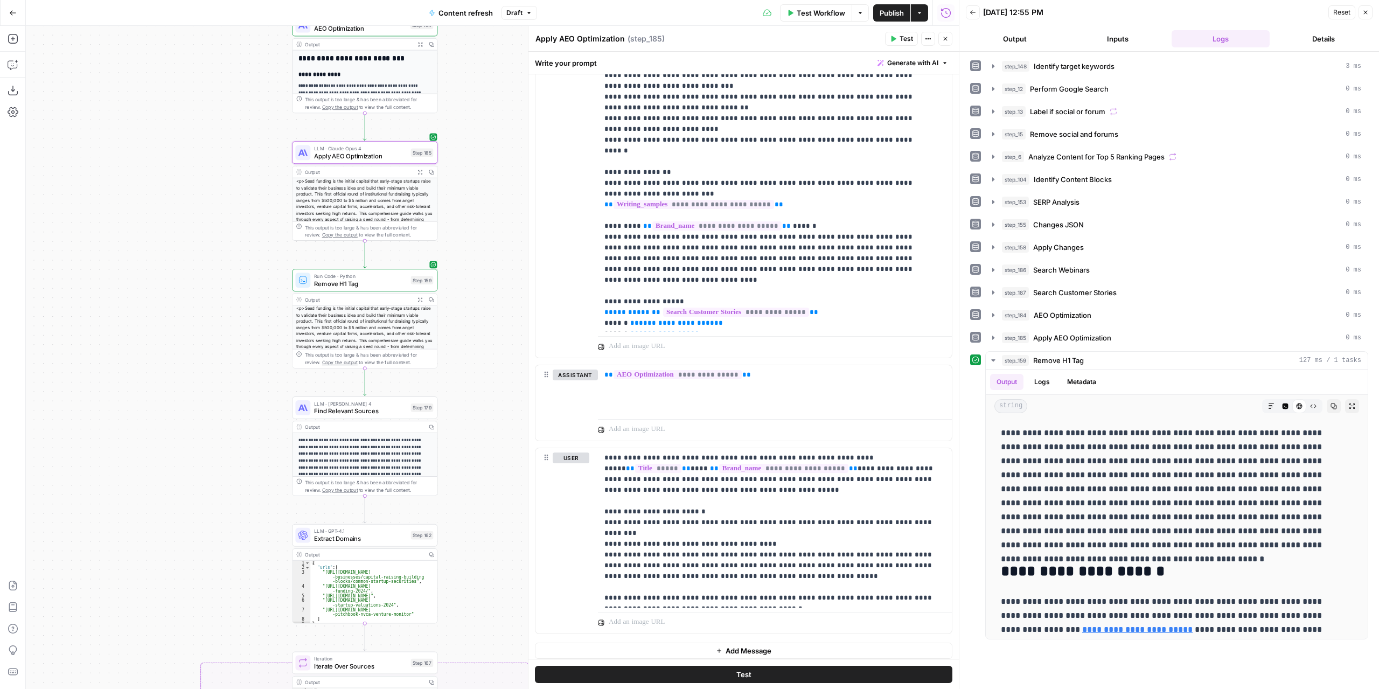
click at [1005, 40] on button "Output" at bounding box center [1015, 38] width 99 height 17
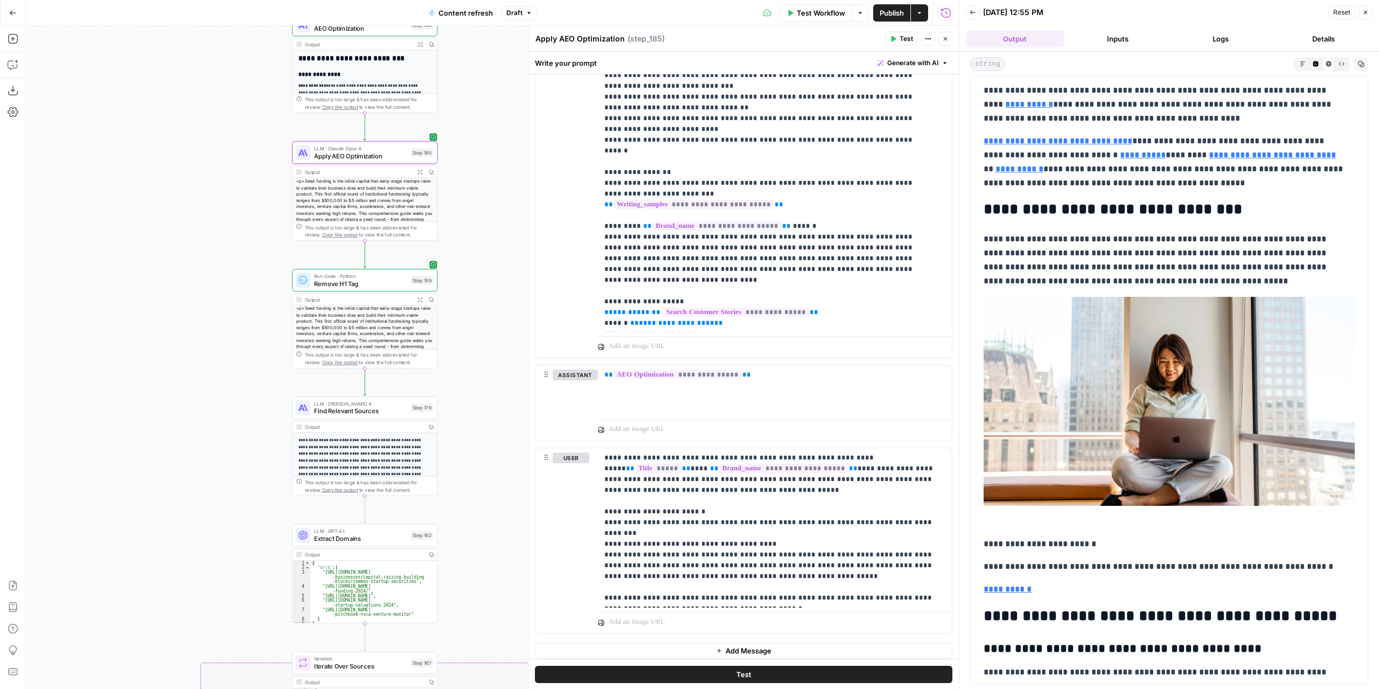
scroll to position [4476, 0]
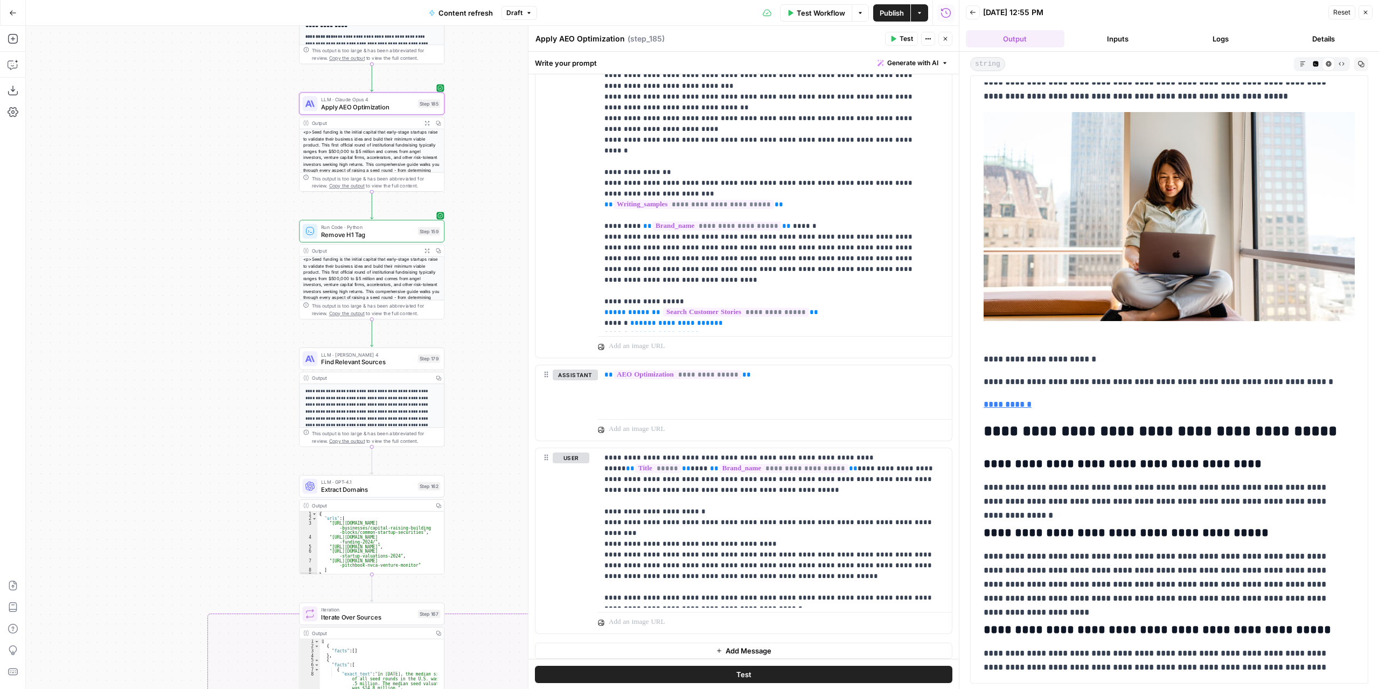
drag, startPoint x: 494, startPoint y: 506, endPoint x: 489, endPoint y: 210, distance: 296.4
click at [499, 232] on div "true false false true false true Workflow Set Inputs Inputs Power Agent Identif…" at bounding box center [492, 357] width 933 height 663
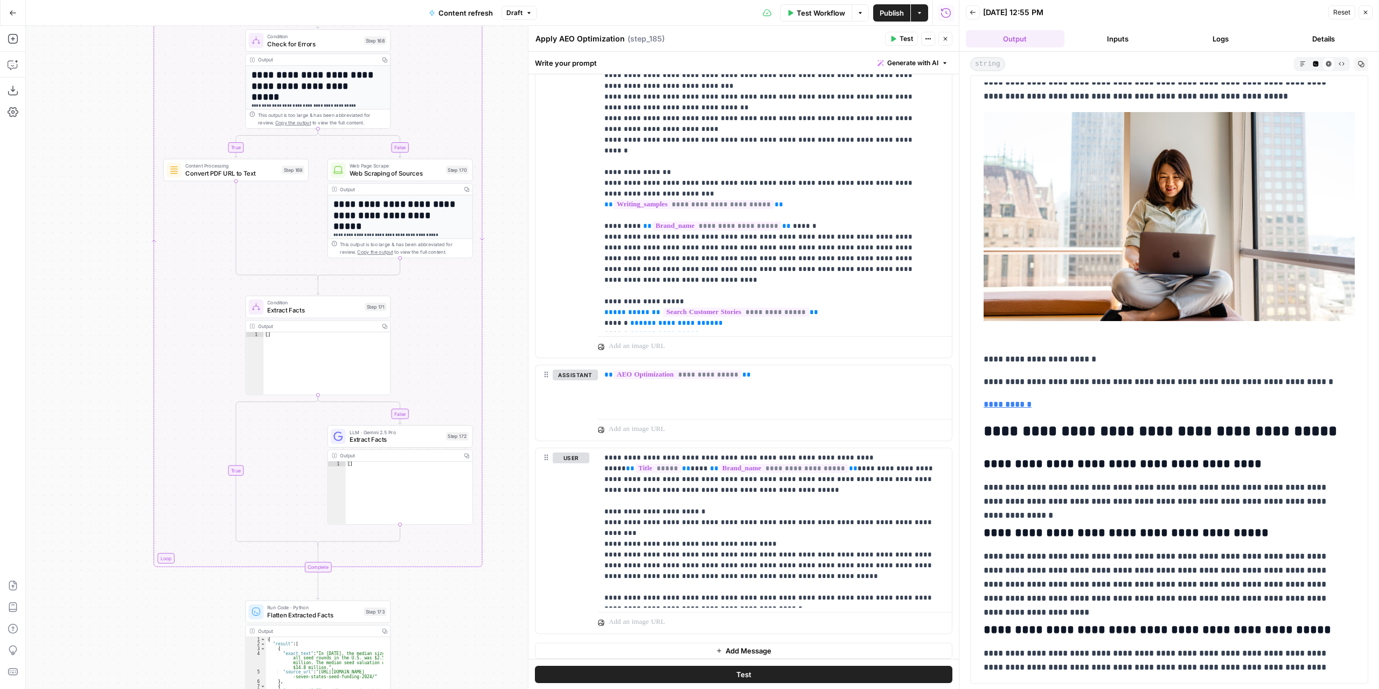
drag, startPoint x: 159, startPoint y: 559, endPoint x: 100, endPoint y: 79, distance: 483.7
click at [103, 86] on div "true false false true false true Workflow Set Inputs Inputs Power Agent Identif…" at bounding box center [492, 357] width 933 height 663
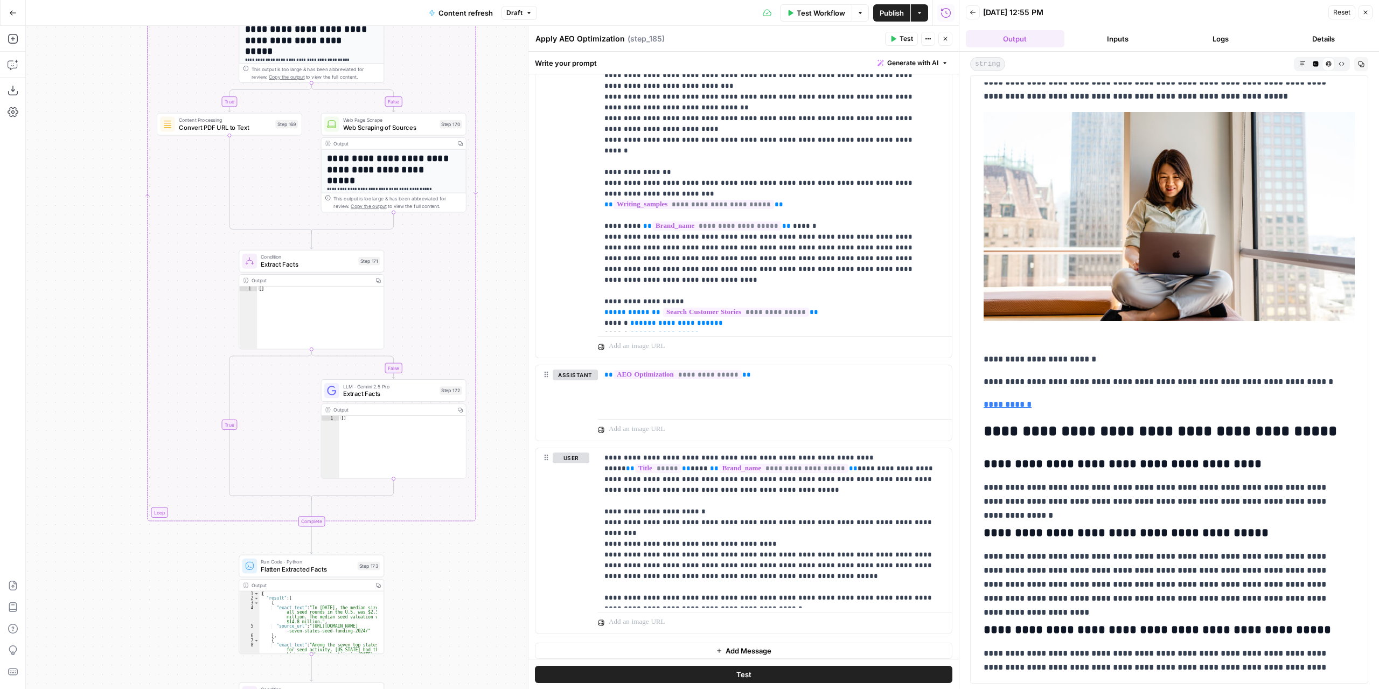
drag, startPoint x: 431, startPoint y: 609, endPoint x: 436, endPoint y: 399, distance: 210.2
click at [408, 237] on div "true false false true false true Workflow Set Inputs Inputs Power Agent Identif…" at bounding box center [492, 357] width 933 height 663
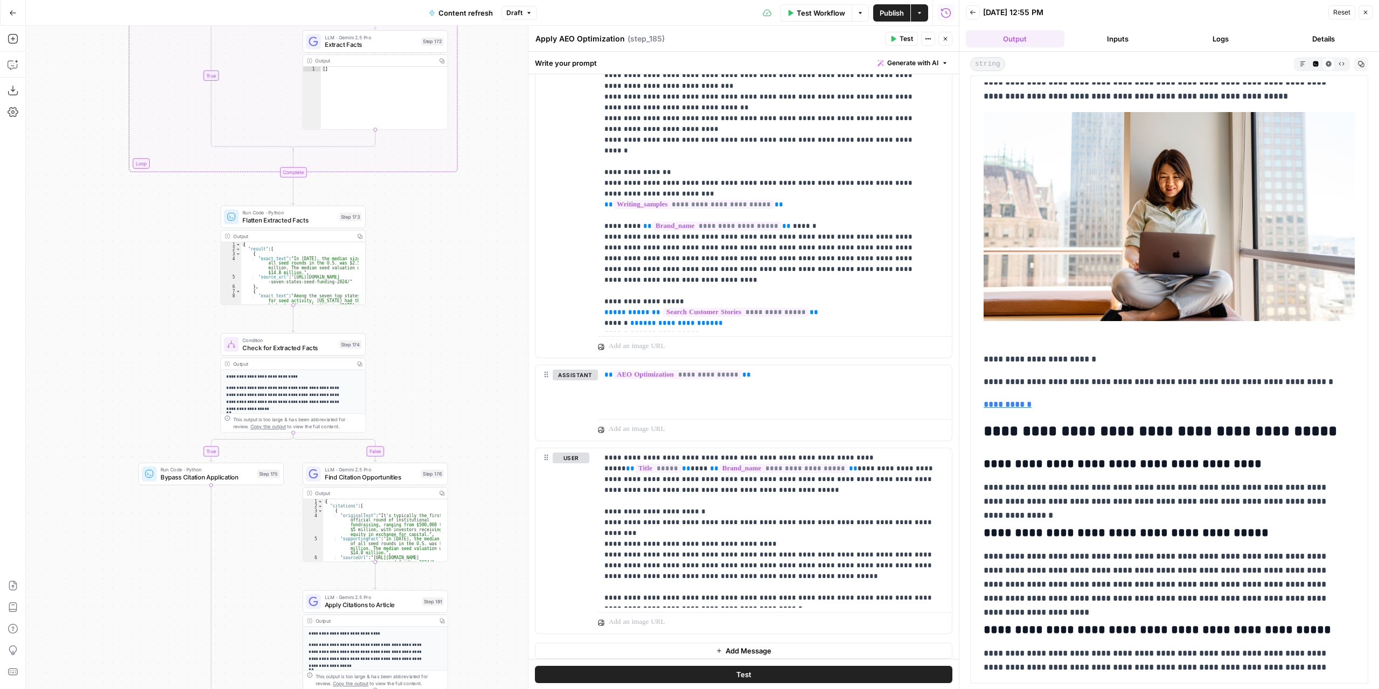
drag, startPoint x: 480, startPoint y: 573, endPoint x: 485, endPoint y: 466, distance: 107.9
click at [489, 481] on div "true false false true false true Workflow Set Inputs Inputs Power Agent Identif…" at bounding box center [492, 357] width 933 height 663
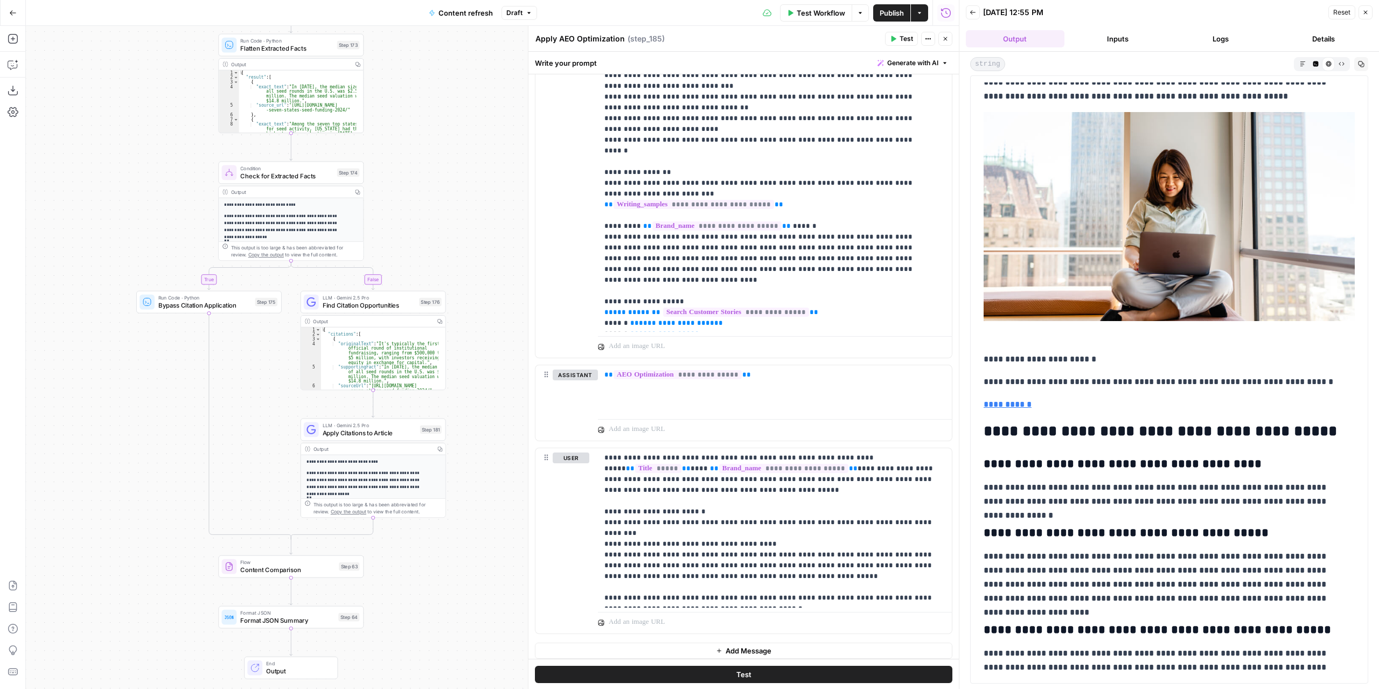
drag, startPoint x: 499, startPoint y: 479, endPoint x: 488, endPoint y: 392, distance: 87.9
click at [488, 392] on div "true false false true false true Workflow Set Inputs Inputs Power Agent Identif…" at bounding box center [492, 357] width 933 height 663
click at [355, 191] on icon "button" at bounding box center [357, 191] width 5 height 5
click at [338, 156] on icon "button" at bounding box center [338, 154] width 6 height 6
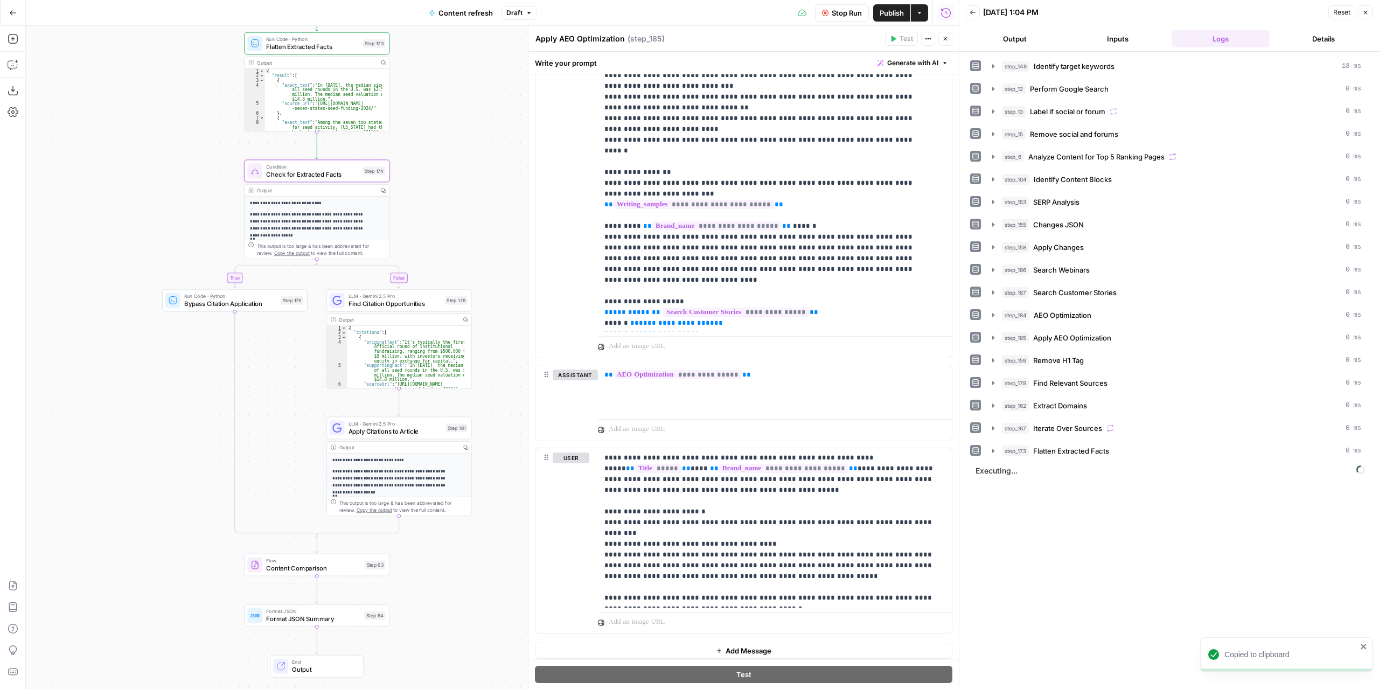
drag, startPoint x: 453, startPoint y: 232, endPoint x: 463, endPoint y: 231, distance: 10.3
click at [463, 231] on div "true false false true false true Workflow Set Inputs Inputs Power Agent Identif…" at bounding box center [492, 357] width 933 height 663
click at [946, 38] on icon "button" at bounding box center [946, 39] width 4 height 4
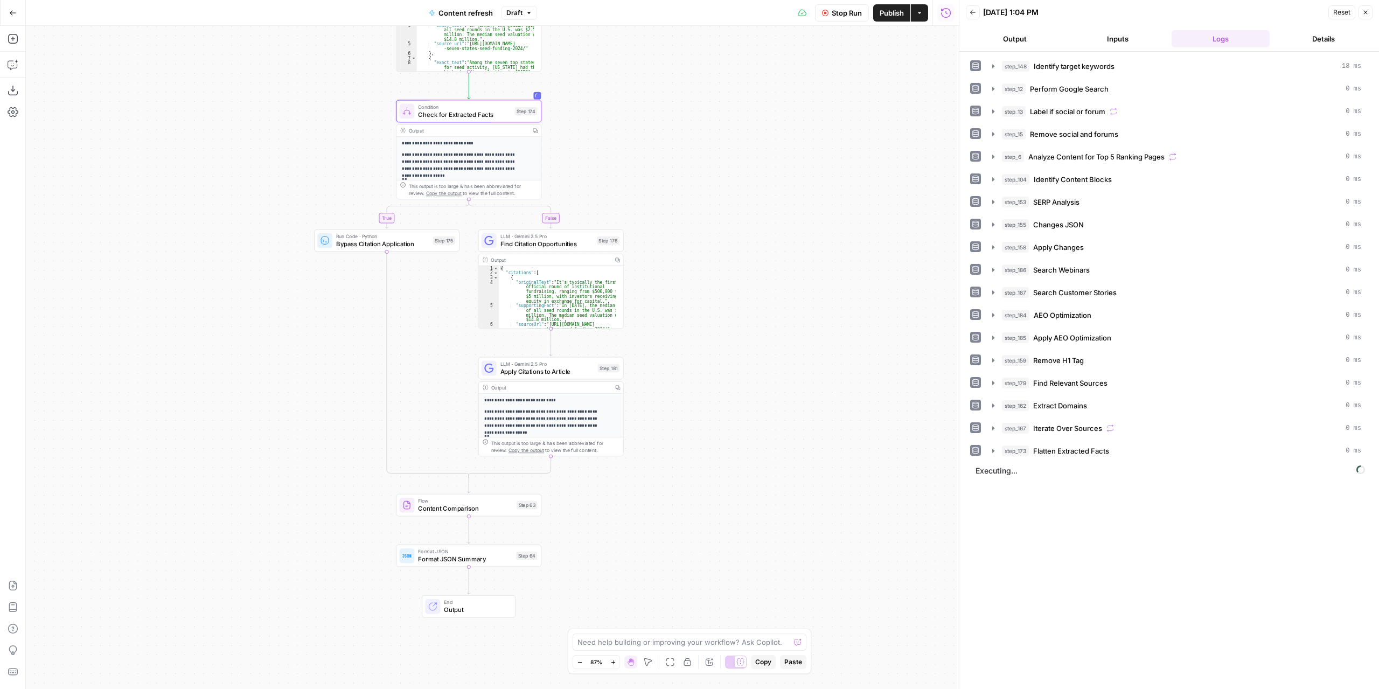
drag, startPoint x: 665, startPoint y: 369, endPoint x: 778, endPoint y: 330, distance: 119.6
click at [778, 330] on div "true false false true false true Workflow Set Inputs Inputs Power Agent Identif…" at bounding box center [492, 357] width 933 height 663
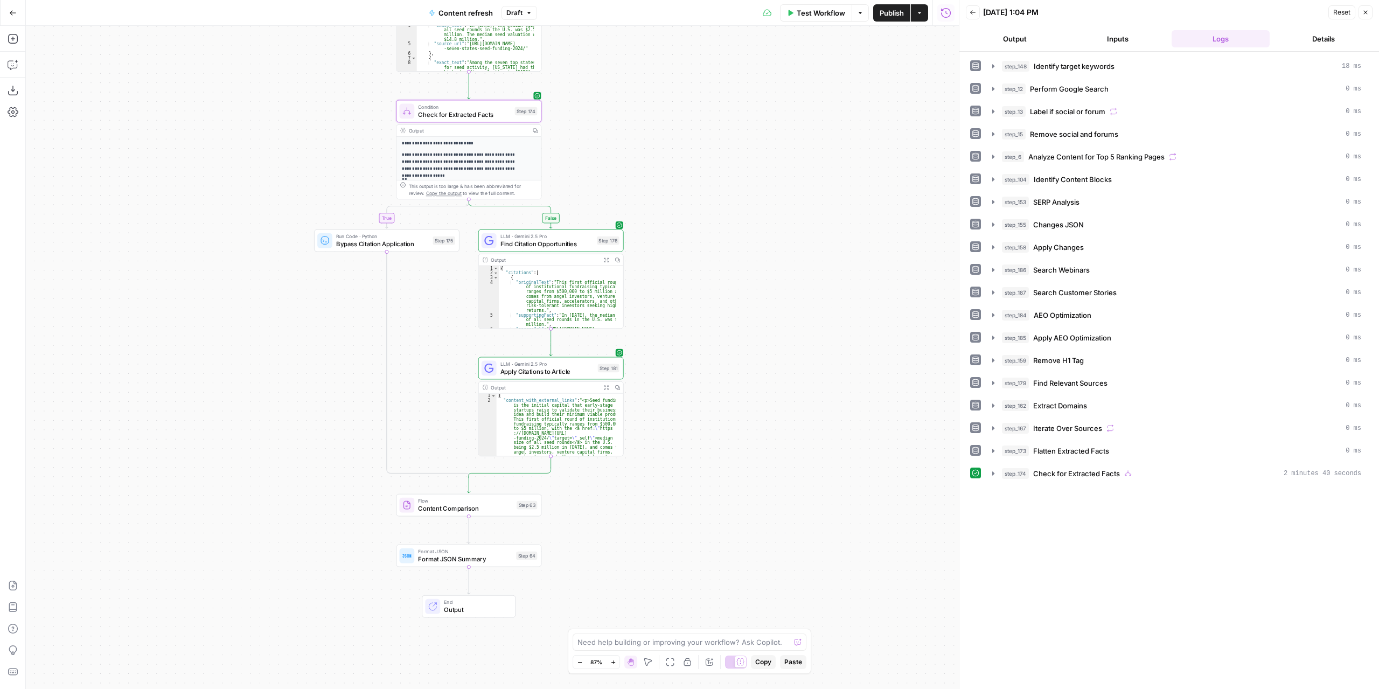
click at [606, 387] on icon "button" at bounding box center [606, 387] width 5 height 5
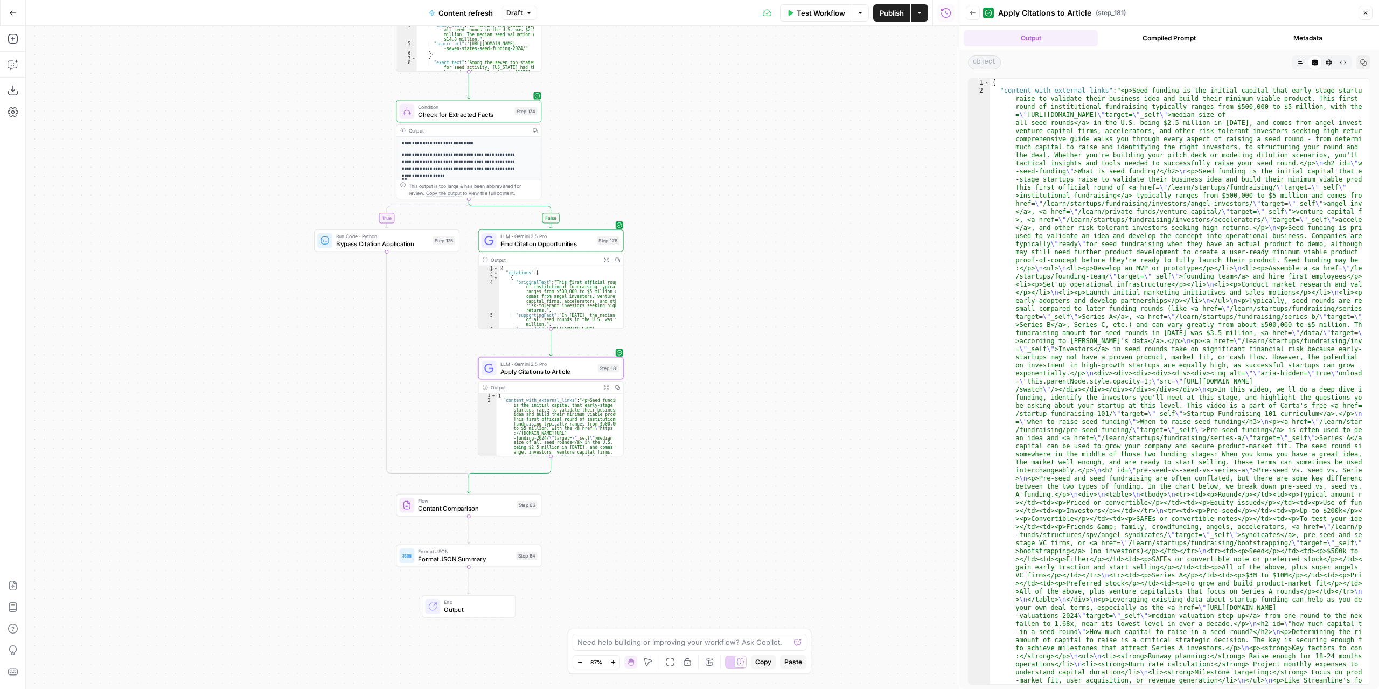
click at [1302, 62] on icon "button" at bounding box center [1301, 62] width 6 height 6
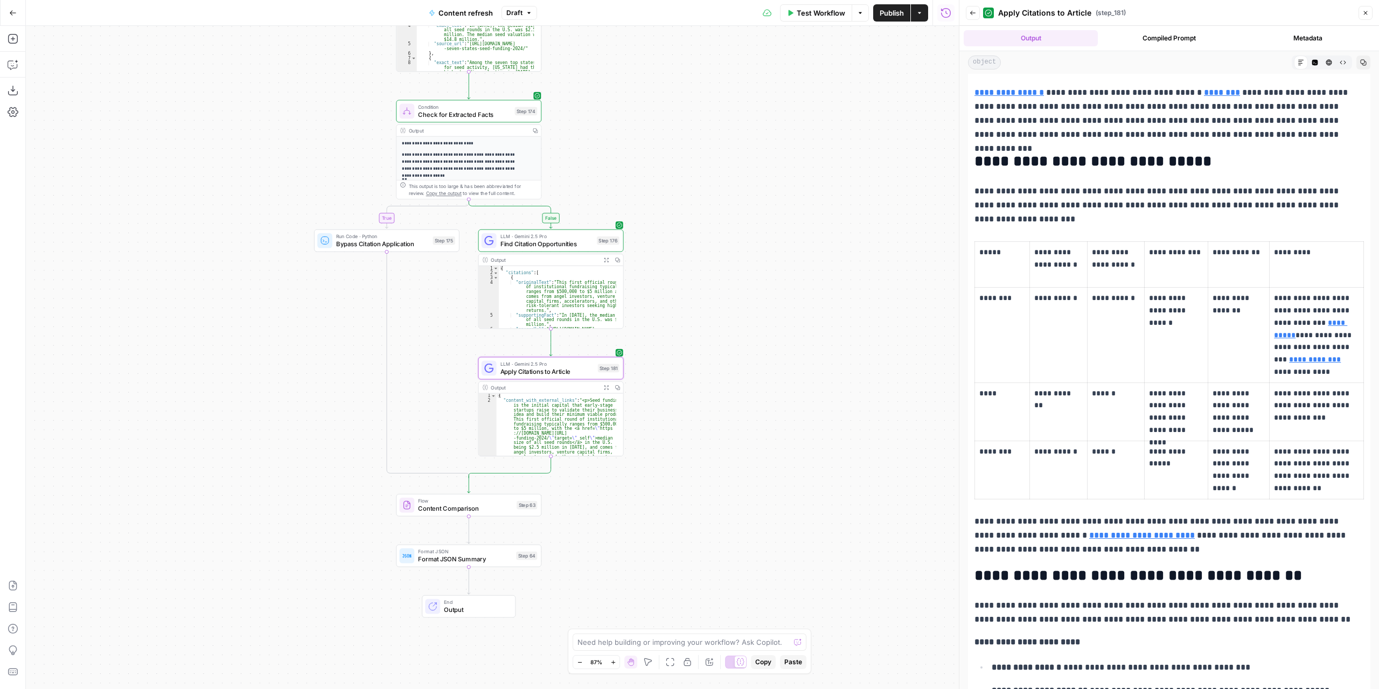
scroll to position [862, 0]
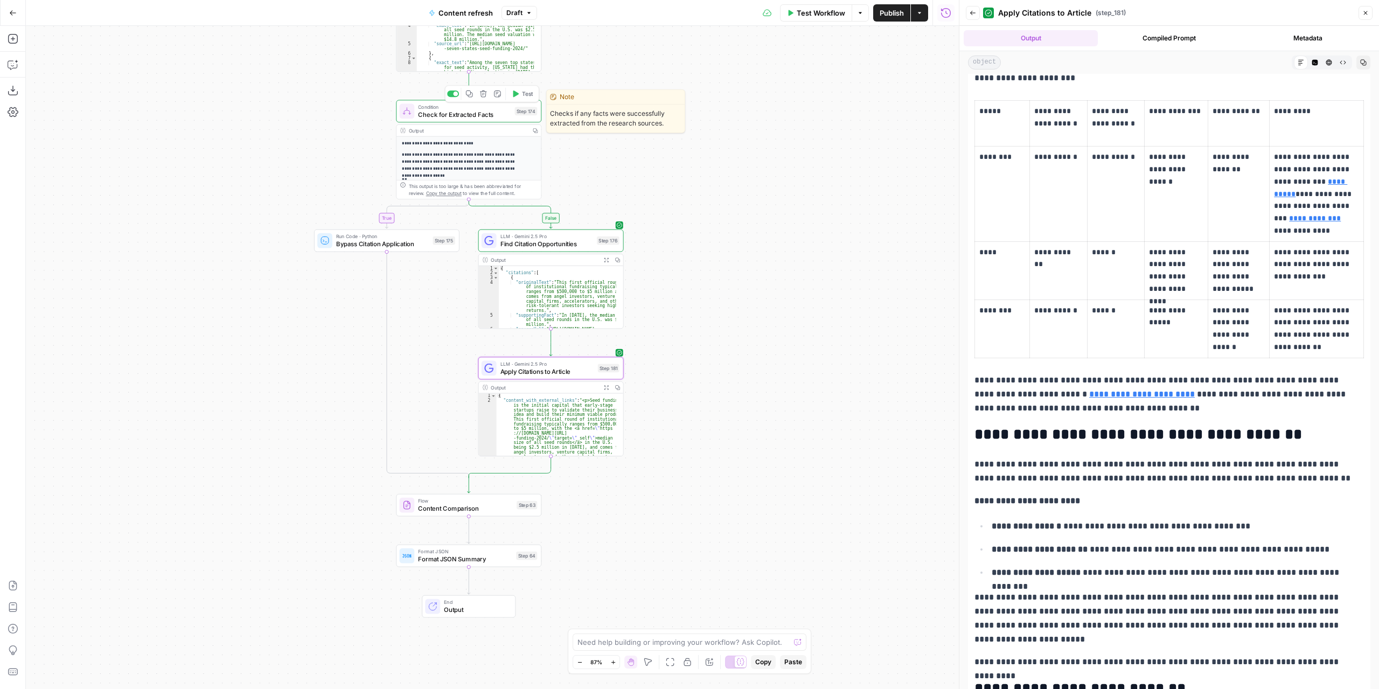
click at [502, 114] on span "Check for Extracted Facts" at bounding box center [464, 114] width 93 height 9
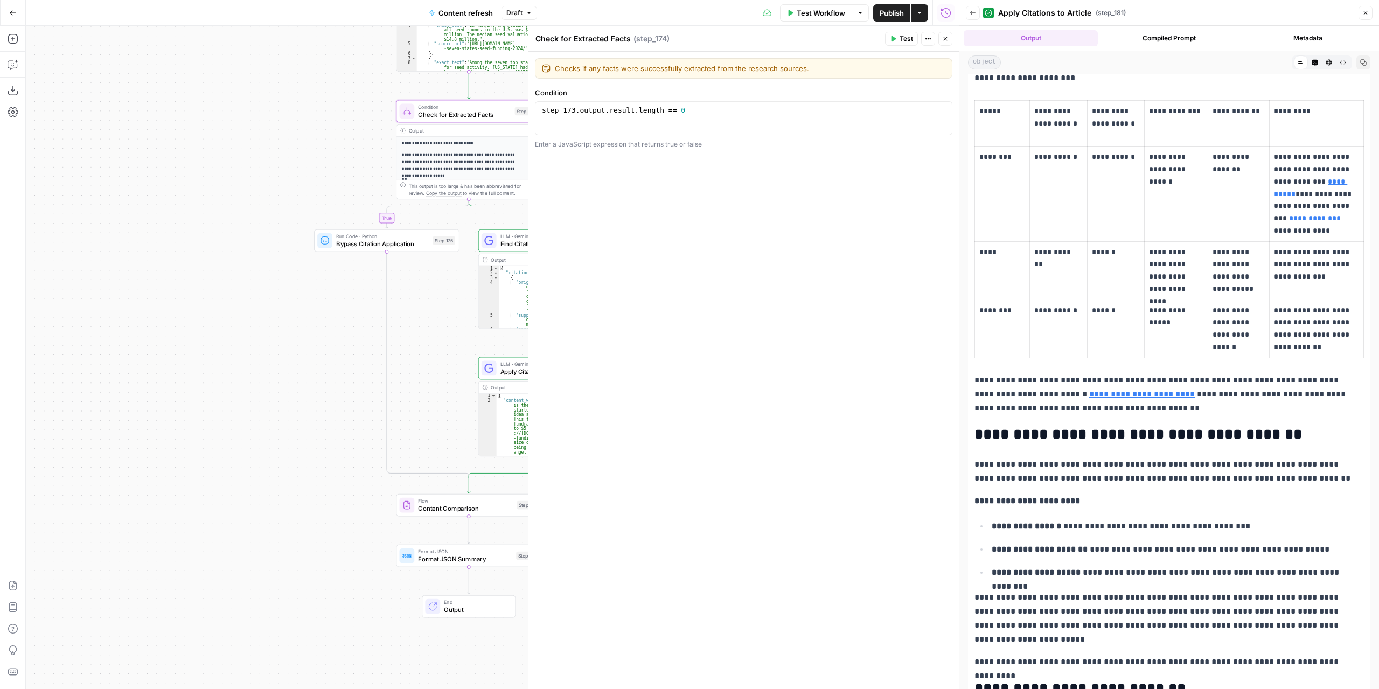
click at [942, 39] on icon "button" at bounding box center [945, 39] width 6 height 6
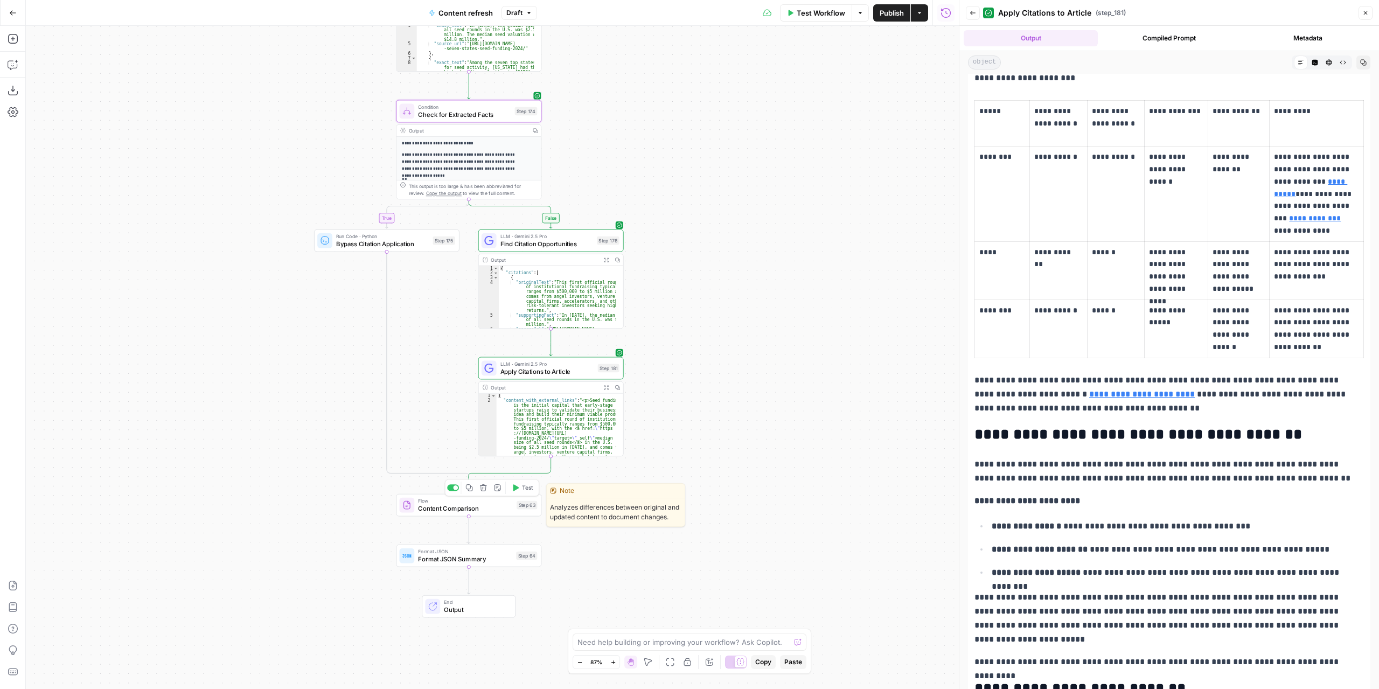
click at [514, 490] on icon "button" at bounding box center [516, 487] width 6 height 6
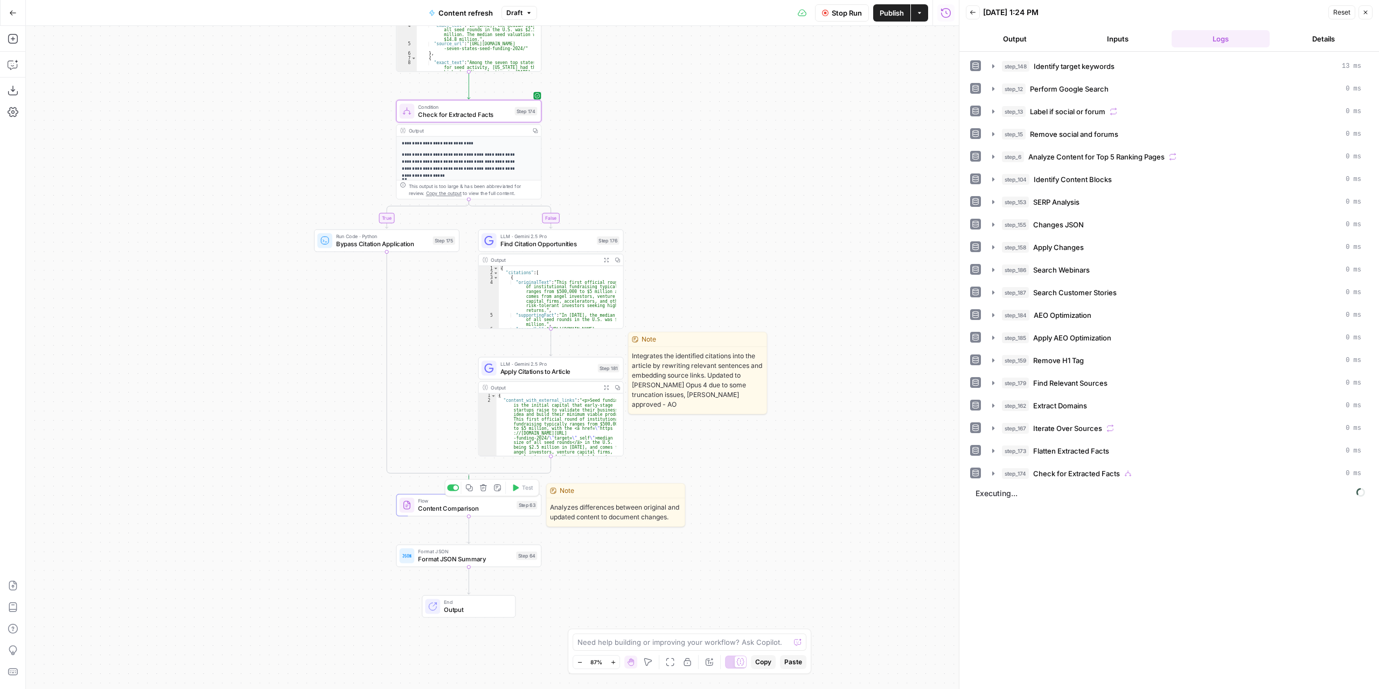
click at [564, 374] on span "Apply Citations to Article" at bounding box center [548, 371] width 94 height 9
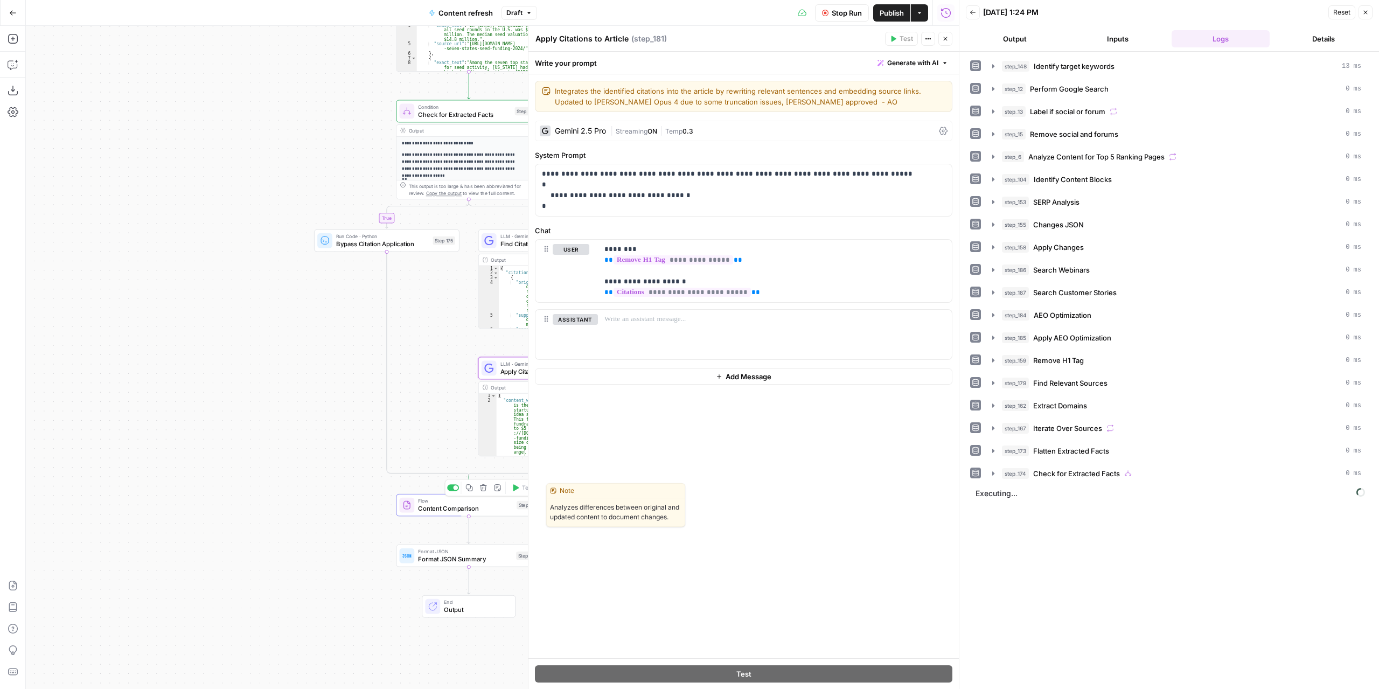
click at [628, 133] on span "Streaming" at bounding box center [632, 131] width 32 height 8
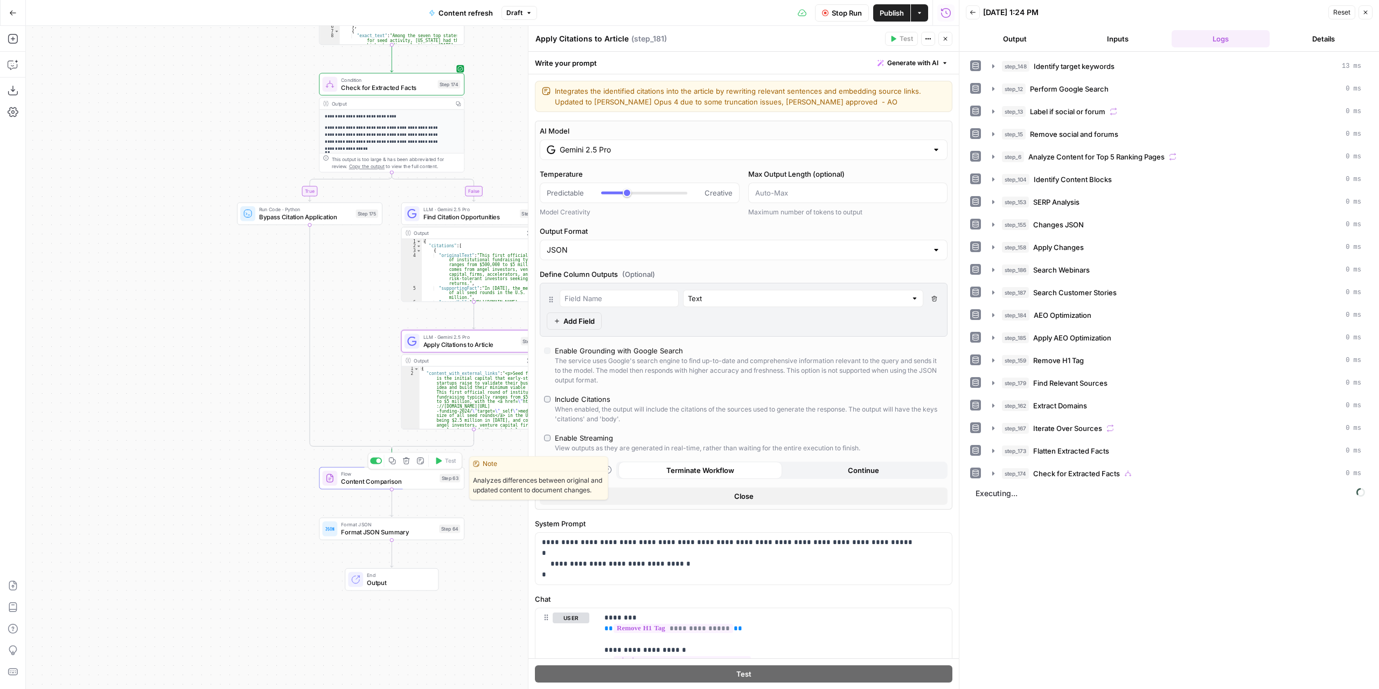
click at [210, 337] on div "true false false true false true Workflow Set Inputs Inputs Power Agent Identif…" at bounding box center [492, 357] width 933 height 663
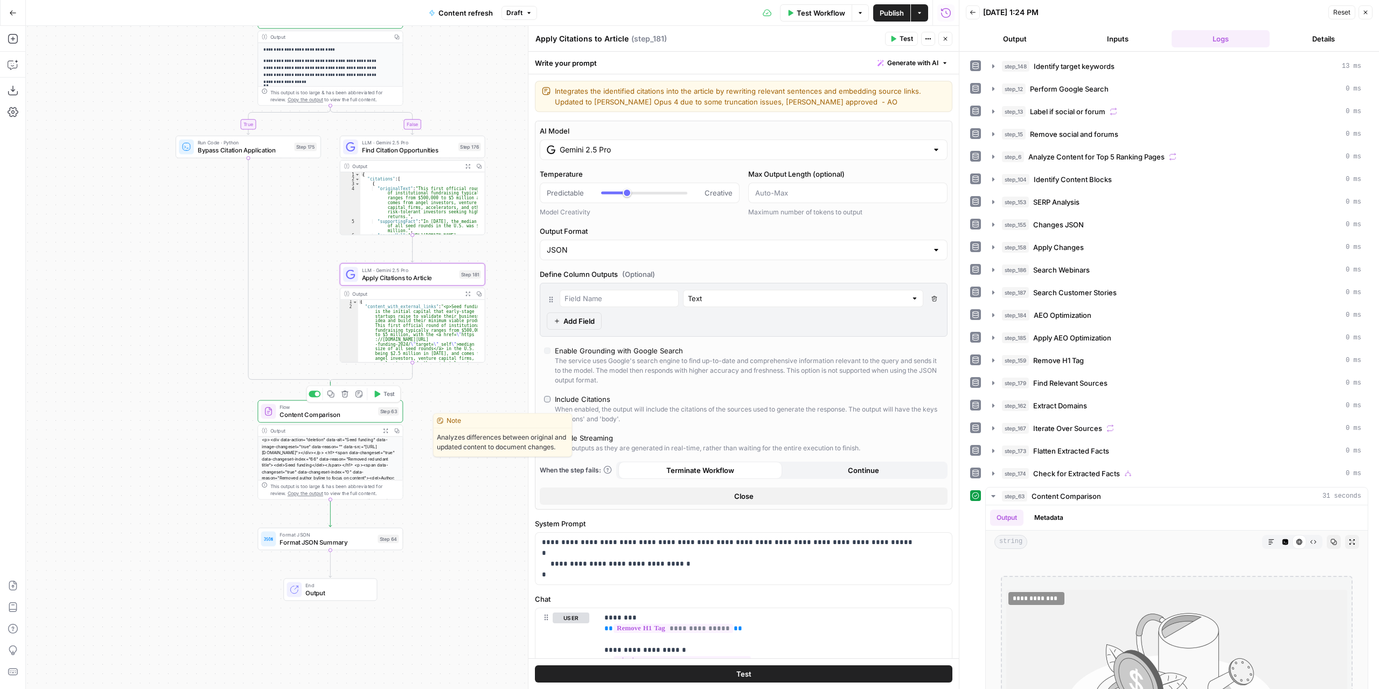
drag, startPoint x: 488, startPoint y: 578, endPoint x: 425, endPoint y: 505, distance: 96.7
click at [425, 508] on div "true false false true false true Workflow Set Inputs Inputs Power Agent Identif…" at bounding box center [492, 357] width 933 height 663
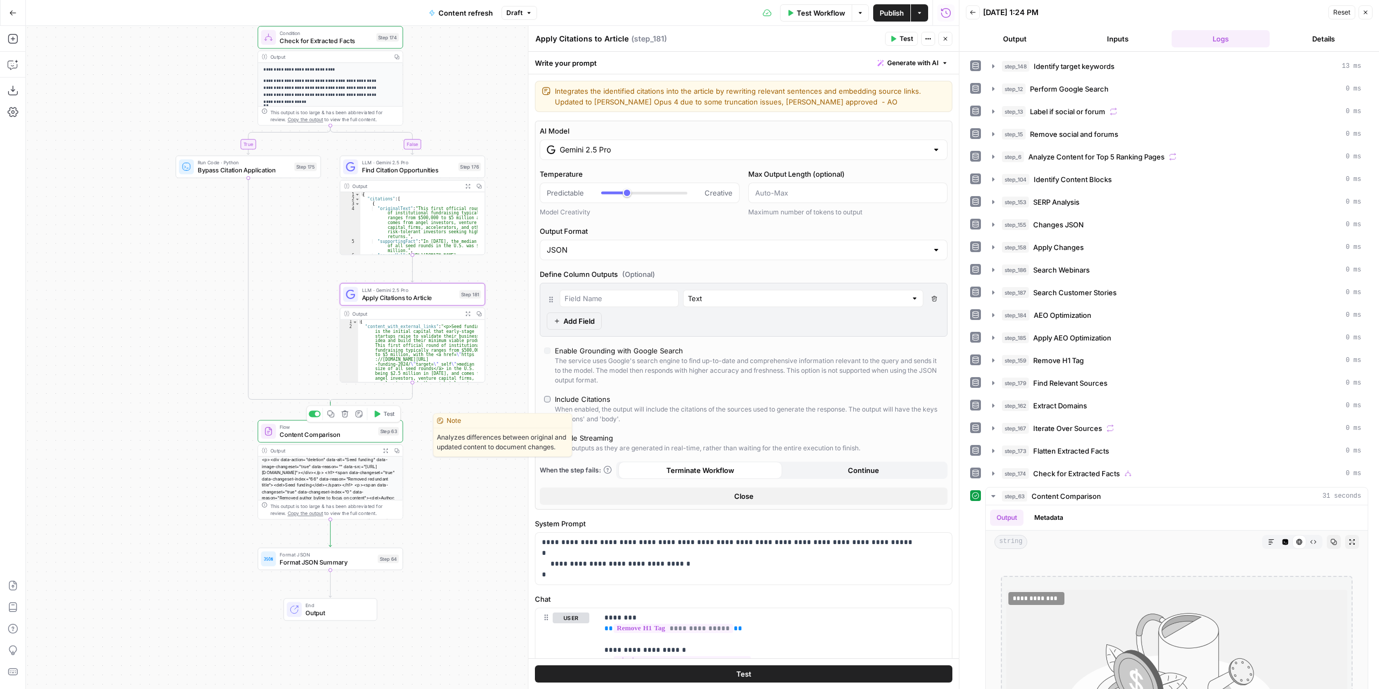
click at [464, 109] on div "true false false true false true Workflow Set Inputs Inputs Power Agent Identif…" at bounding box center [492, 357] width 933 height 663
click at [366, 57] on div "Output" at bounding box center [329, 57] width 118 height 8
click at [383, 450] on icon "button" at bounding box center [385, 450] width 5 height 5
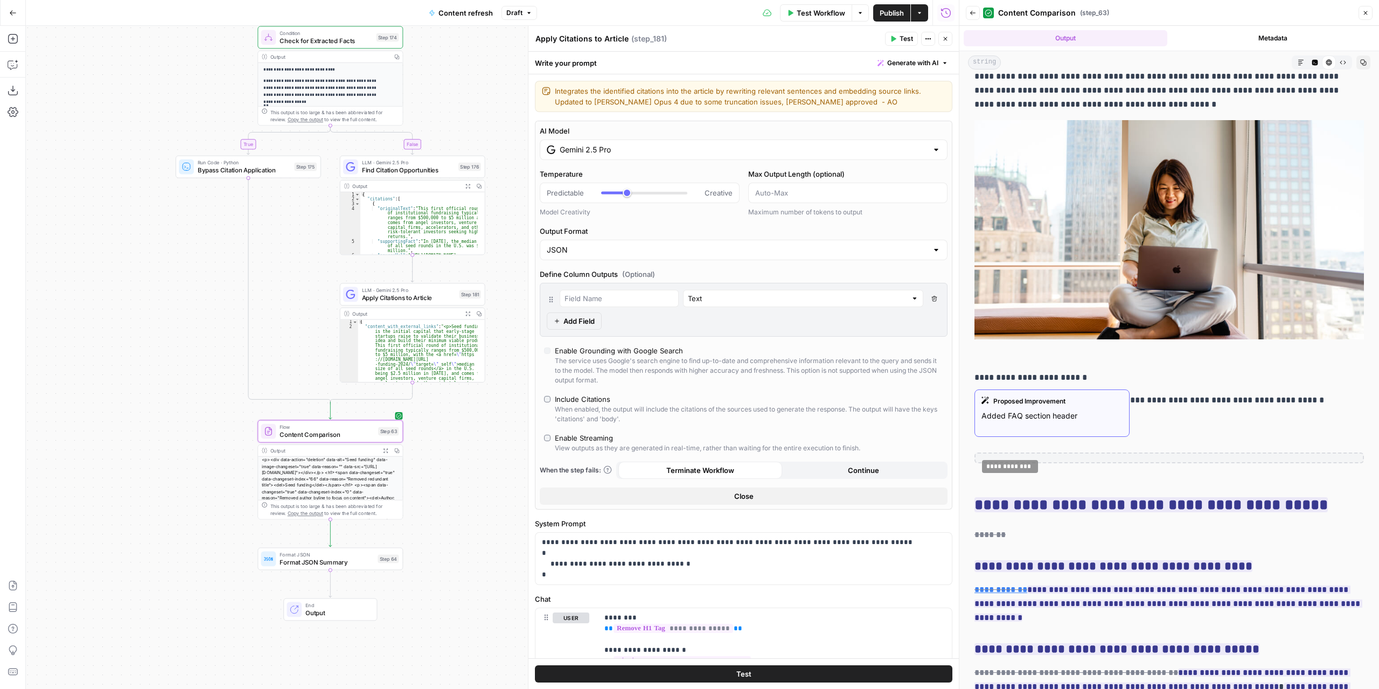
scroll to position [5730, 0]
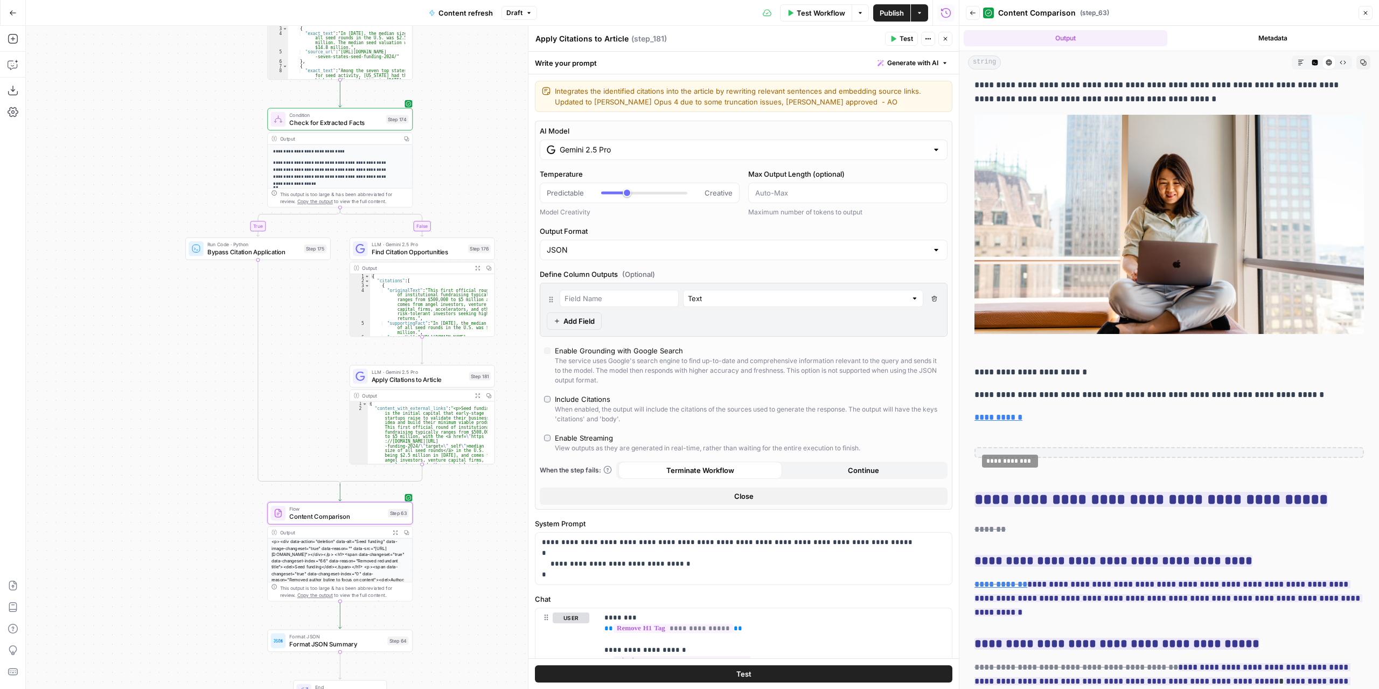
drag, startPoint x: 497, startPoint y: 458, endPoint x: 501, endPoint y: 509, distance: 50.8
click at [501, 509] on div "true false false true false true Workflow Set Inputs Inputs Power Agent Identif…" at bounding box center [492, 357] width 933 height 663
click at [363, 519] on span "Content Comparison" at bounding box center [336, 516] width 95 height 9
click at [364, 519] on span "Content Comparison" at bounding box center [336, 516] width 95 height 9
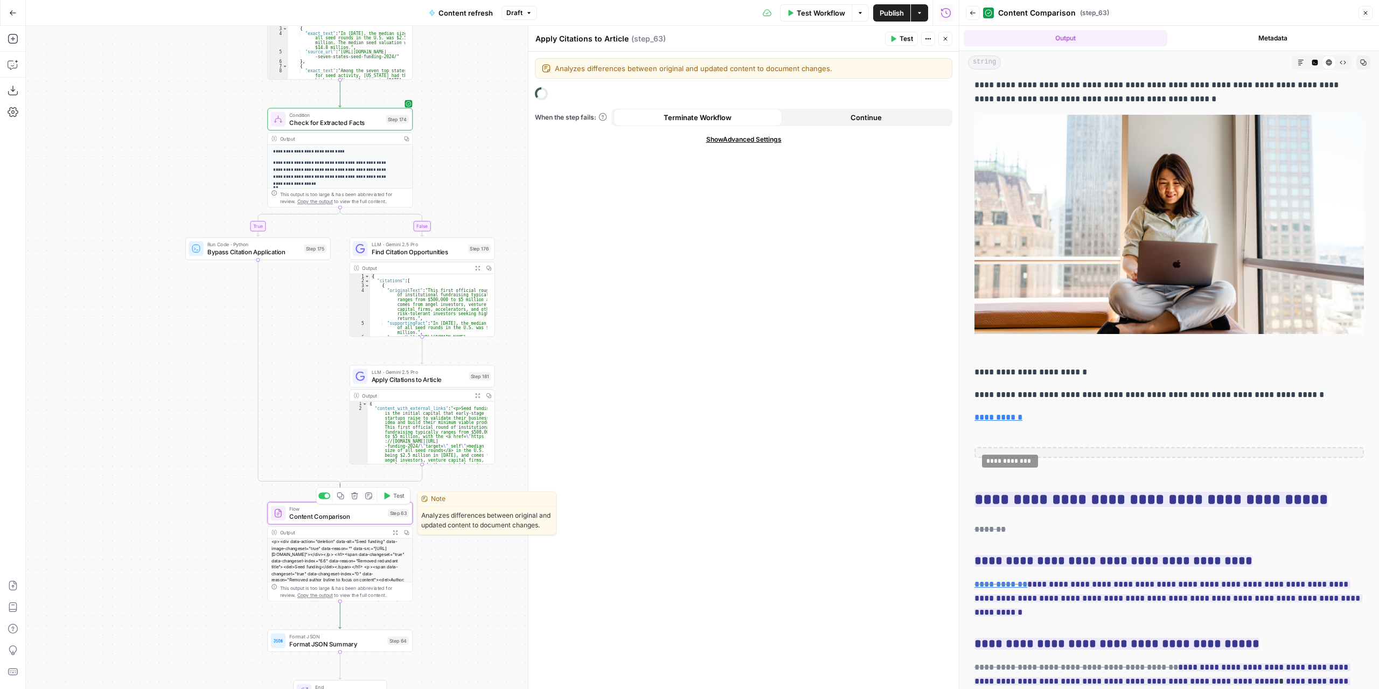
type textarea "Content Comparison"
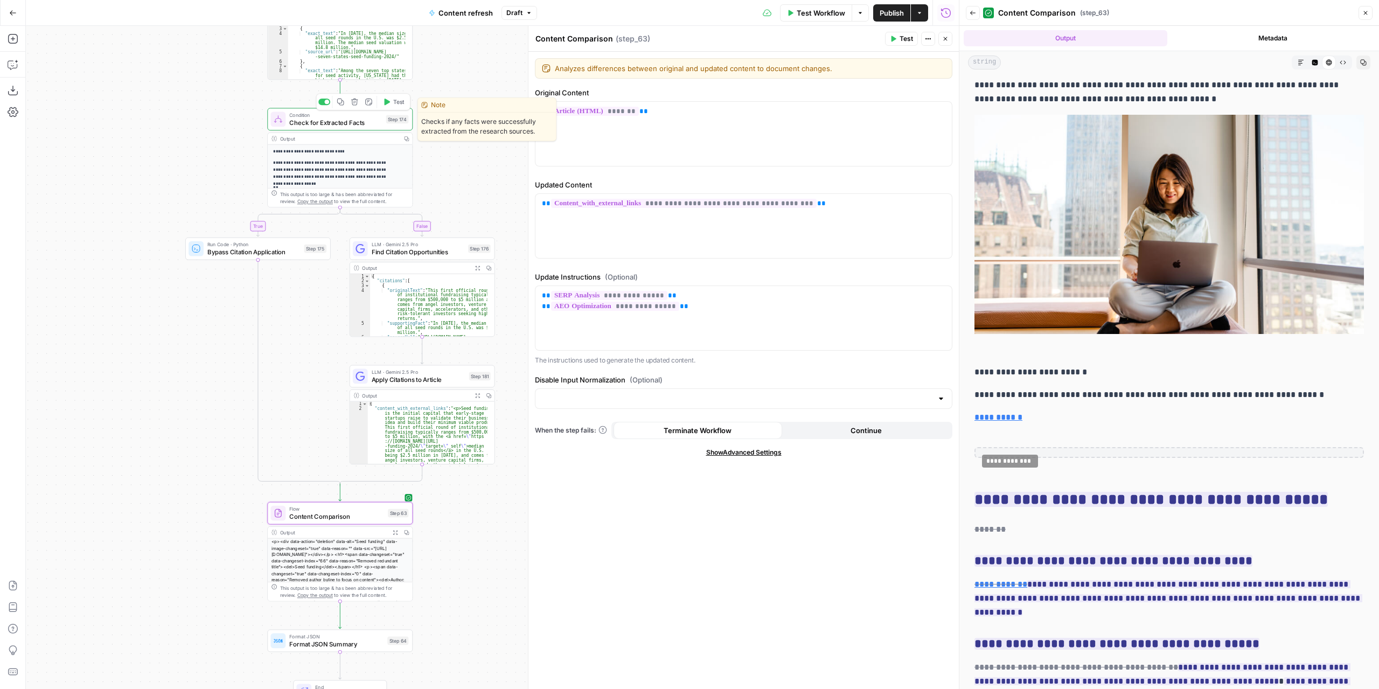
click at [362, 123] on span "Check for Extracted Facts" at bounding box center [335, 122] width 93 height 9
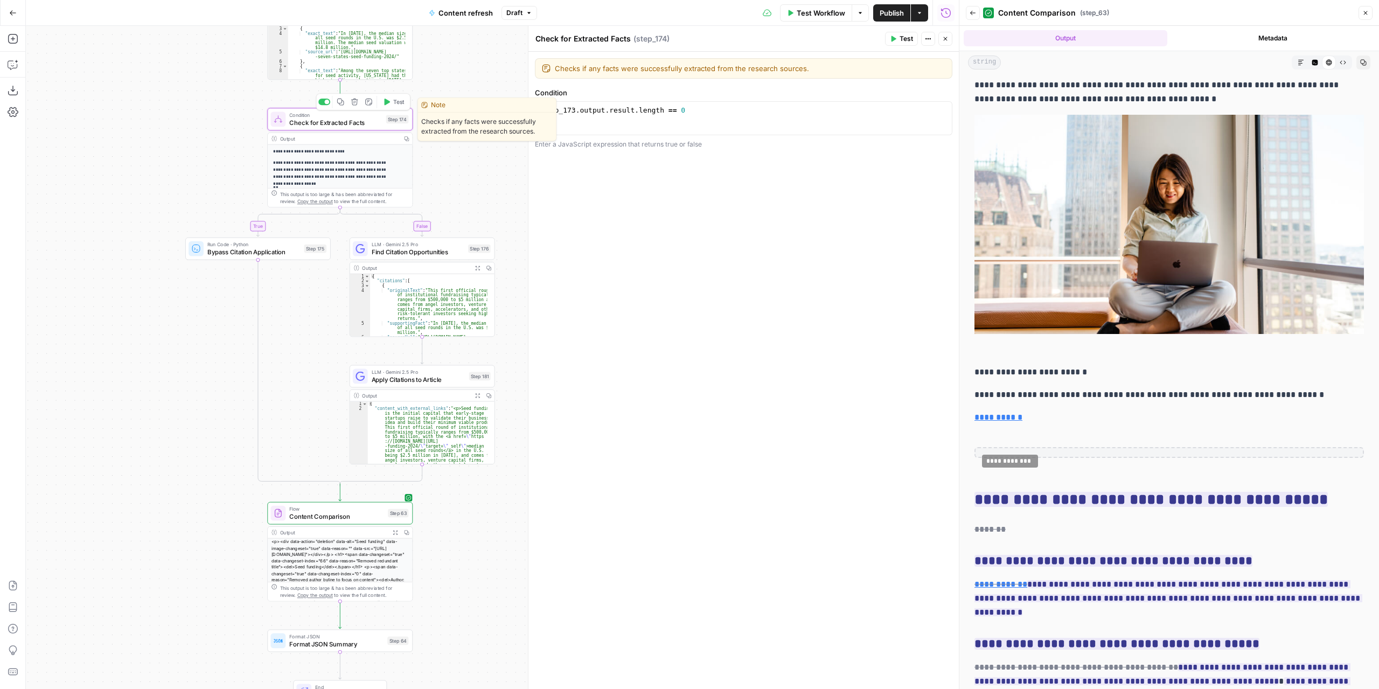
click at [391, 103] on button "Test" at bounding box center [393, 102] width 29 height 12
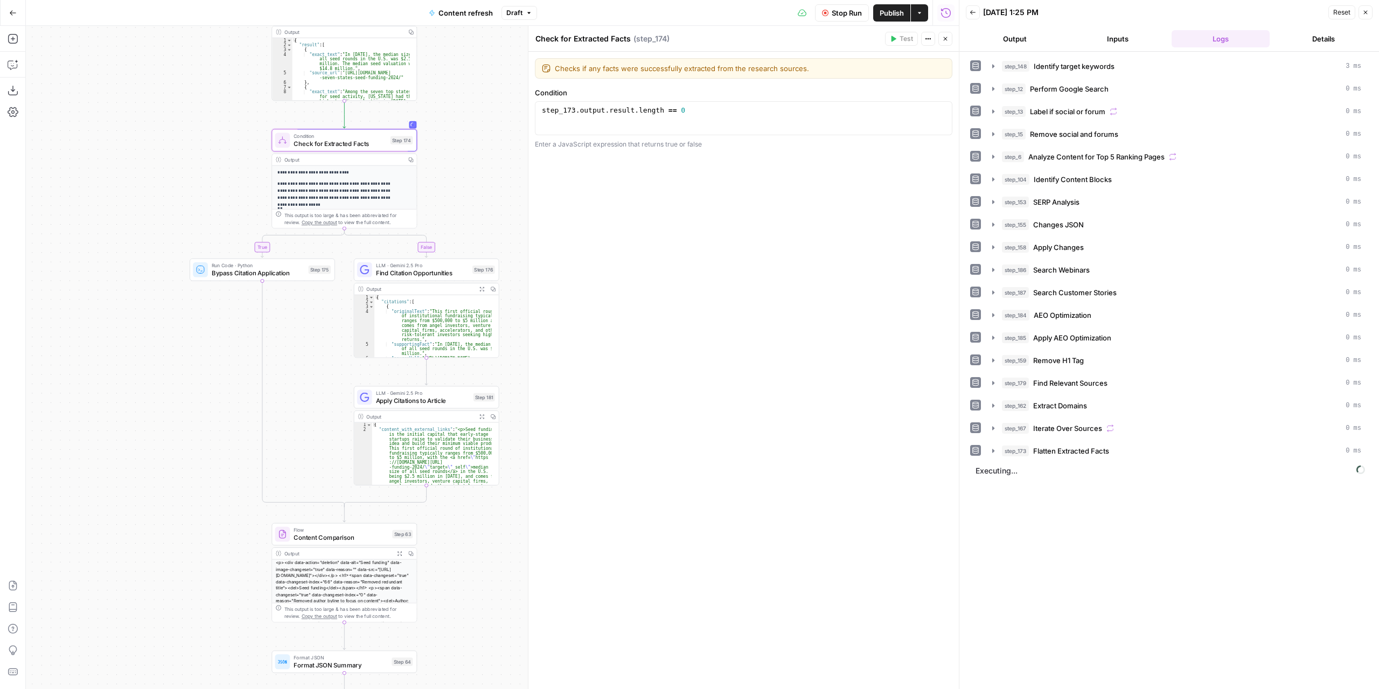
drag, startPoint x: 490, startPoint y: 187, endPoint x: 492, endPoint y: 237, distance: 50.2
click at [492, 240] on div "true false false true false true Workflow Set Inputs Inputs Power Agent Identif…" at bounding box center [492, 357] width 933 height 663
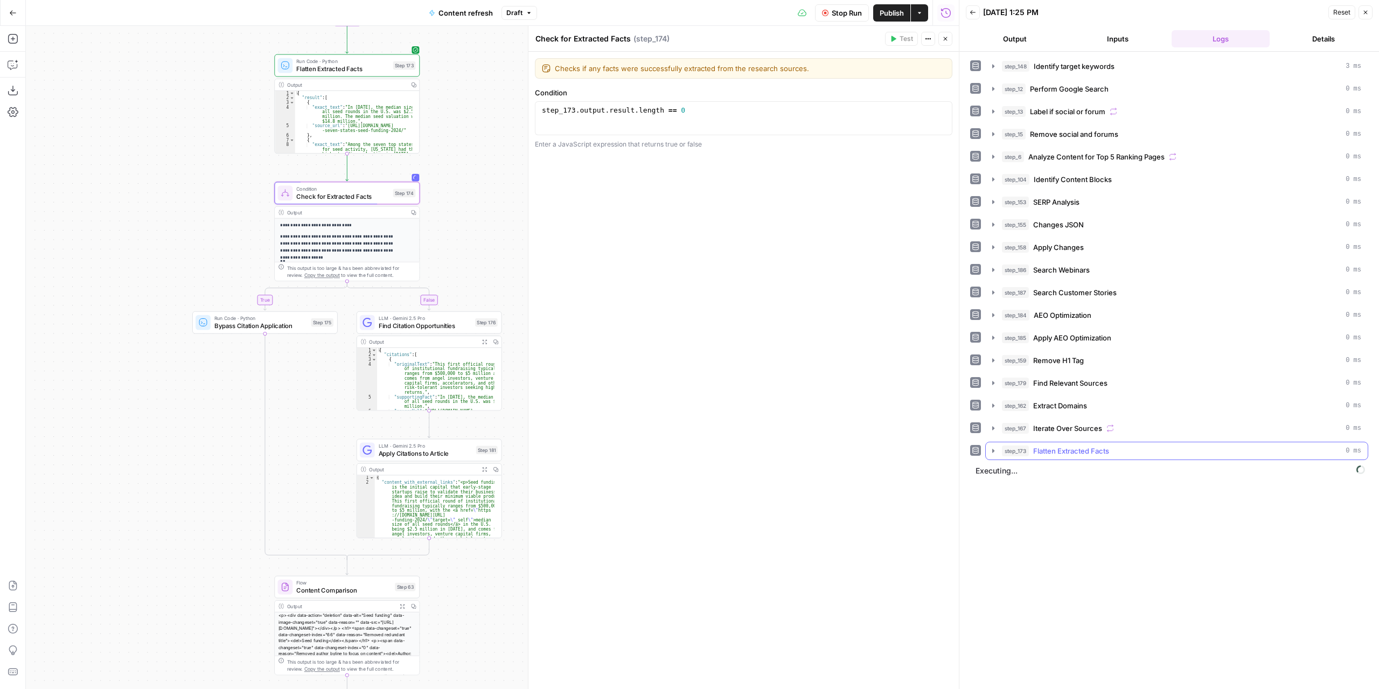
click at [995, 447] on icon "button" at bounding box center [993, 451] width 9 height 9
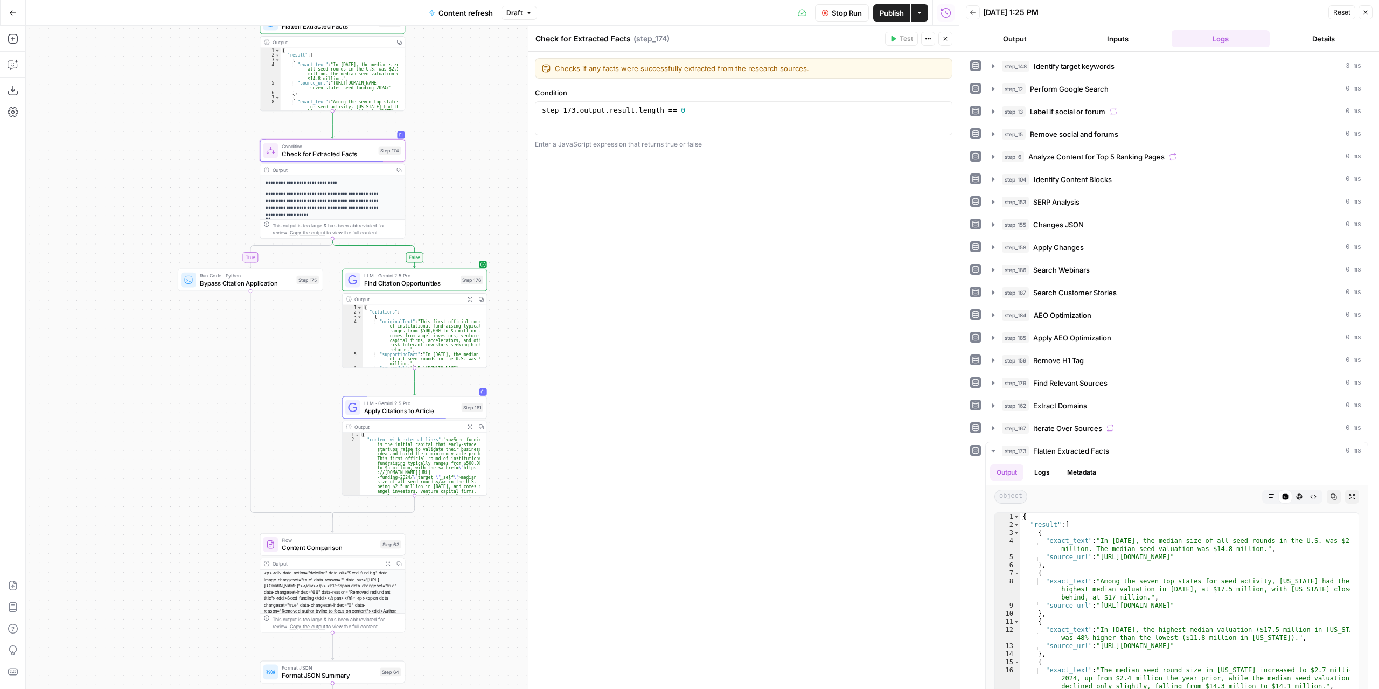
drag, startPoint x: 494, startPoint y: 216, endPoint x: 483, endPoint y: 187, distance: 31.0
click at [483, 187] on div "true false false true false true Workflow Set Inputs Inputs Power Agent Identif…" at bounding box center [492, 357] width 933 height 663
click at [992, 450] on icon "button" at bounding box center [993, 451] width 4 height 2
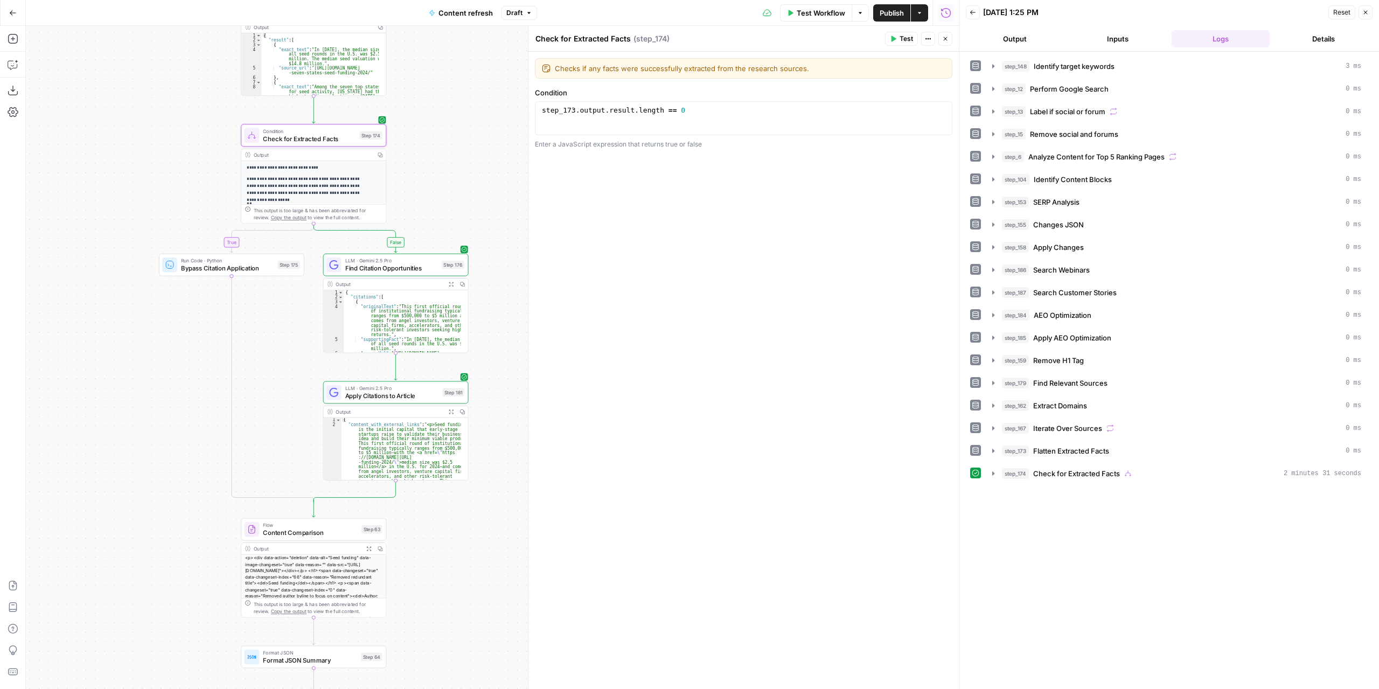
drag, startPoint x: 499, startPoint y: 531, endPoint x: 463, endPoint y: 451, distance: 87.5
click at [479, 511] on div "true false false true false true Workflow Set Inputs Inputs Power Agent Identif…" at bounding box center [492, 357] width 933 height 663
click at [450, 279] on icon "button" at bounding box center [449, 279] width 4 height 4
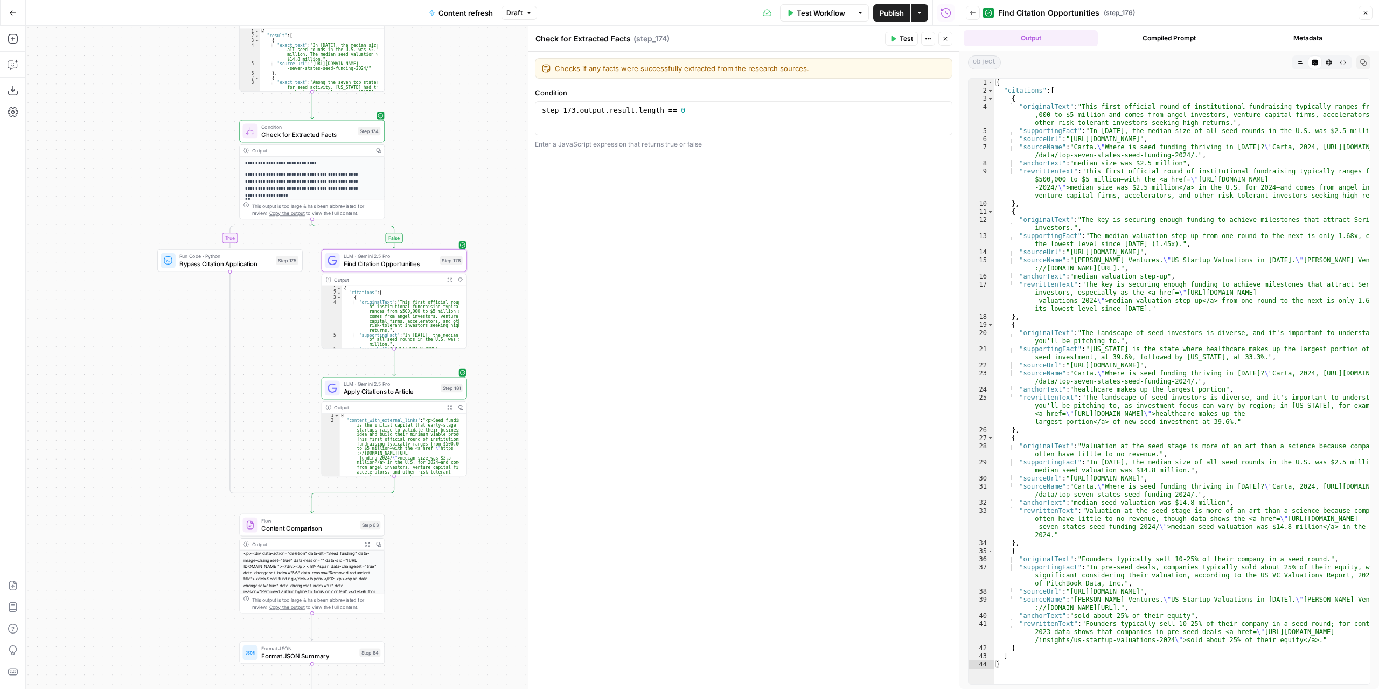
click at [450, 408] on icon "button" at bounding box center [449, 407] width 4 height 4
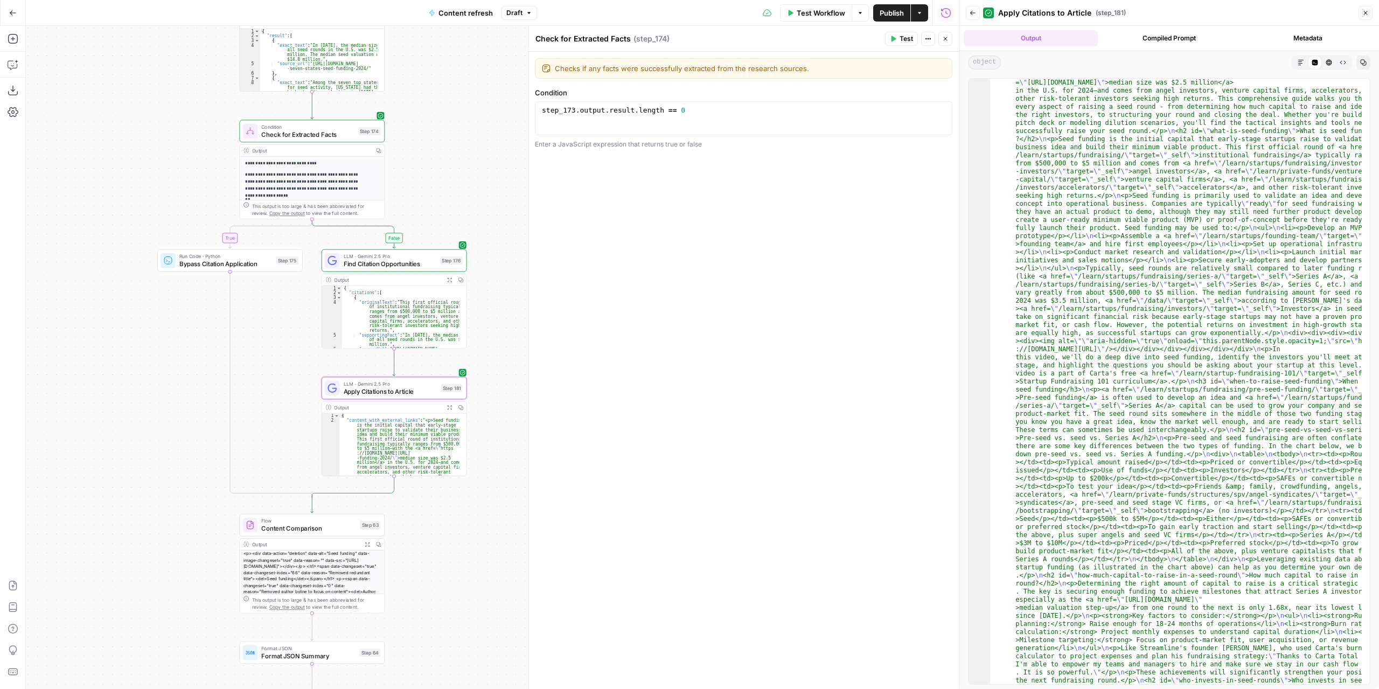
scroll to position [32, 0]
click at [1295, 69] on div "Markdown" at bounding box center [1301, 62] width 14 height 14
click at [1296, 62] on button "Markdown" at bounding box center [1301, 62] width 14 height 14
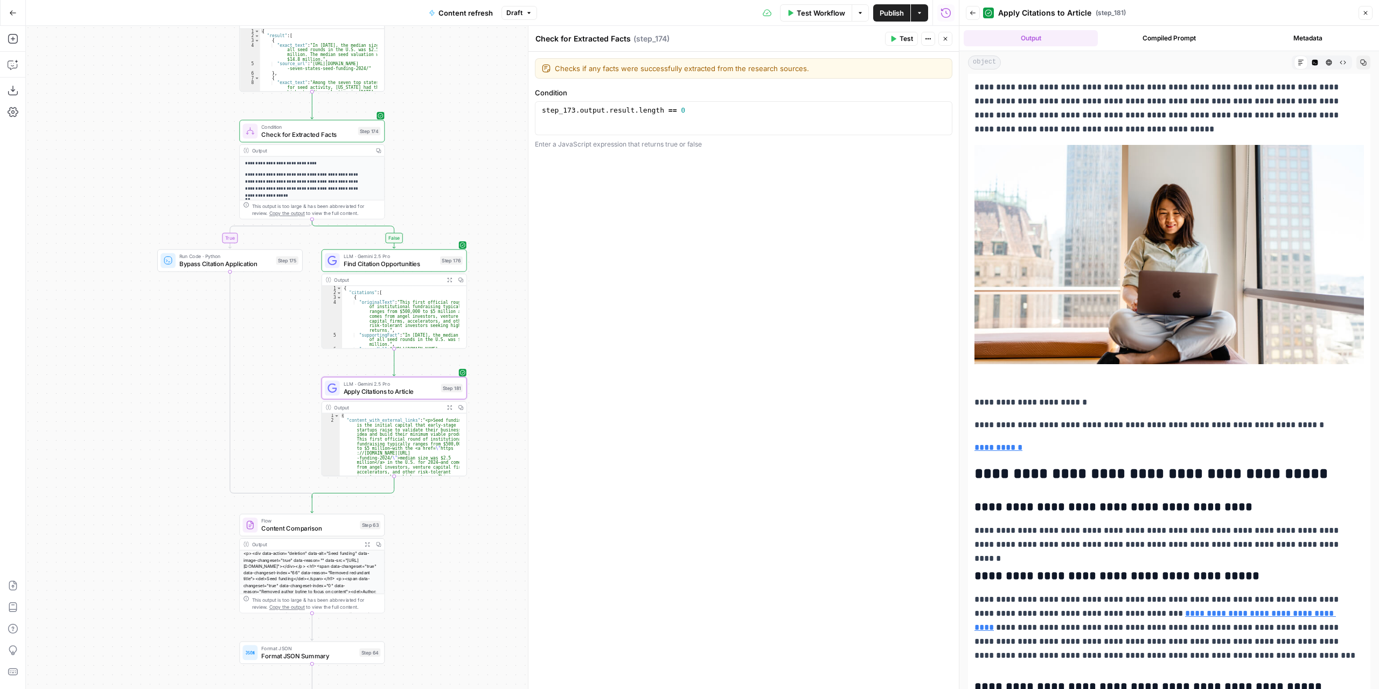
scroll to position [4392, 0]
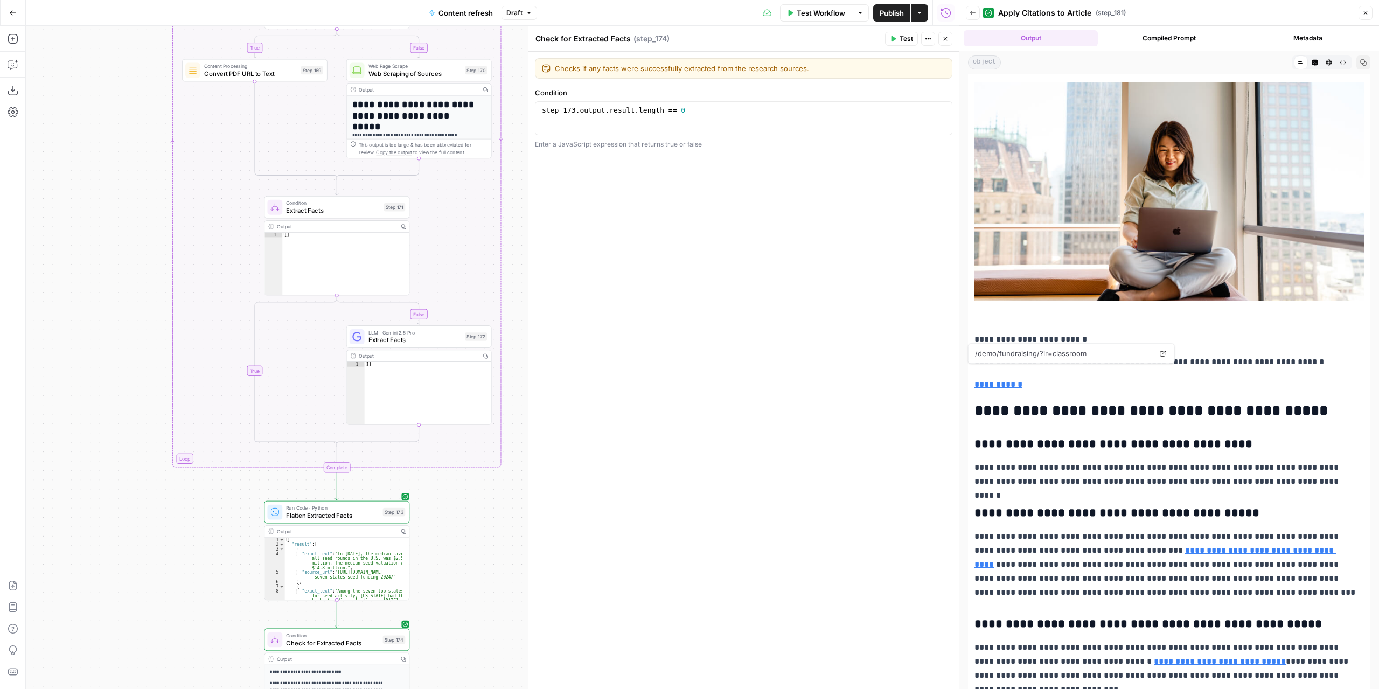
drag, startPoint x: 466, startPoint y: 162, endPoint x: 486, endPoint y: 646, distance: 484.3
click at [486, 646] on div "true false false true false true Workflow Set Inputs Inputs Power Agent Identif…" at bounding box center [492, 357] width 933 height 663
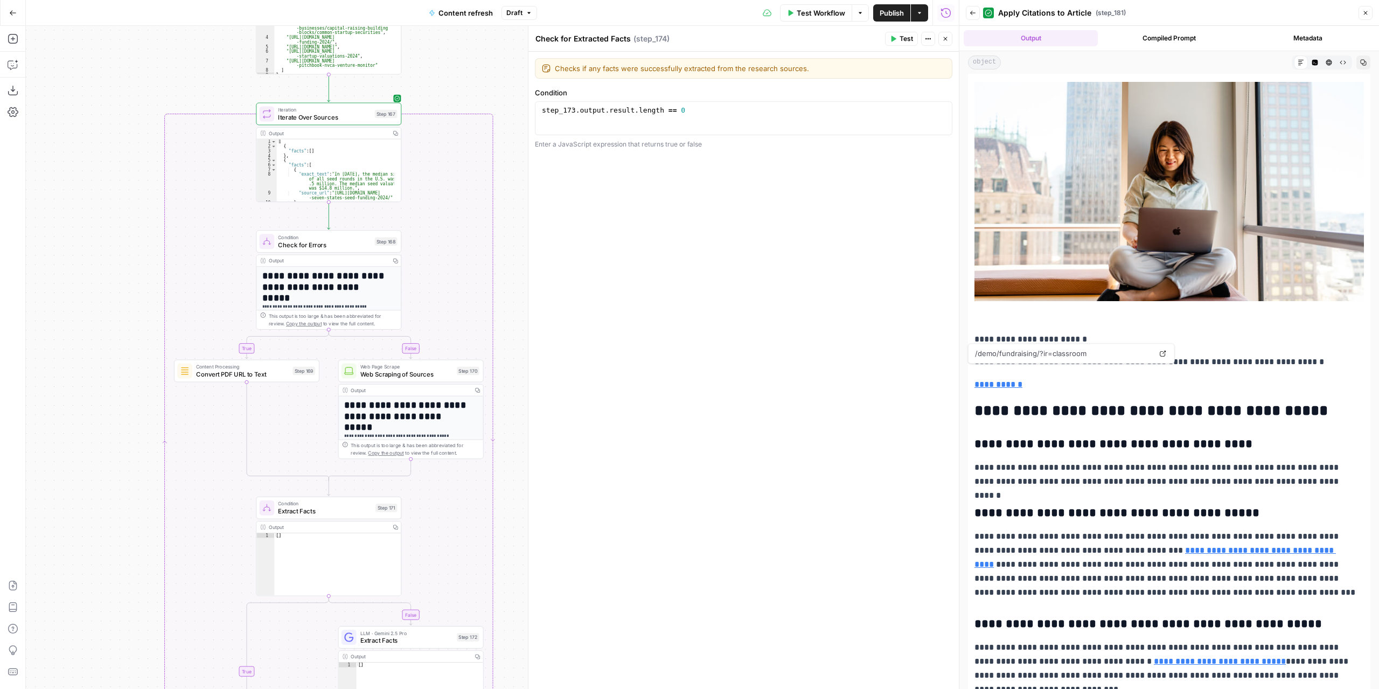
drag, startPoint x: 128, startPoint y: 329, endPoint x: 86, endPoint y: 622, distance: 296.1
click at [82, 687] on div "true false false true false true Workflow Set Inputs Inputs Power Agent Identif…" at bounding box center [492, 357] width 933 height 663
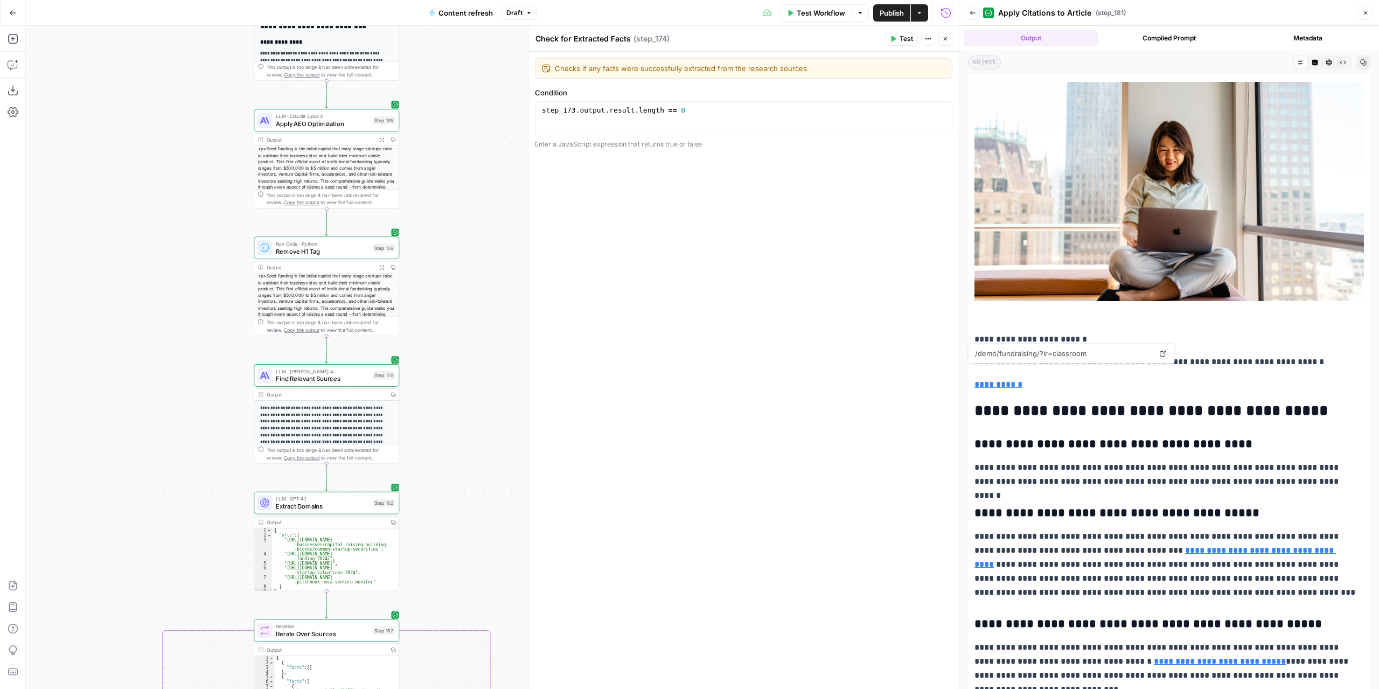
drag, startPoint x: 464, startPoint y: 476, endPoint x: 454, endPoint y: 659, distance: 183.5
click at [455, 666] on div "true false false true false true Workflow Set Inputs Inputs Power Agent Identif…" at bounding box center [492, 357] width 933 height 663
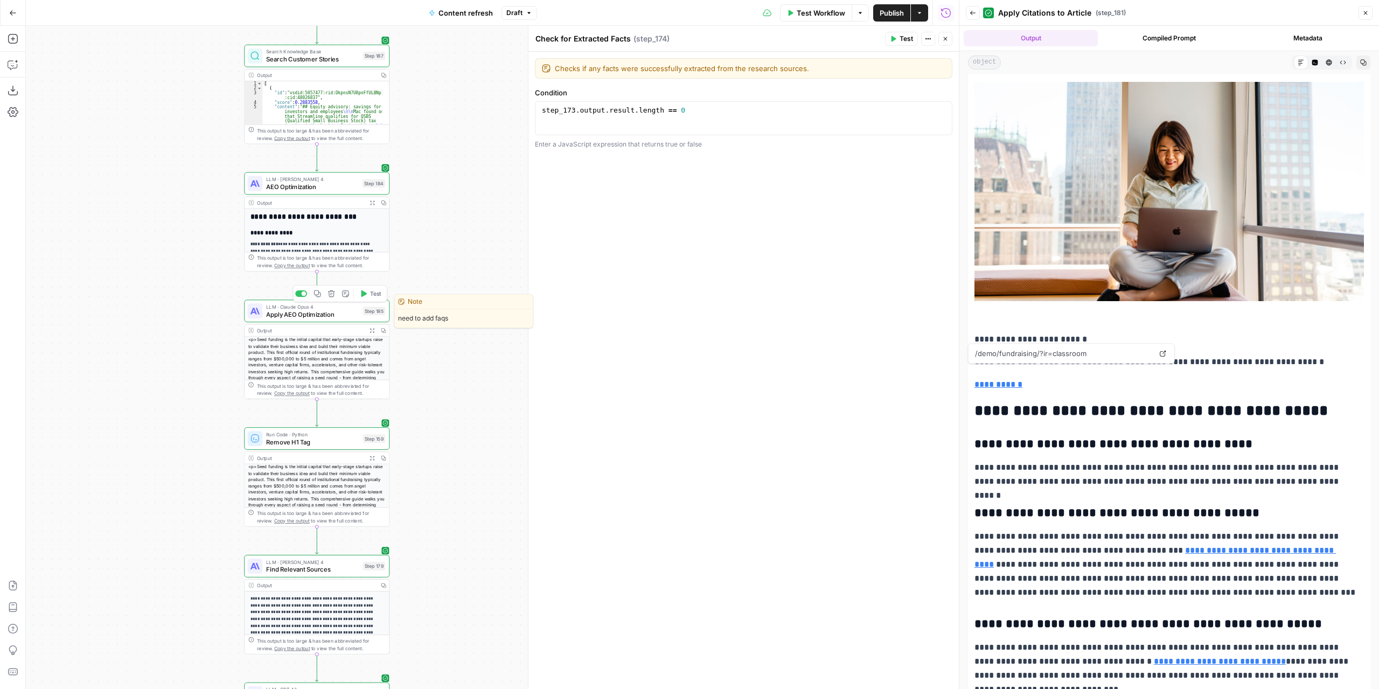
click at [324, 321] on div "LLM · [PERSON_NAME] Opus 4 Apply AEO Optimization Step 185 Copy step Delete ste…" at bounding box center [316, 311] width 145 height 23
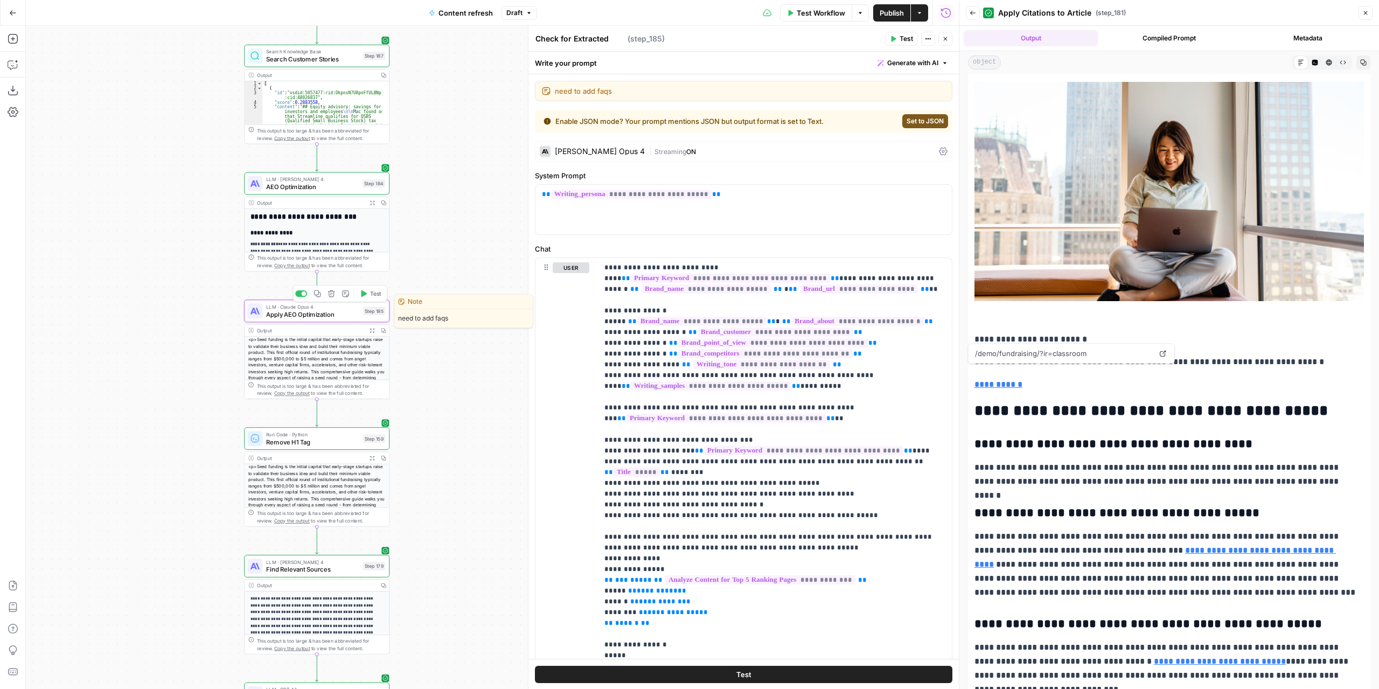
type textarea "Apply AEO Optimization"
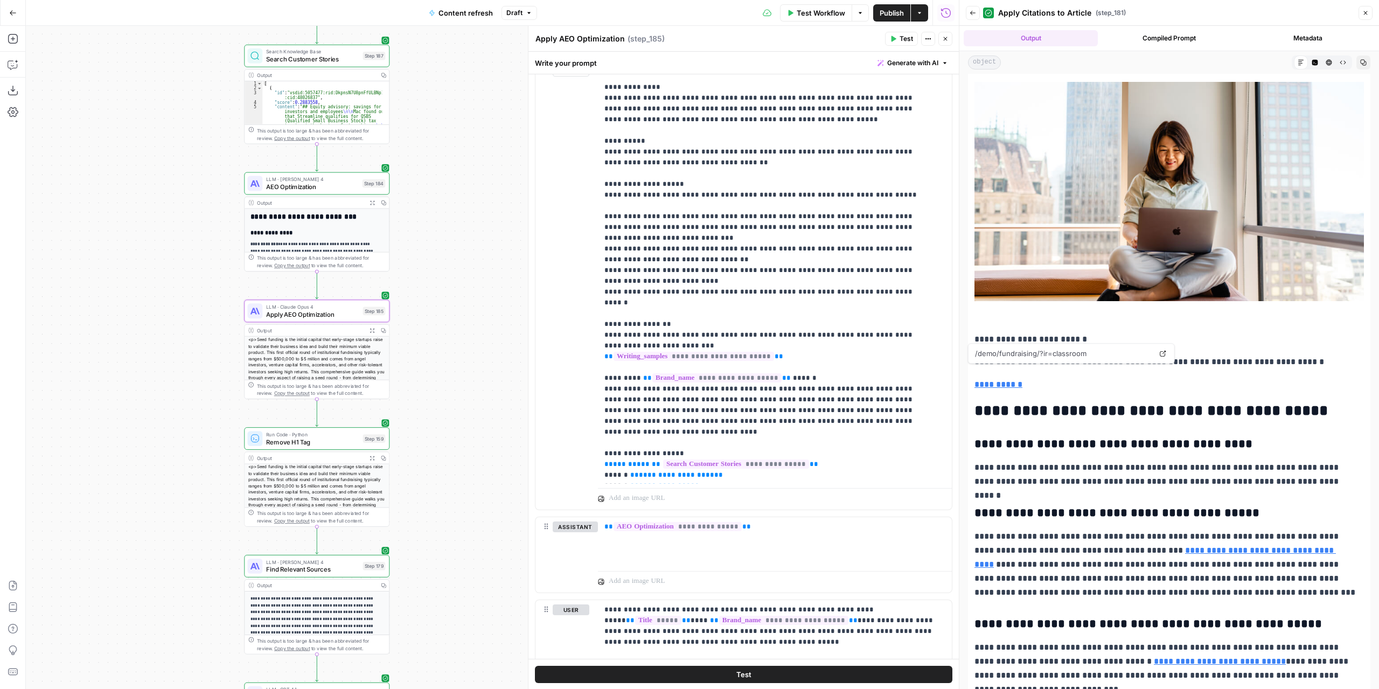
scroll to position [1569, 0]
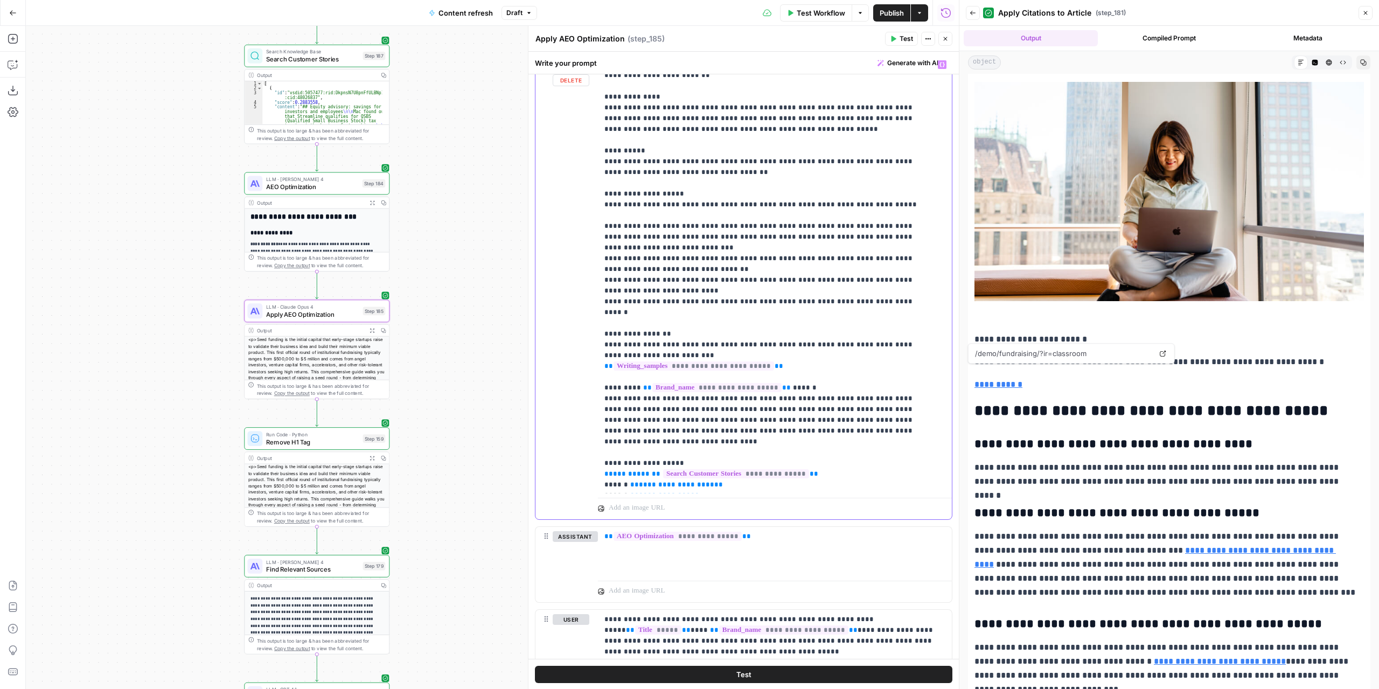
drag, startPoint x: 602, startPoint y: 298, endPoint x: 906, endPoint y: 302, distance: 303.9
click at [906, 302] on div "**********" at bounding box center [775, 274] width 354 height 439
click at [676, 293] on p "**********" at bounding box center [767, 377] width 325 height 636
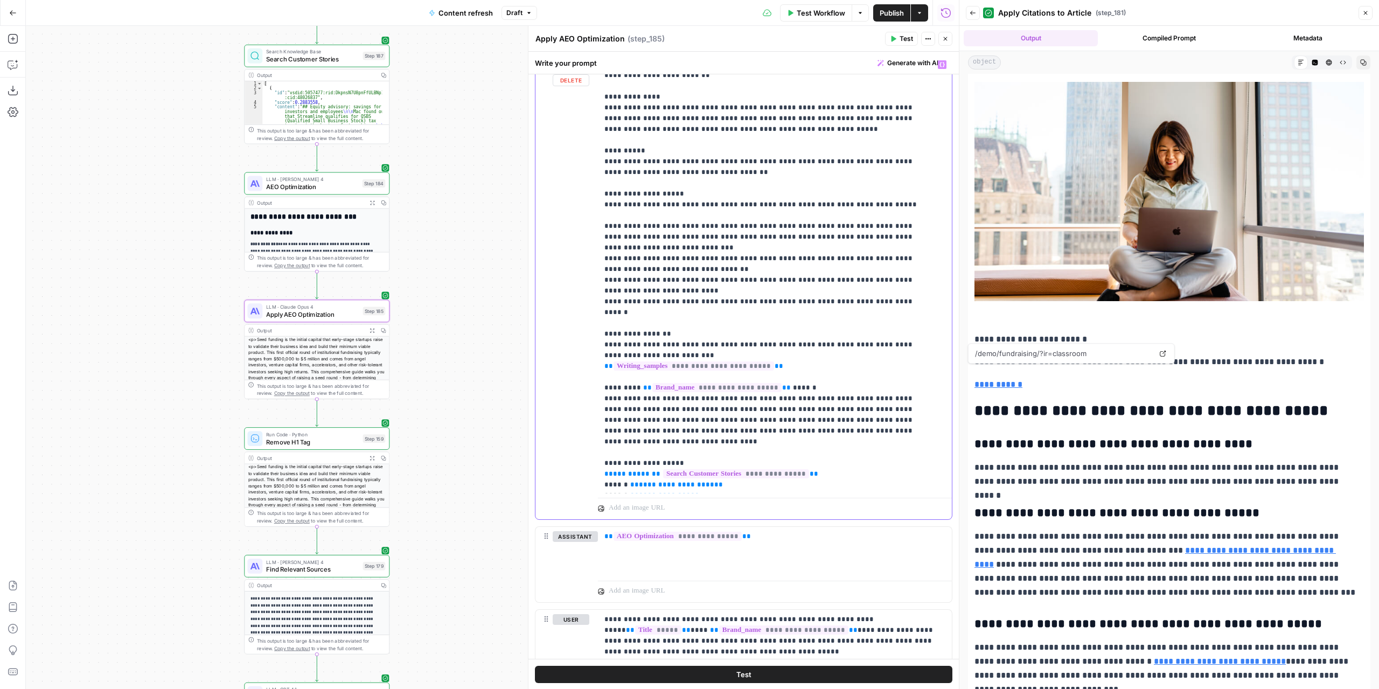
click at [678, 294] on p "**********" at bounding box center [767, 377] width 325 height 636
drag, startPoint x: 601, startPoint y: 296, endPoint x: 908, endPoint y: 301, distance: 307.1
click at [908, 301] on div "**********" at bounding box center [775, 274] width 354 height 439
copy p "**********"
